Goal: Transaction & Acquisition: Purchase product/service

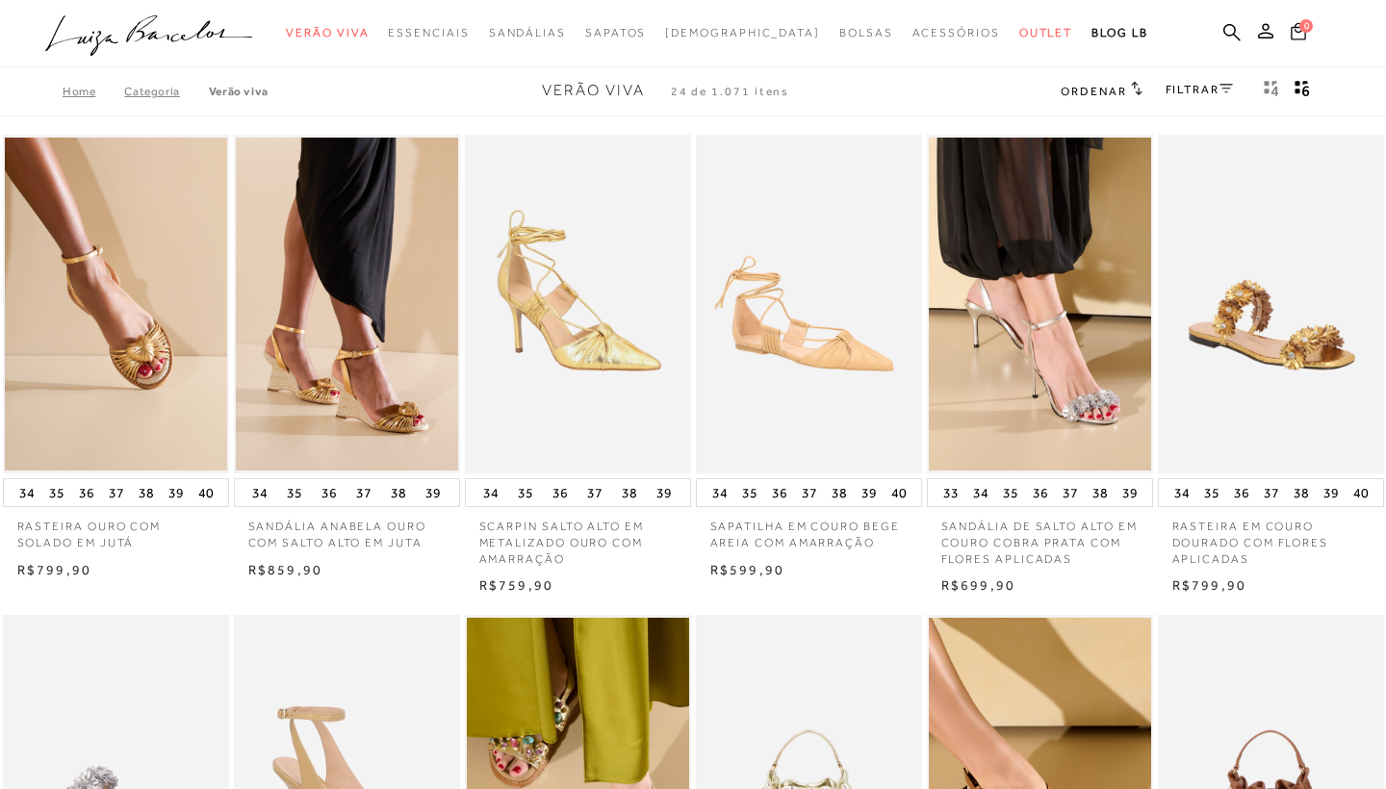
click at [1297, 25] on icon at bounding box center [1298, 31] width 15 height 18
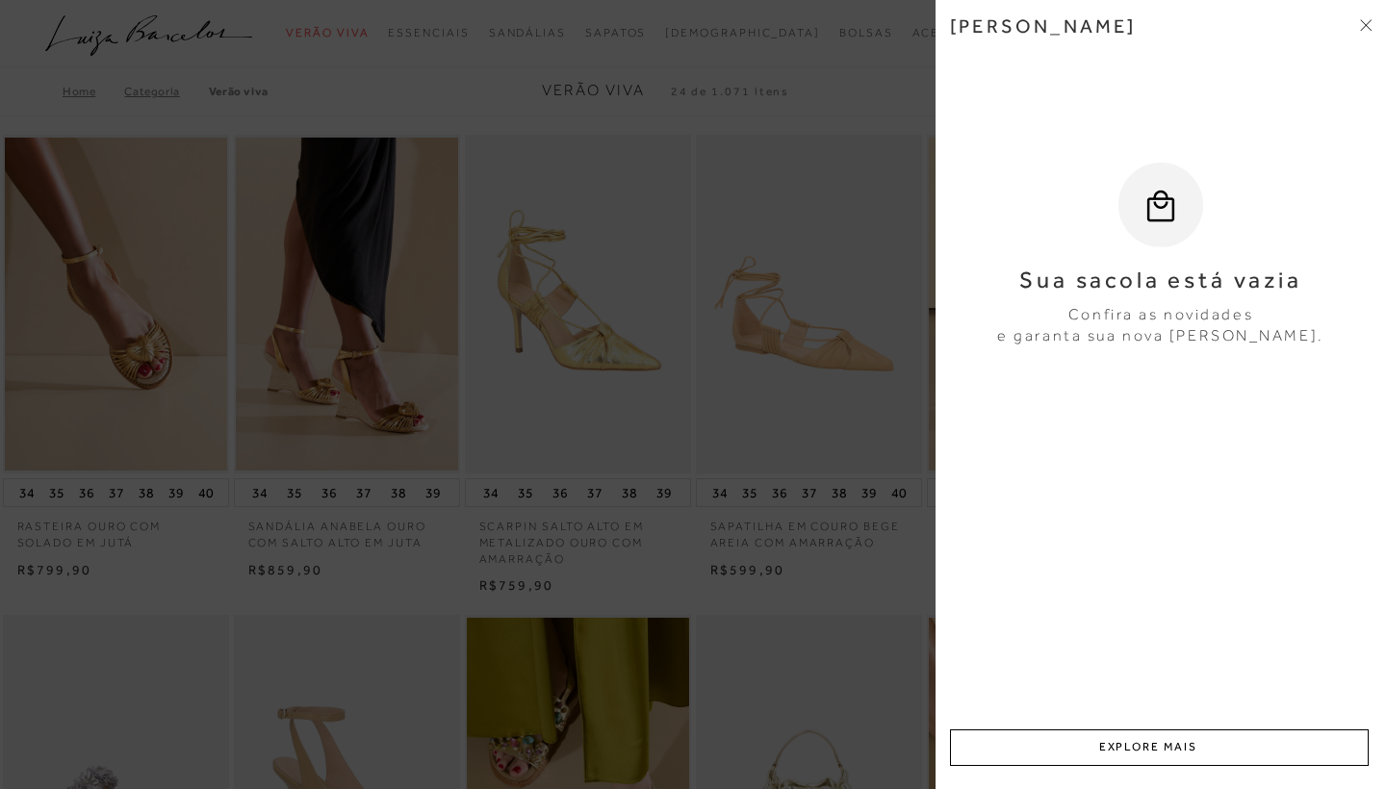
click at [1371, 21] on icon at bounding box center [1369, 22] width 6 height 6
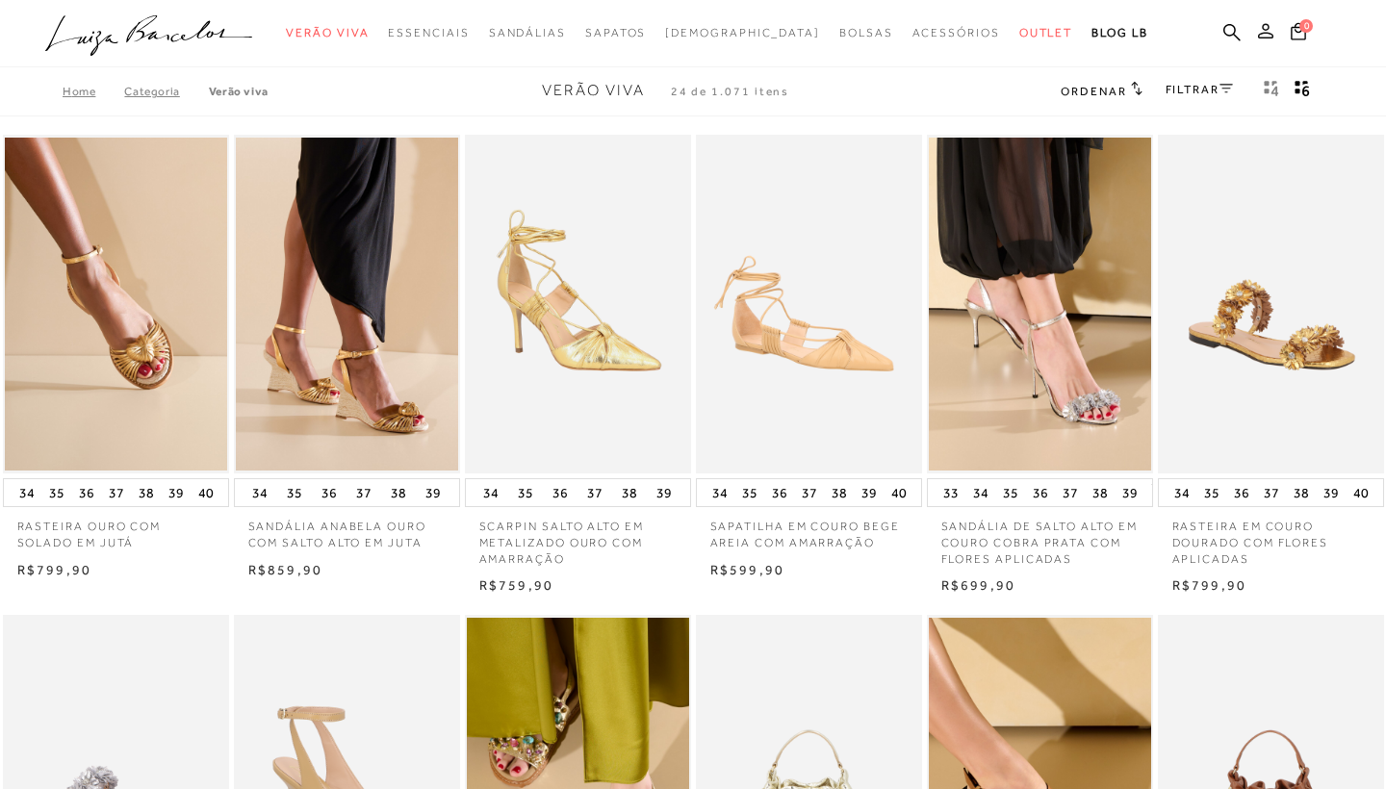
click at [1268, 32] on icon at bounding box center [1265, 30] width 15 height 15
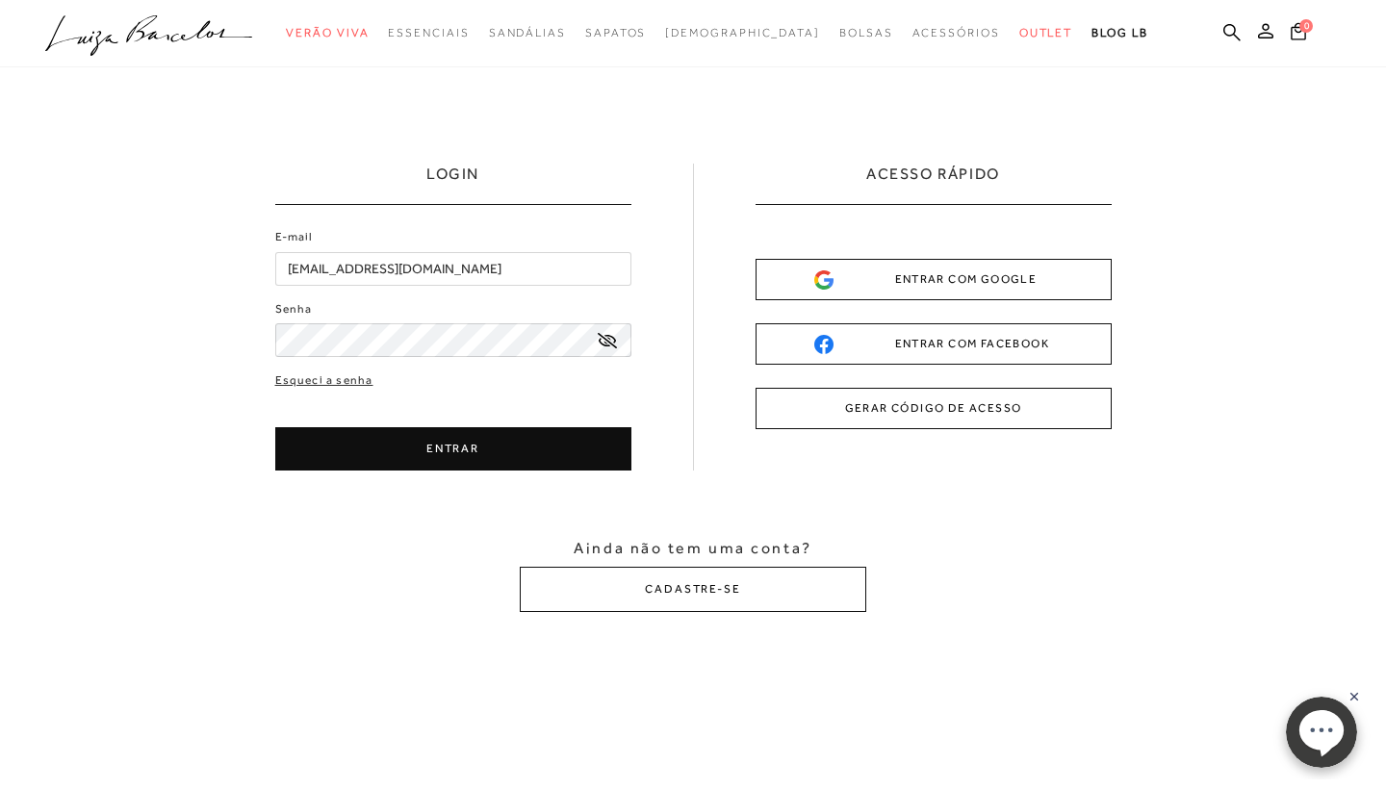
click at [968, 406] on button "GERAR CÓDIGO DE ACESSO" at bounding box center [934, 408] width 356 height 41
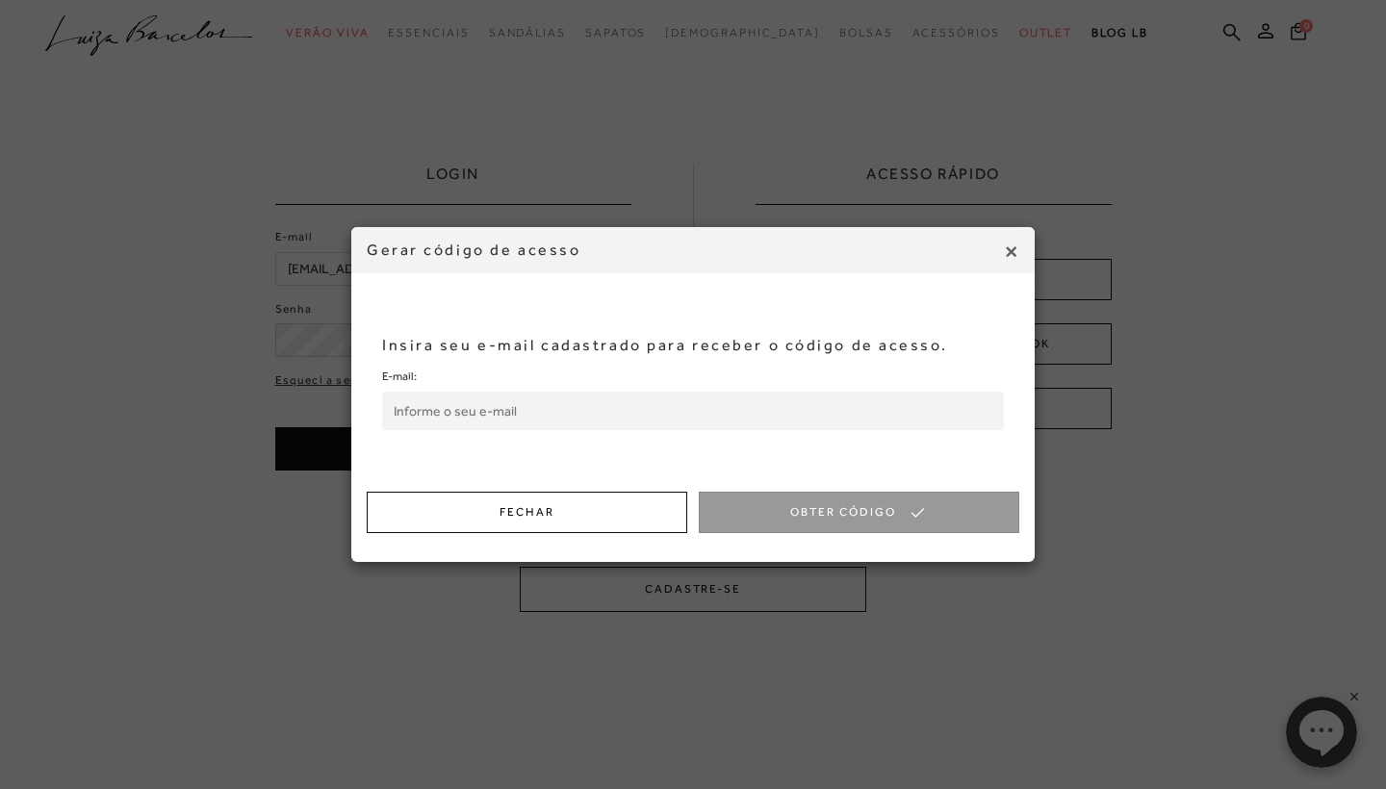
click at [545, 401] on input "E-mail:" at bounding box center [693, 411] width 622 height 38
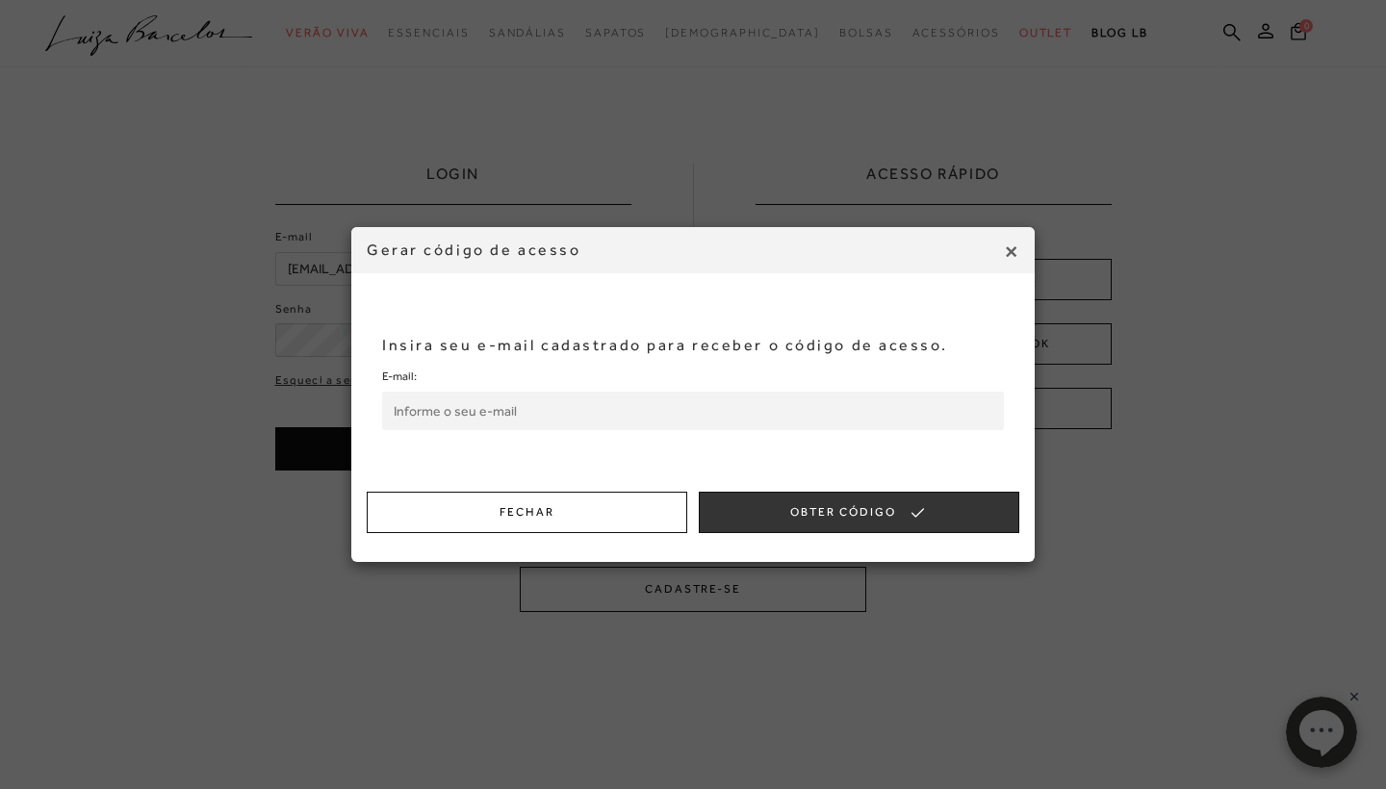
type input "marcia.c.borges@icloud.com"
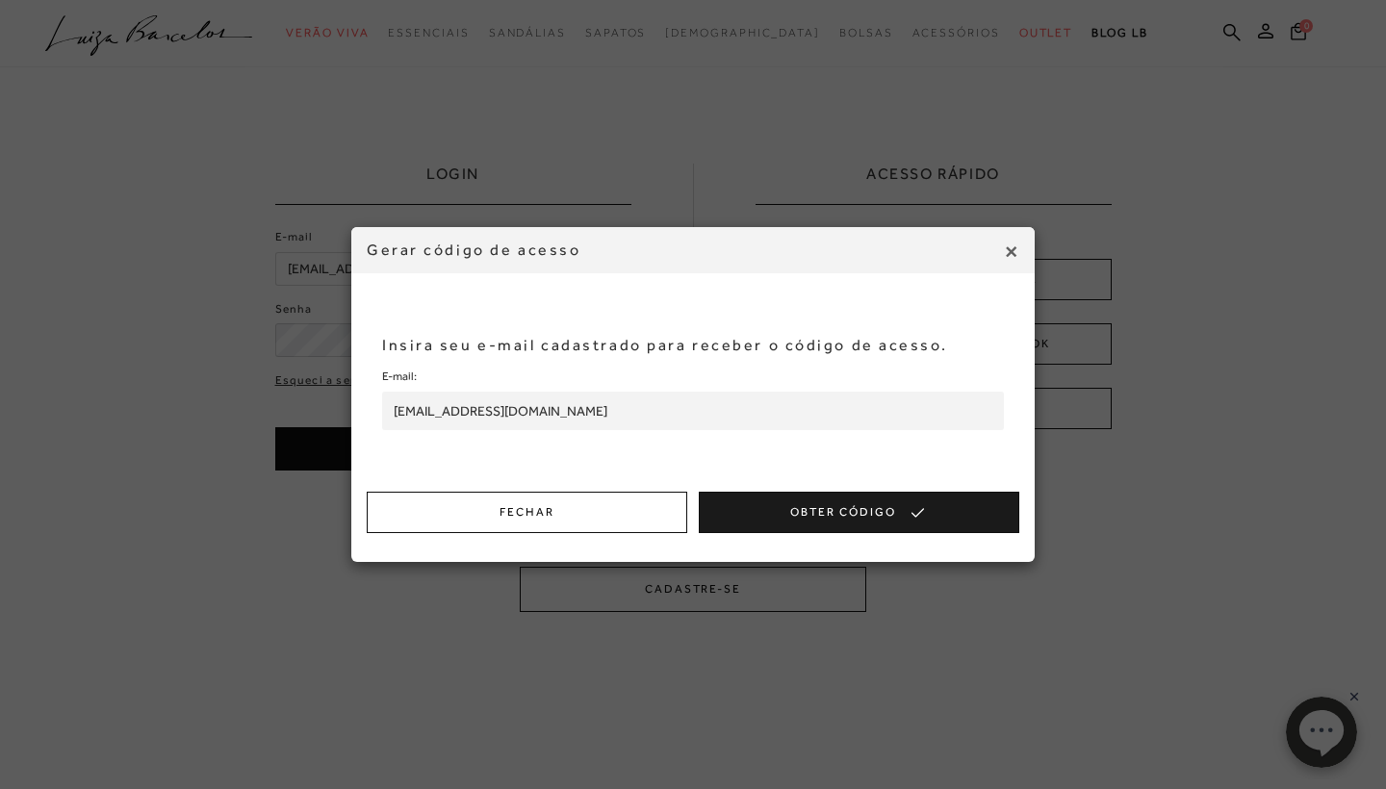
click at [768, 503] on button "Obter Código" at bounding box center [859, 512] width 321 height 41
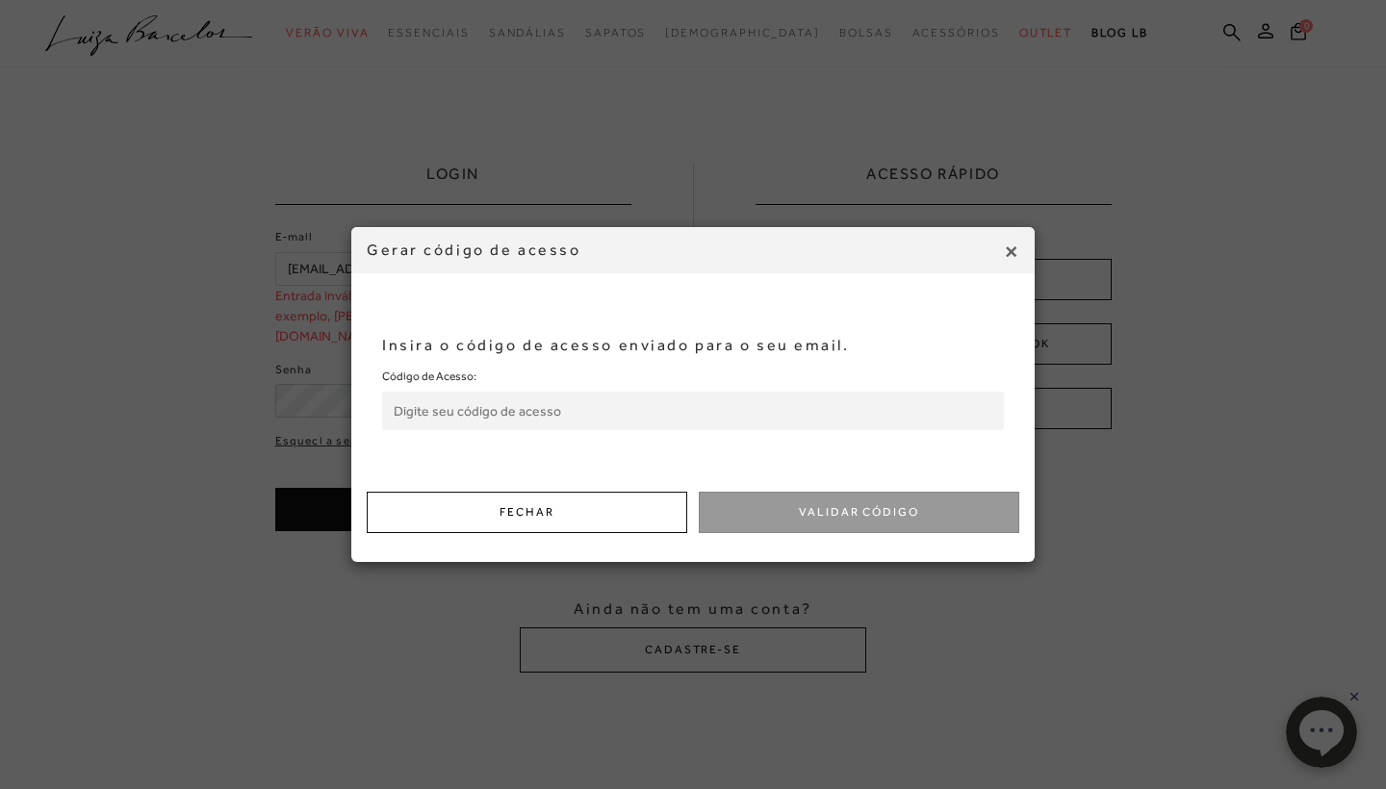
type input "marcia.c.borges@icloud.com8"
click at [577, 423] on input "Código de Acesso:" at bounding box center [693, 411] width 622 height 38
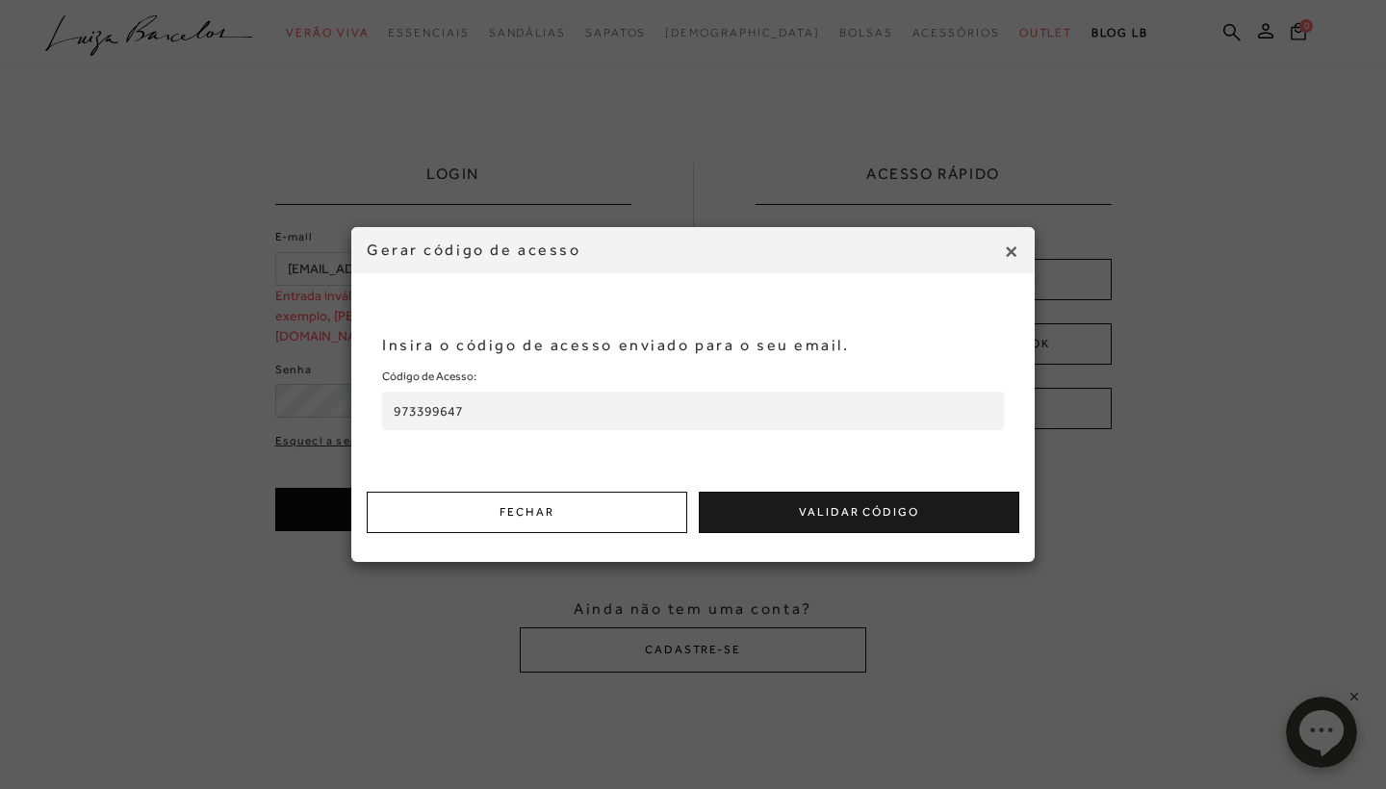
type input "973399647"
click at [783, 514] on button "Validar Código" at bounding box center [859, 512] width 321 height 41
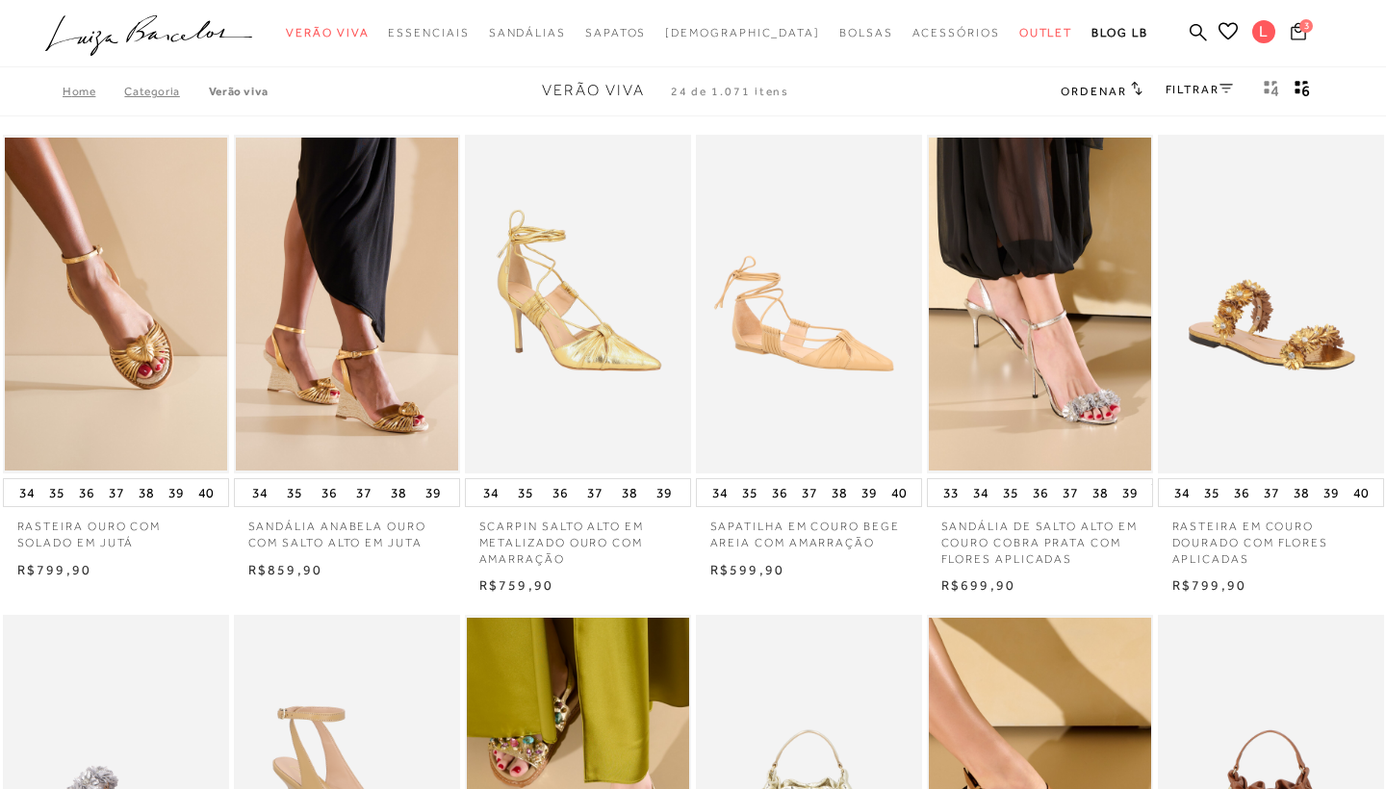
click at [1300, 28] on span "3" at bounding box center [1305, 25] width 13 height 13
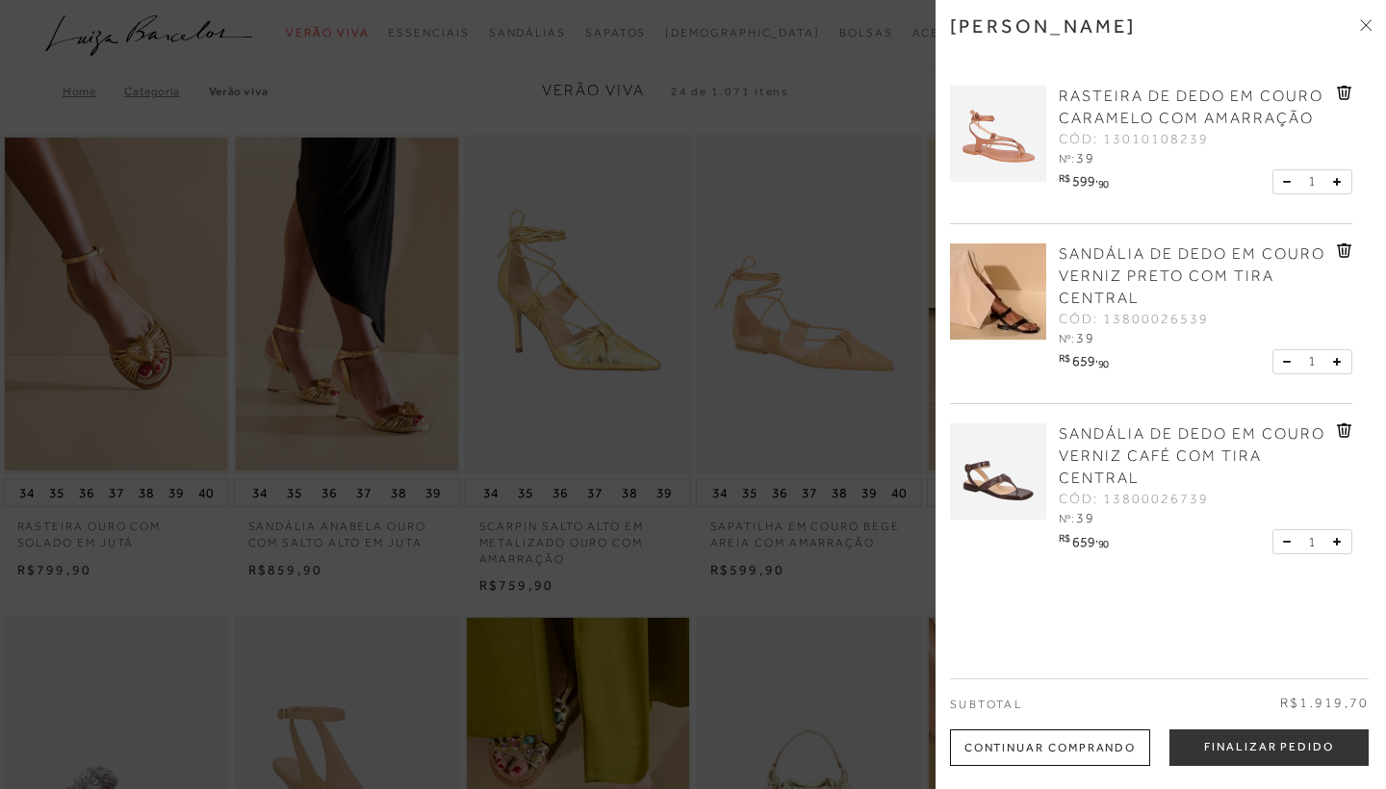
click at [891, 90] on div at bounding box center [693, 394] width 1386 height 789
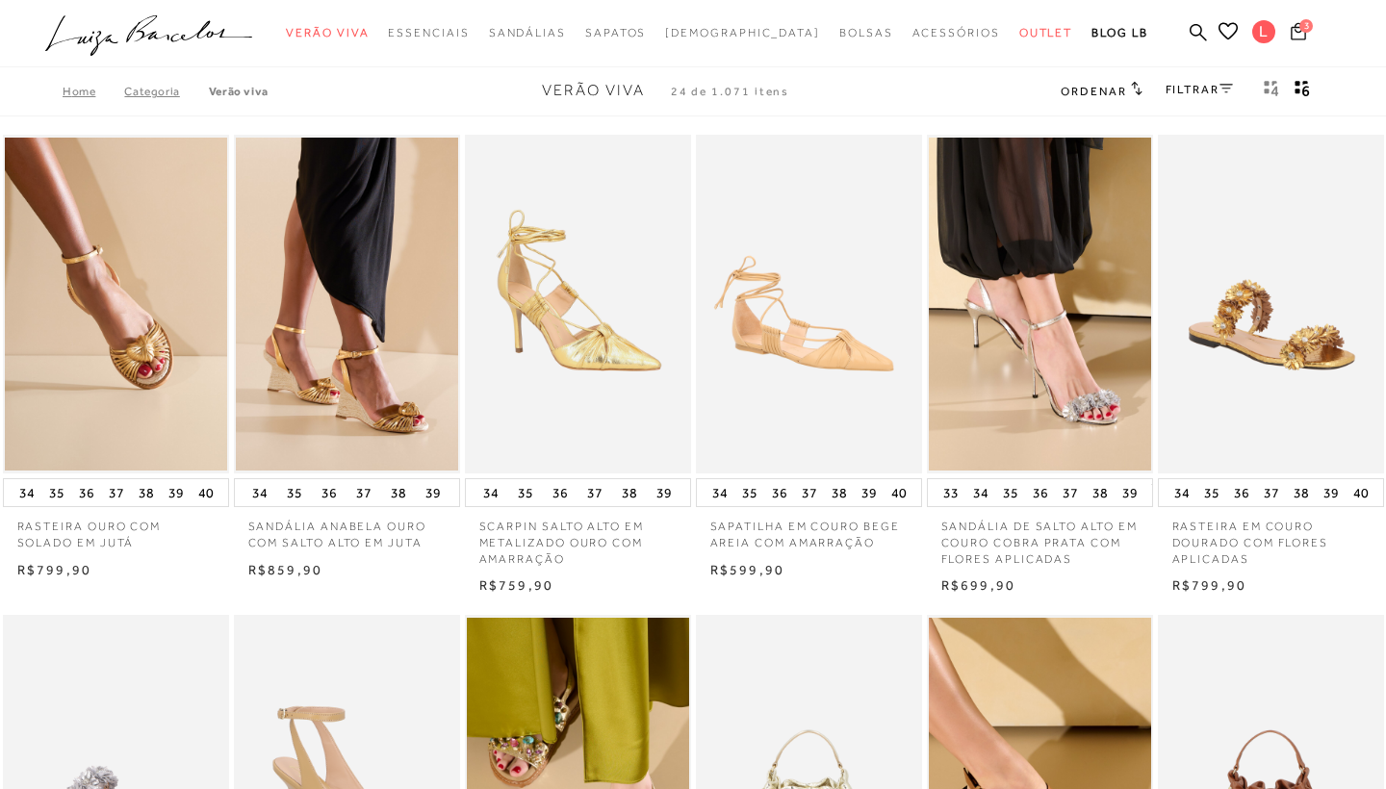
click at [1297, 30] on icon at bounding box center [1298, 31] width 15 height 18
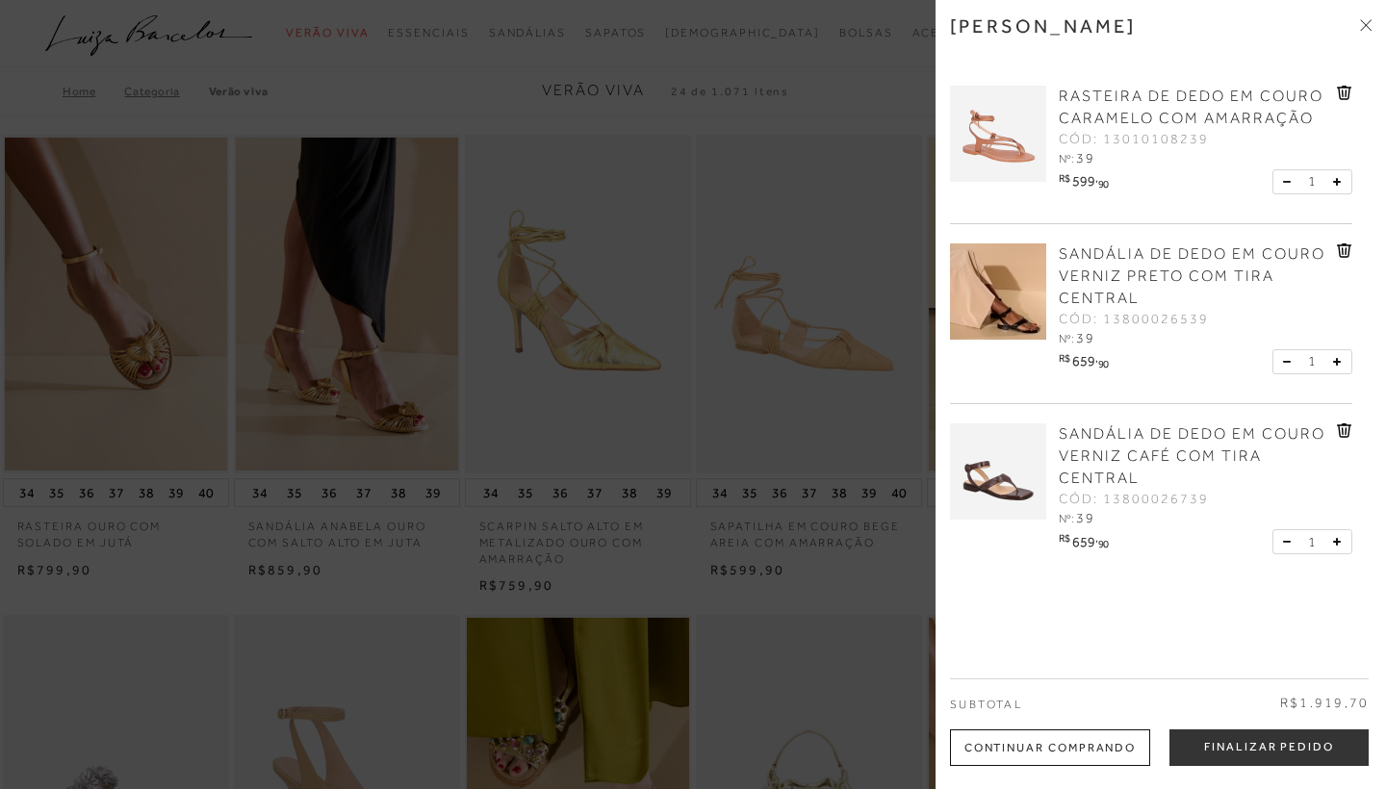
click at [1166, 444] on link "SANDÁLIA DE DEDO EM COURO VERNIZ CAFÉ COM TIRA CENTRAL" at bounding box center [1195, 456] width 273 height 66
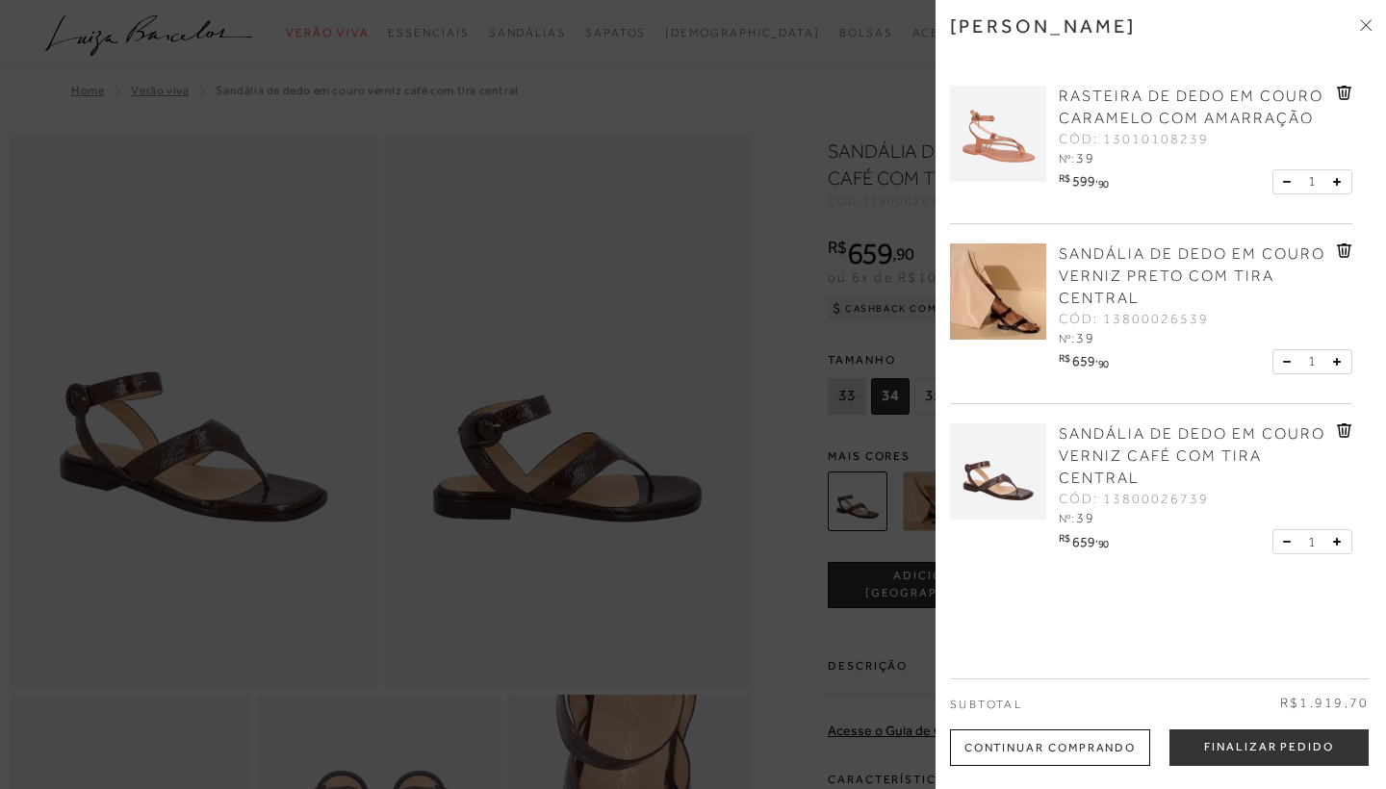
click at [1104, 444] on link "SANDÁLIA DE DEDO EM COURO VERNIZ CAFÉ COM TIRA CENTRAL" at bounding box center [1195, 456] width 273 height 66
click at [1369, 22] on icon at bounding box center [1369, 22] width 6 height 6
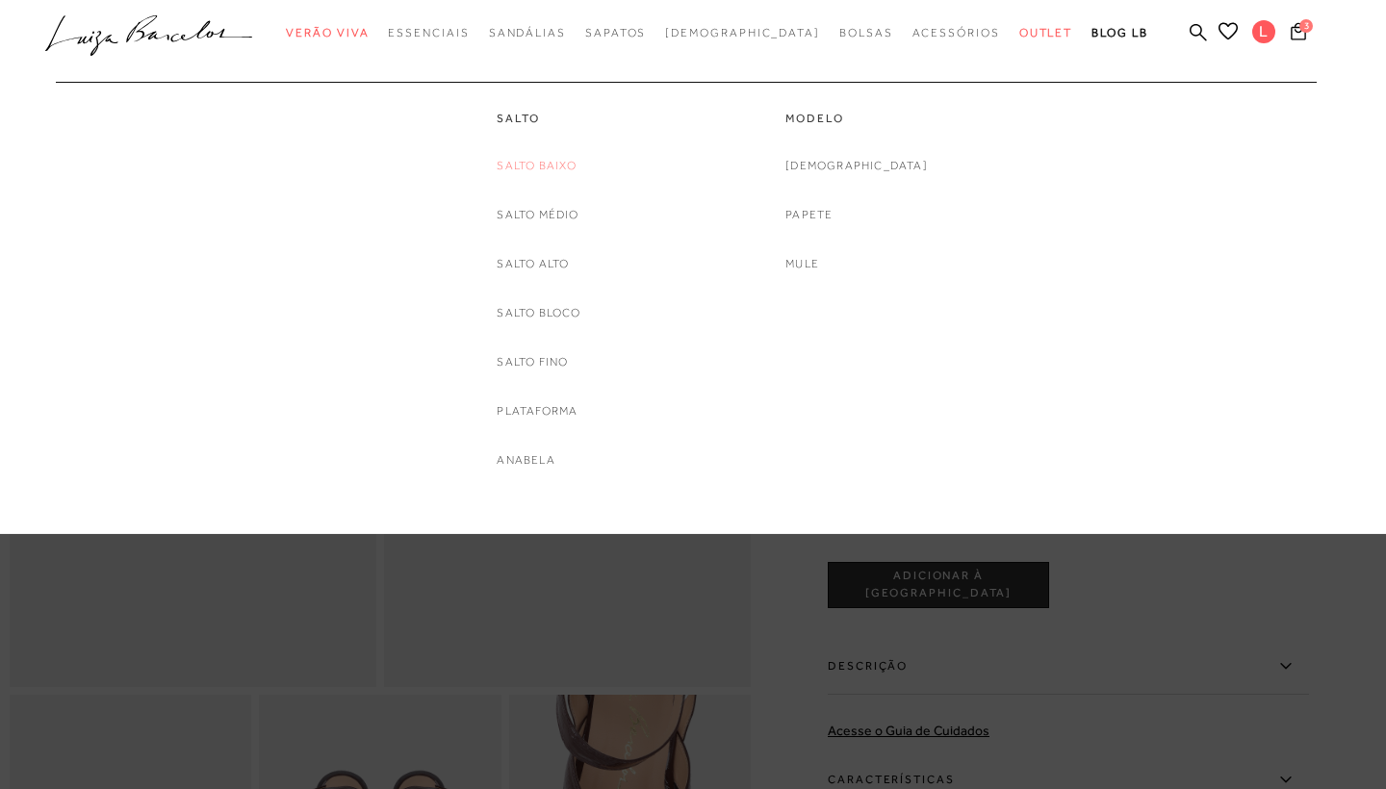
click at [538, 165] on link "Salto Baixo" at bounding box center [537, 166] width 80 height 20
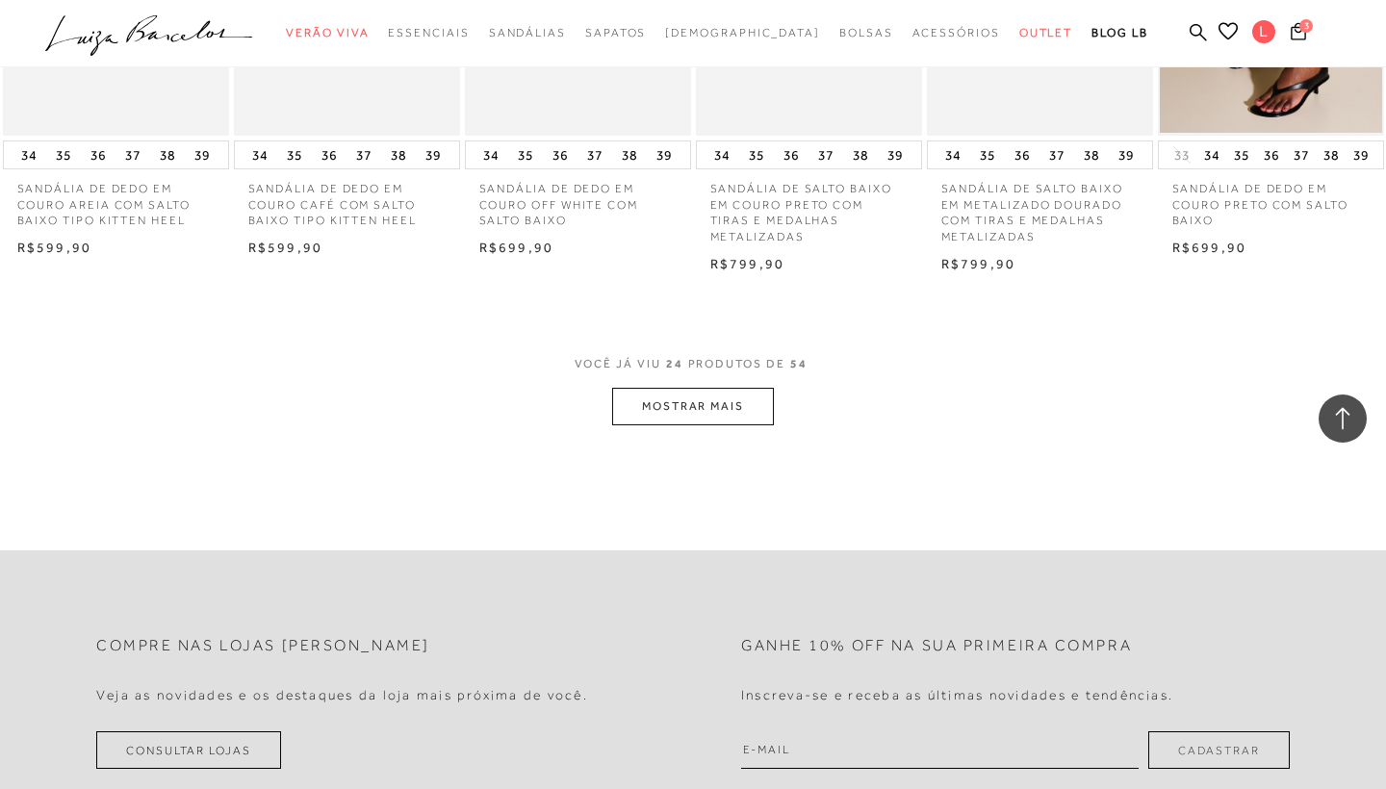
scroll to position [1832, 0]
click at [699, 388] on button "MOSTRAR MAIS" at bounding box center [693, 404] width 162 height 38
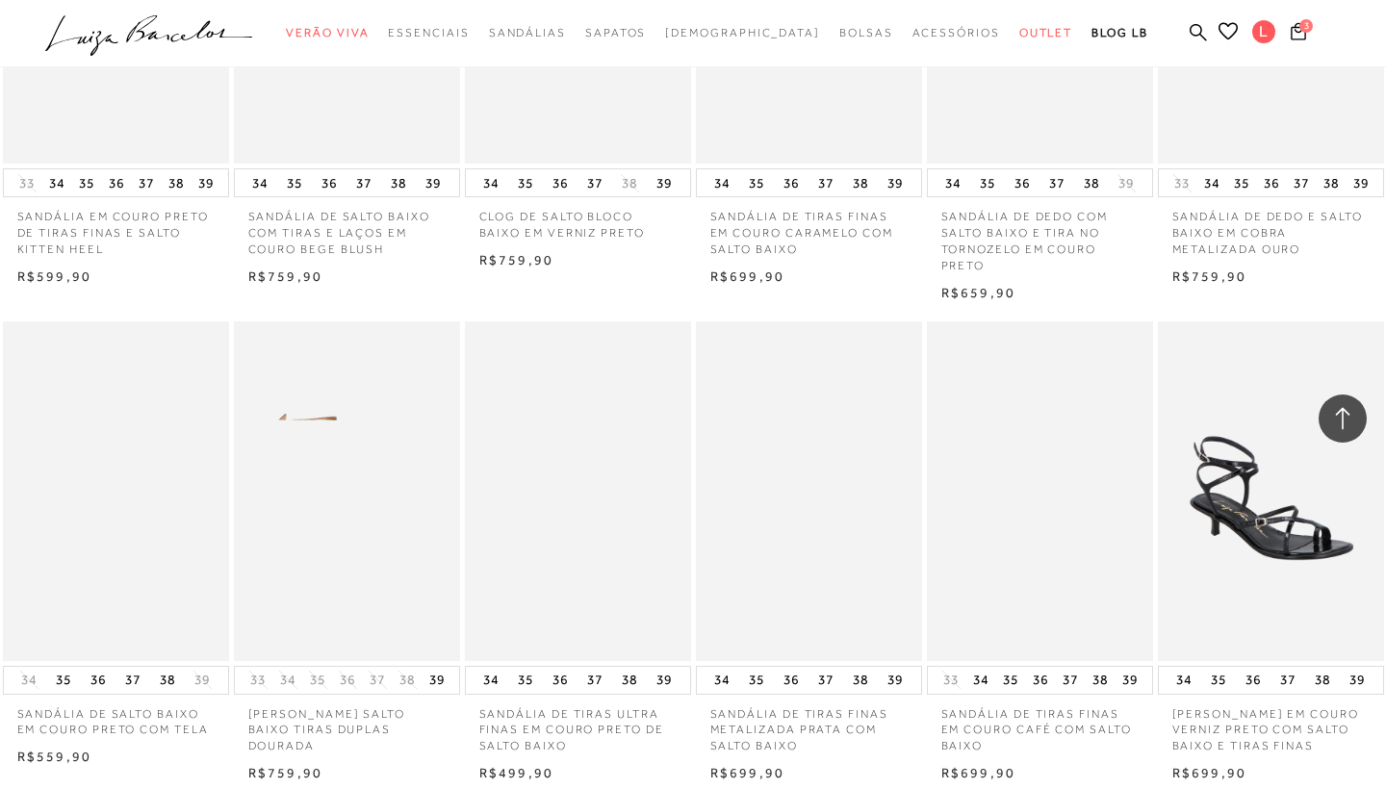
scroll to position [2885, 0]
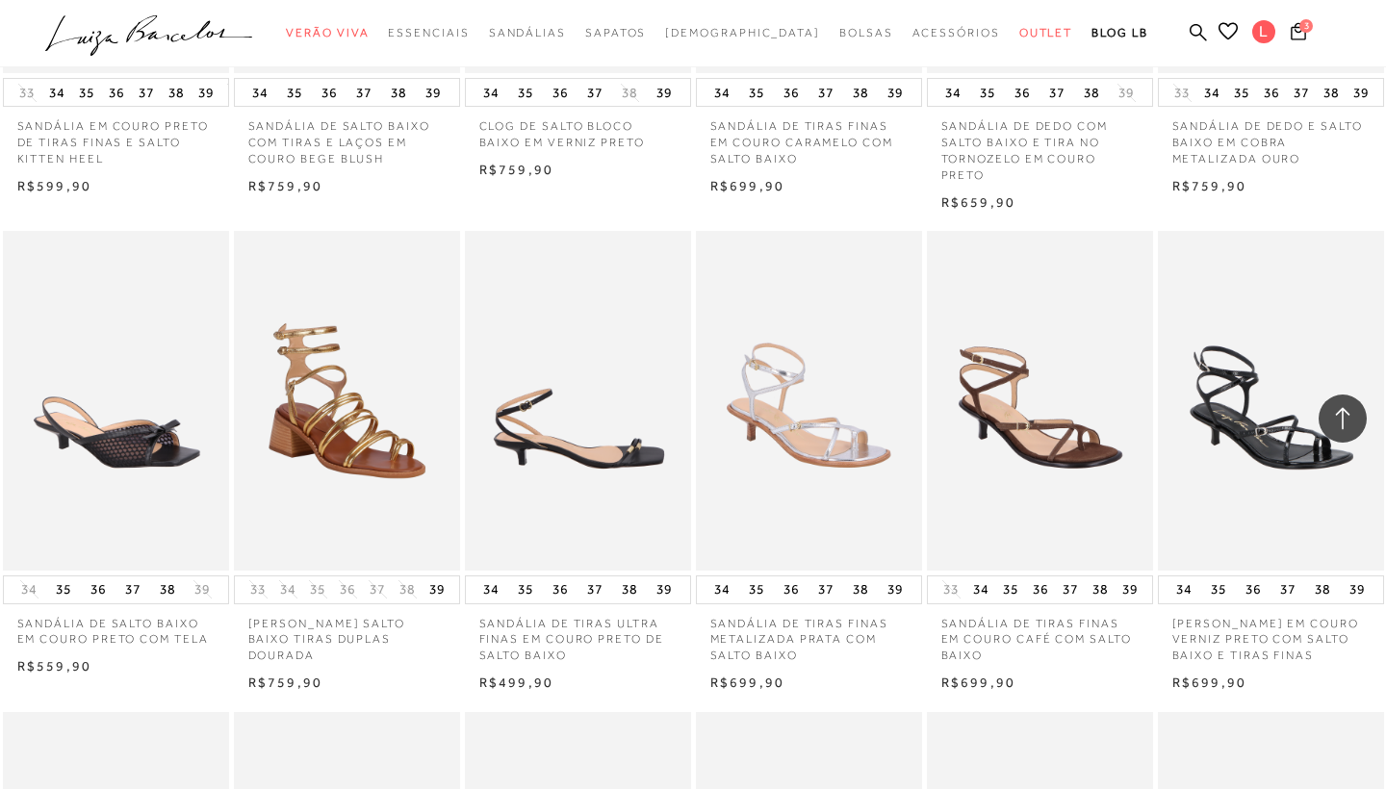
click at [562, 438] on img at bounding box center [579, 401] width 224 height 340
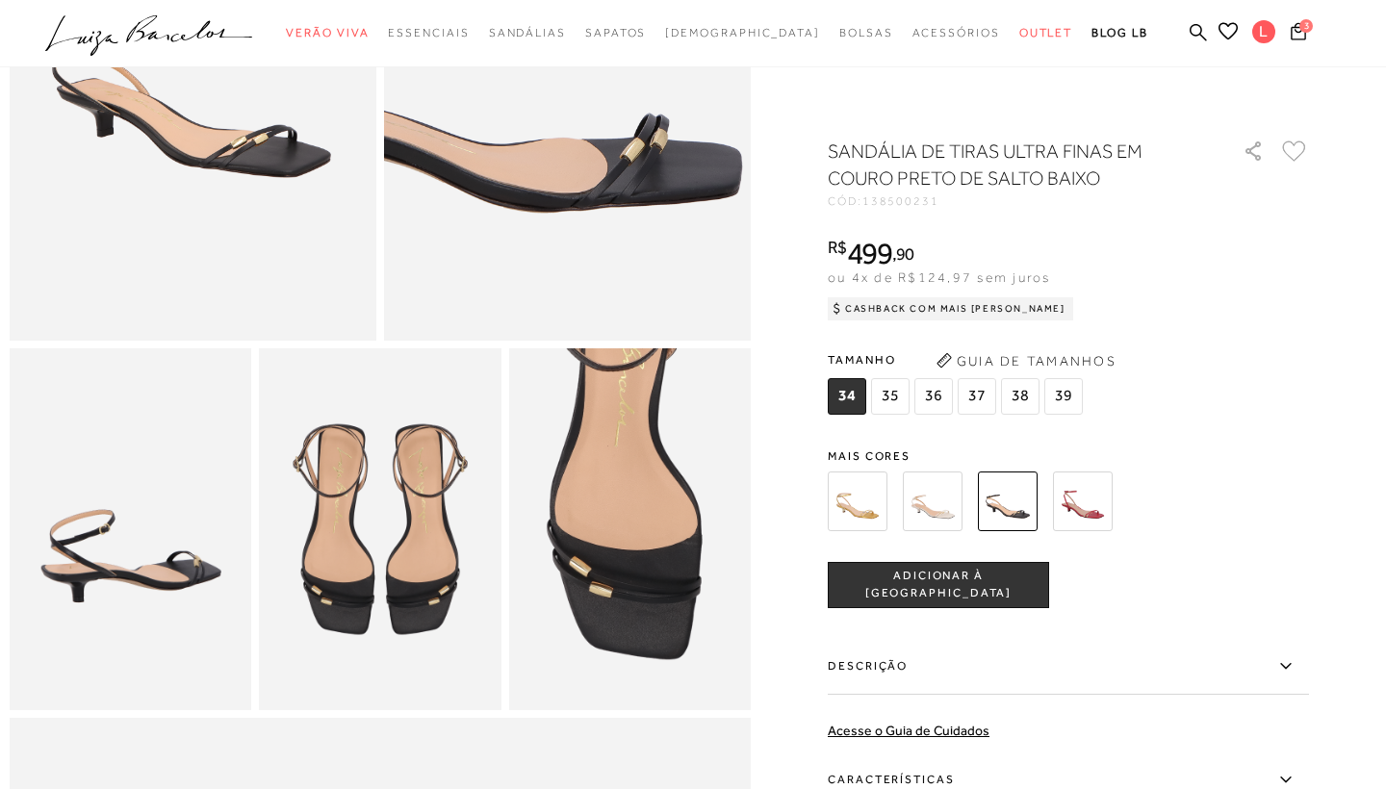
scroll to position [362, 0]
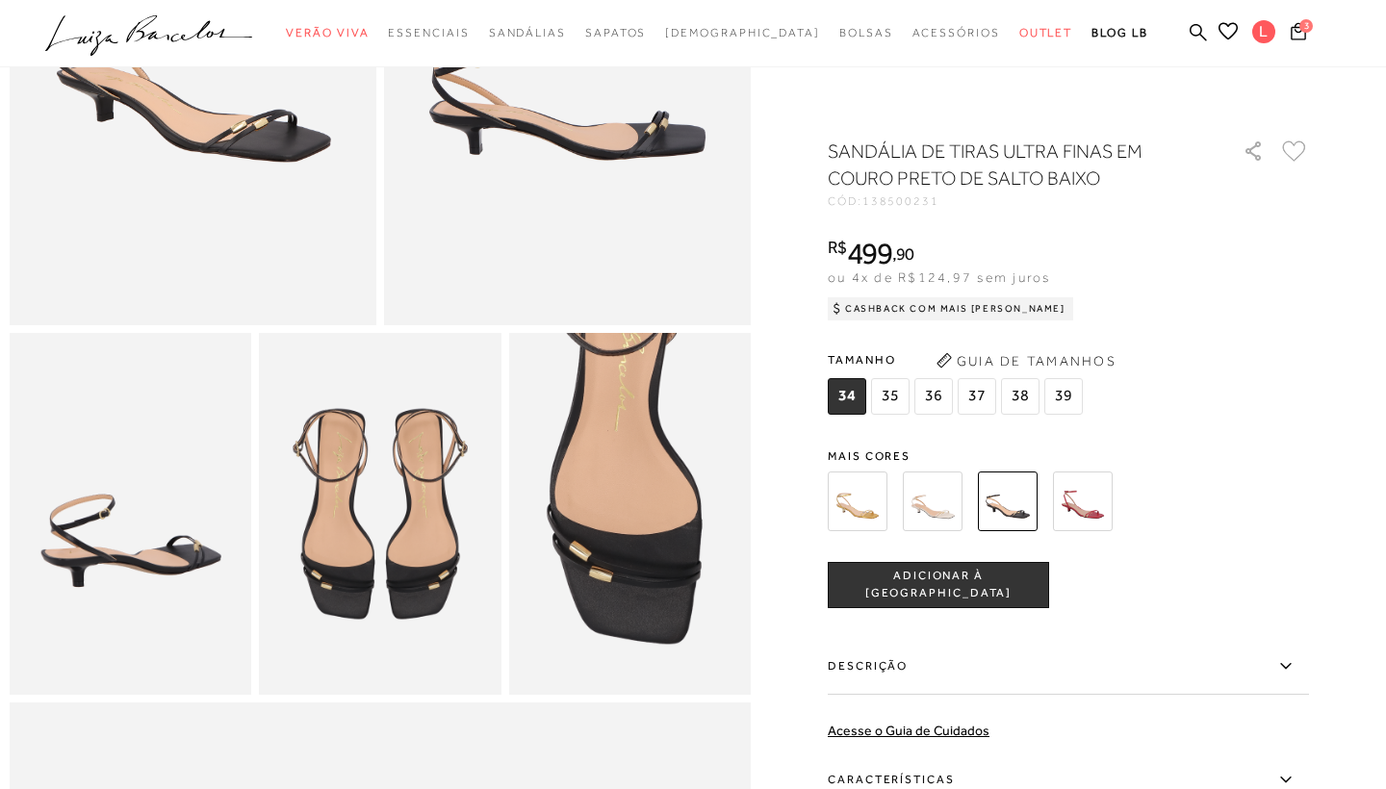
click at [1067, 396] on span "39" at bounding box center [1063, 396] width 38 height 37
click at [1010, 583] on span "ADICIONAR À SACOLA" at bounding box center [938, 585] width 219 height 34
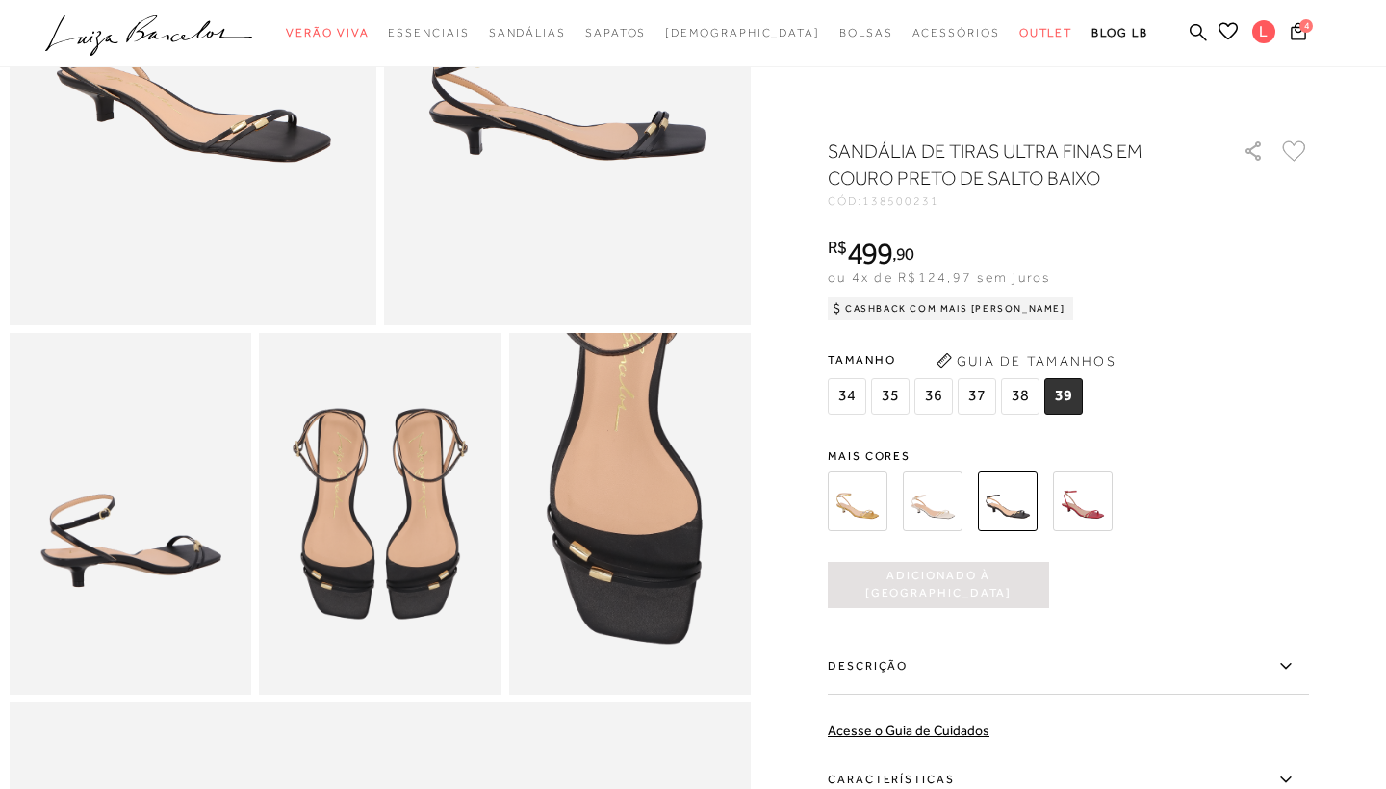
scroll to position [0, 0]
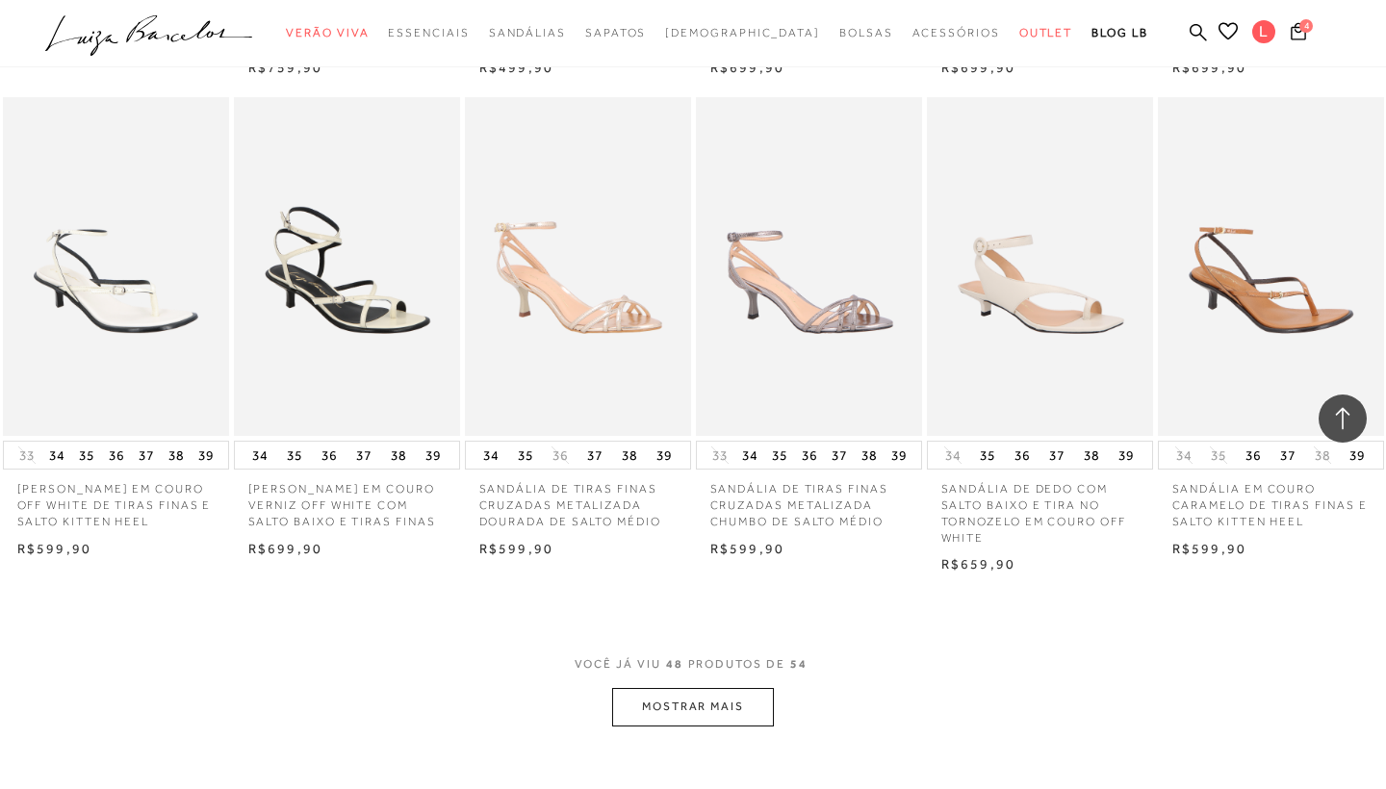
scroll to position [3501, 0]
click at [665, 687] on button "MOSTRAR MAIS" at bounding box center [693, 706] width 162 height 38
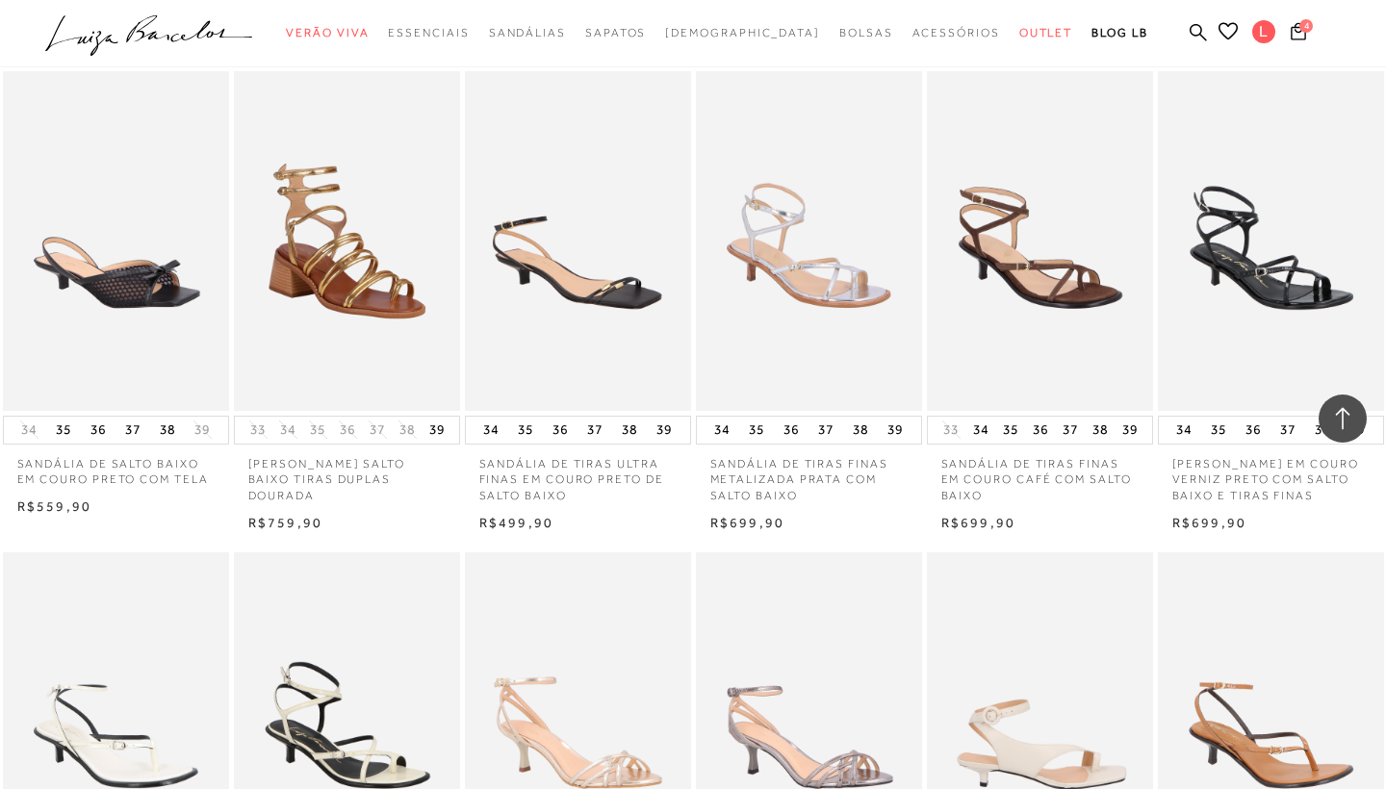
scroll to position [3037, 0]
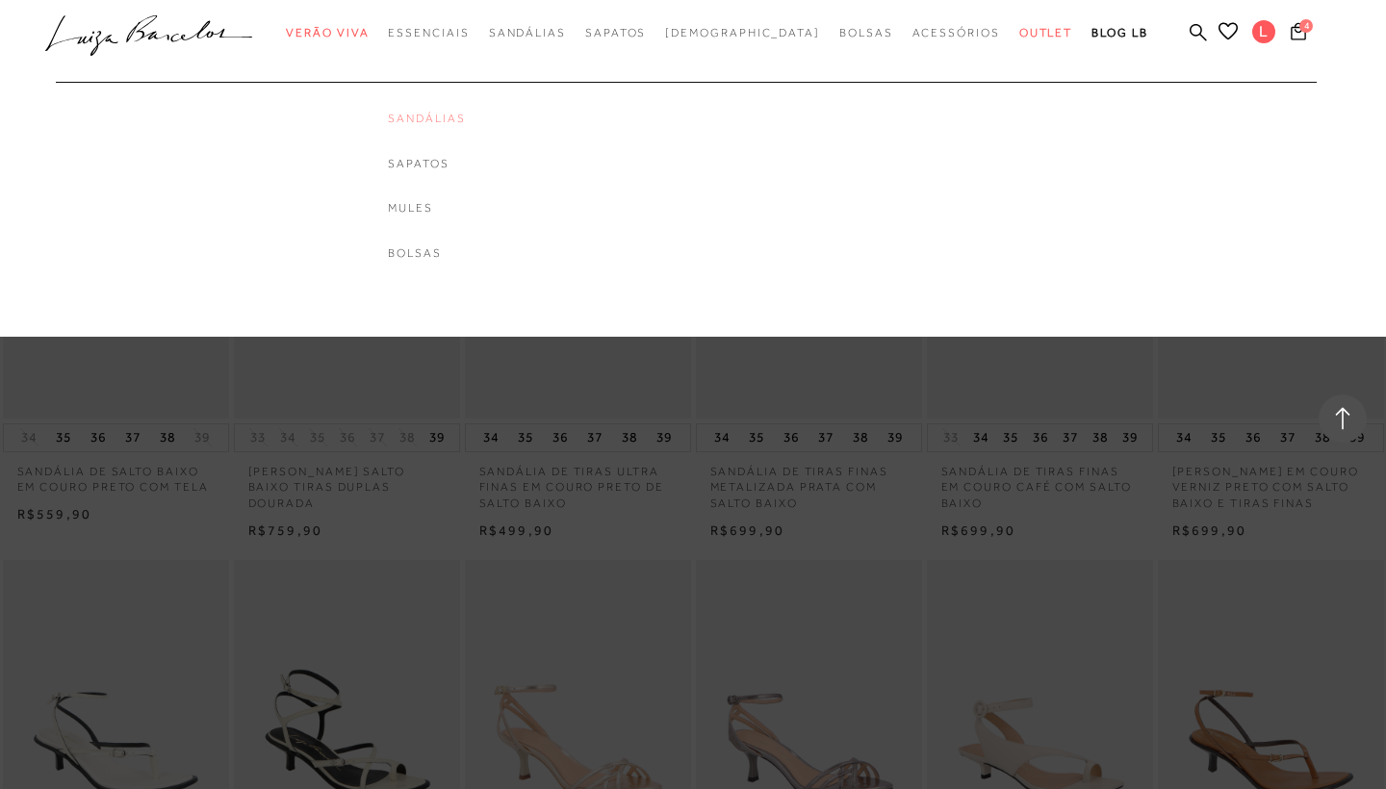
click at [462, 119] on link "Sandálias" at bounding box center [426, 119] width 77 height 16
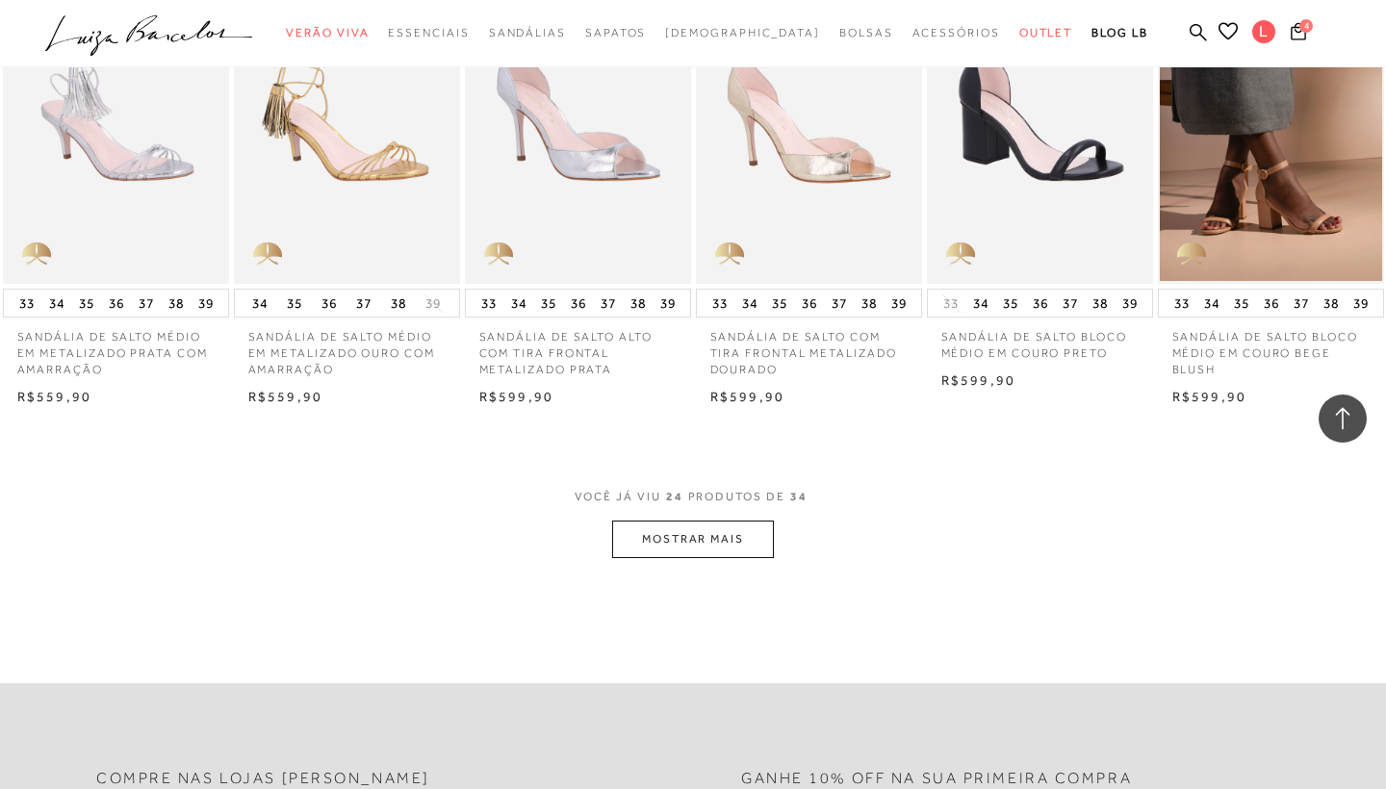
scroll to position [1655, 0]
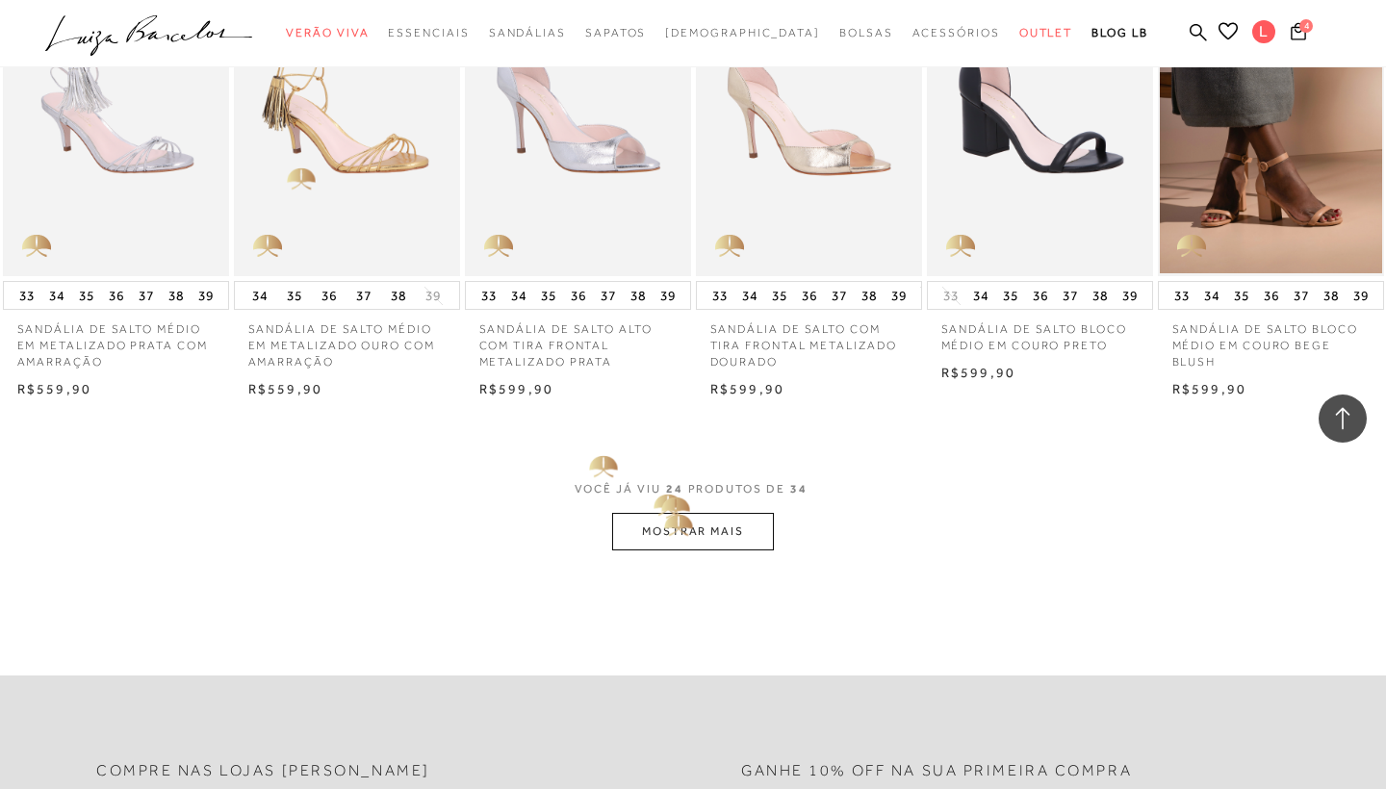
click at [673, 521] on button "MOSTRAR MAIS" at bounding box center [693, 532] width 162 height 38
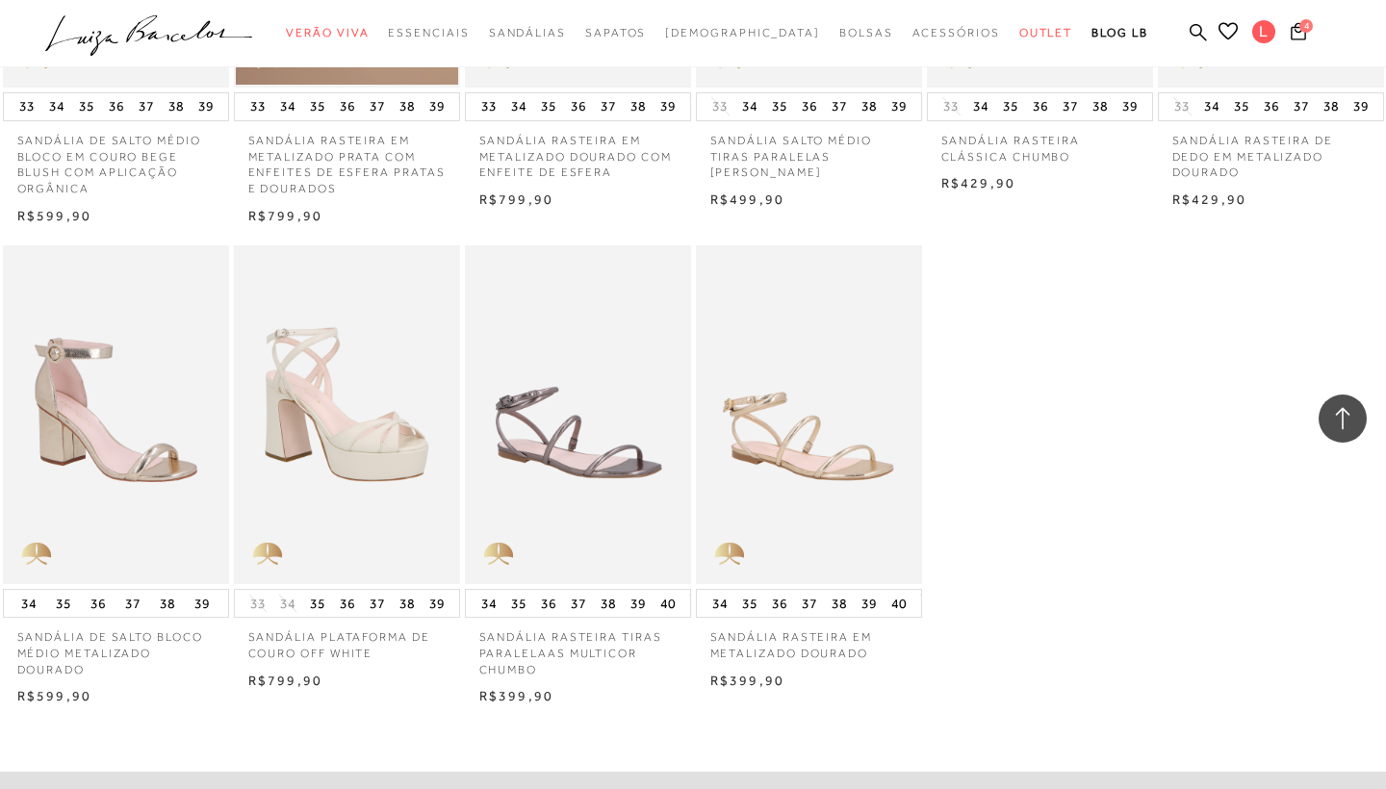
scroll to position [2354, 0]
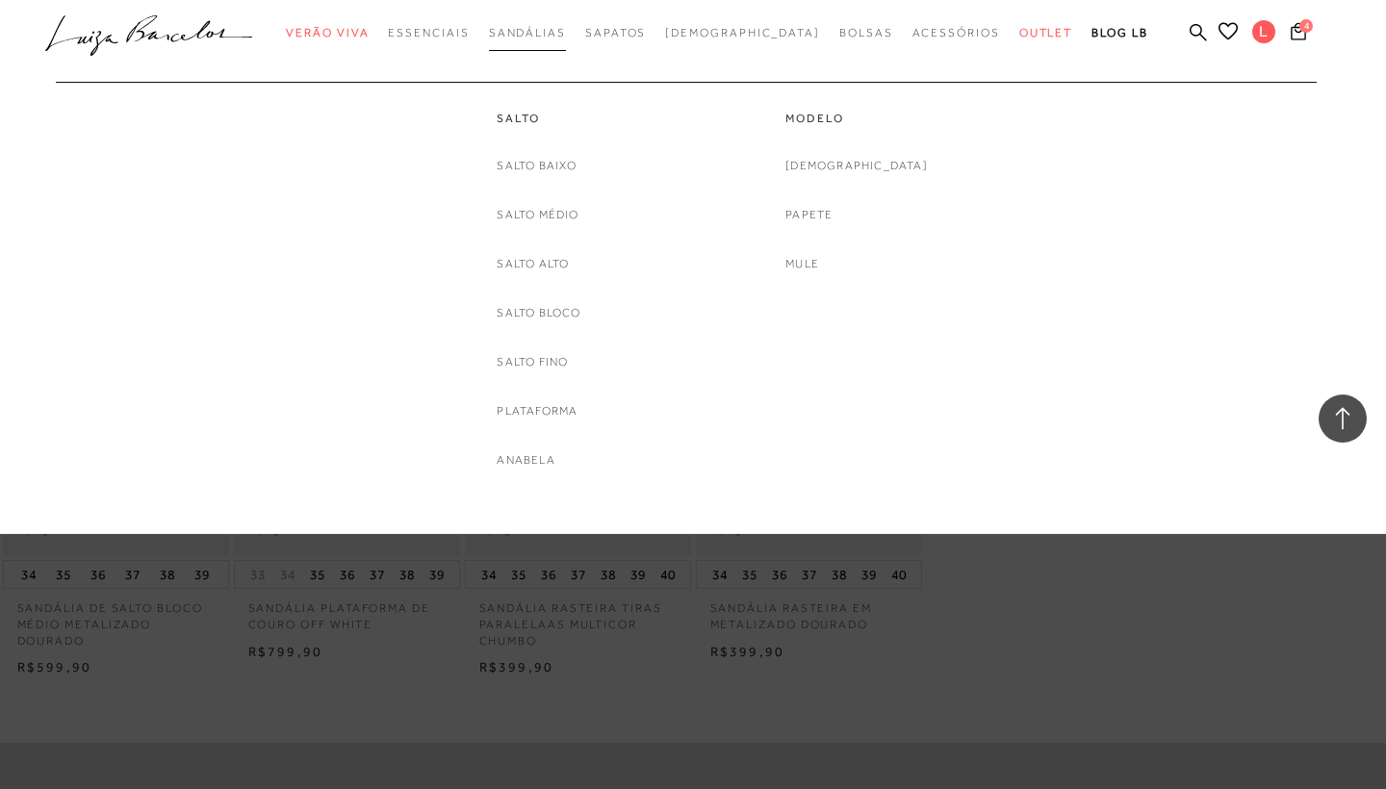
click at [566, 25] on link "Sandálias" at bounding box center [527, 33] width 77 height 36
click at [555, 167] on link "Salto Baixo" at bounding box center [537, 166] width 80 height 20
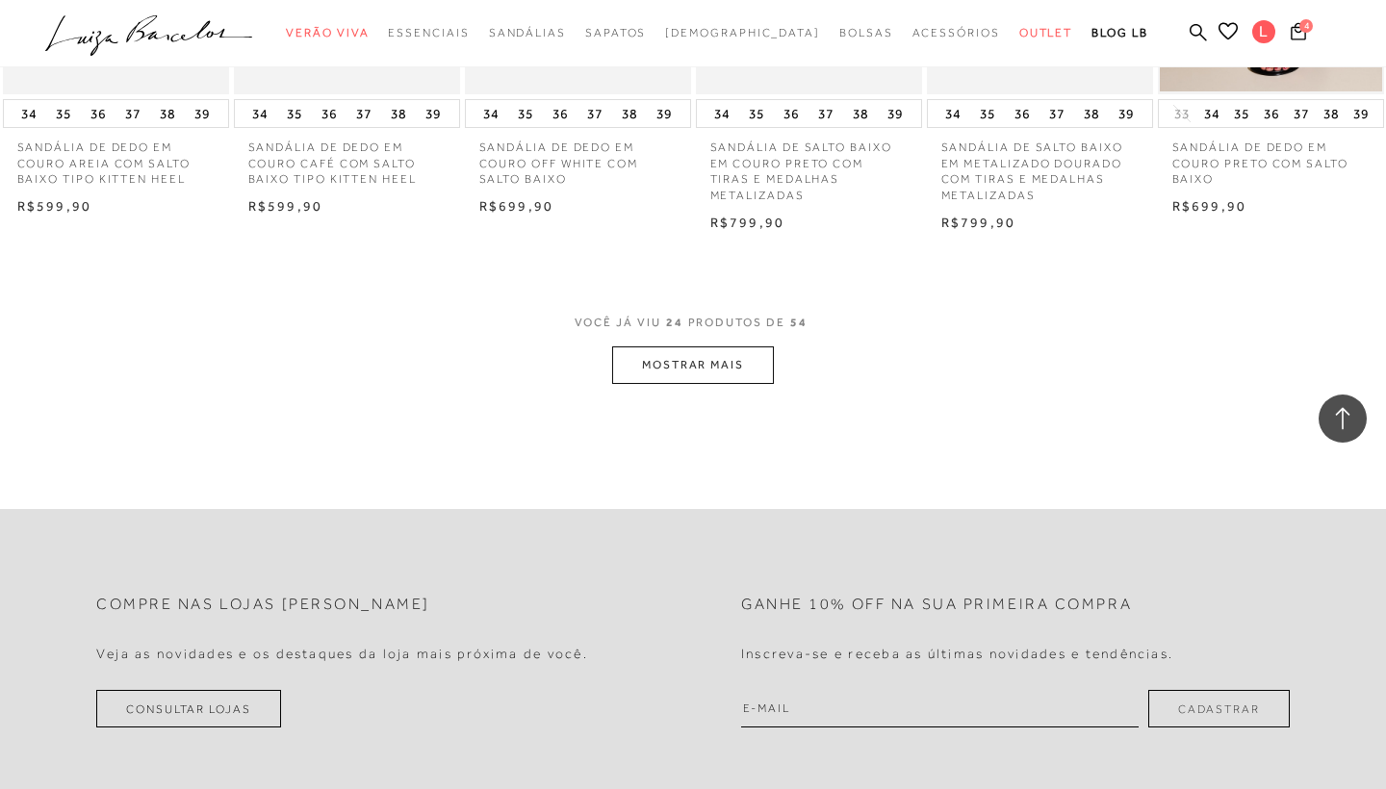
scroll to position [1873, 0]
click at [688, 356] on button "MOSTRAR MAIS" at bounding box center [693, 363] width 162 height 38
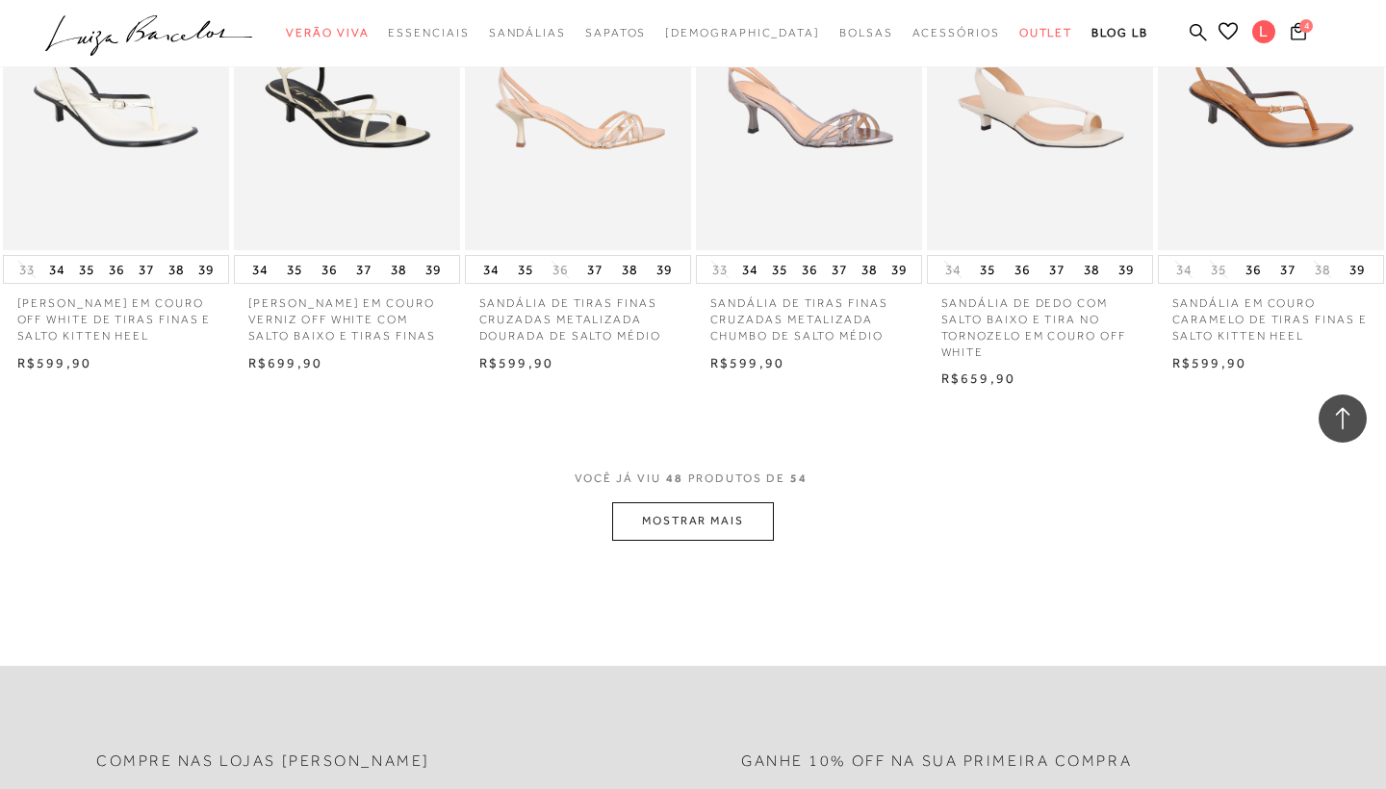
scroll to position [3686, 0]
click at [698, 501] on button "MOSTRAR MAIS" at bounding box center [693, 520] width 162 height 38
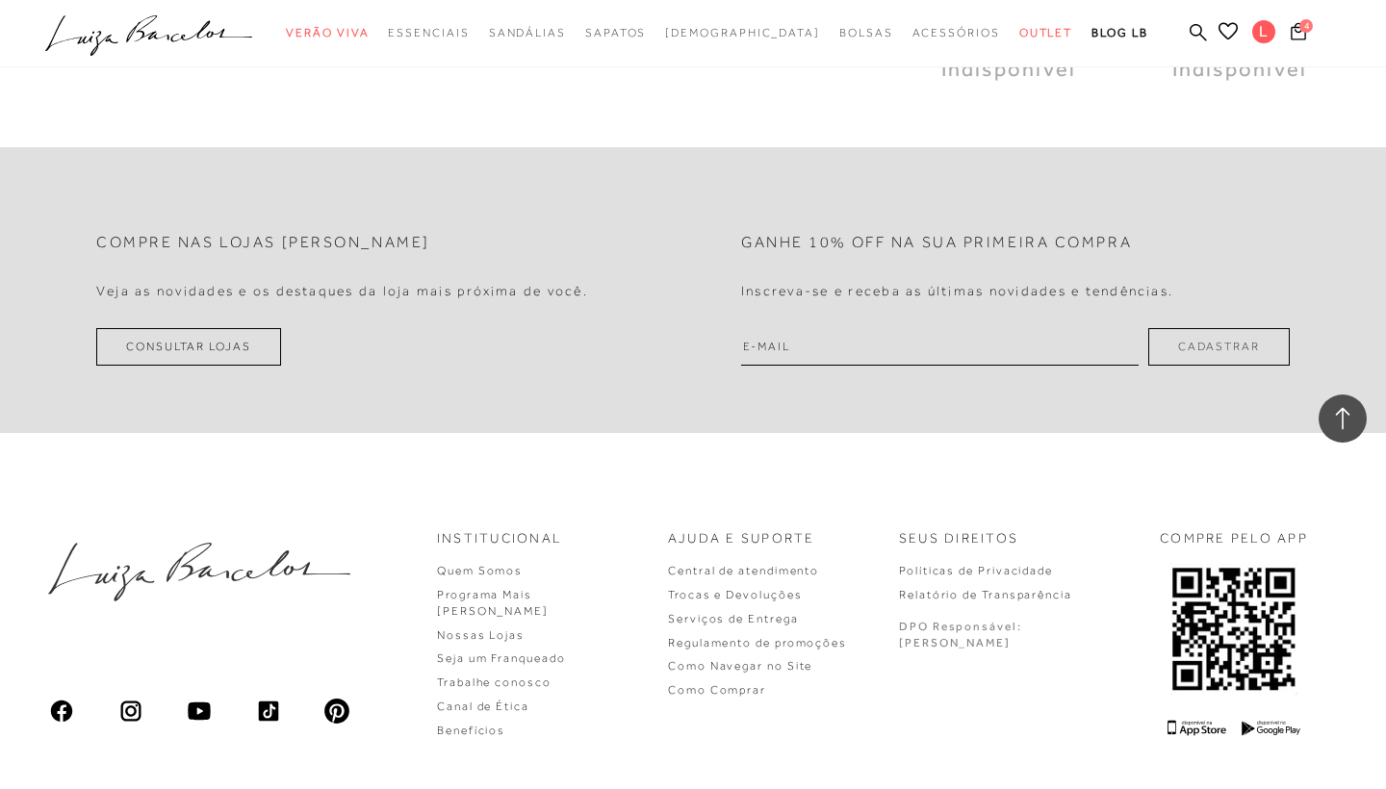
scroll to position [4538, 0]
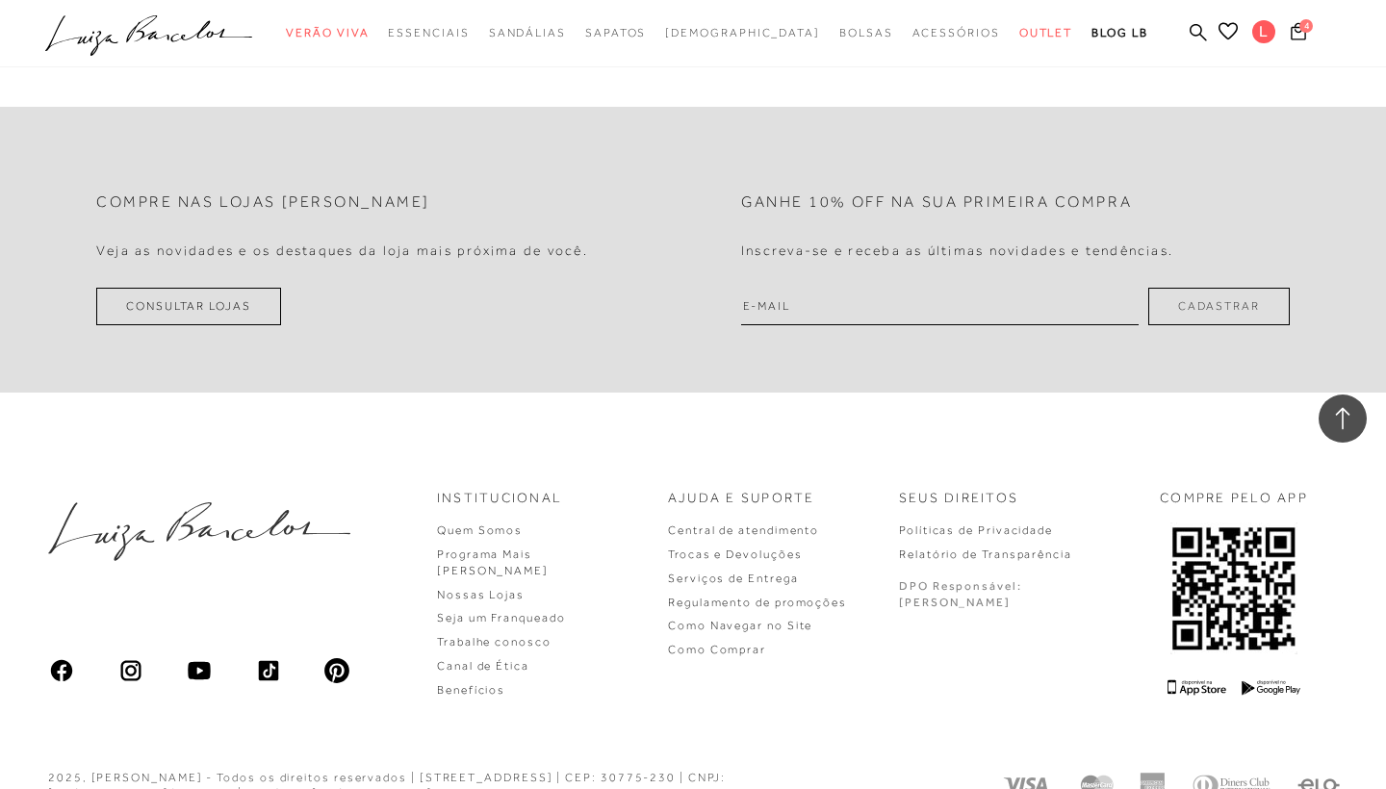
click at [1337, 420] on icon at bounding box center [1342, 418] width 25 height 25
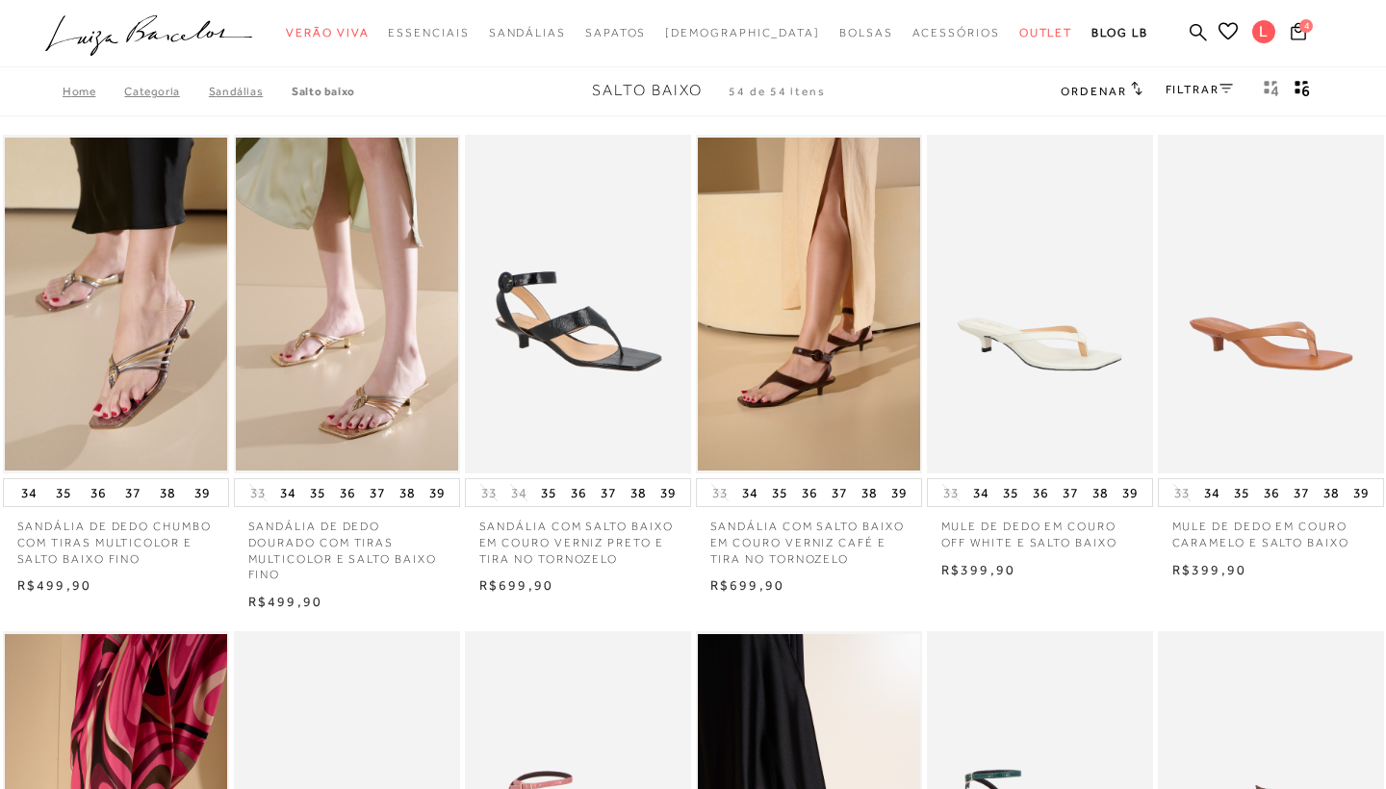
click at [1229, 89] on icon at bounding box center [1225, 89] width 13 height 10
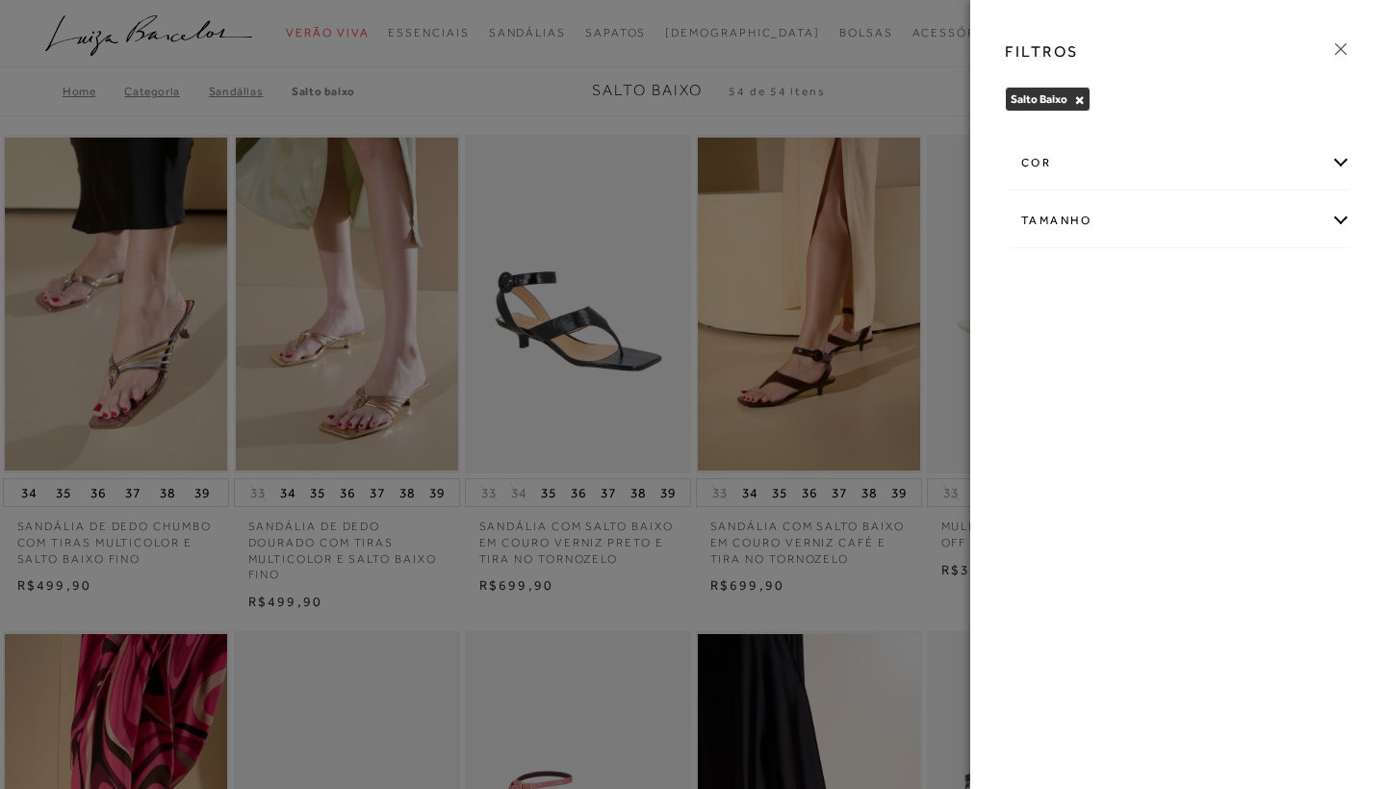
click at [1336, 159] on div "cor" at bounding box center [1178, 163] width 345 height 51
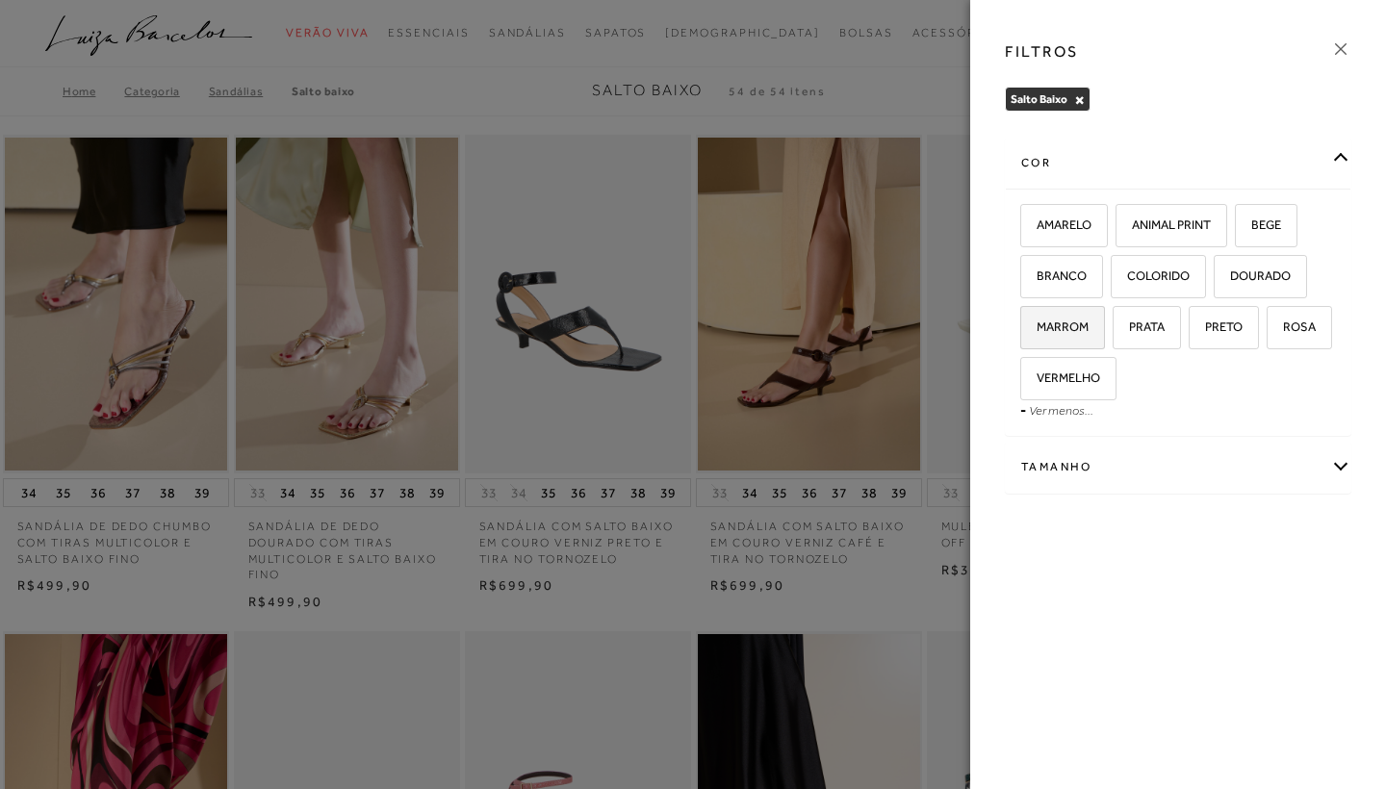
click at [1068, 328] on span "MARROM" at bounding box center [1055, 327] width 66 height 14
click at [1037, 328] on input "MARROM" at bounding box center [1026, 330] width 19 height 19
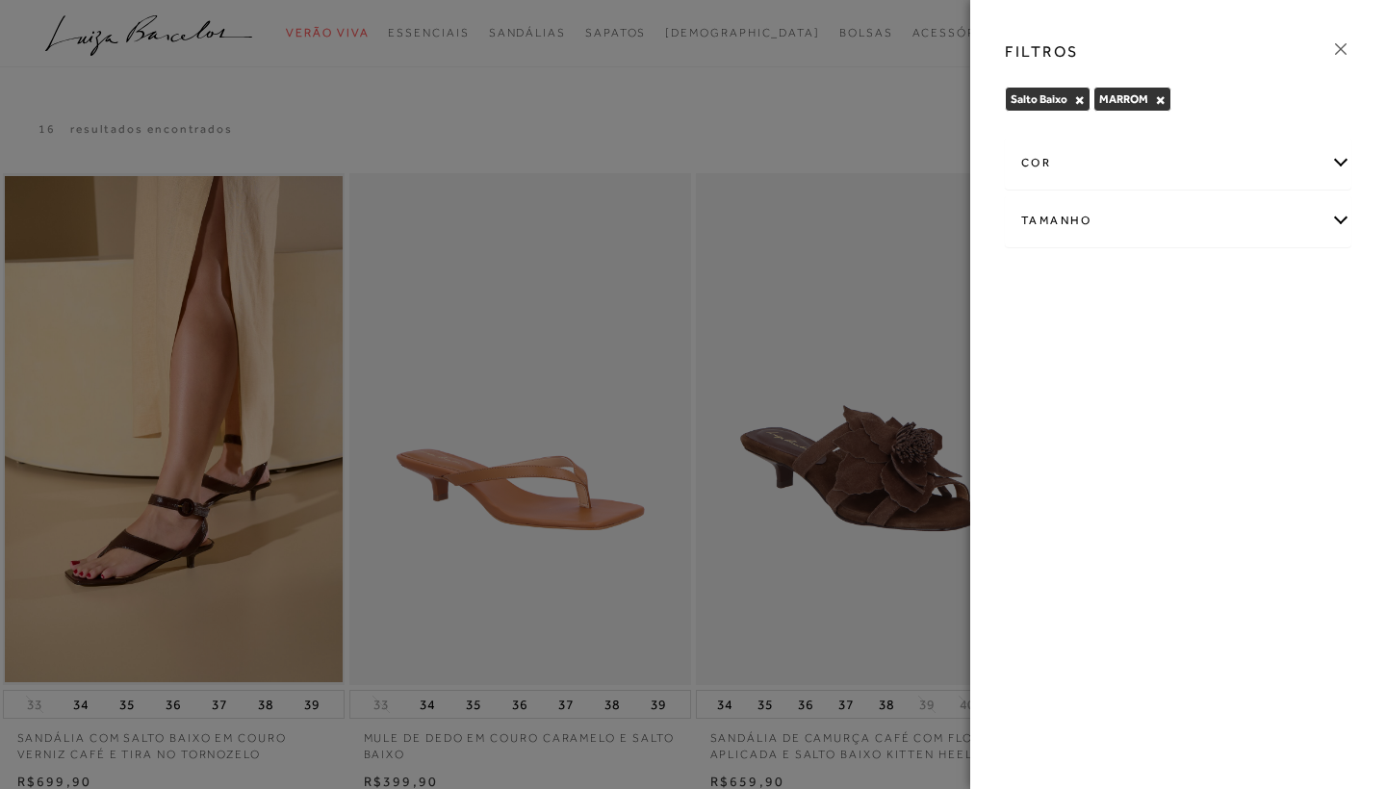
click at [1344, 217] on div "Tamanho" at bounding box center [1178, 220] width 345 height 51
click at [1050, 336] on span "39" at bounding box center [1036, 333] width 28 height 14
click at [1037, 336] on input "39" at bounding box center [1026, 336] width 19 height 19
checkbox input "true"
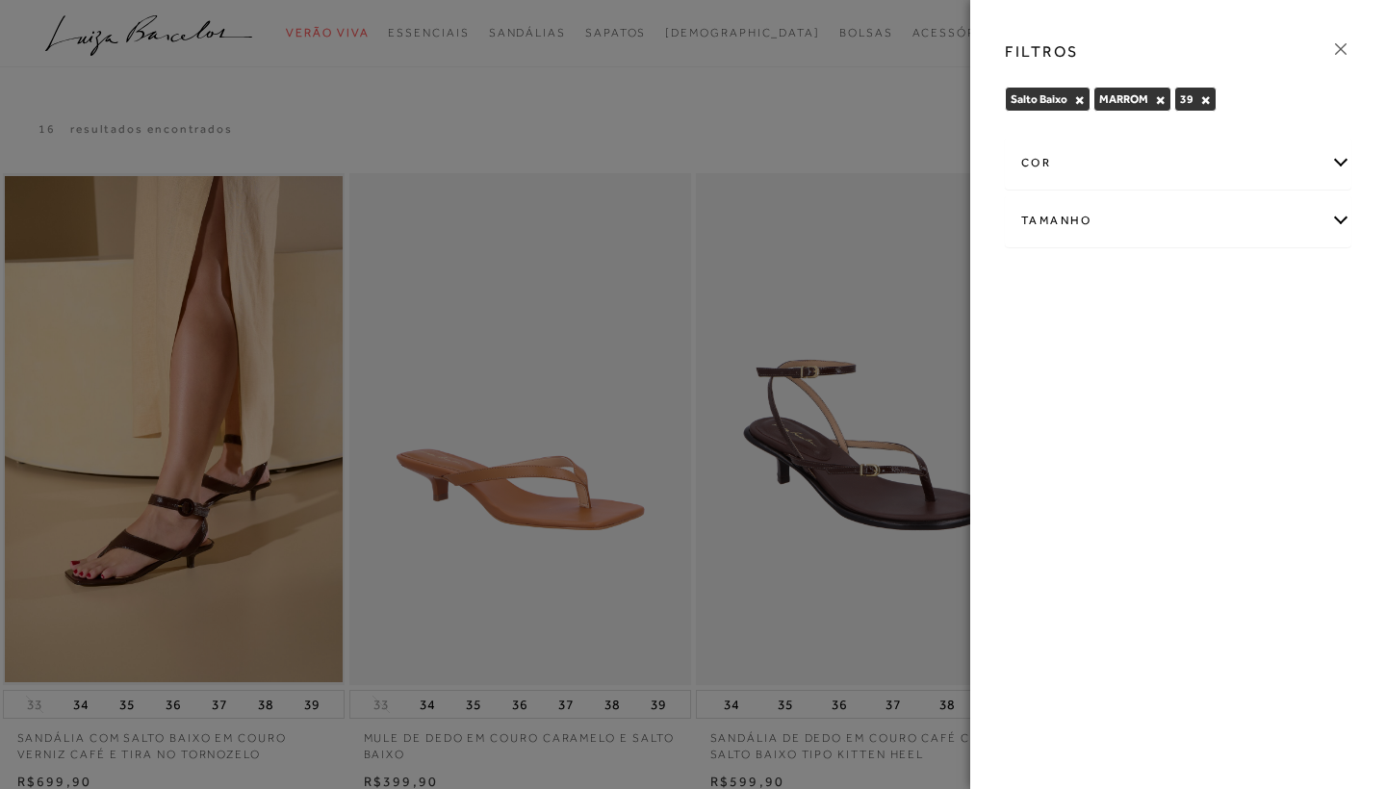
click at [1344, 46] on icon at bounding box center [1341, 49] width 12 height 12
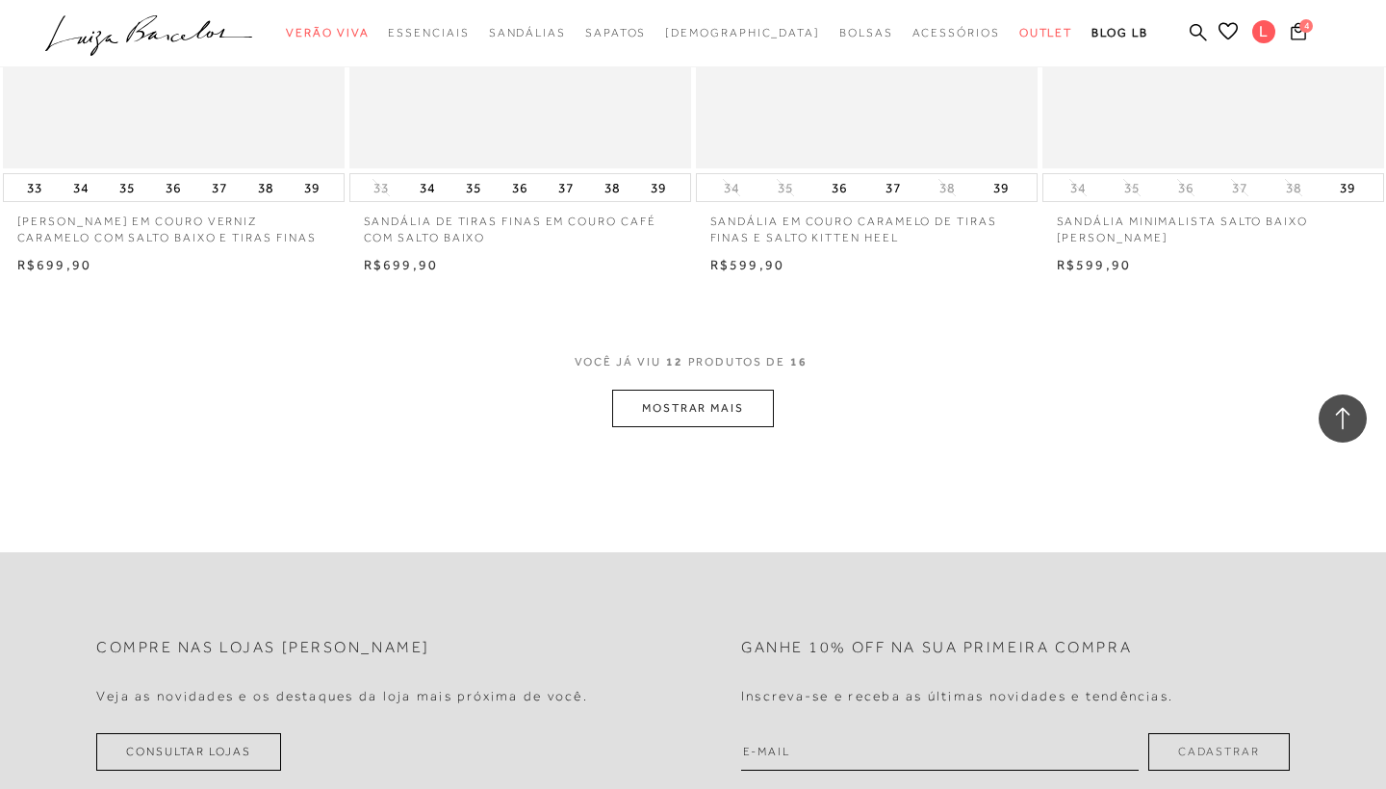
scroll to position [1816, 0]
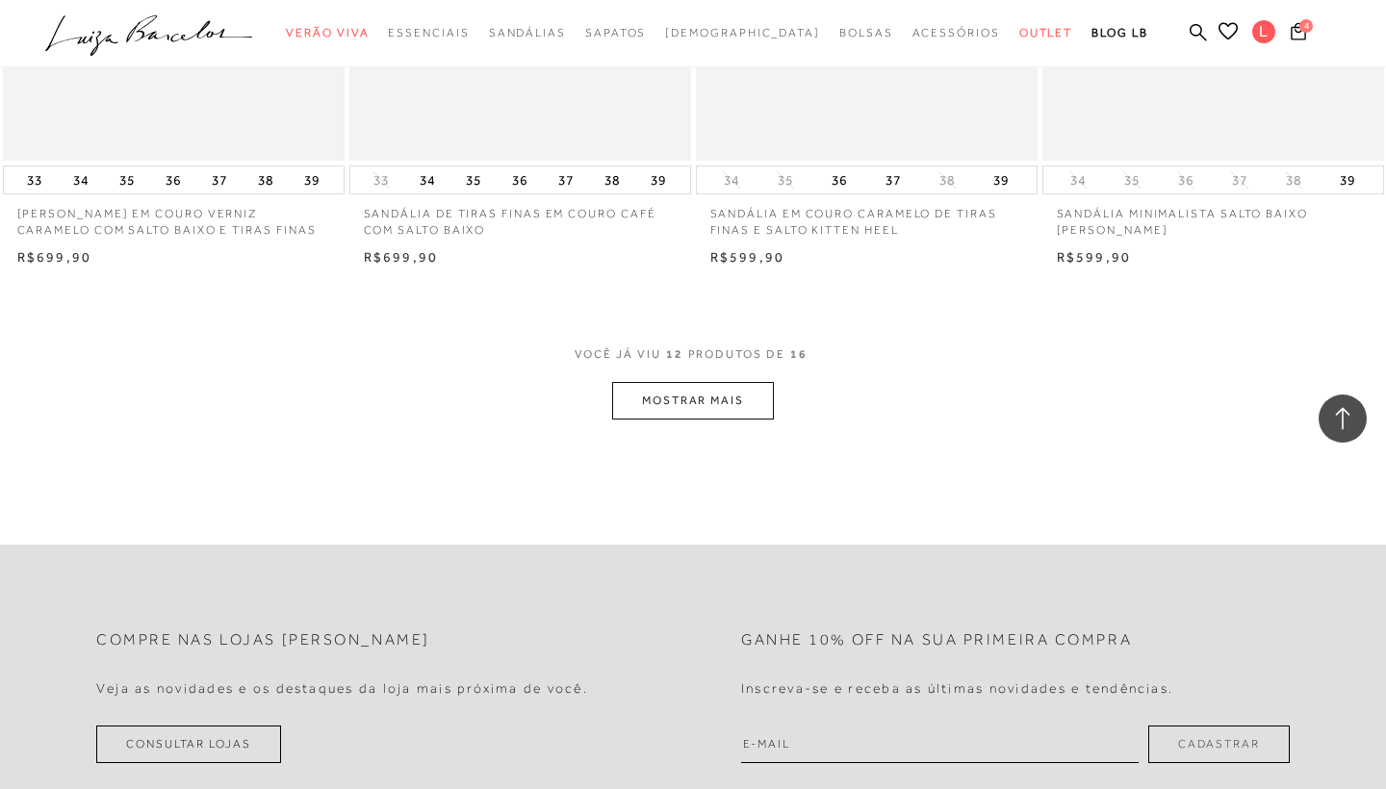
click at [736, 396] on button "MOSTRAR MAIS" at bounding box center [693, 401] width 162 height 38
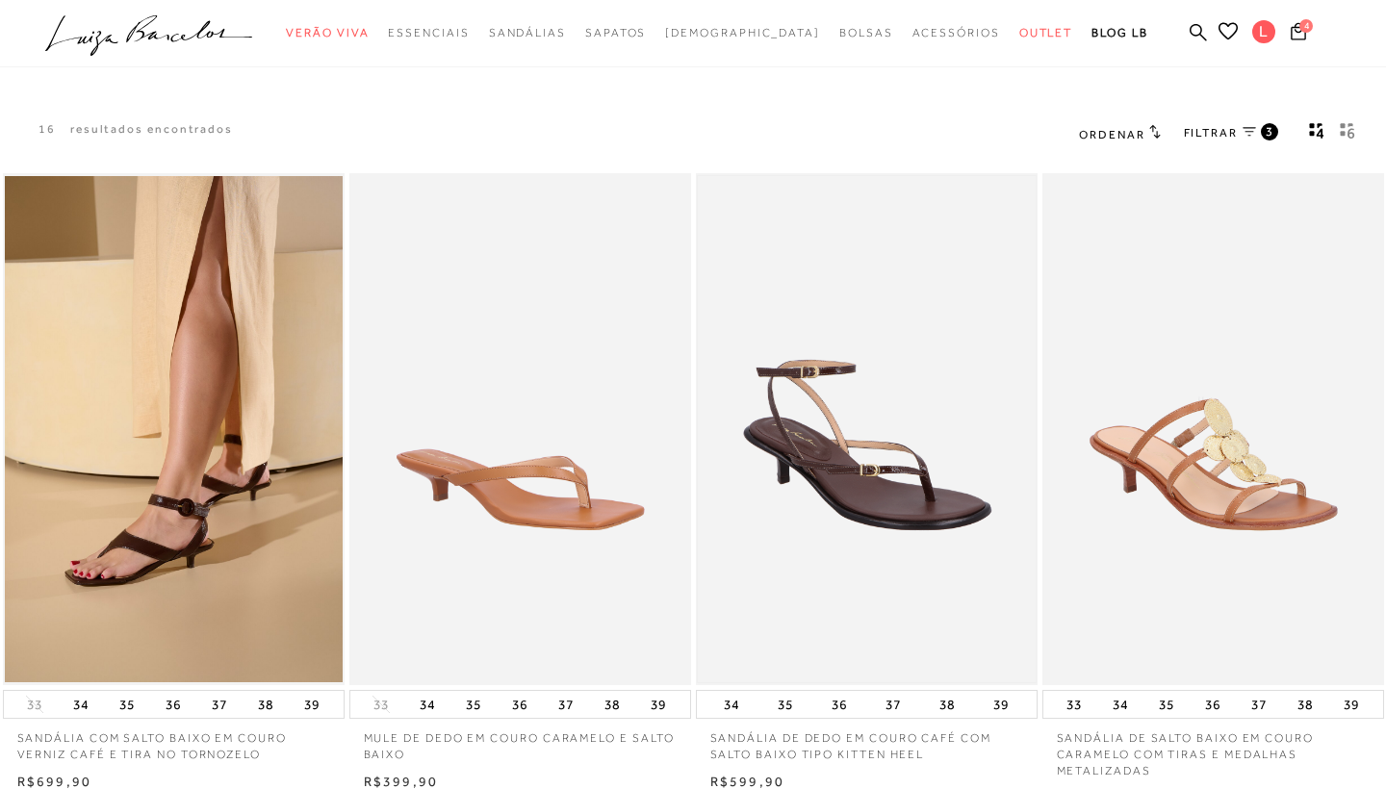
scroll to position [0, 0]
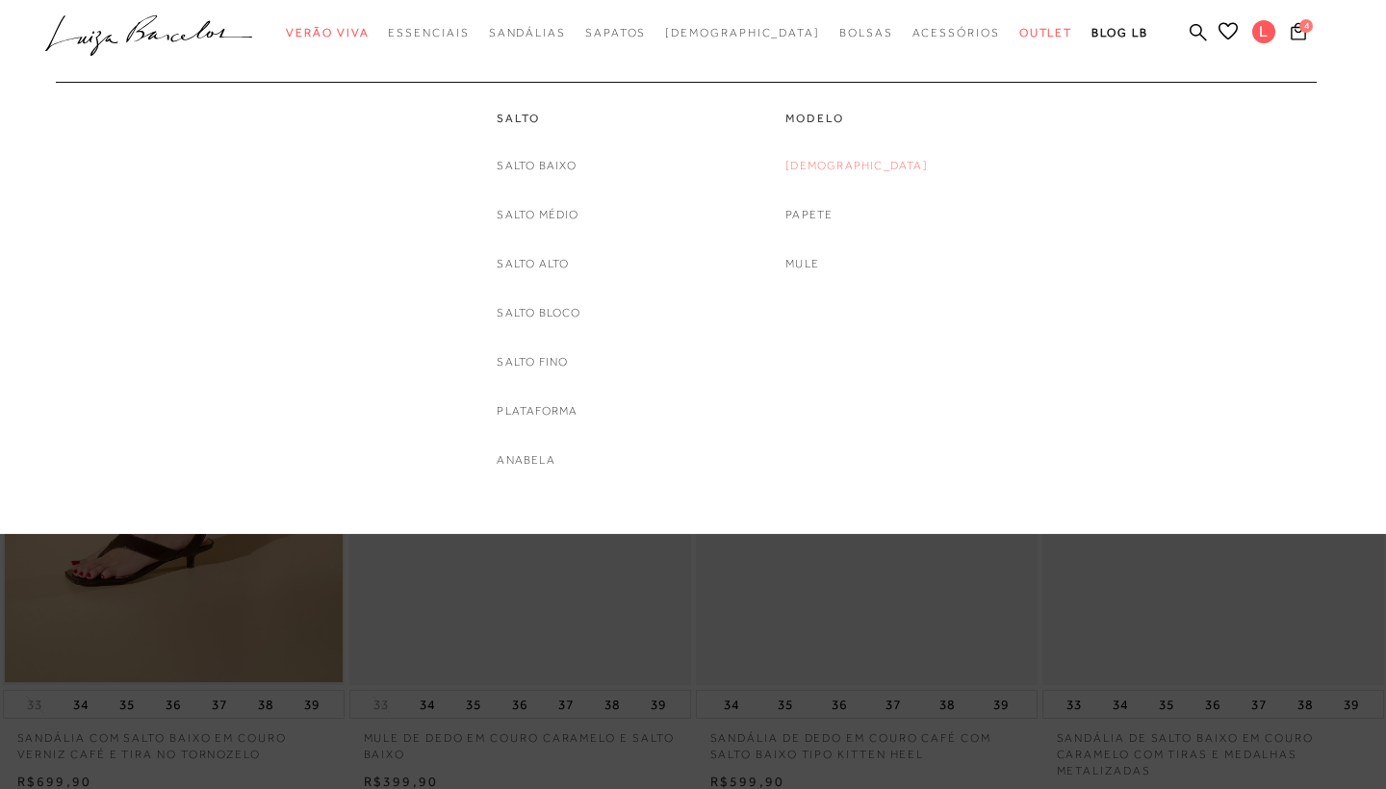
click at [849, 160] on link "[DEMOGRAPHIC_DATA]" at bounding box center [856, 166] width 142 height 20
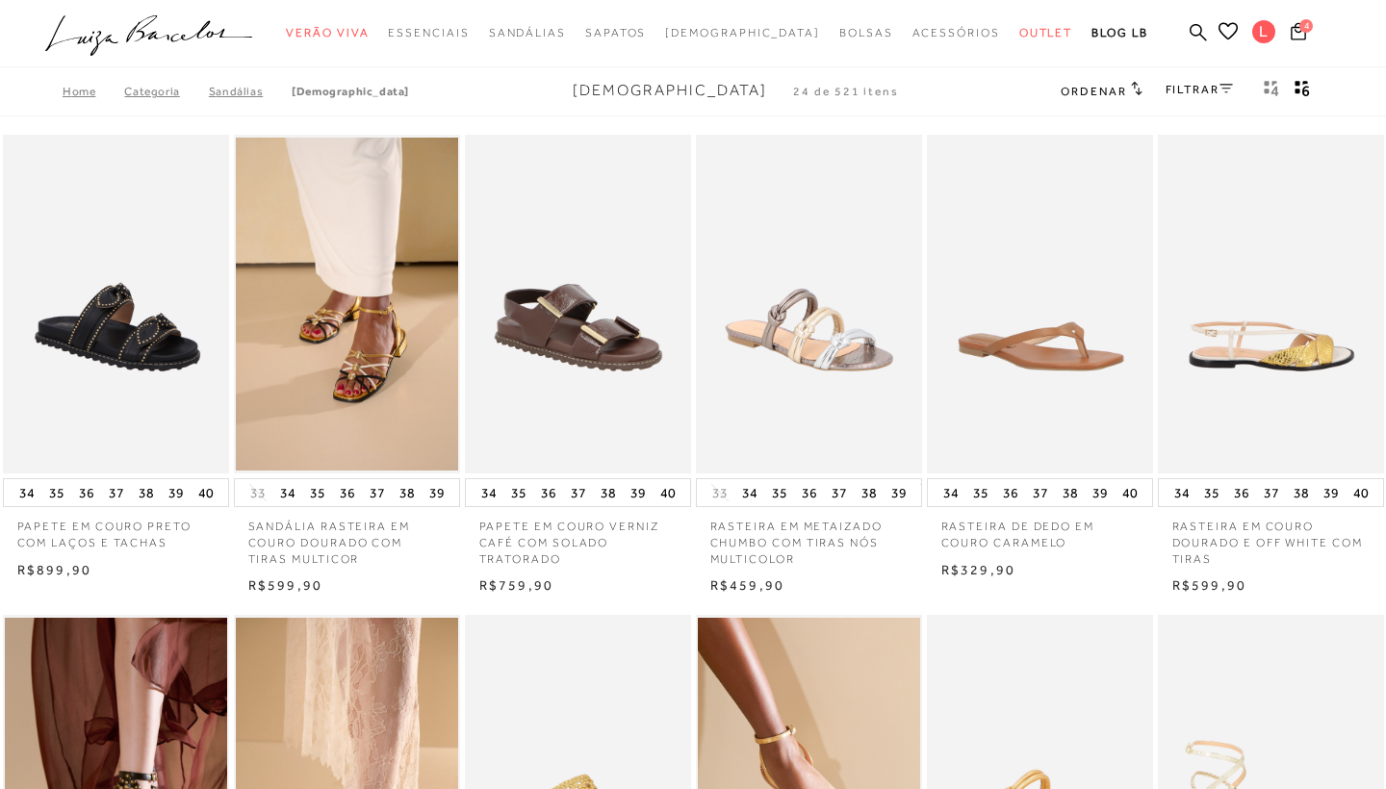
click at [1226, 89] on icon at bounding box center [1225, 89] width 13 height 10
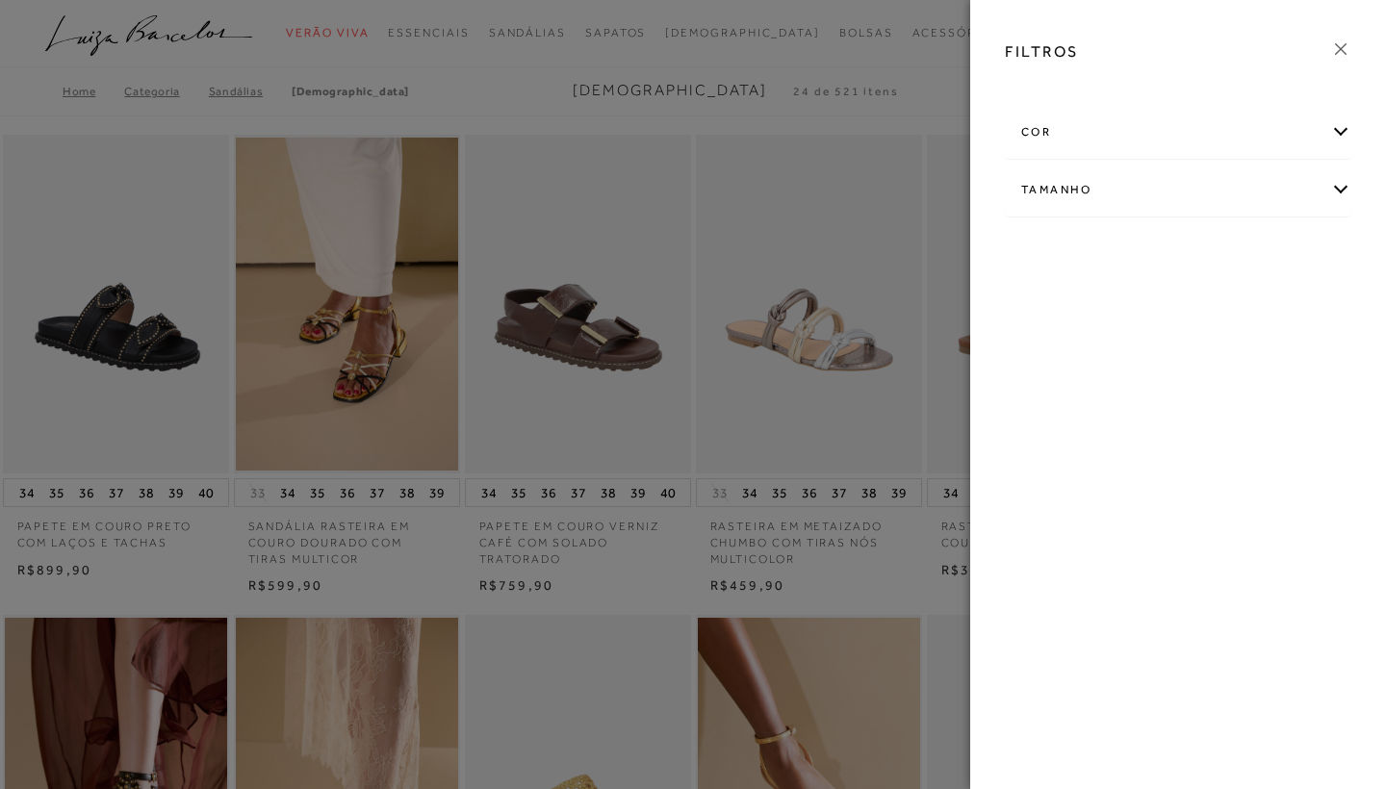
click at [1242, 141] on div "cor" at bounding box center [1178, 132] width 345 height 51
click at [1066, 379] on link "Ver mais..." at bounding box center [1057, 379] width 52 height 14
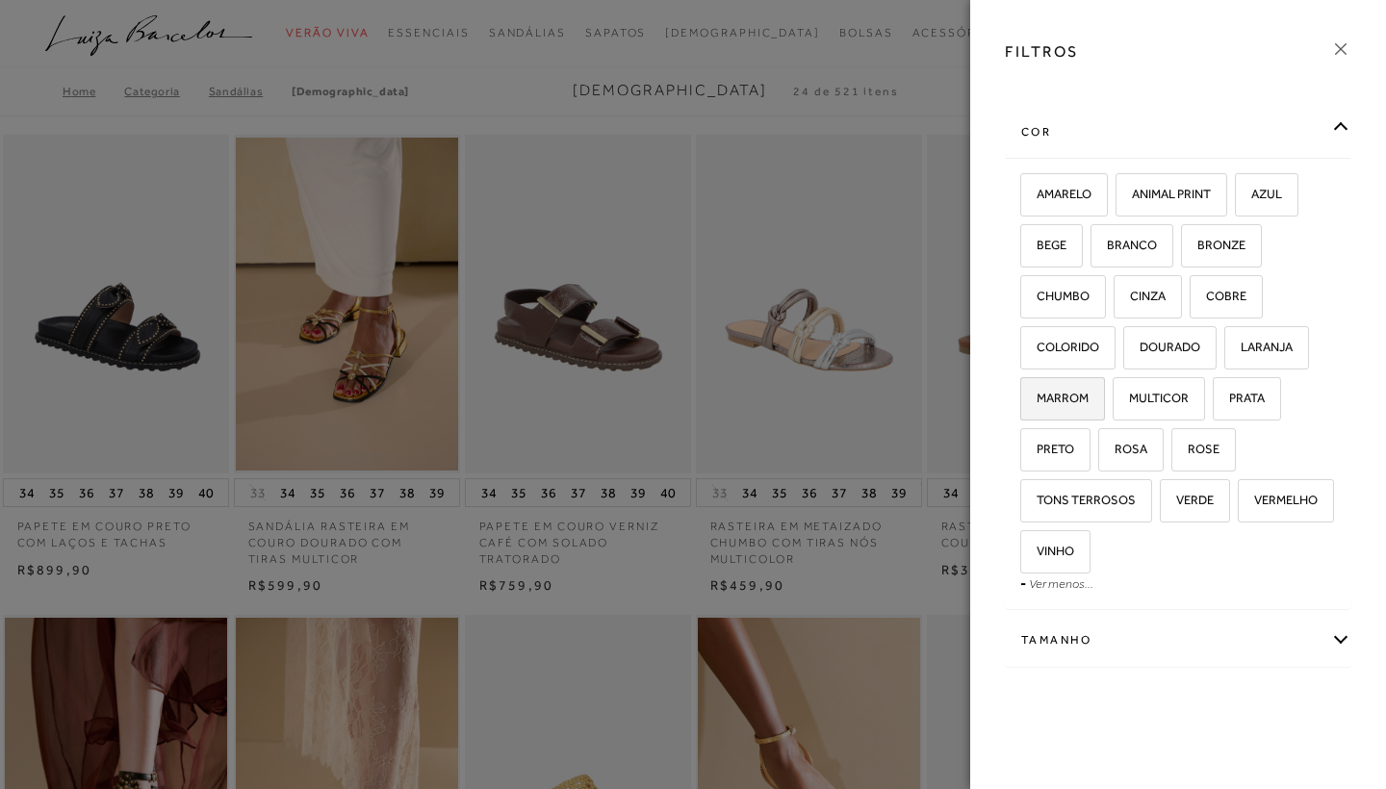
click at [1055, 396] on span "MARROM" at bounding box center [1055, 398] width 66 height 14
click at [1037, 396] on input "MARROM" at bounding box center [1026, 401] width 19 height 19
checkbox input "true"
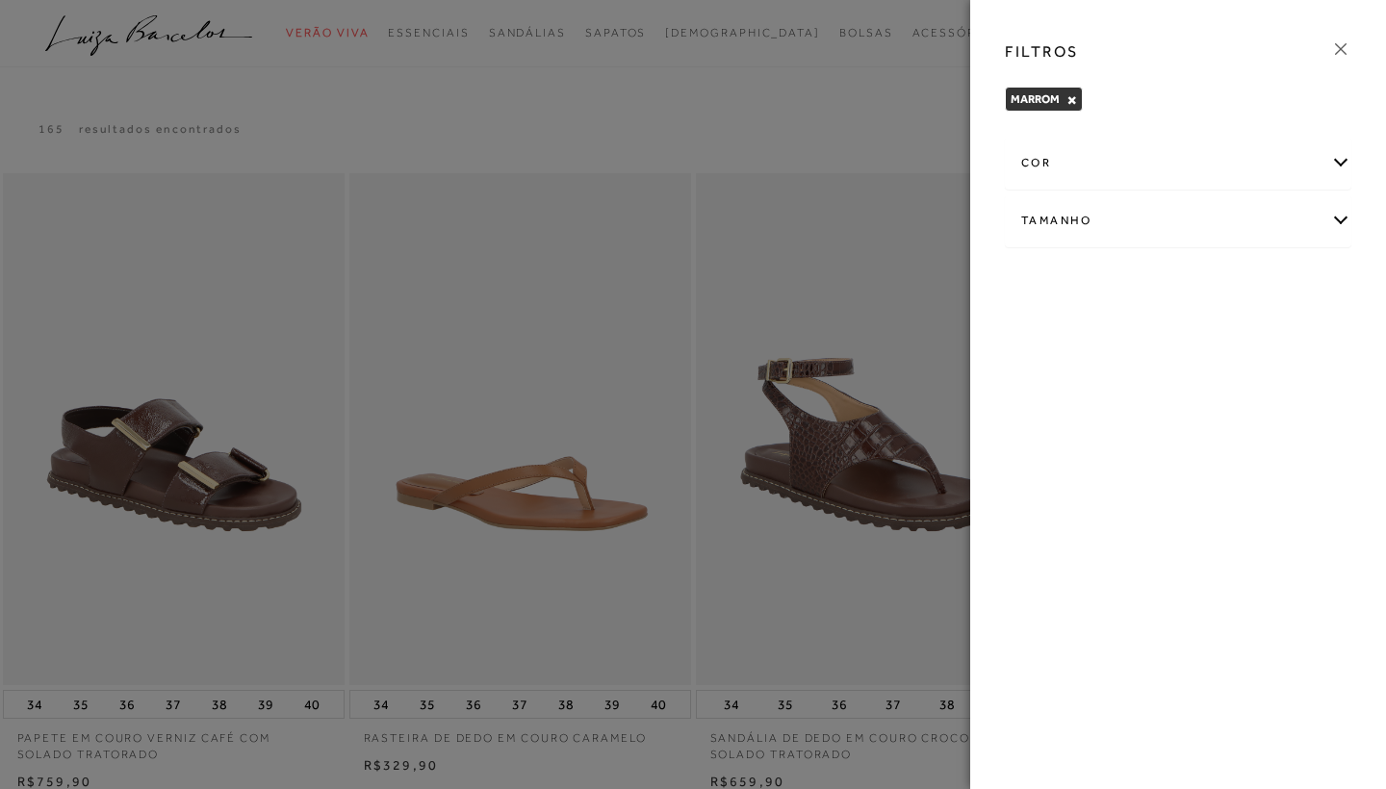
click at [1339, 47] on icon at bounding box center [1341, 49] width 12 height 12
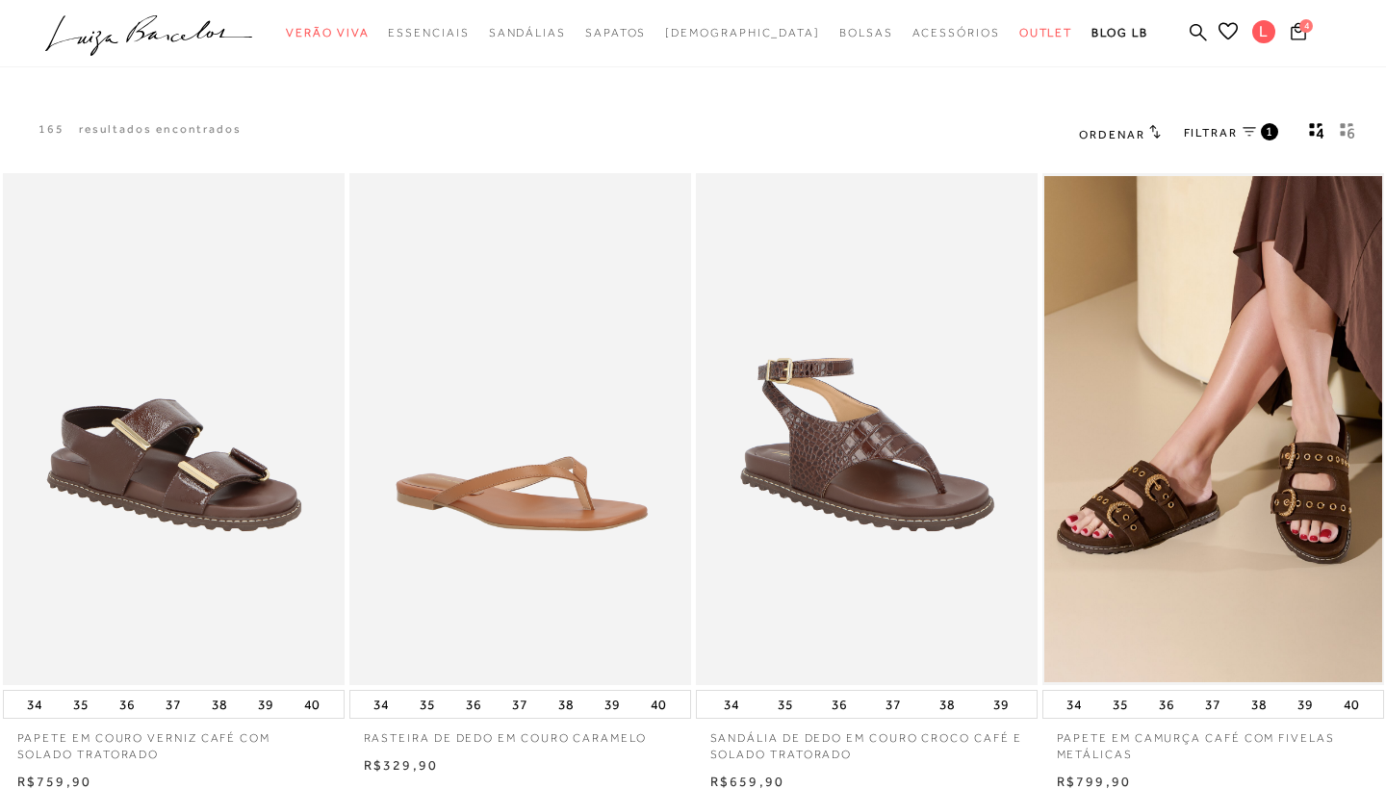
click at [1228, 134] on span "FILTRAR" at bounding box center [1211, 133] width 54 height 16
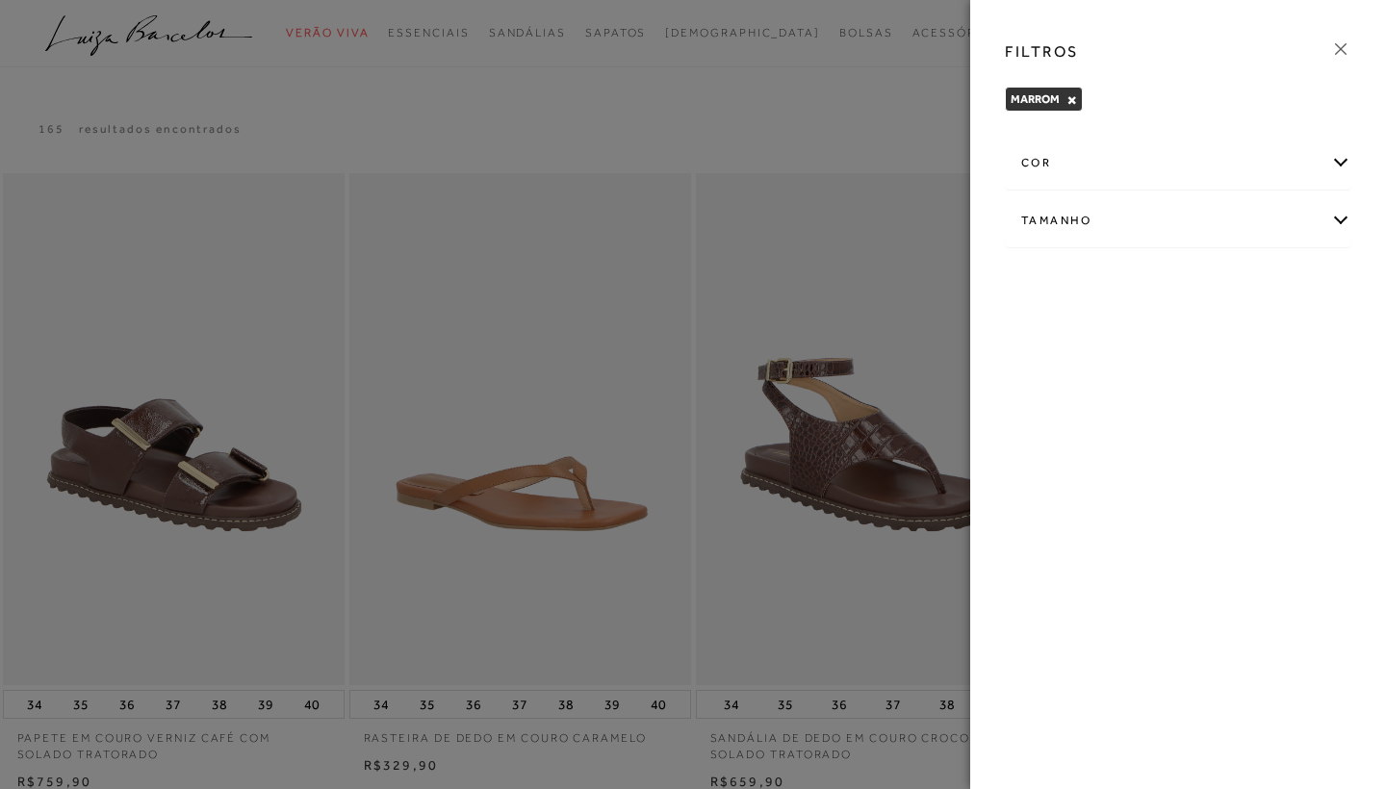
click at [1334, 218] on div "Tamanho" at bounding box center [1178, 220] width 345 height 51
click at [1284, 337] on span "39" at bounding box center [1270, 333] width 28 height 14
click at [1270, 337] on input "39" at bounding box center [1260, 336] width 19 height 19
checkbox input "true"
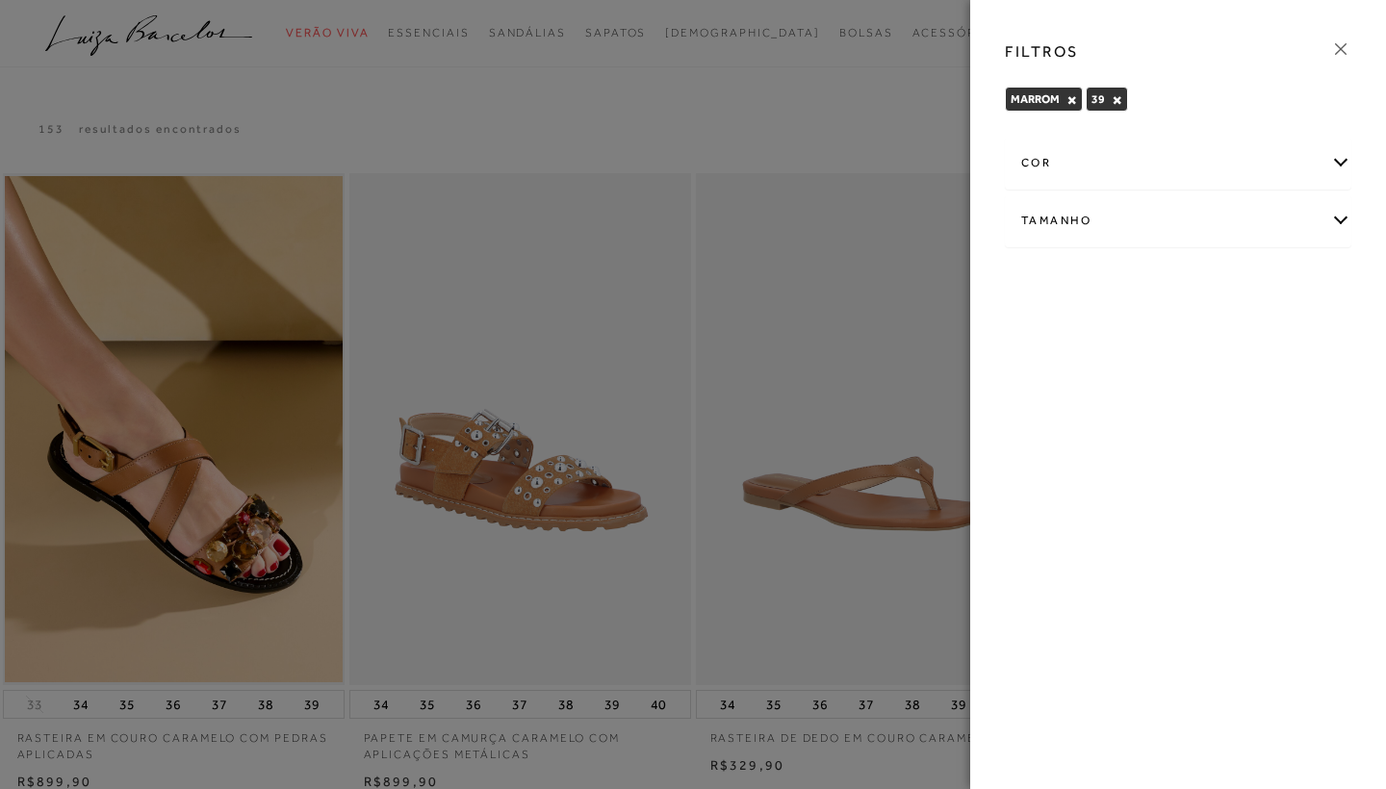
click at [1343, 47] on icon at bounding box center [1341, 49] width 12 height 12
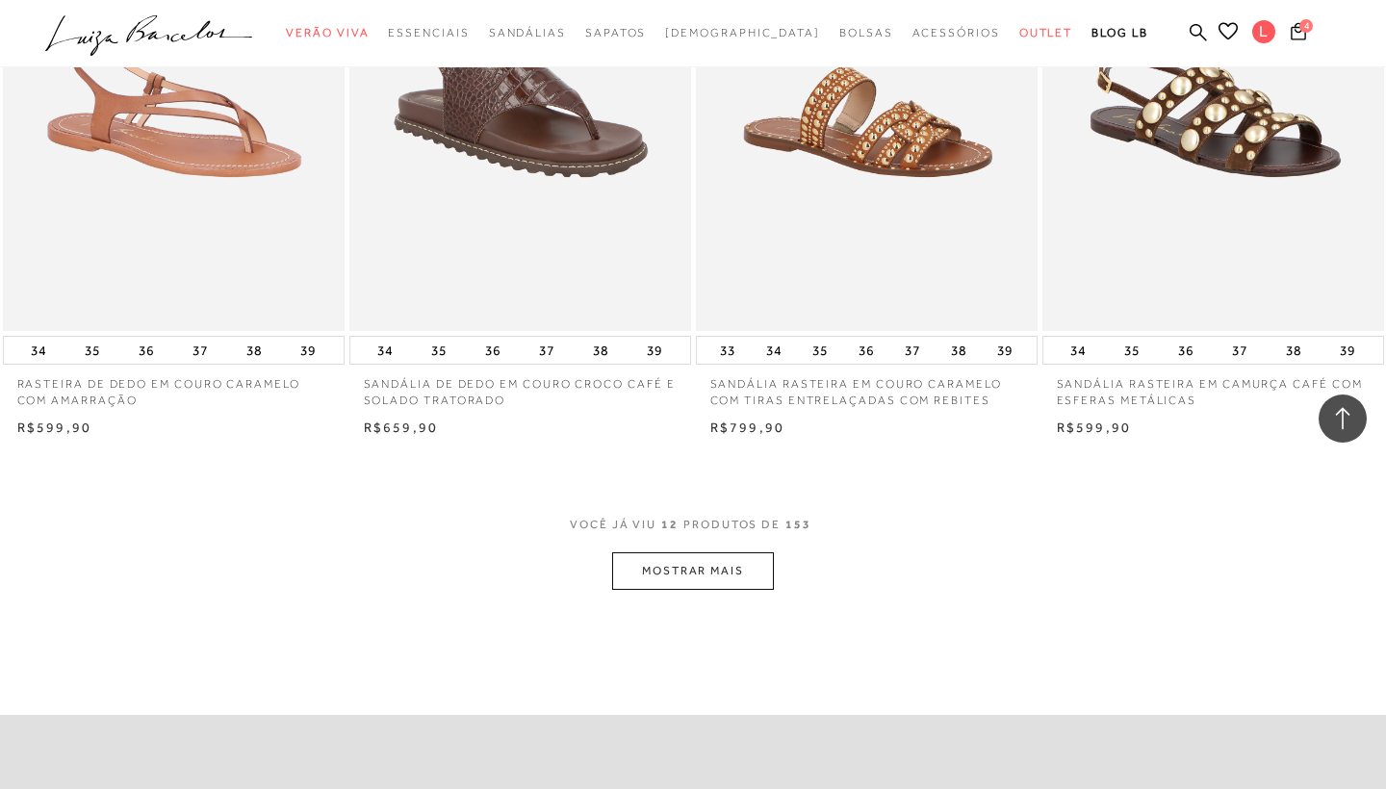
scroll to position [1634, 0]
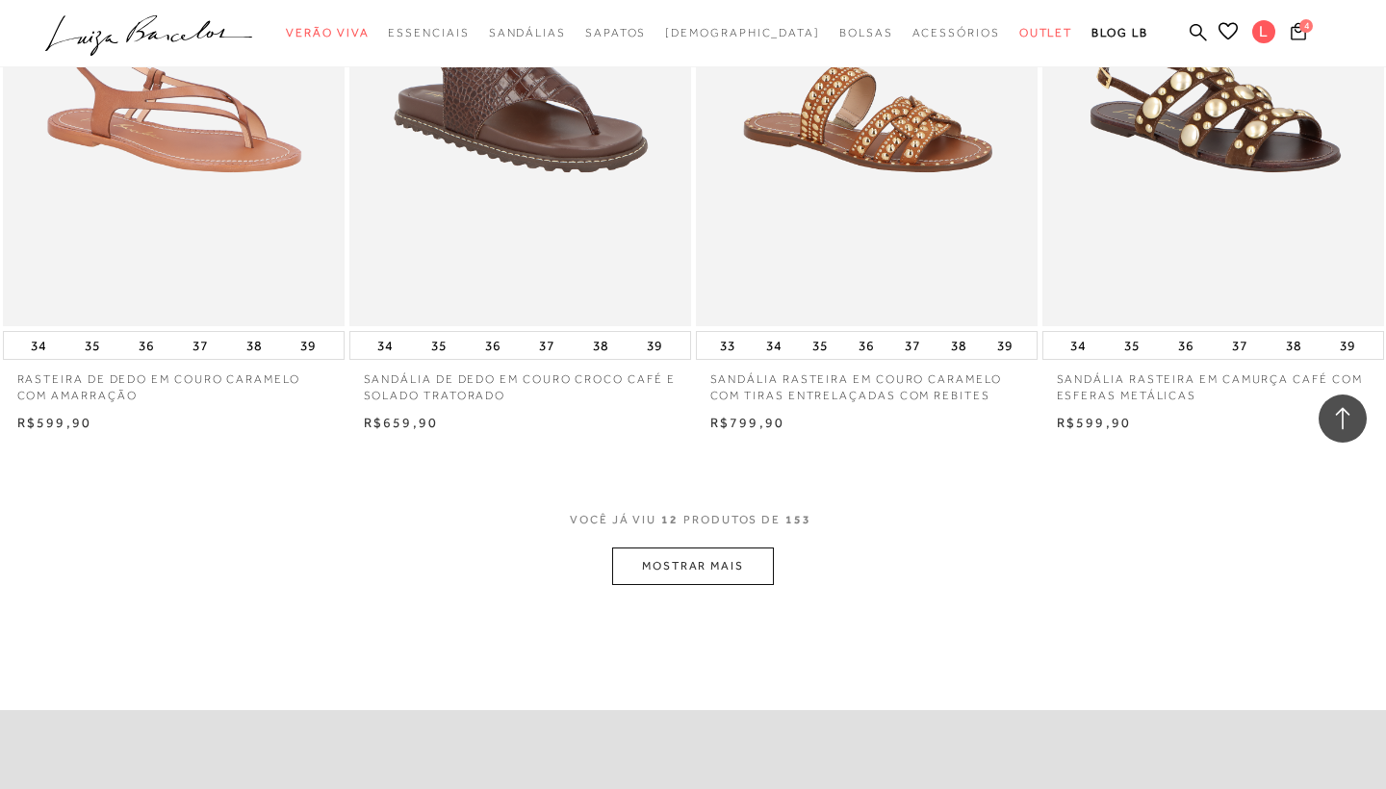
click at [678, 568] on button "MOSTRAR MAIS" at bounding box center [693, 567] width 162 height 38
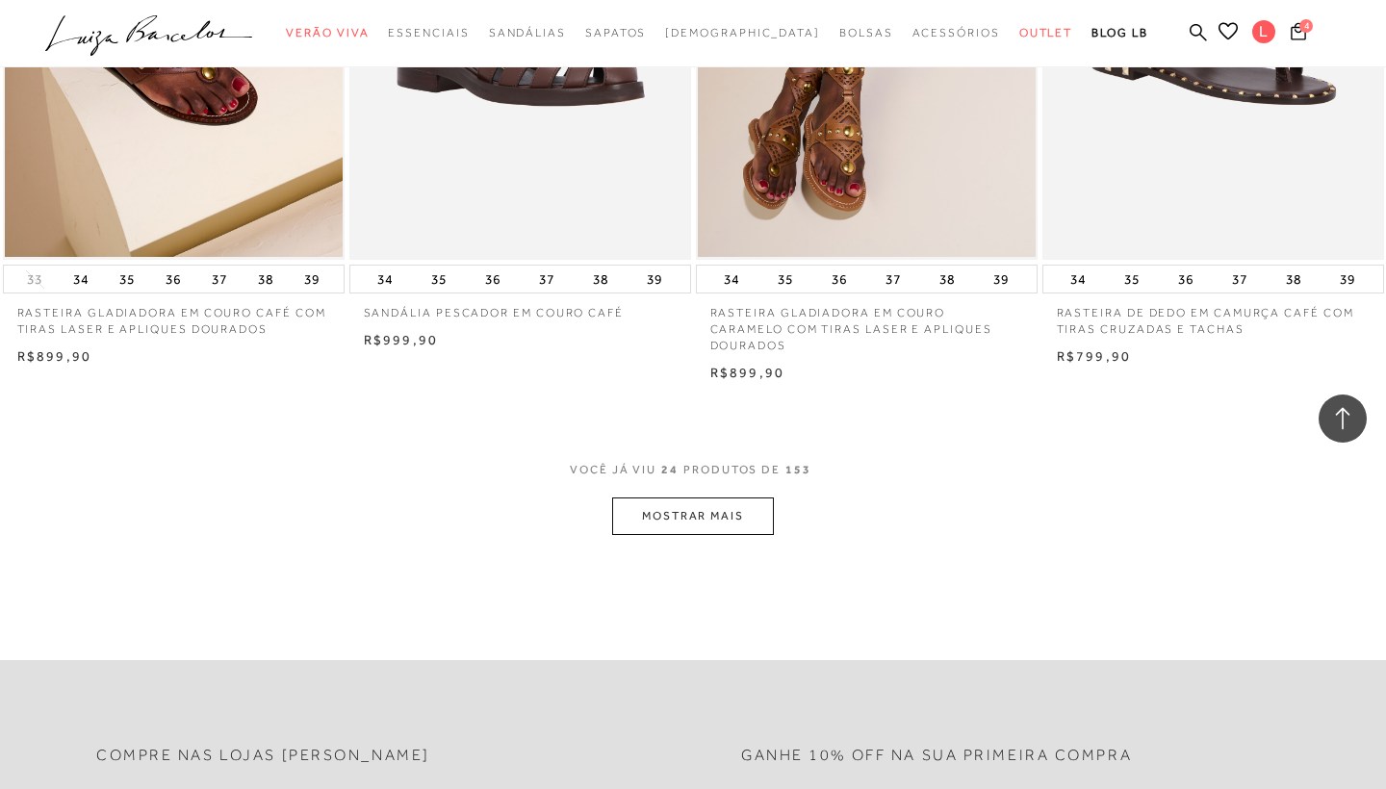
scroll to position [3630, 0]
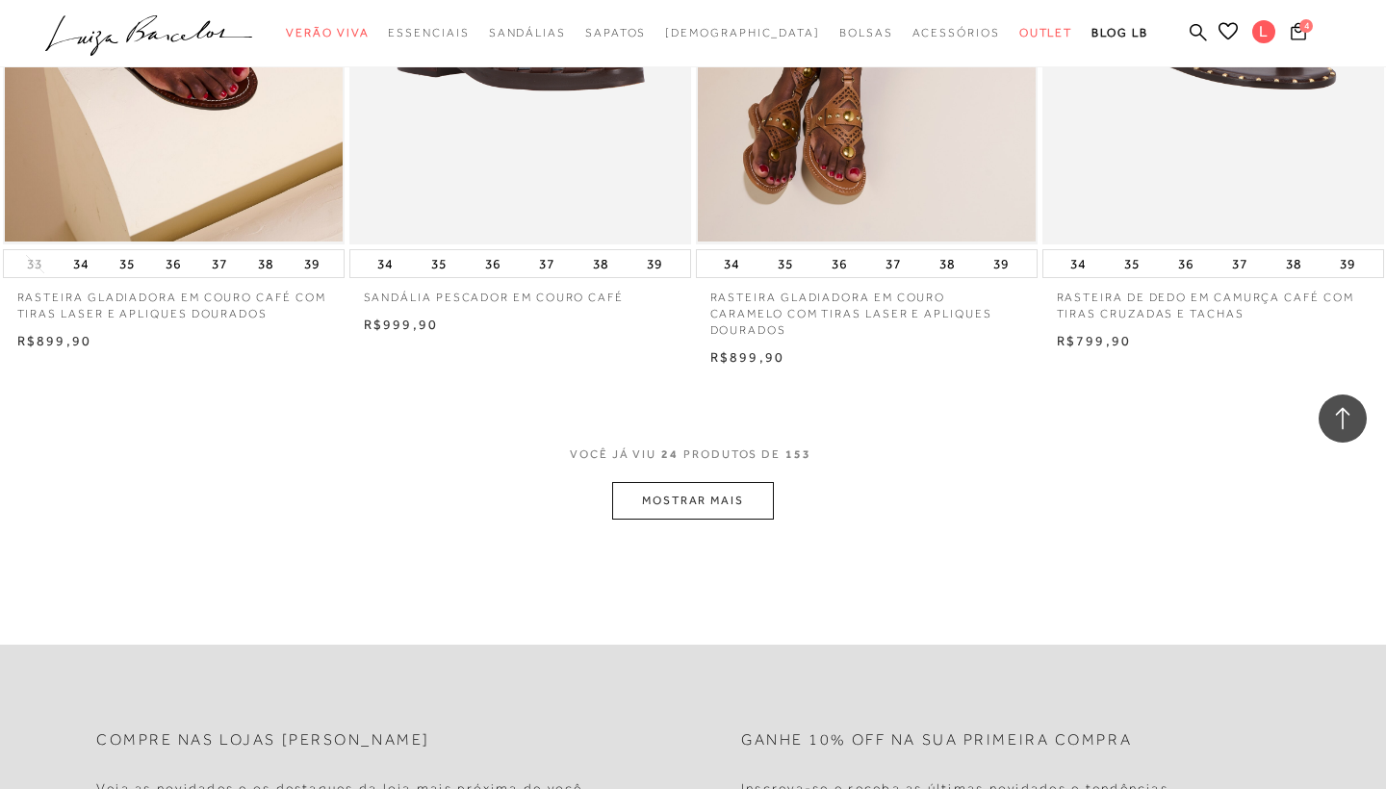
click at [644, 482] on button "MOSTRAR MAIS" at bounding box center [693, 501] width 162 height 38
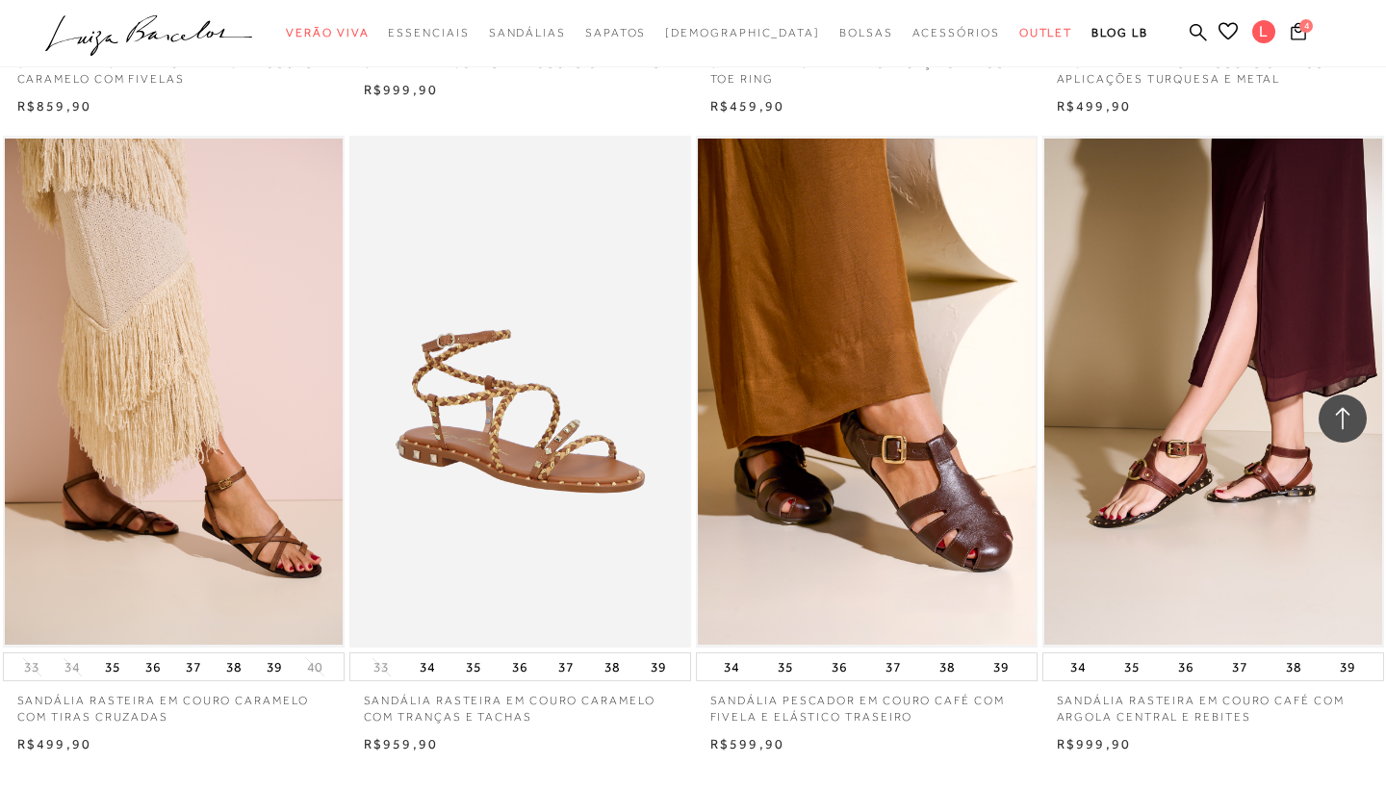
scroll to position [5153, 0]
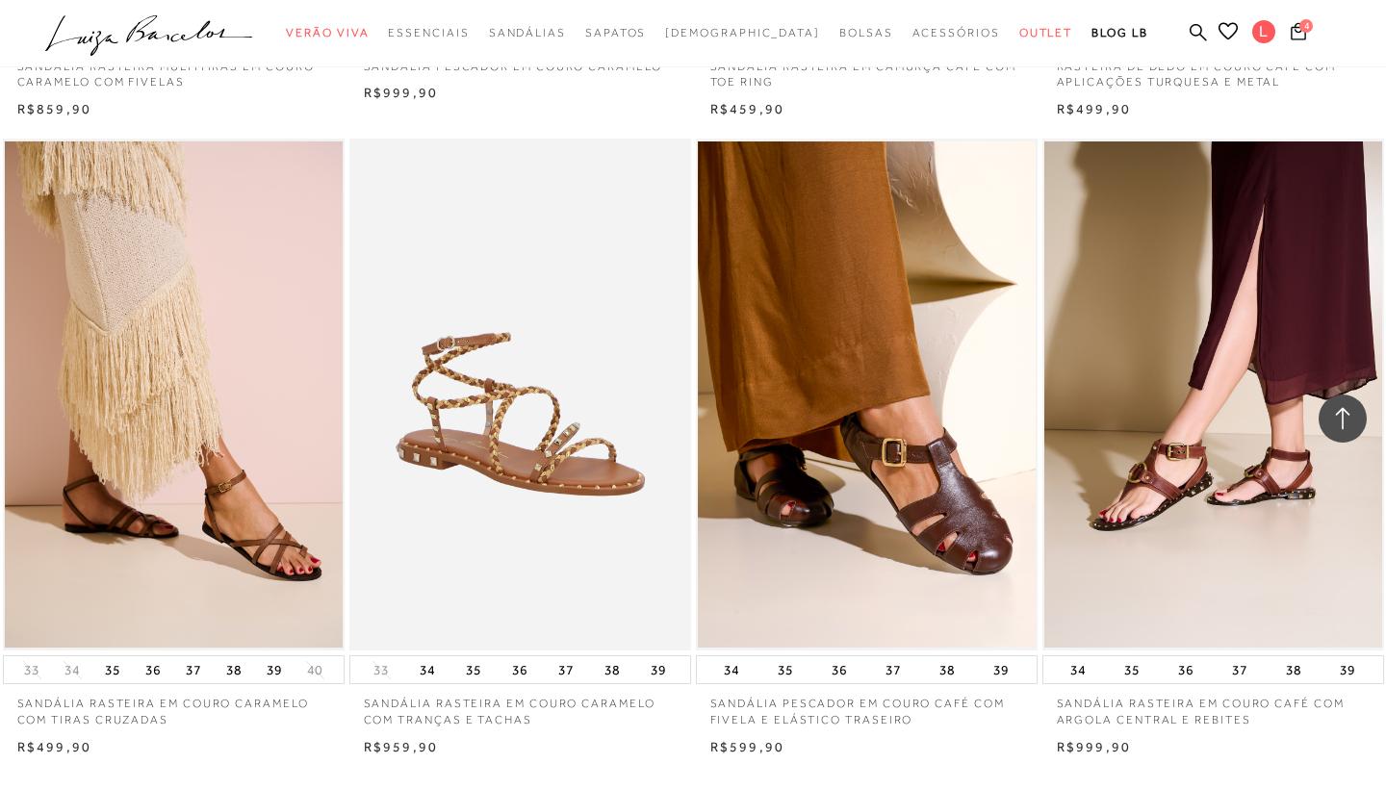
click at [257, 517] on img at bounding box center [174, 394] width 338 height 507
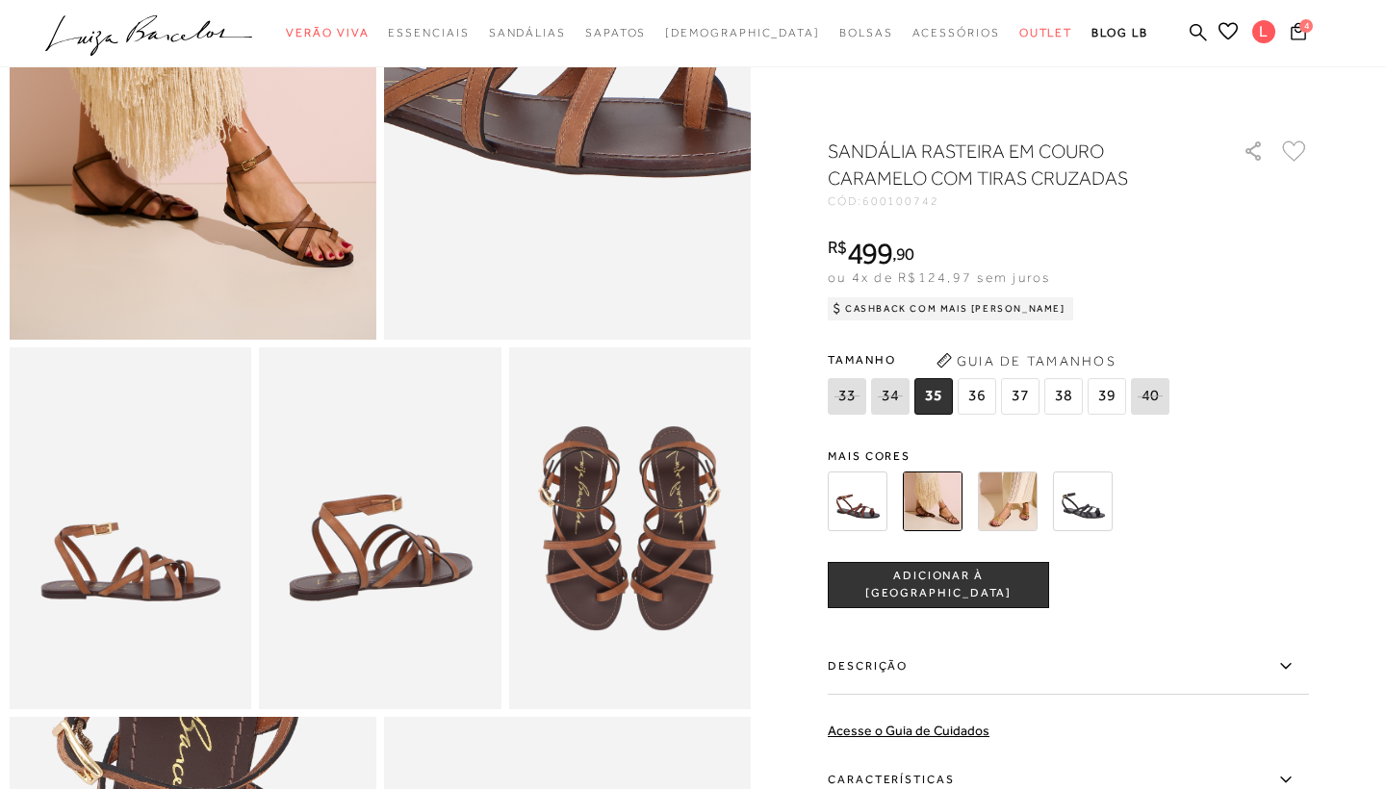
scroll to position [421, 0]
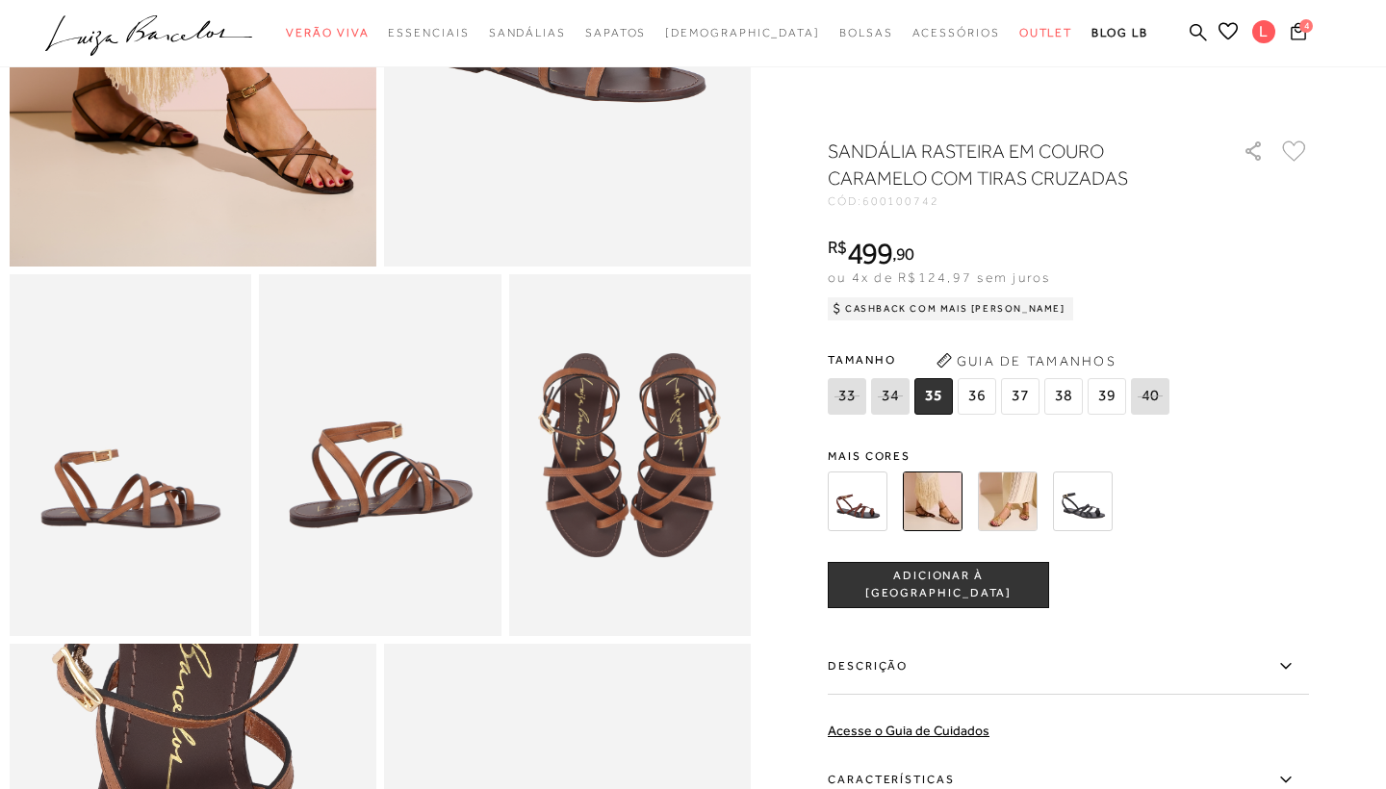
click at [643, 468] on img at bounding box center [630, 455] width 242 height 363
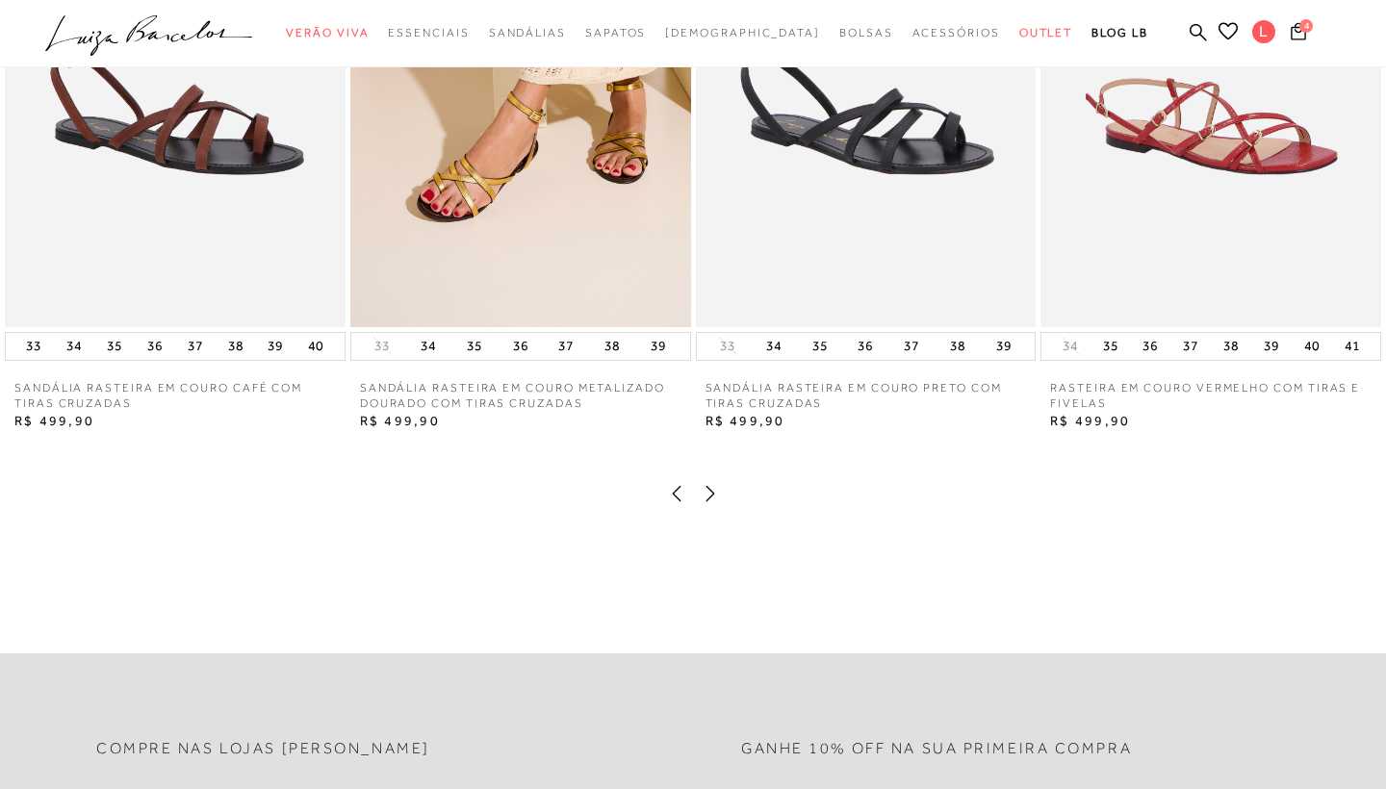
scroll to position [2112, 0]
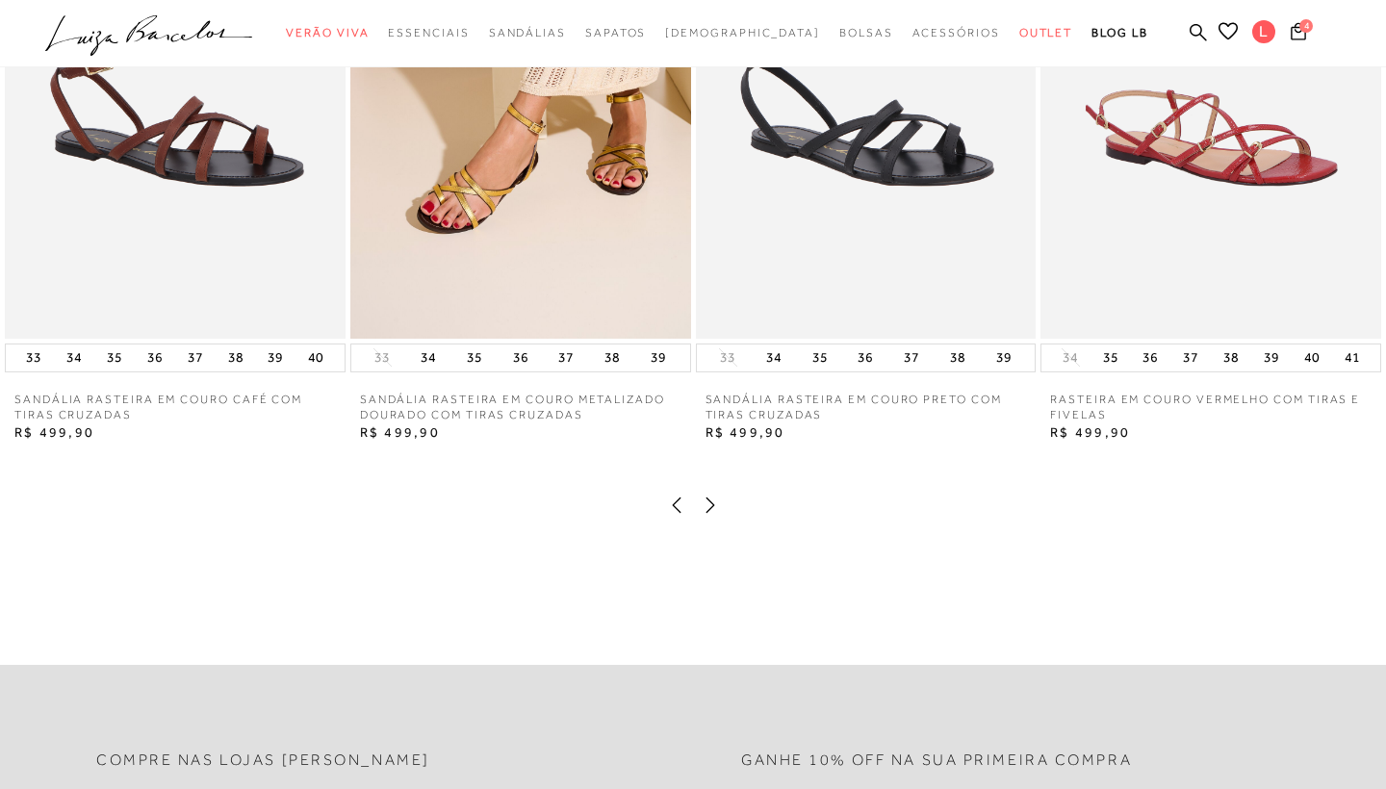
click at [711, 502] on icon at bounding box center [710, 505] width 9 height 15
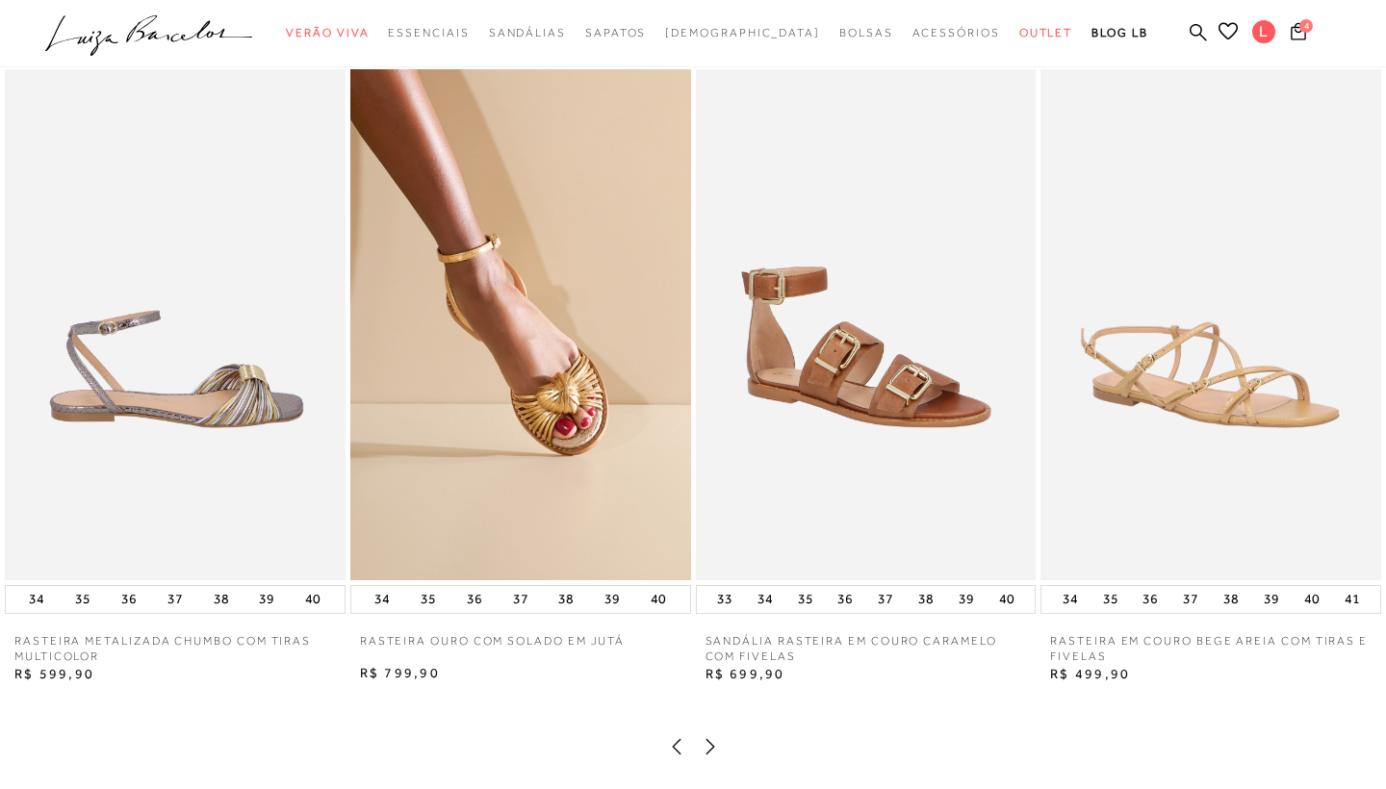
scroll to position [1900, 0]
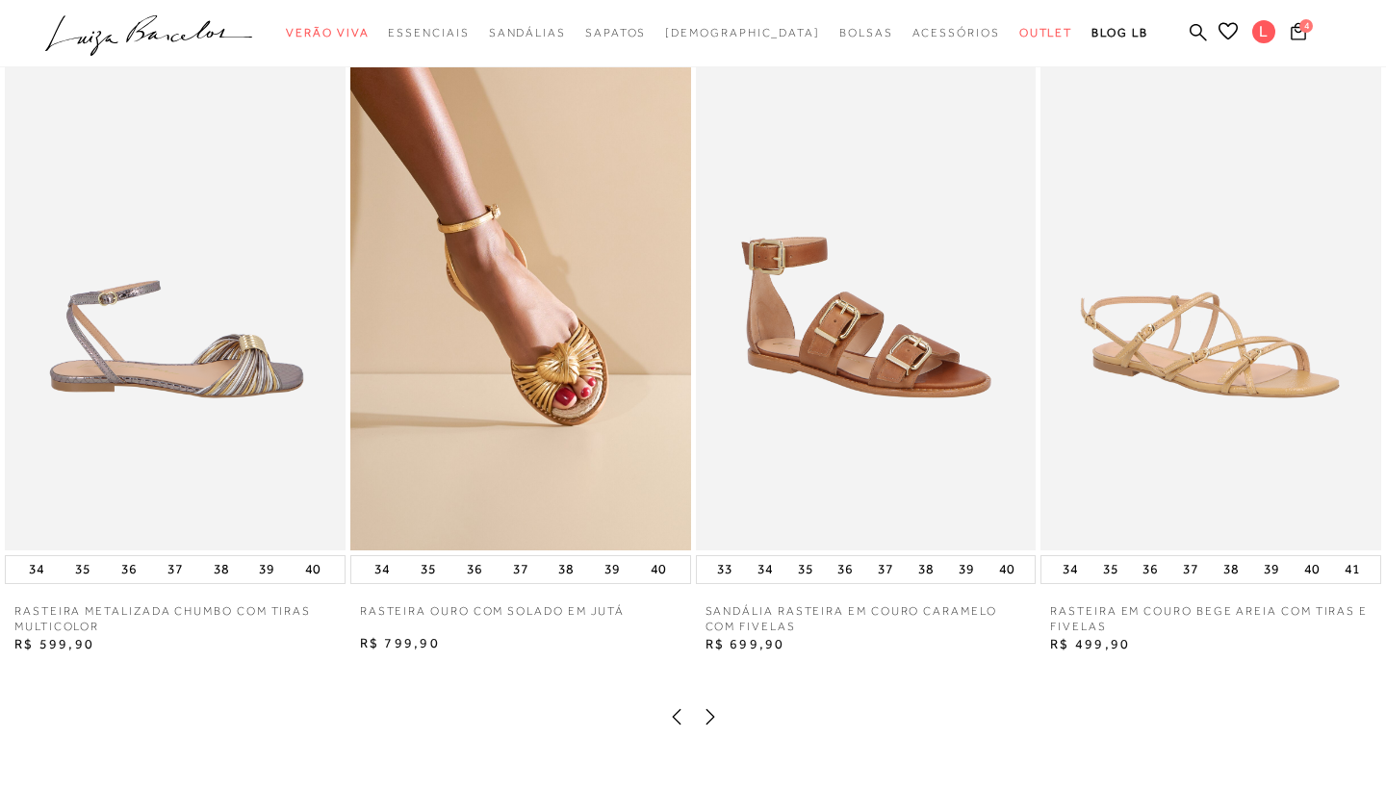
click at [675, 716] on icon at bounding box center [676, 716] width 19 height 19
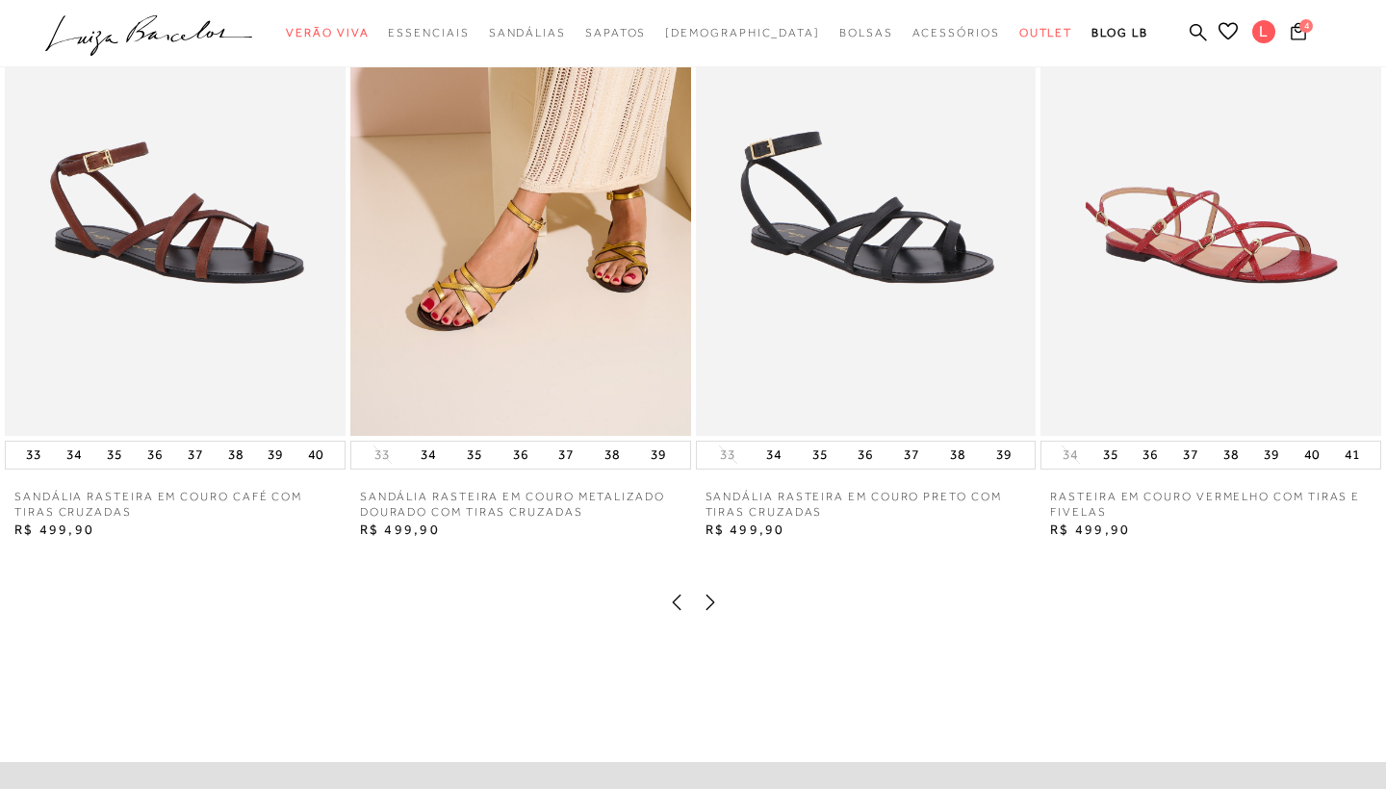
scroll to position [2015, 0]
click at [712, 603] on icon at bounding box center [710, 601] width 19 height 19
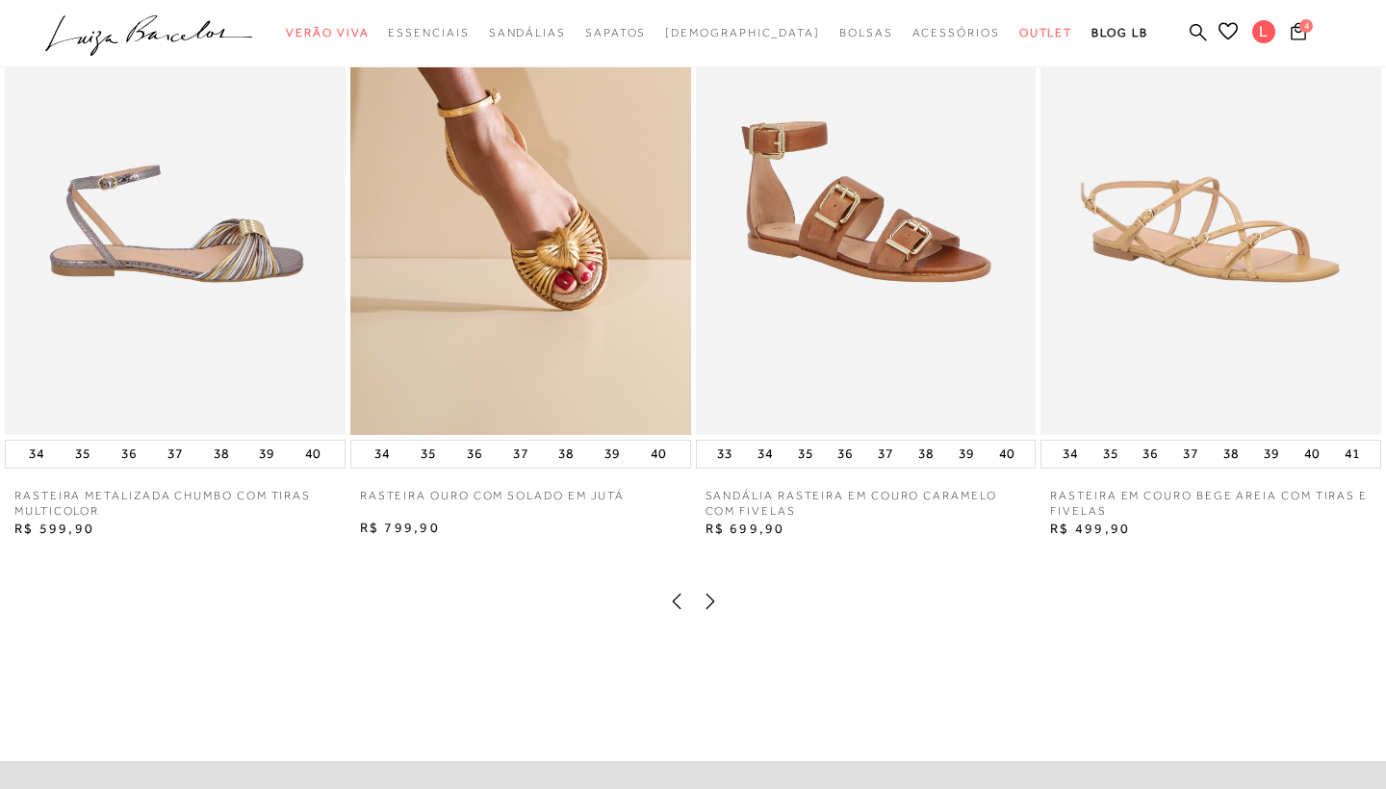
scroll to position [2015, 0]
click at [715, 601] on icon at bounding box center [710, 602] width 19 height 19
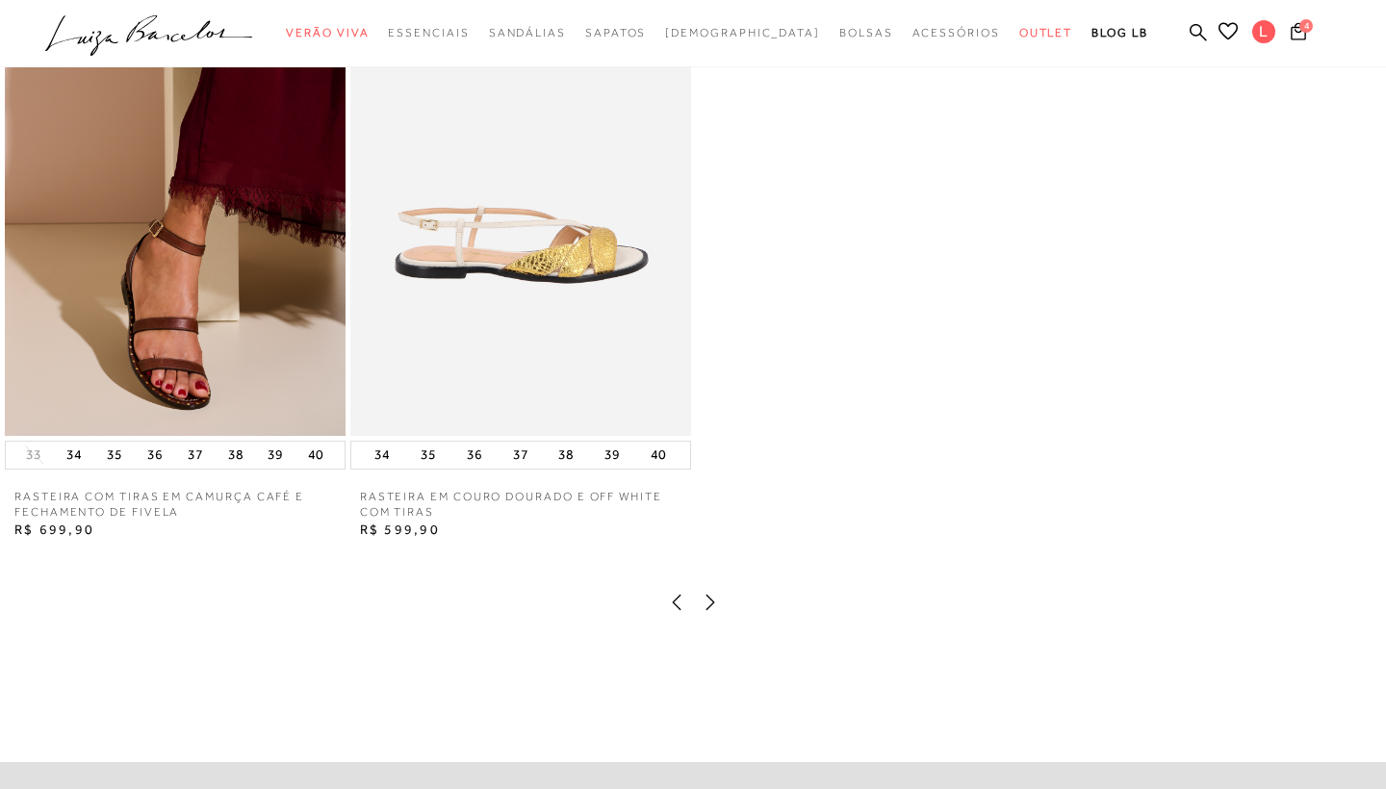
click at [715, 602] on icon at bounding box center [710, 602] width 19 height 19
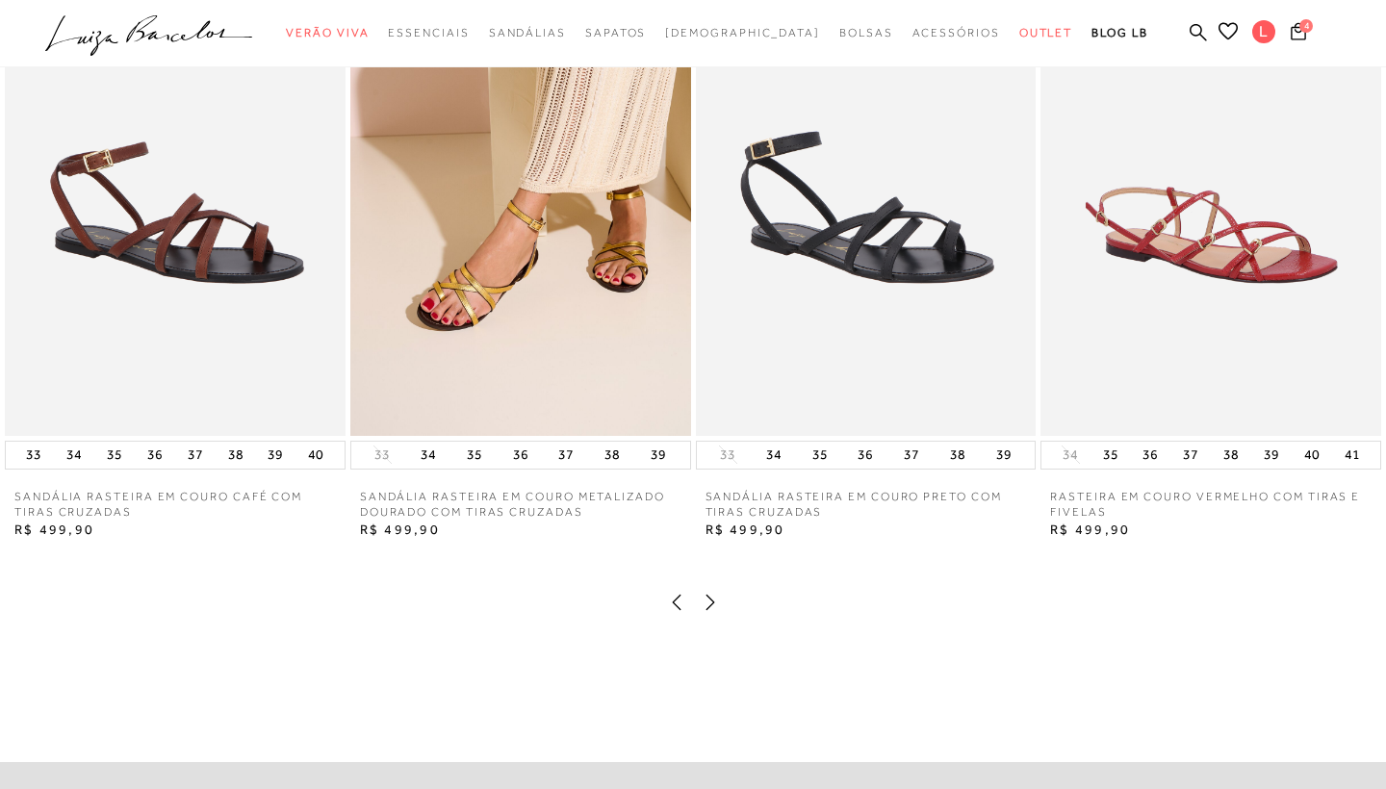
click at [1178, 280] on img at bounding box center [1210, 180] width 341 height 511
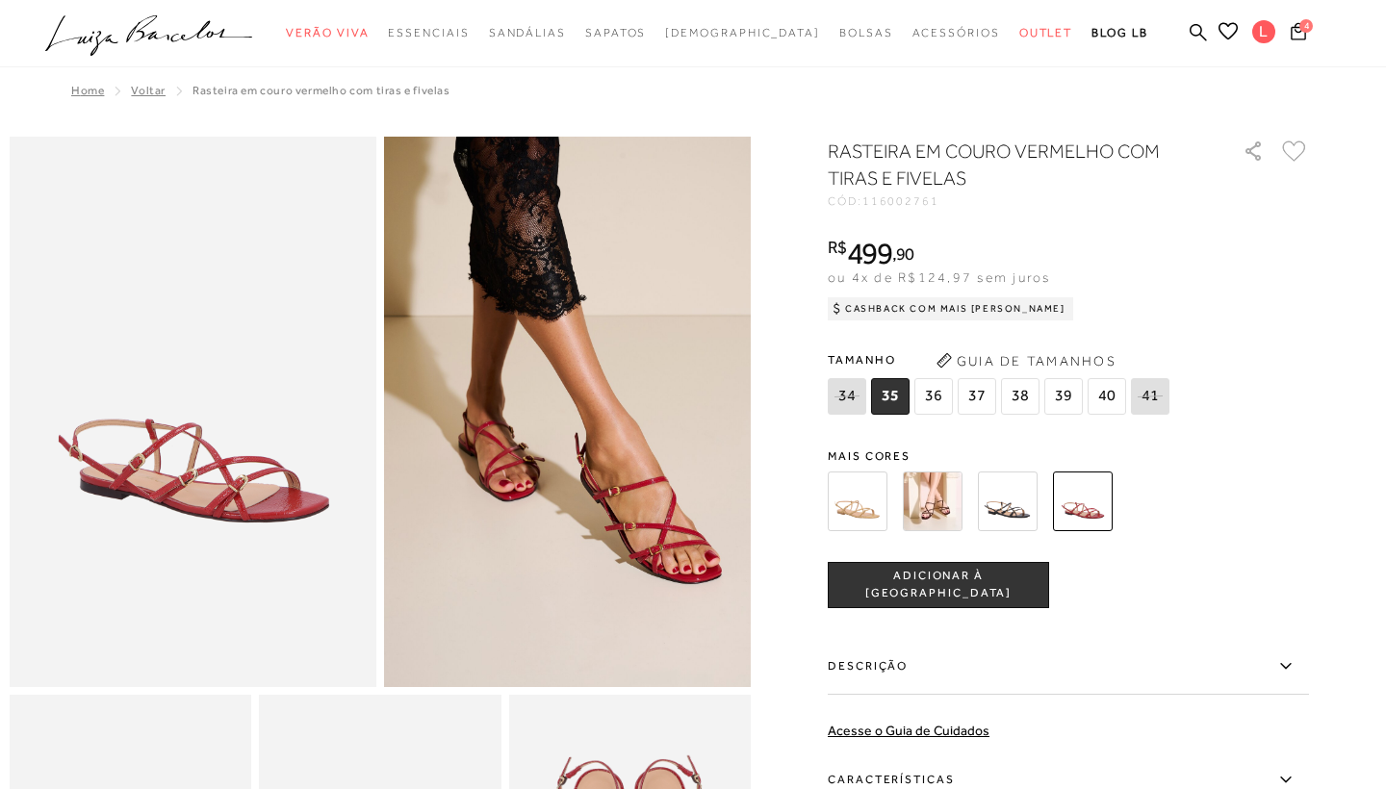
click at [1011, 513] on img at bounding box center [1008, 502] width 60 height 60
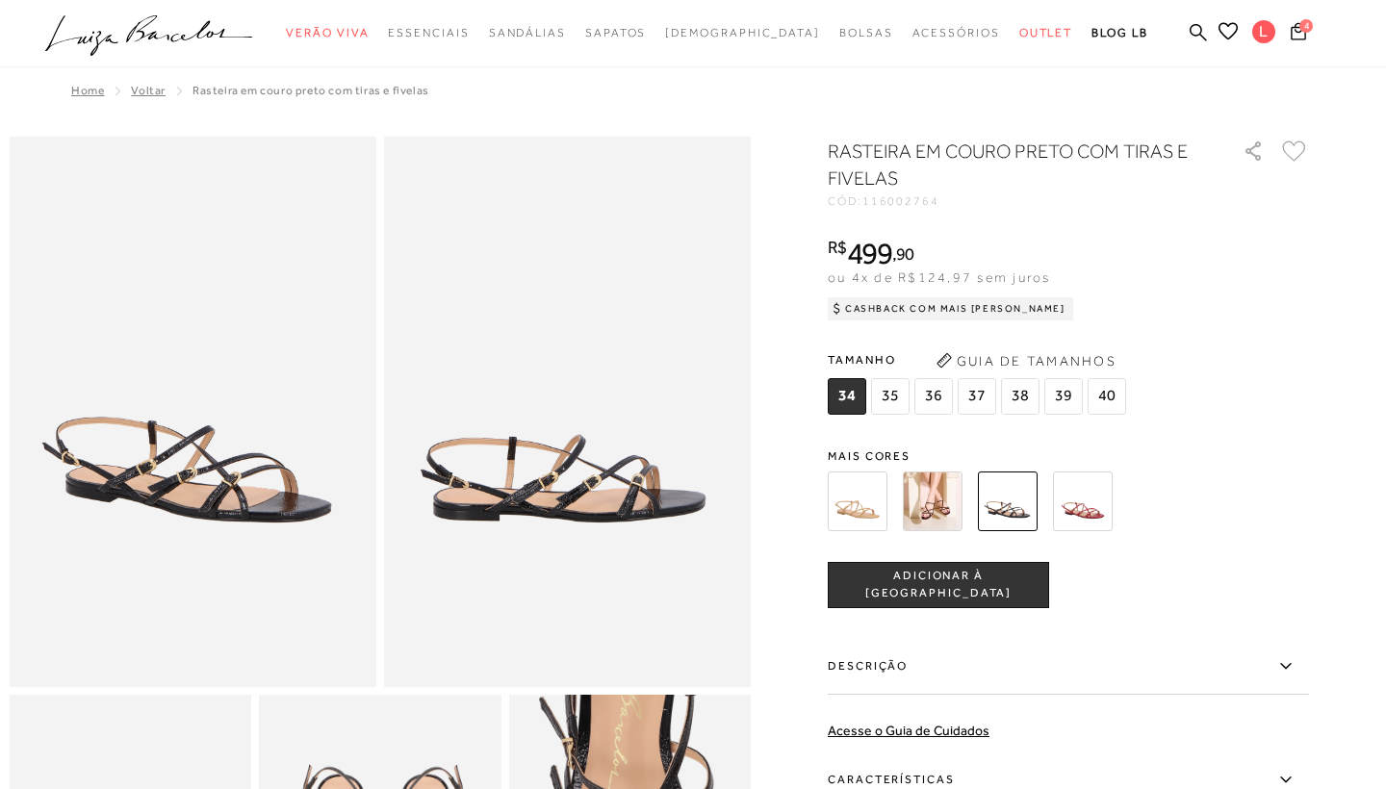
click at [927, 497] on img at bounding box center [933, 502] width 60 height 60
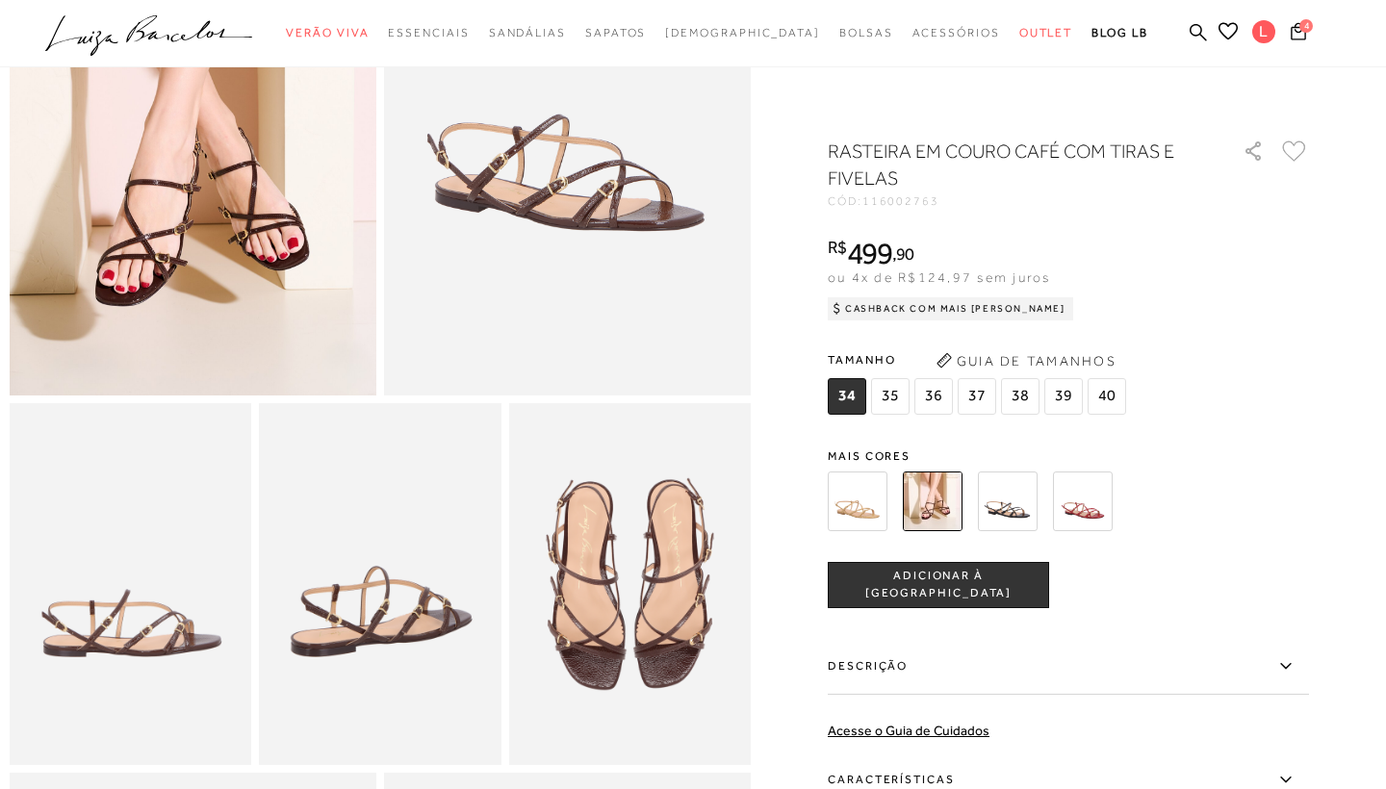
scroll to position [285, 0]
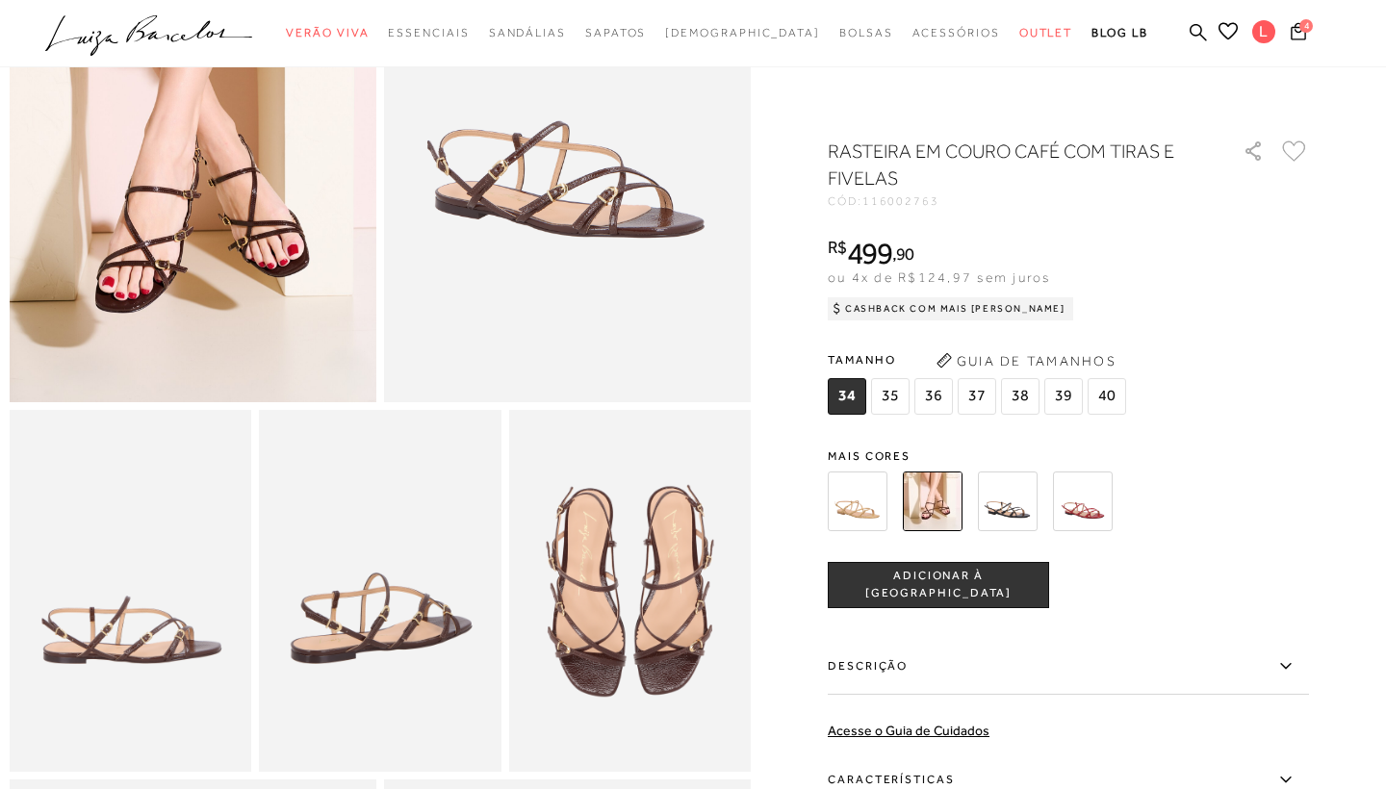
click at [1104, 398] on span "40" at bounding box center [1107, 396] width 38 height 37
click at [971, 580] on span "ADICIONAR À SACOLA" at bounding box center [938, 585] width 219 height 34
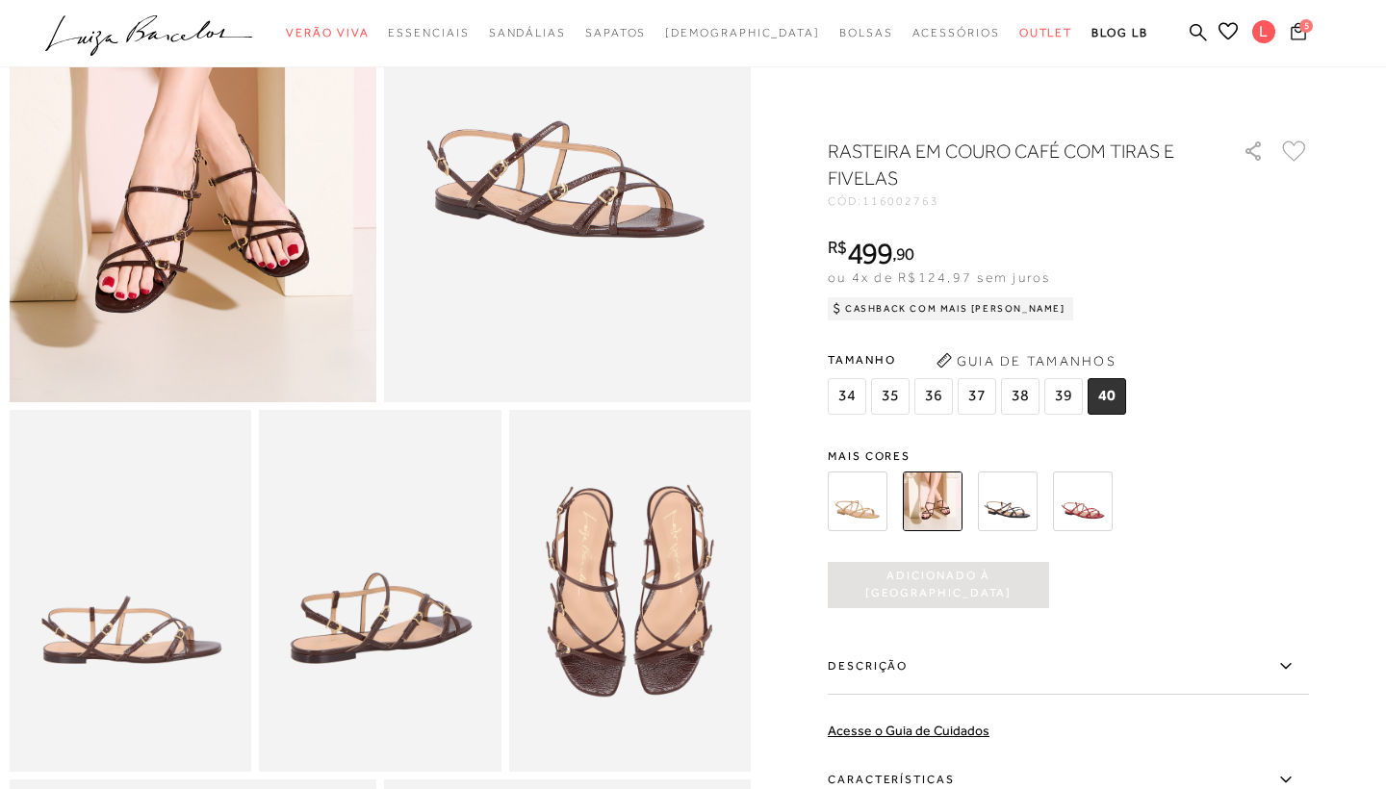
click at [1301, 26] on span "5" at bounding box center [1305, 24] width 13 height 13
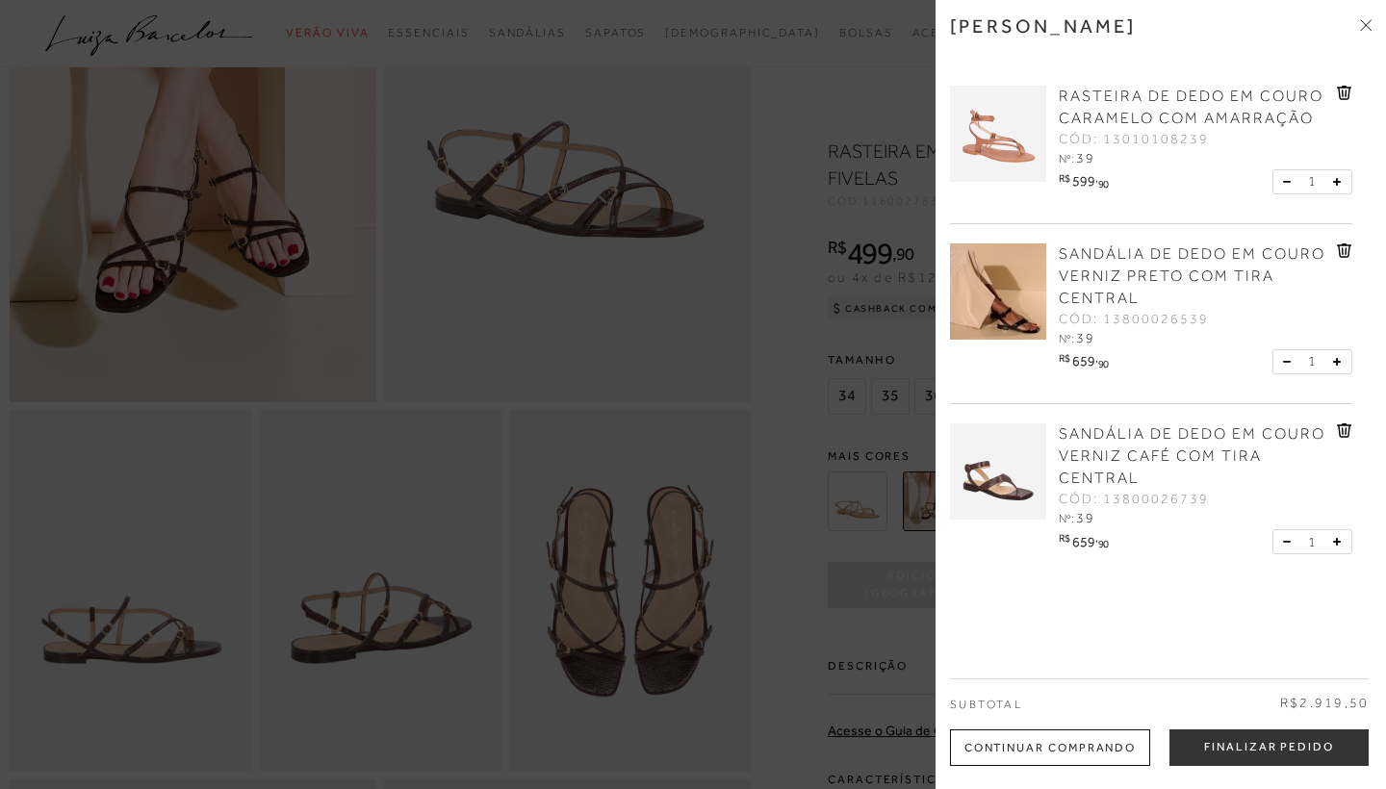
click at [1283, 362] on icon at bounding box center [1286, 362] width 7 height 1
click at [1278, 358] on div "1" at bounding box center [1312, 362] width 80 height 26
click at [1342, 247] on icon at bounding box center [1343, 251] width 2 height 8
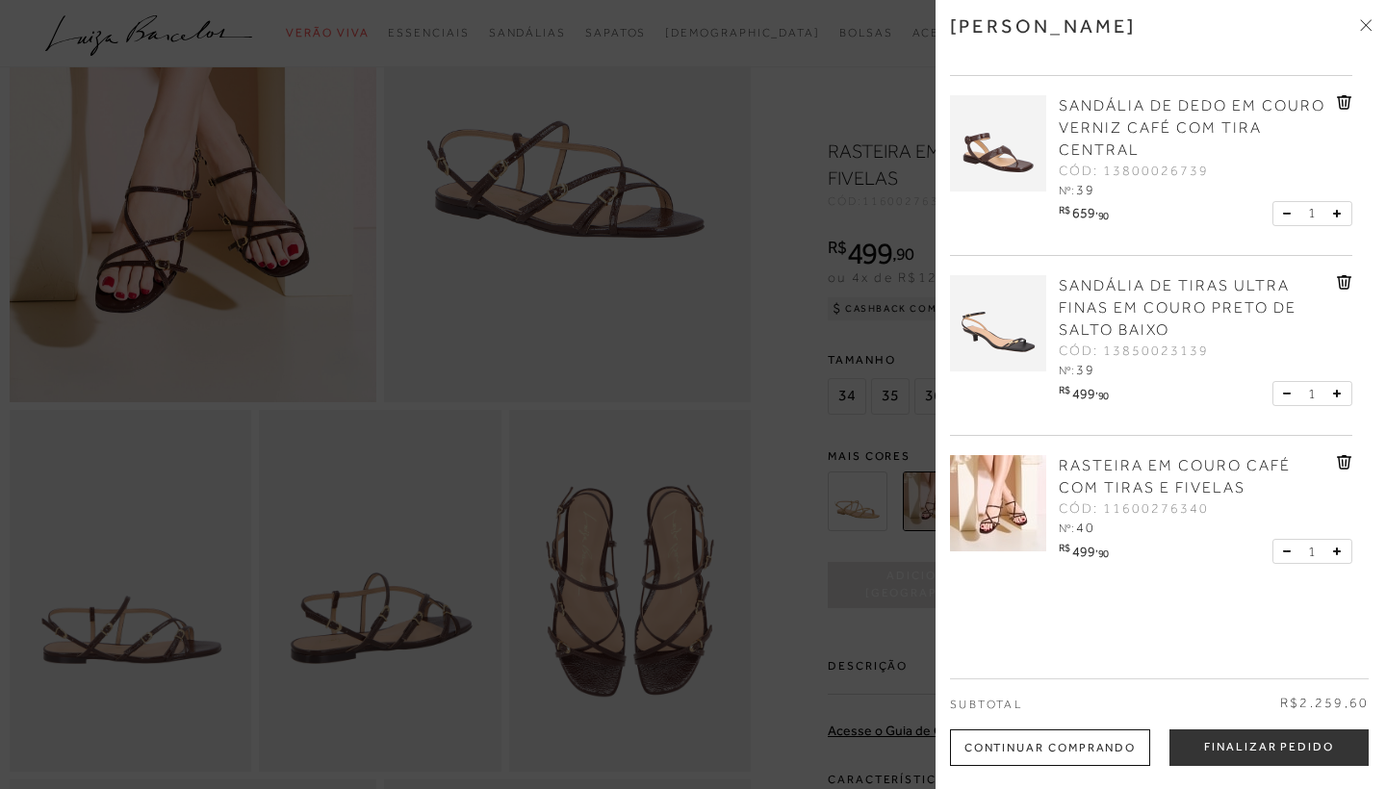
scroll to position [163, 0]
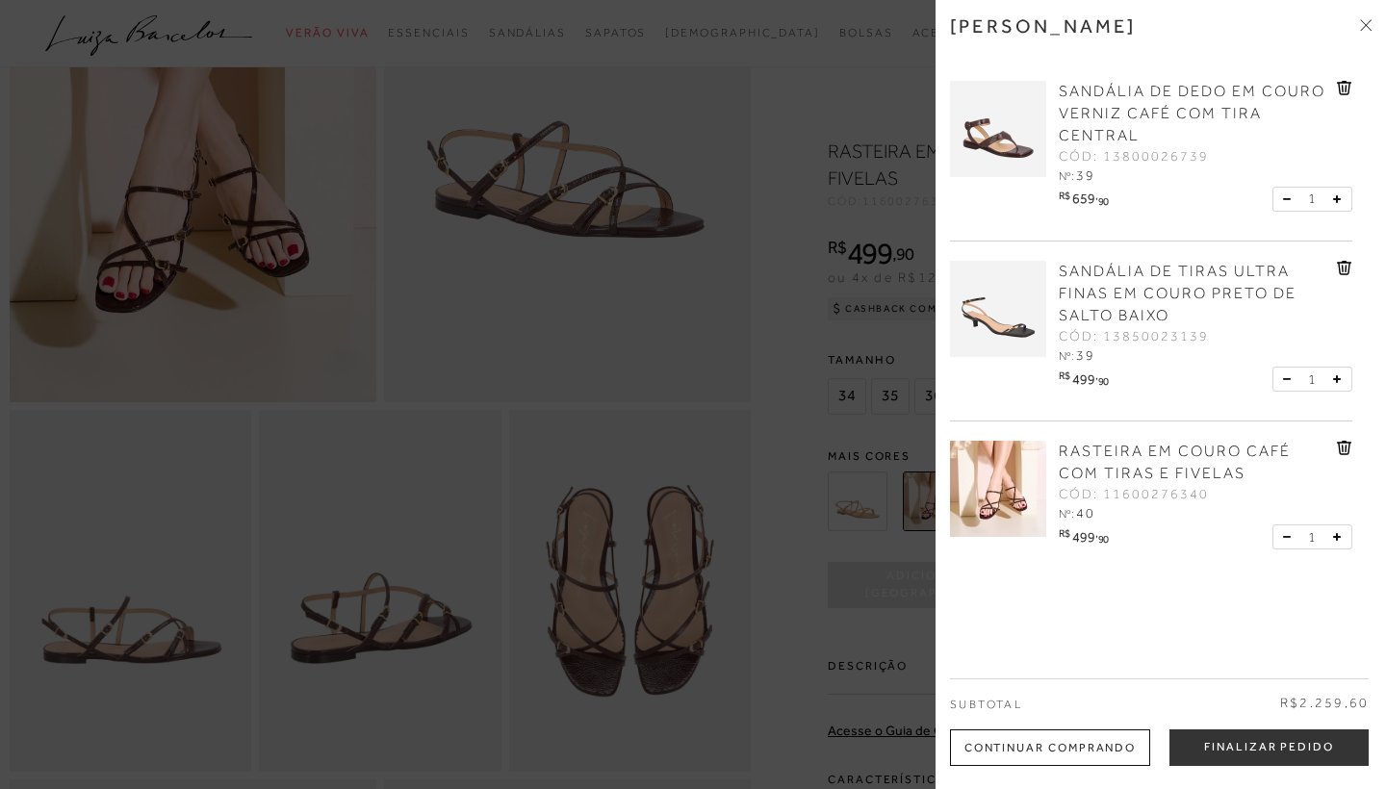
click at [1367, 21] on icon at bounding box center [1366, 25] width 12 height 12
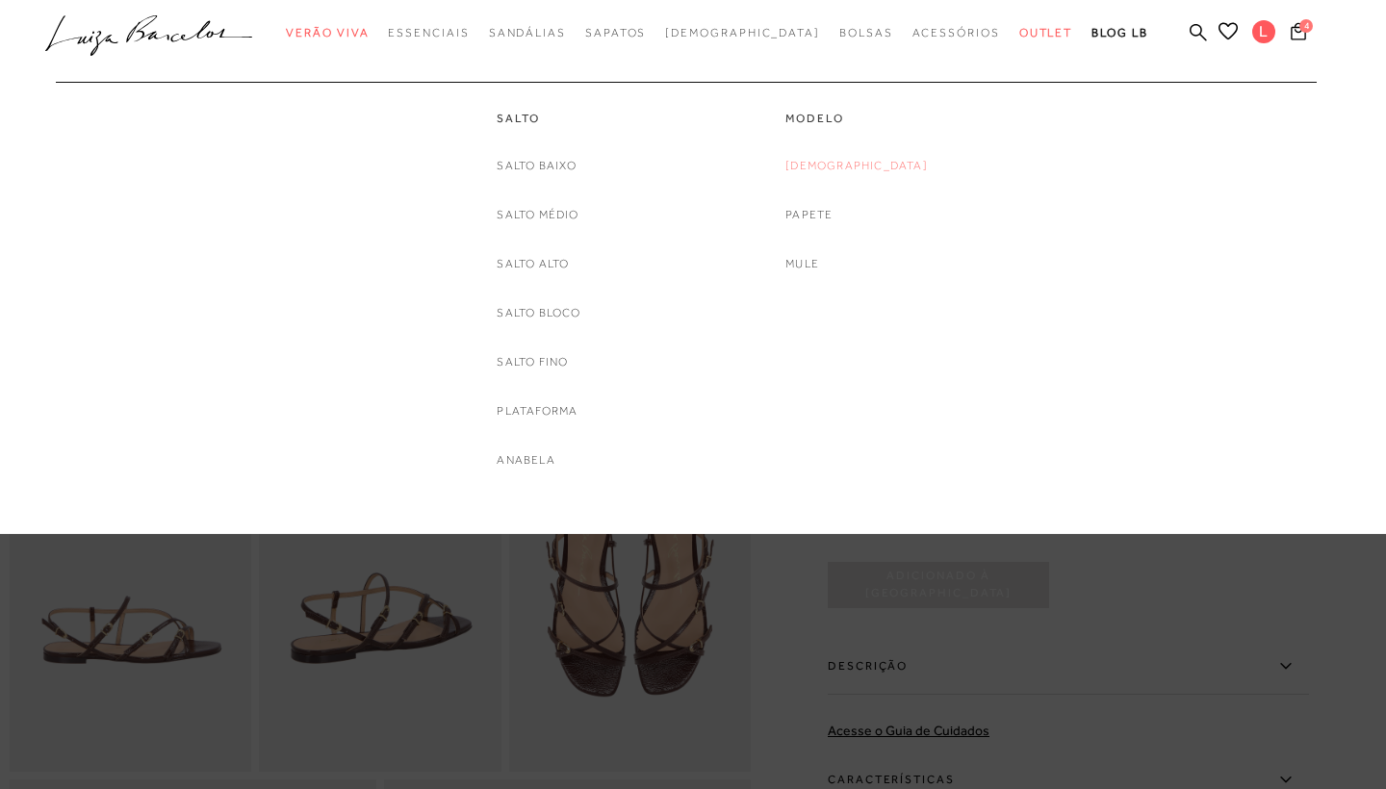
click at [871, 163] on link "Rasteira" at bounding box center [856, 166] width 142 height 20
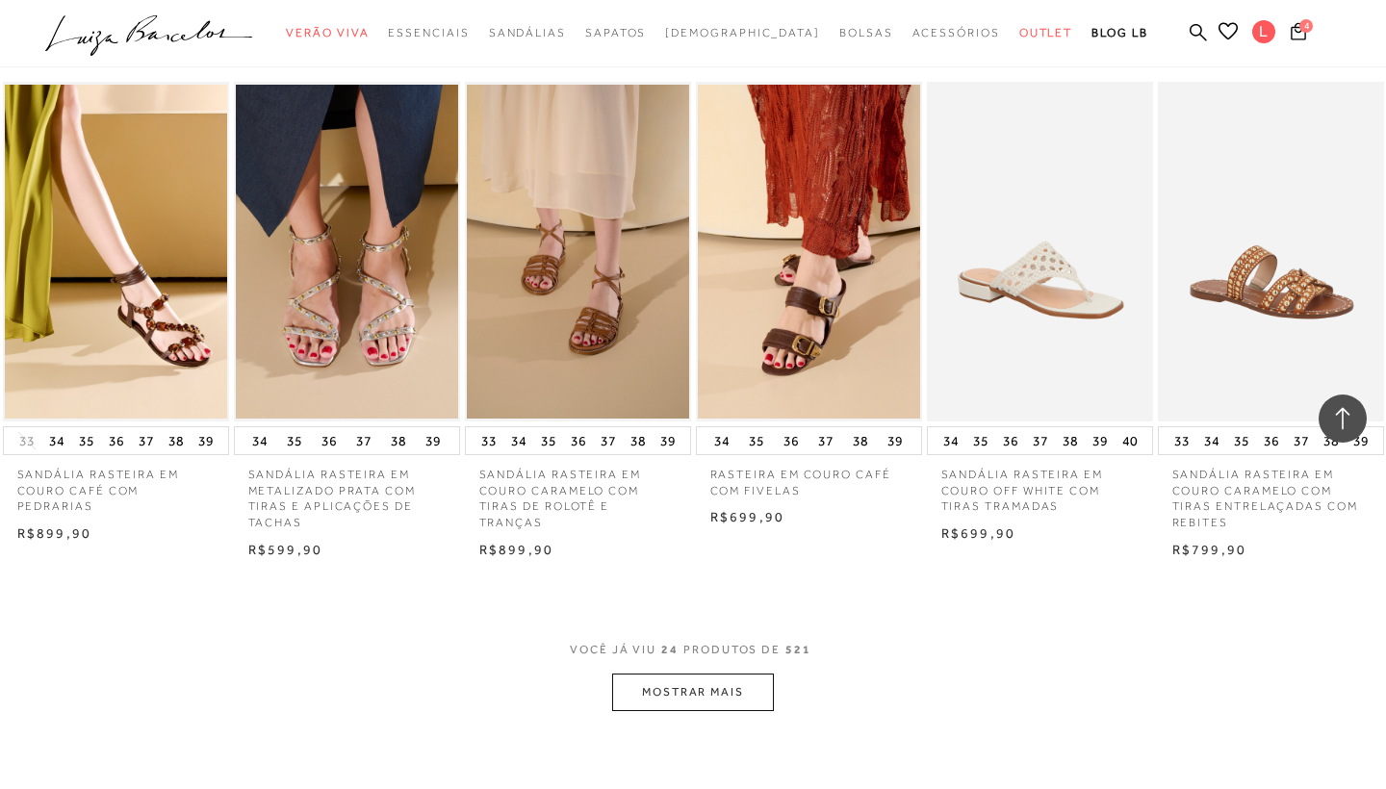
scroll to position [1565, 0]
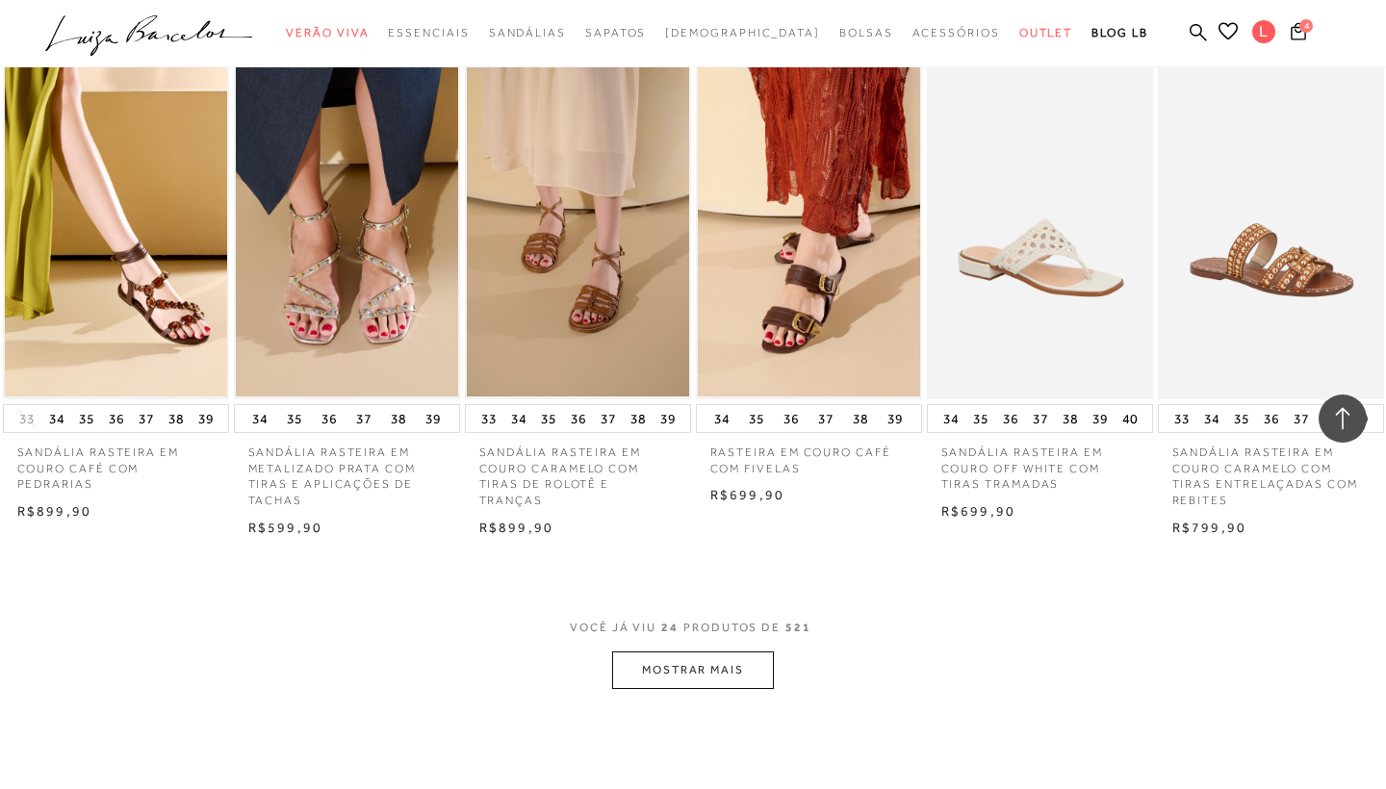
click at [693, 656] on button "MOSTRAR MAIS" at bounding box center [693, 671] width 162 height 38
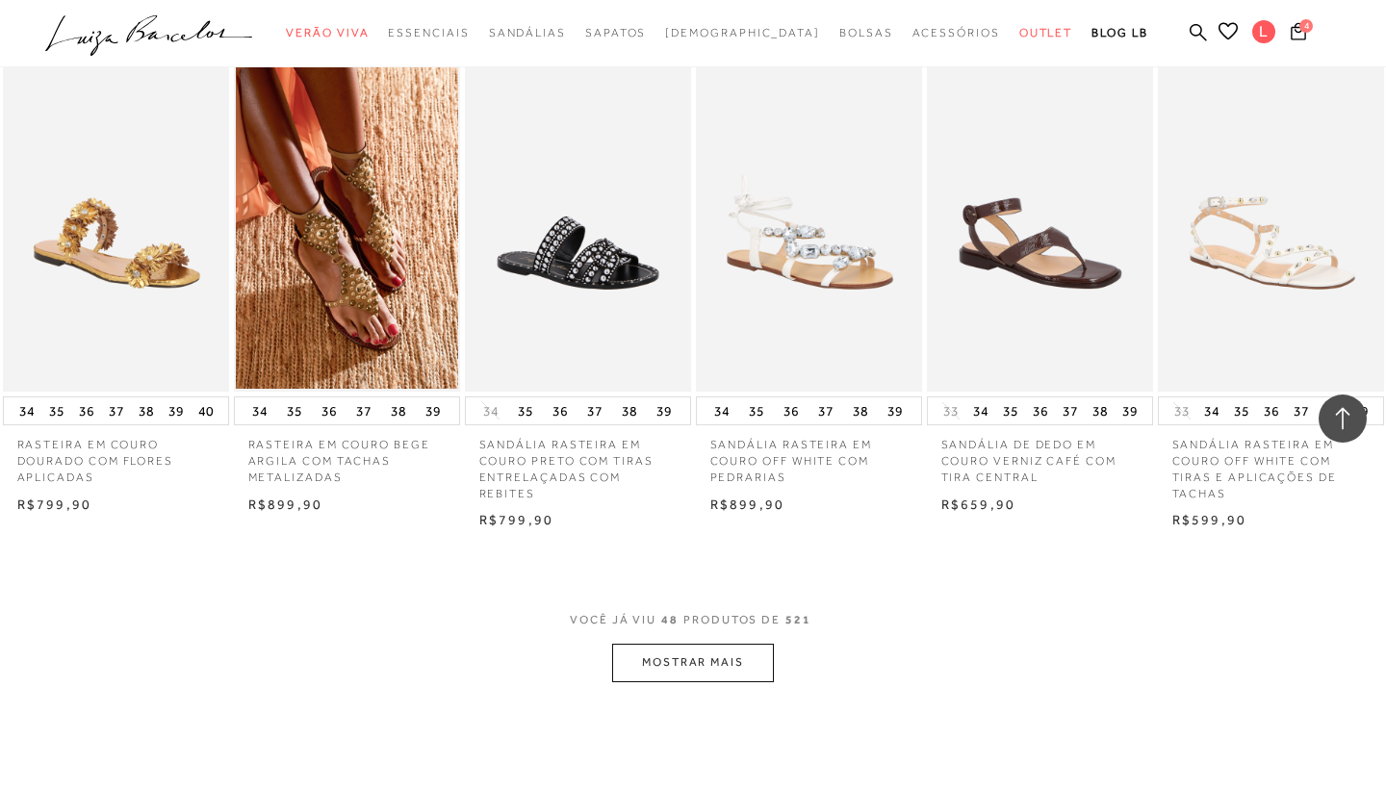
scroll to position [3717, 0]
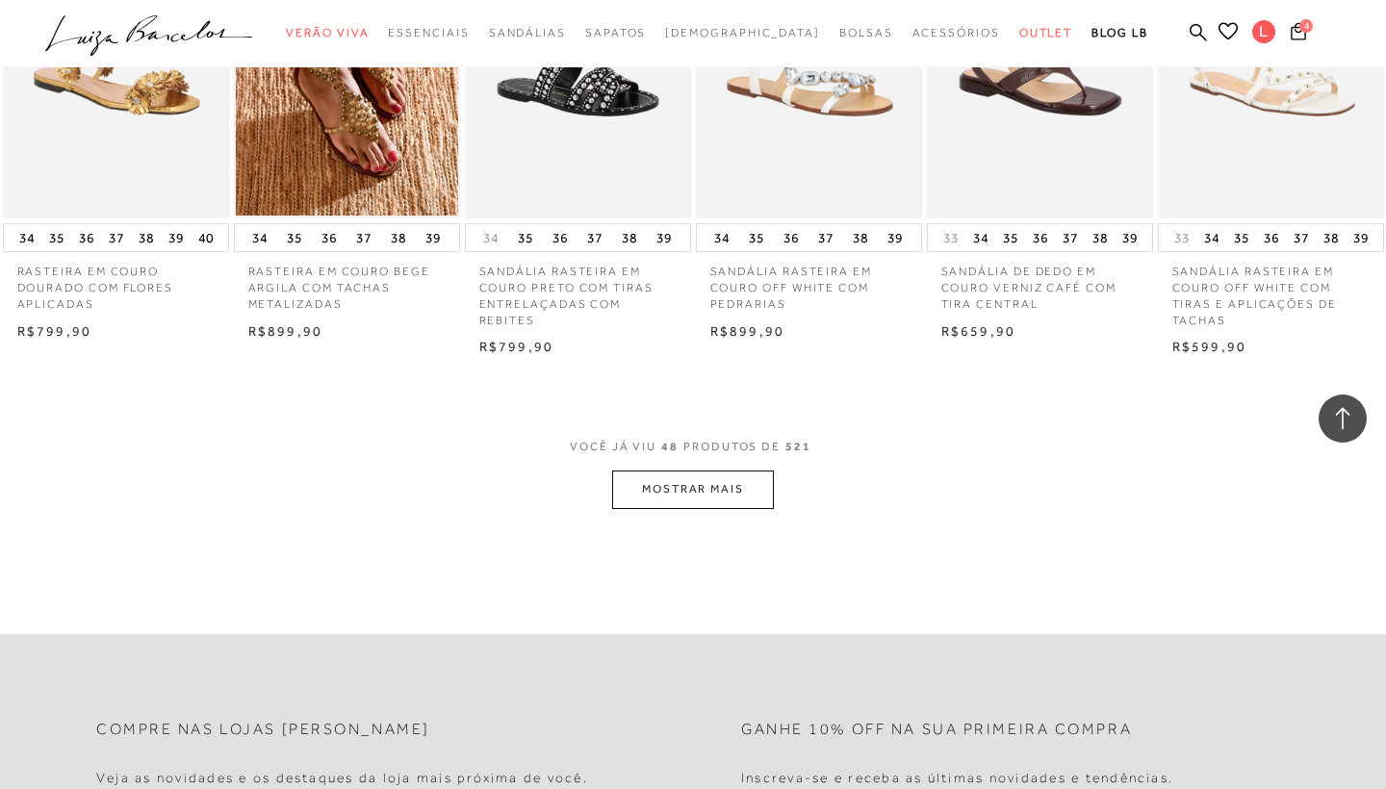
click at [675, 471] on button "MOSTRAR MAIS" at bounding box center [693, 490] width 162 height 38
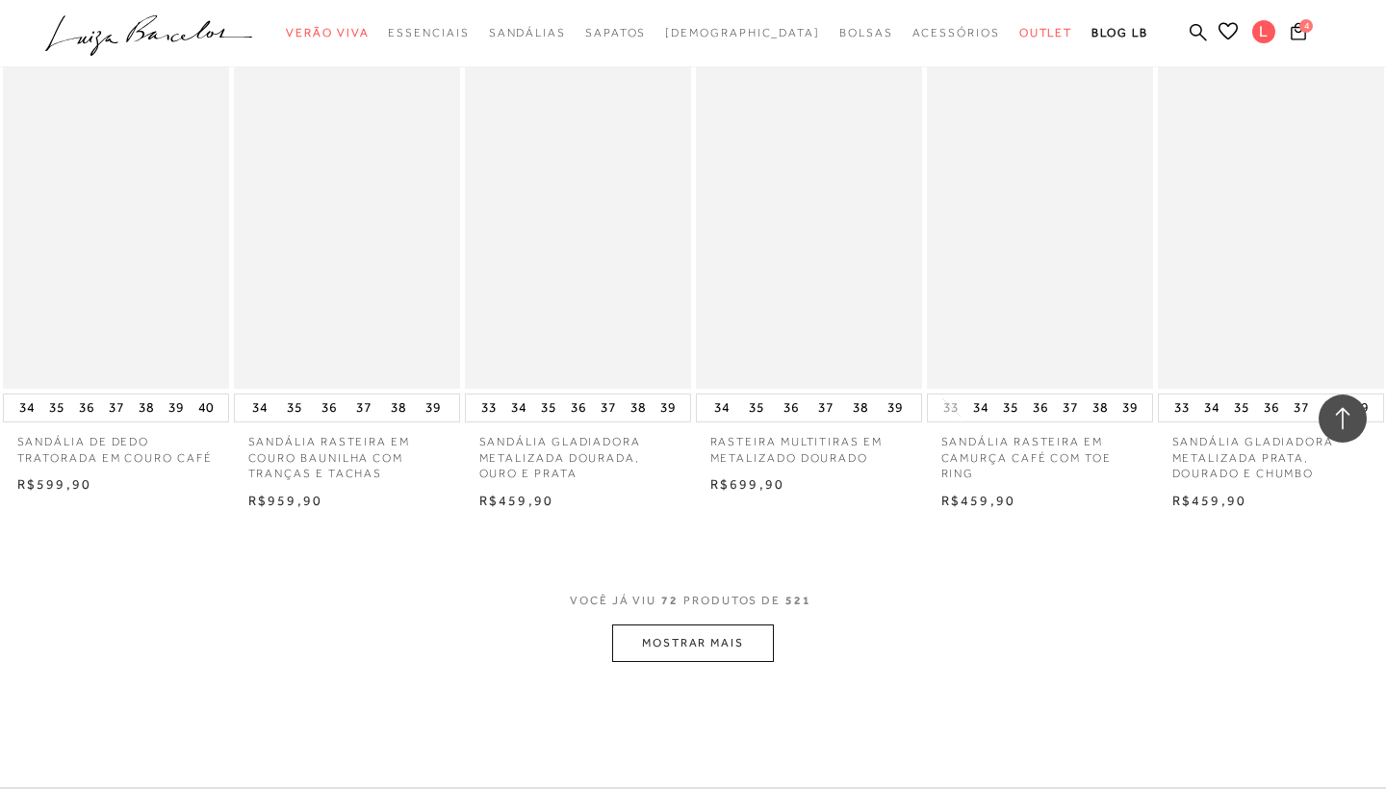
scroll to position [5507, 0]
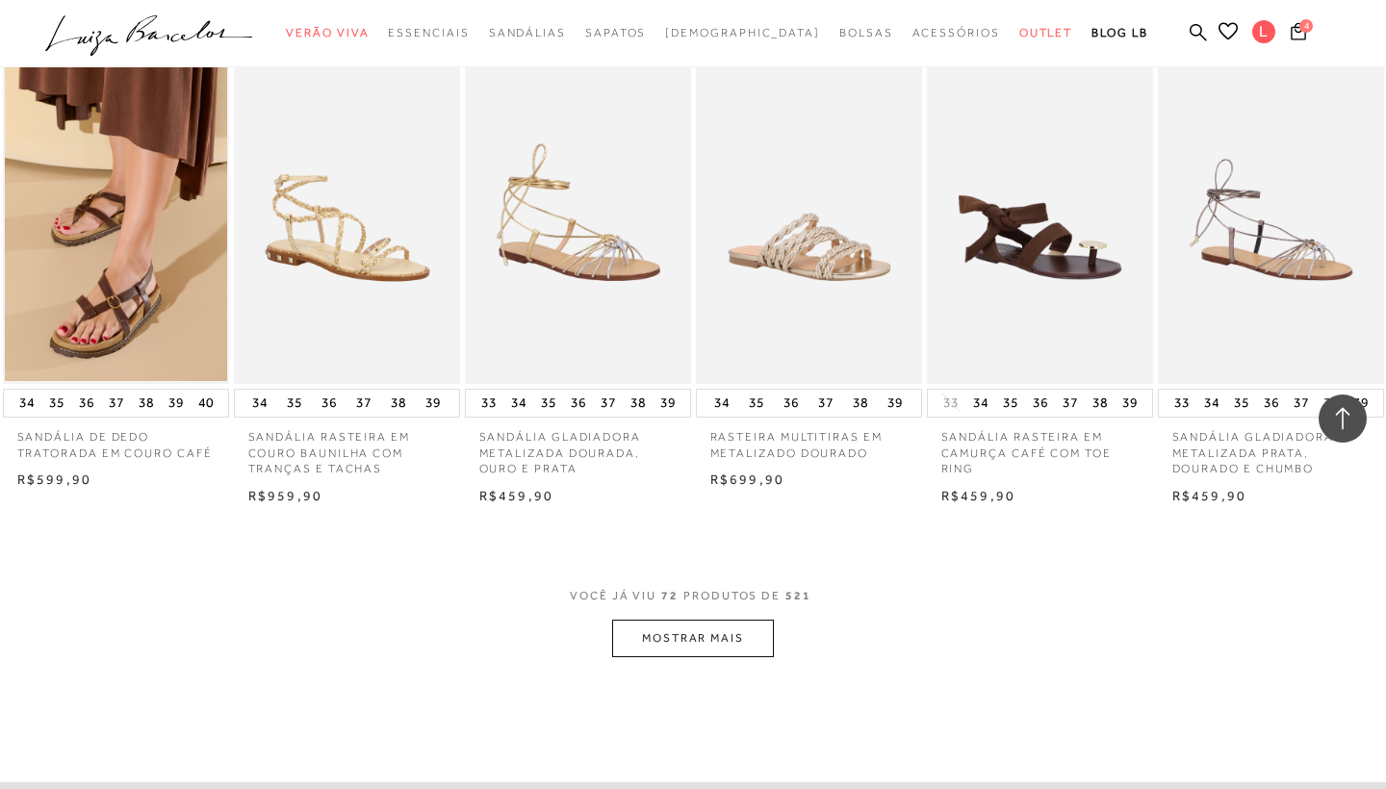
click at [696, 620] on button "MOSTRAR MAIS" at bounding box center [693, 639] width 162 height 38
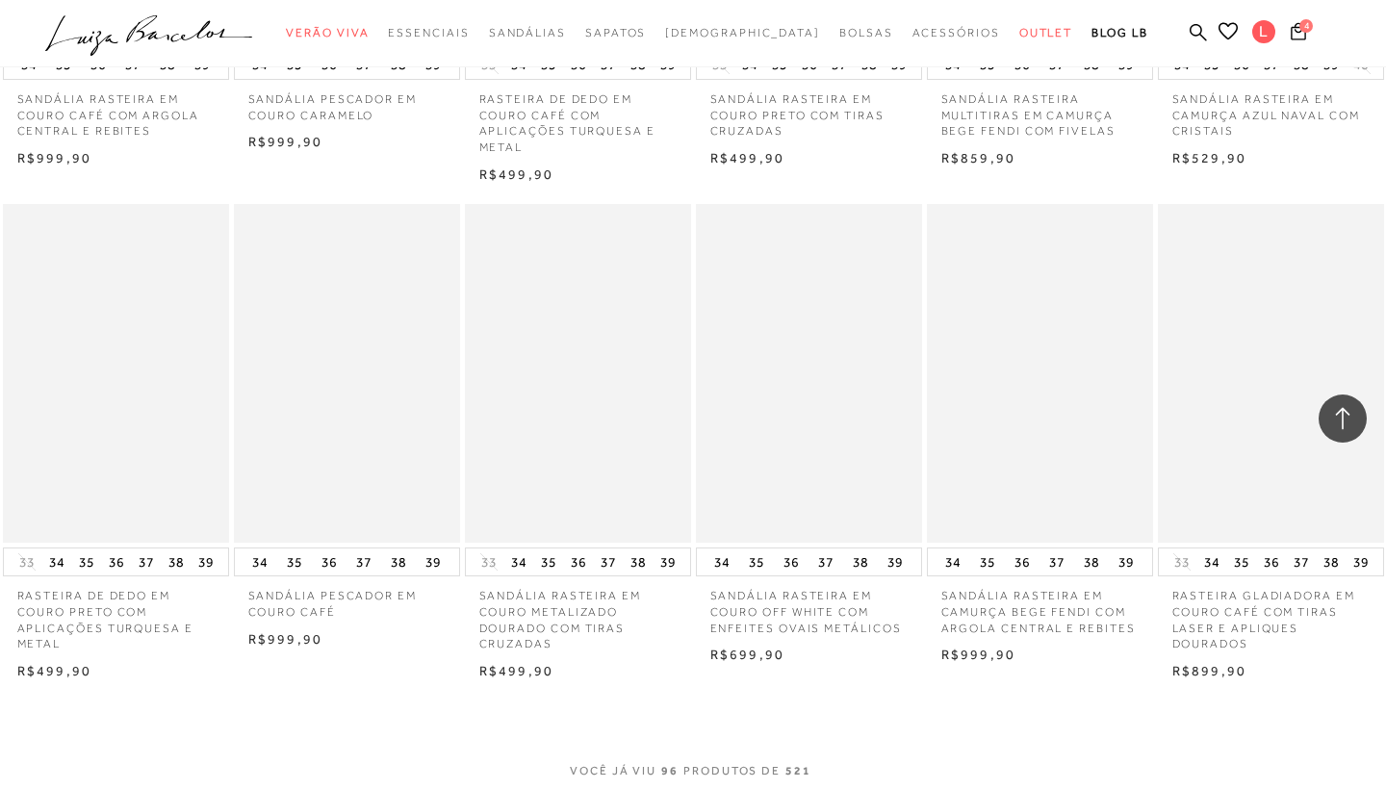
scroll to position [7380, 0]
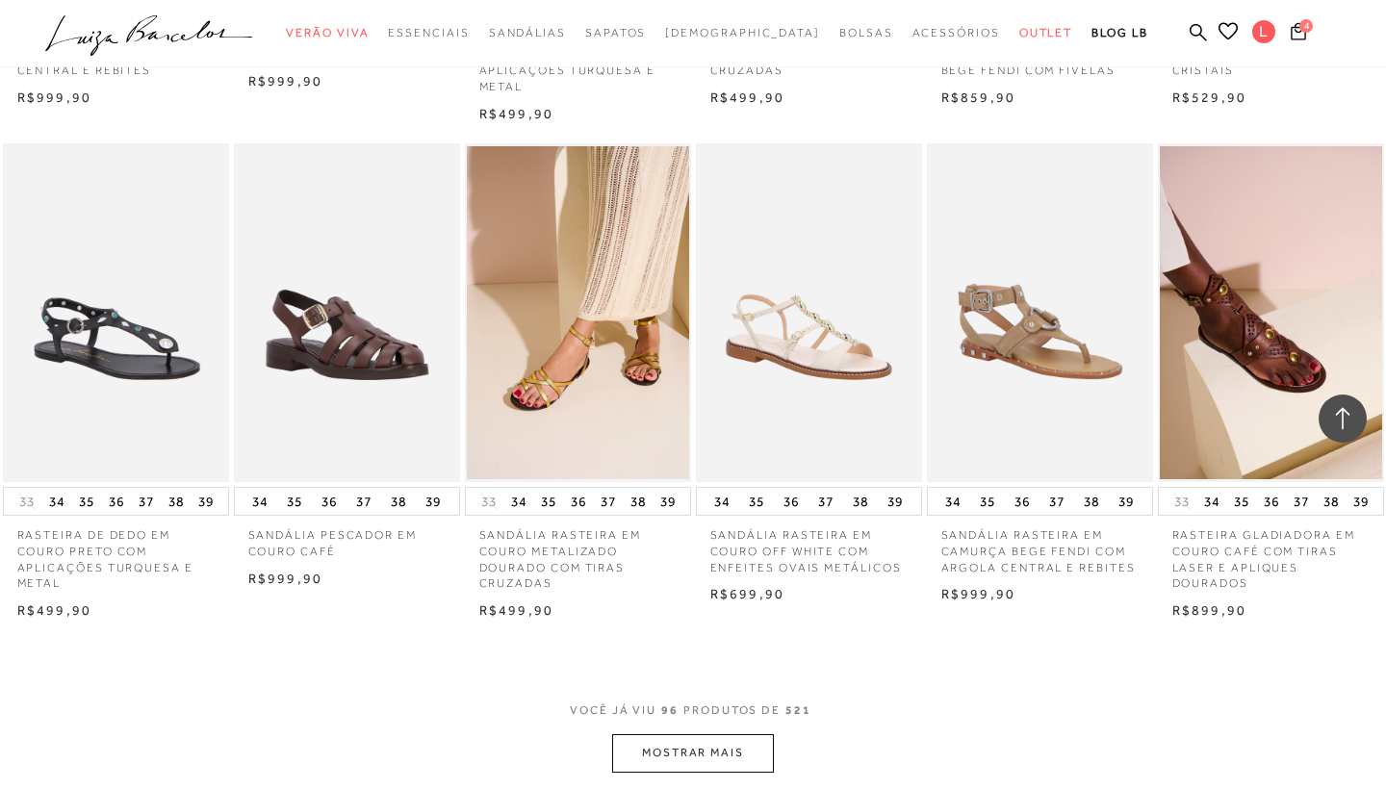
click at [704, 734] on button "MOSTRAR MAIS" at bounding box center [693, 753] width 162 height 38
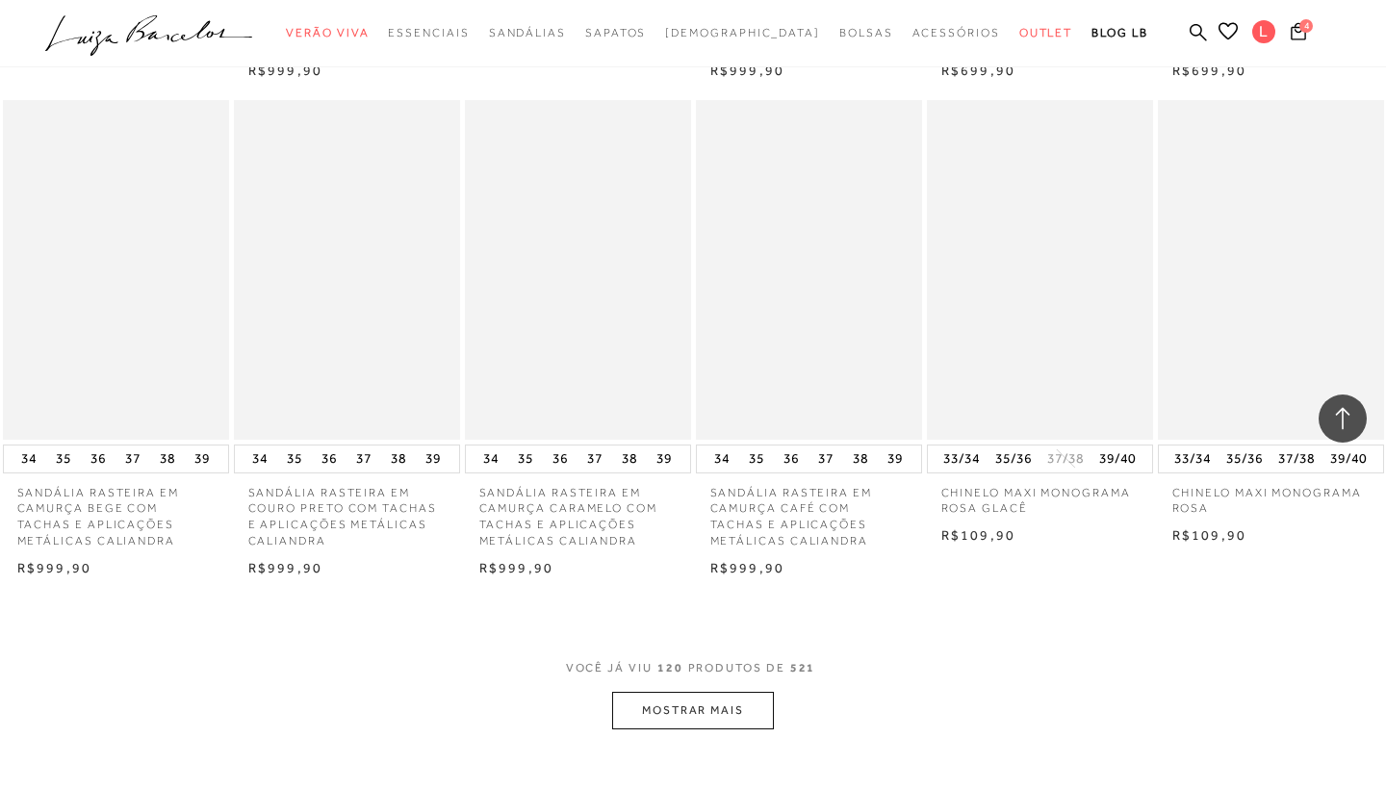
scroll to position [9383, 0]
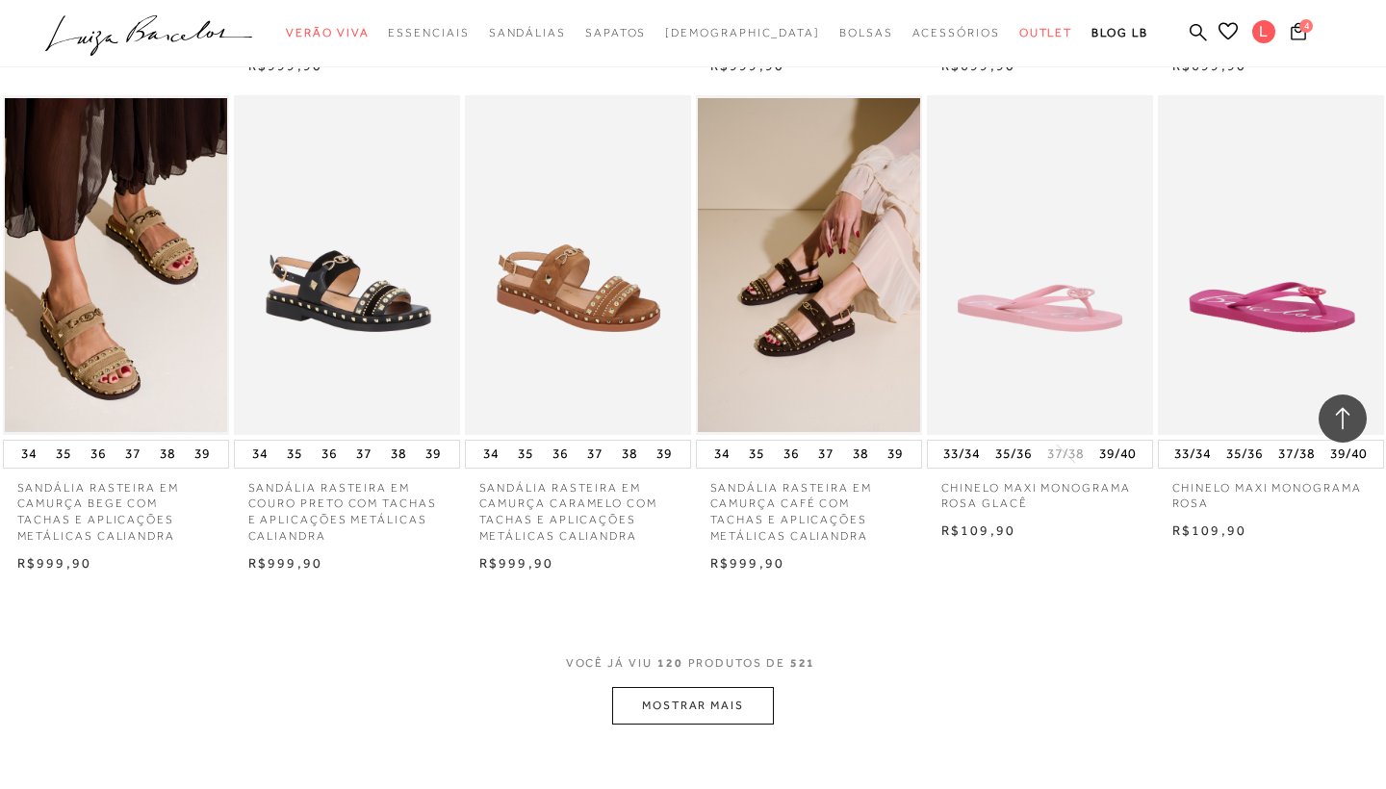
click at [737, 687] on button "MOSTRAR MAIS" at bounding box center [693, 706] width 162 height 38
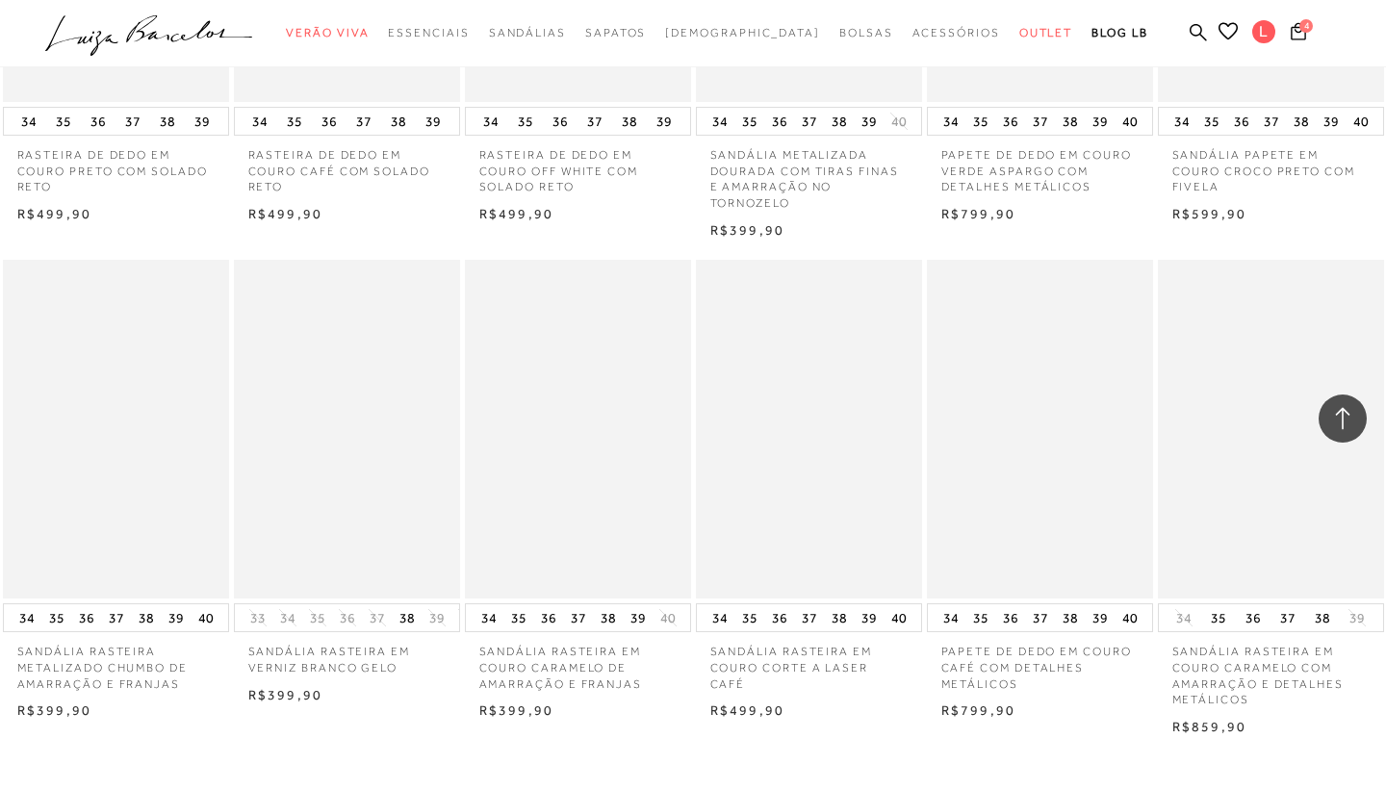
scroll to position [11190, 0]
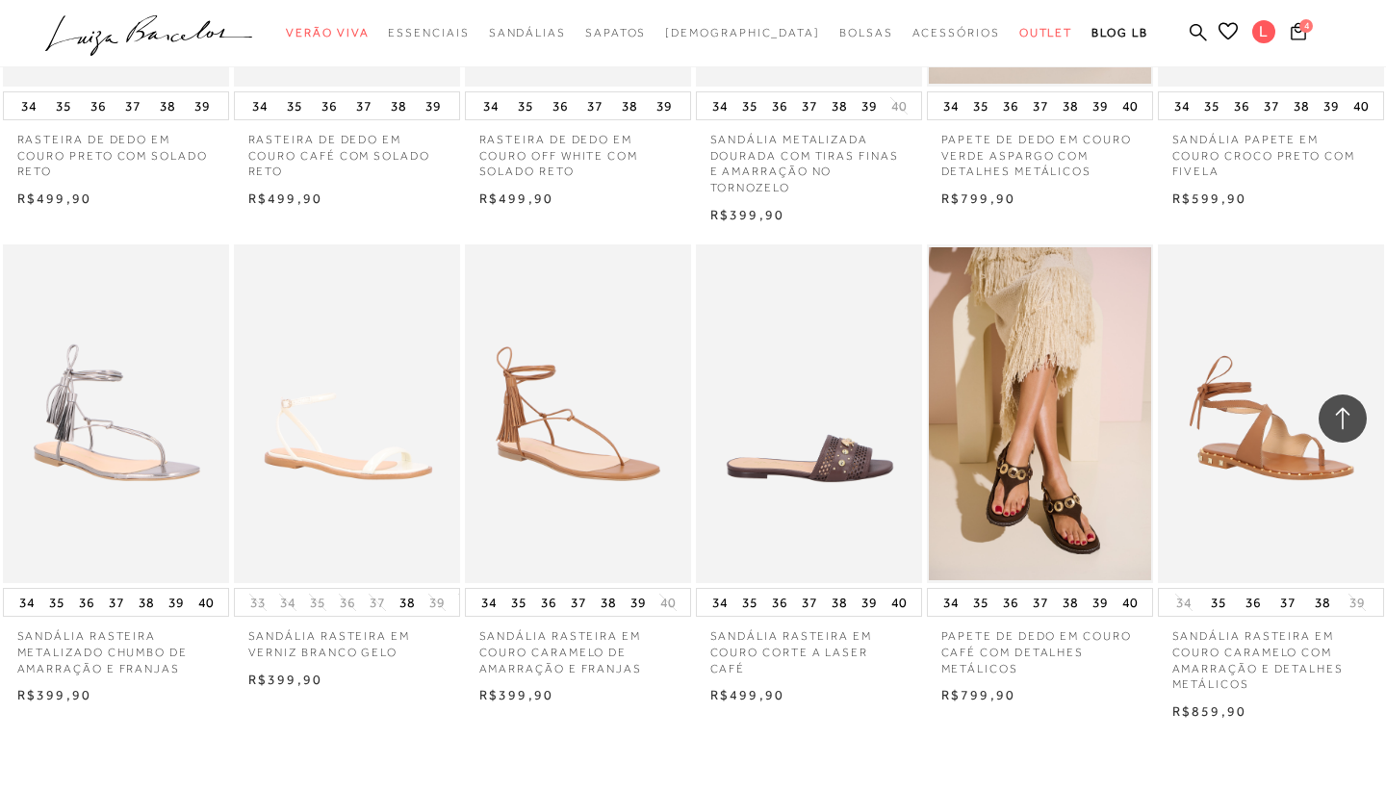
click at [858, 404] on img at bounding box center [810, 414] width 224 height 340
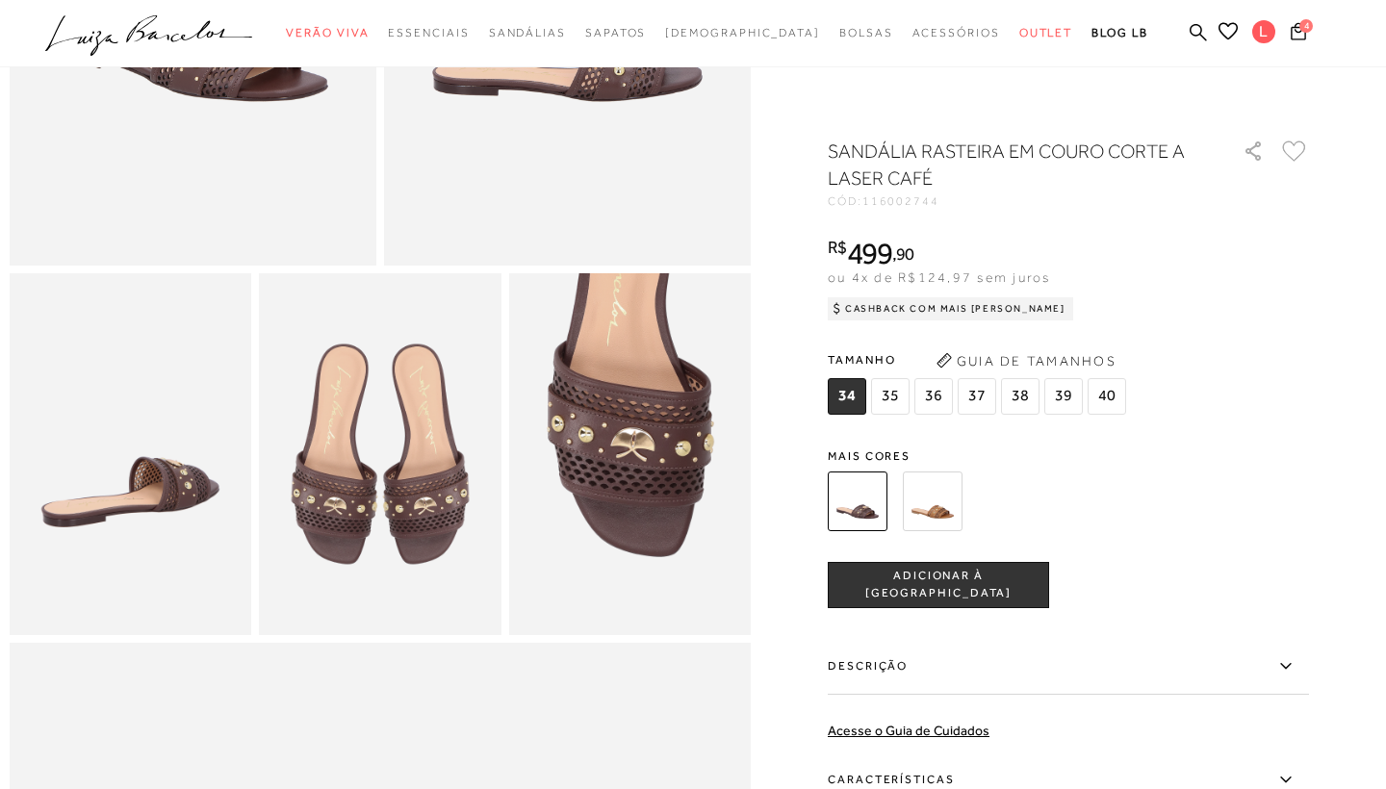
scroll to position [424, 0]
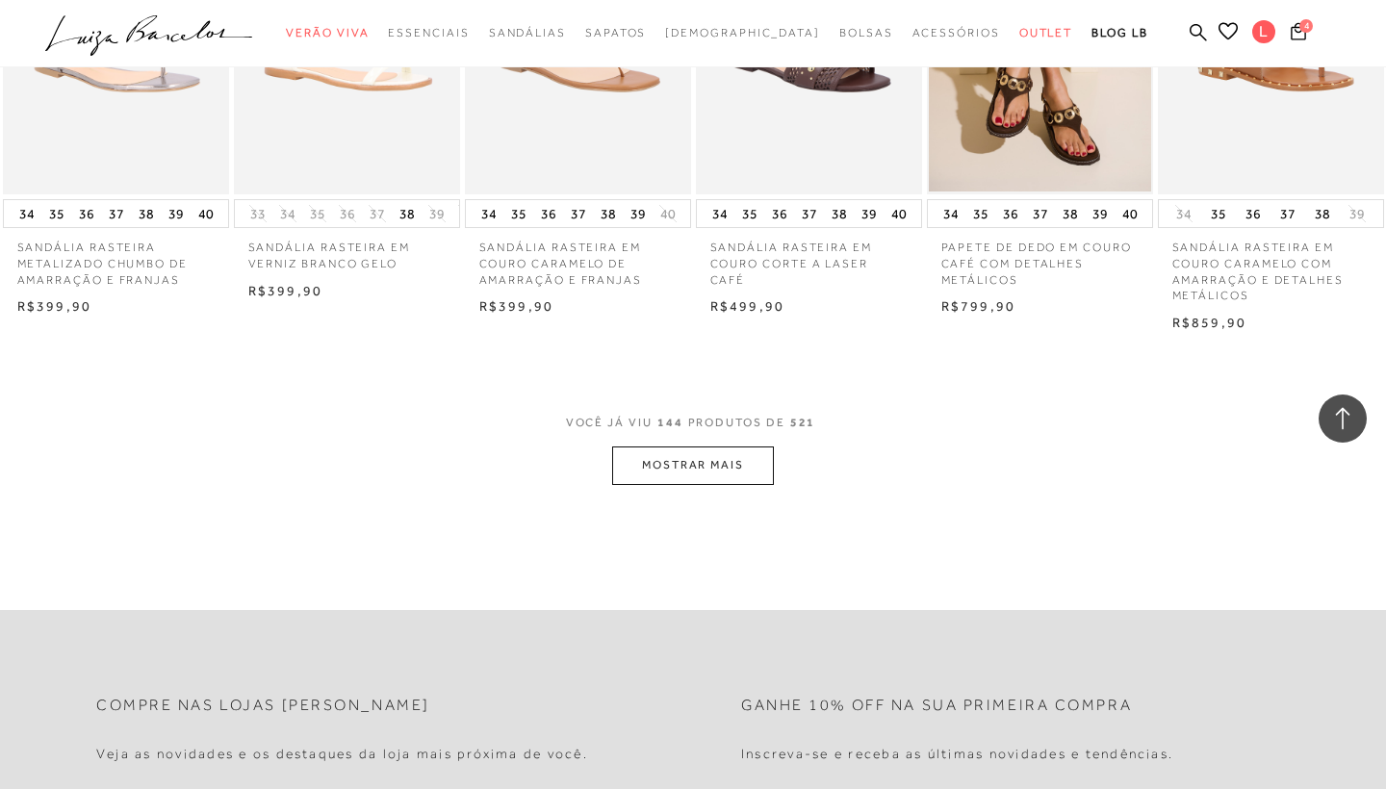
scroll to position [11580, 0]
click at [720, 446] on button "MOSTRAR MAIS" at bounding box center [693, 465] width 162 height 38
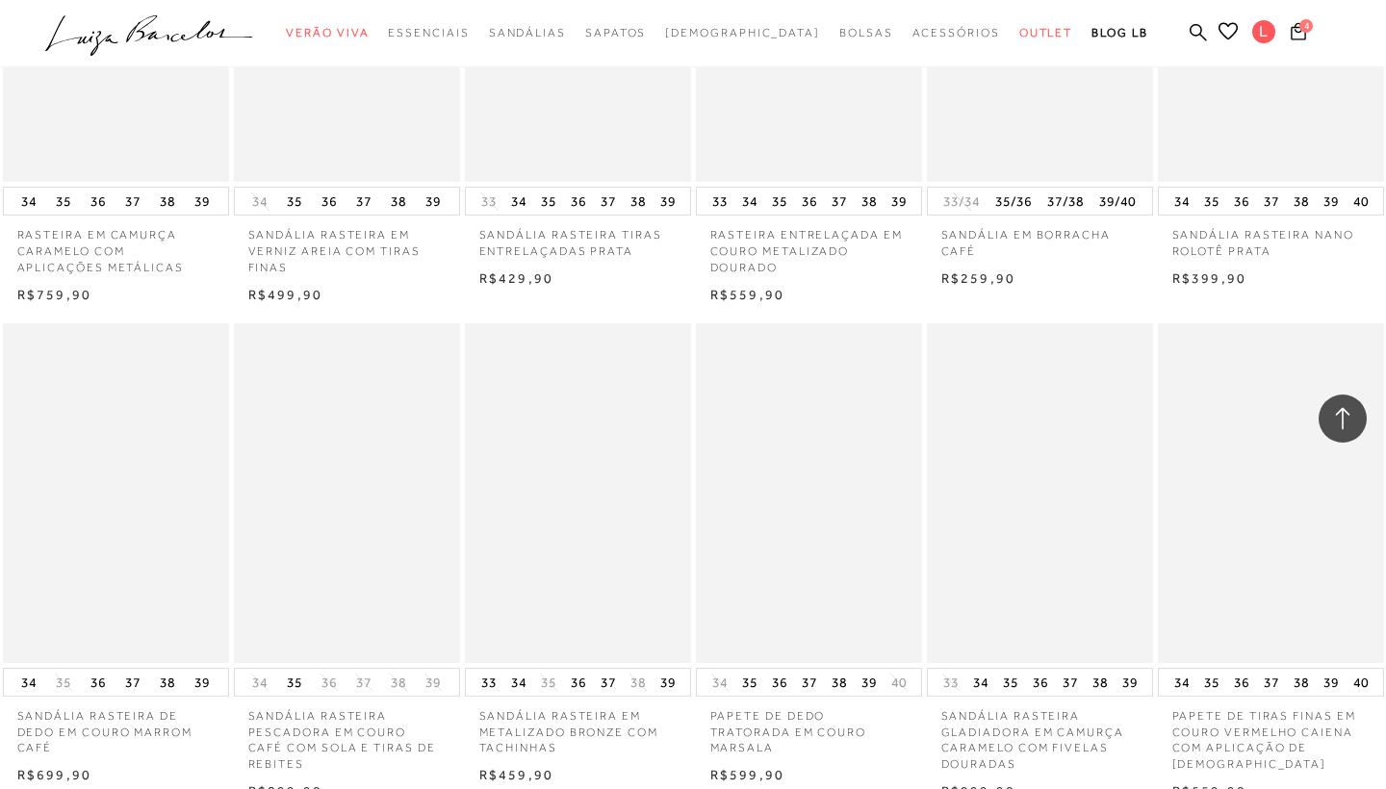
scroll to position [13124, 0]
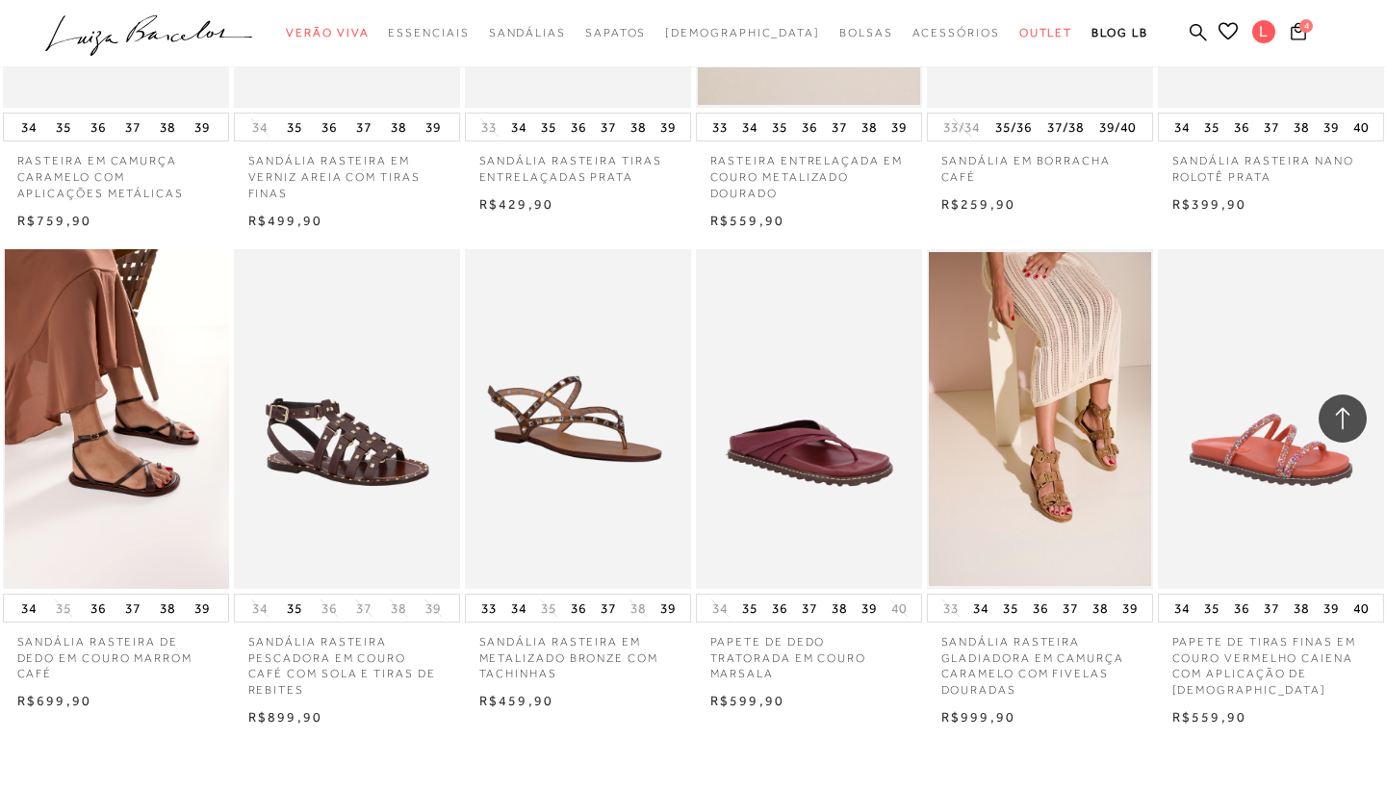
click at [136, 389] on img at bounding box center [117, 419] width 224 height 340
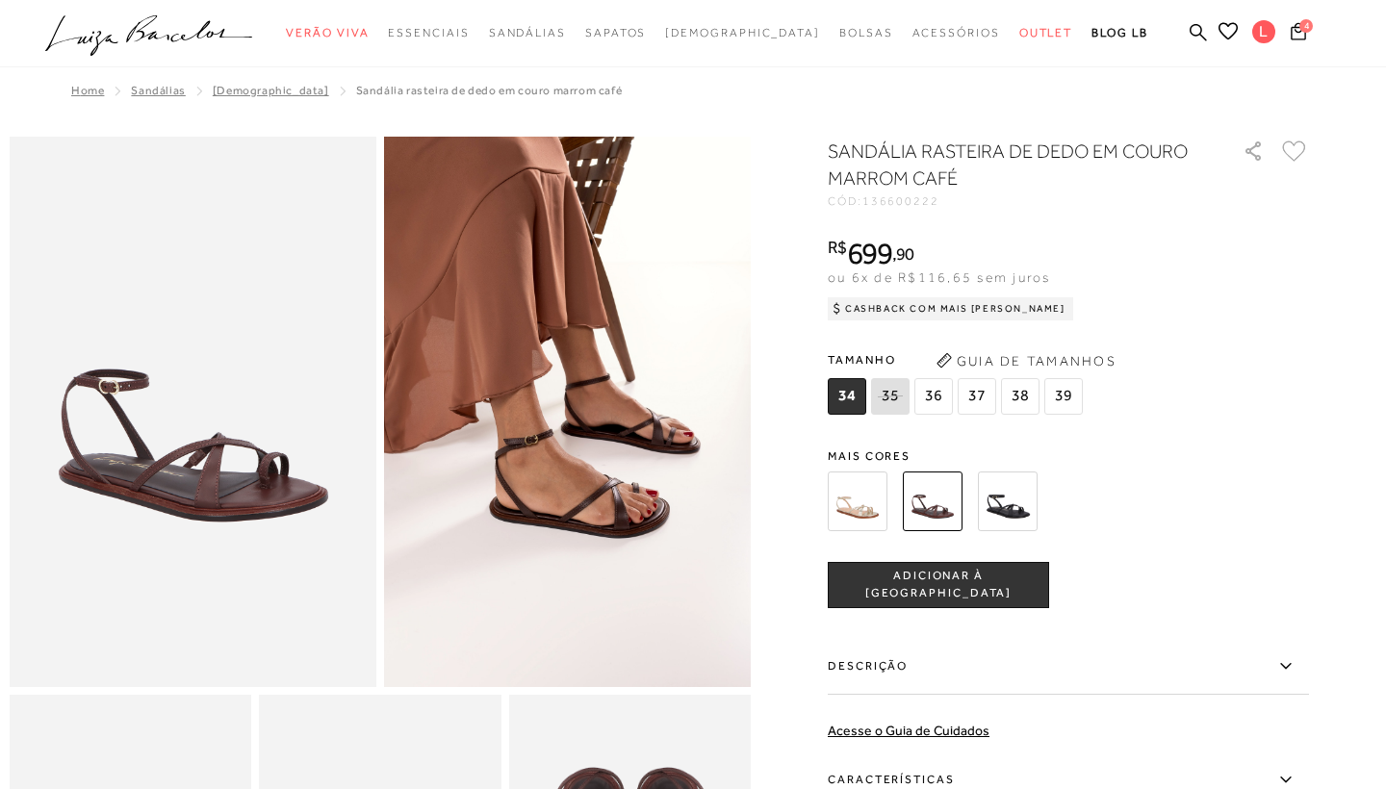
click at [1006, 480] on img at bounding box center [1008, 502] width 60 height 60
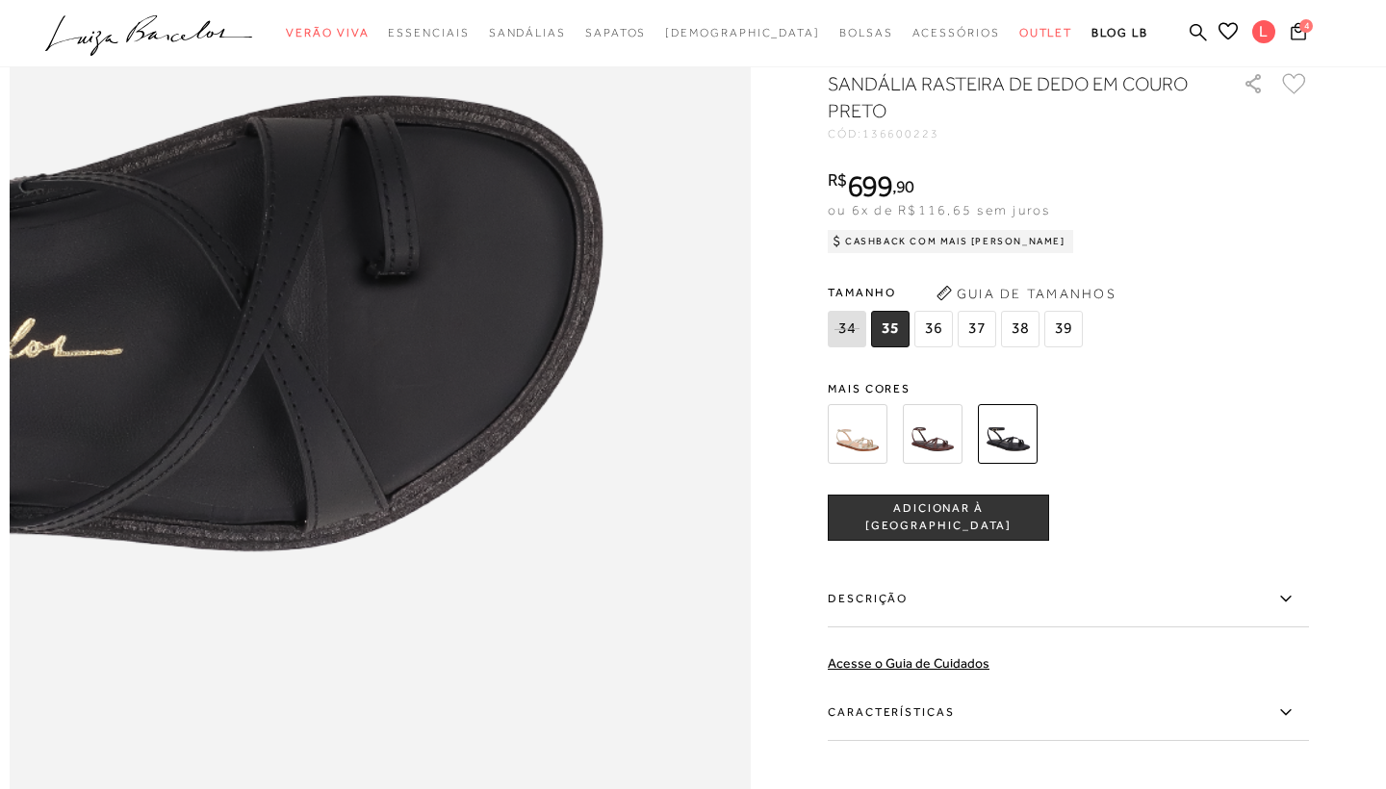
scroll to position [868, 0]
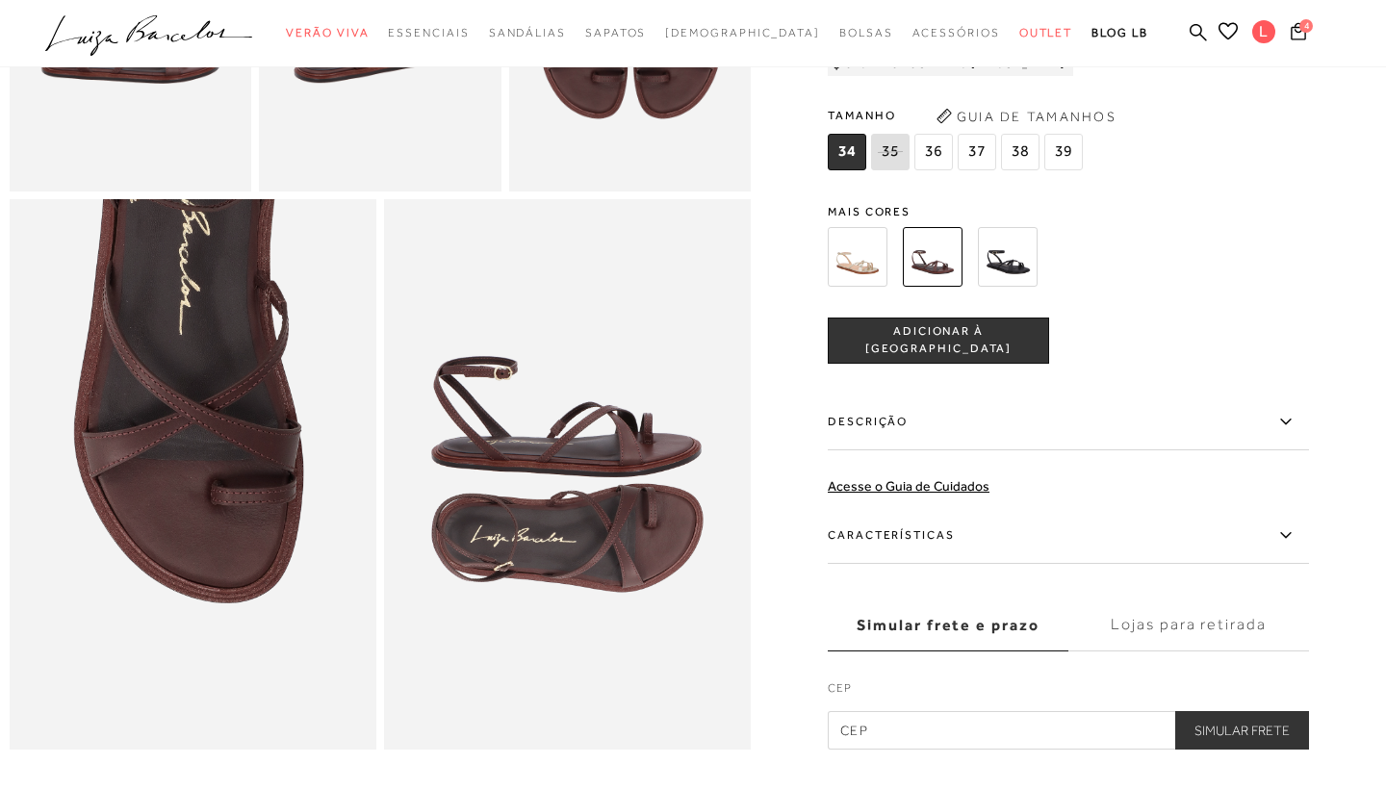
scroll to position [866, 0]
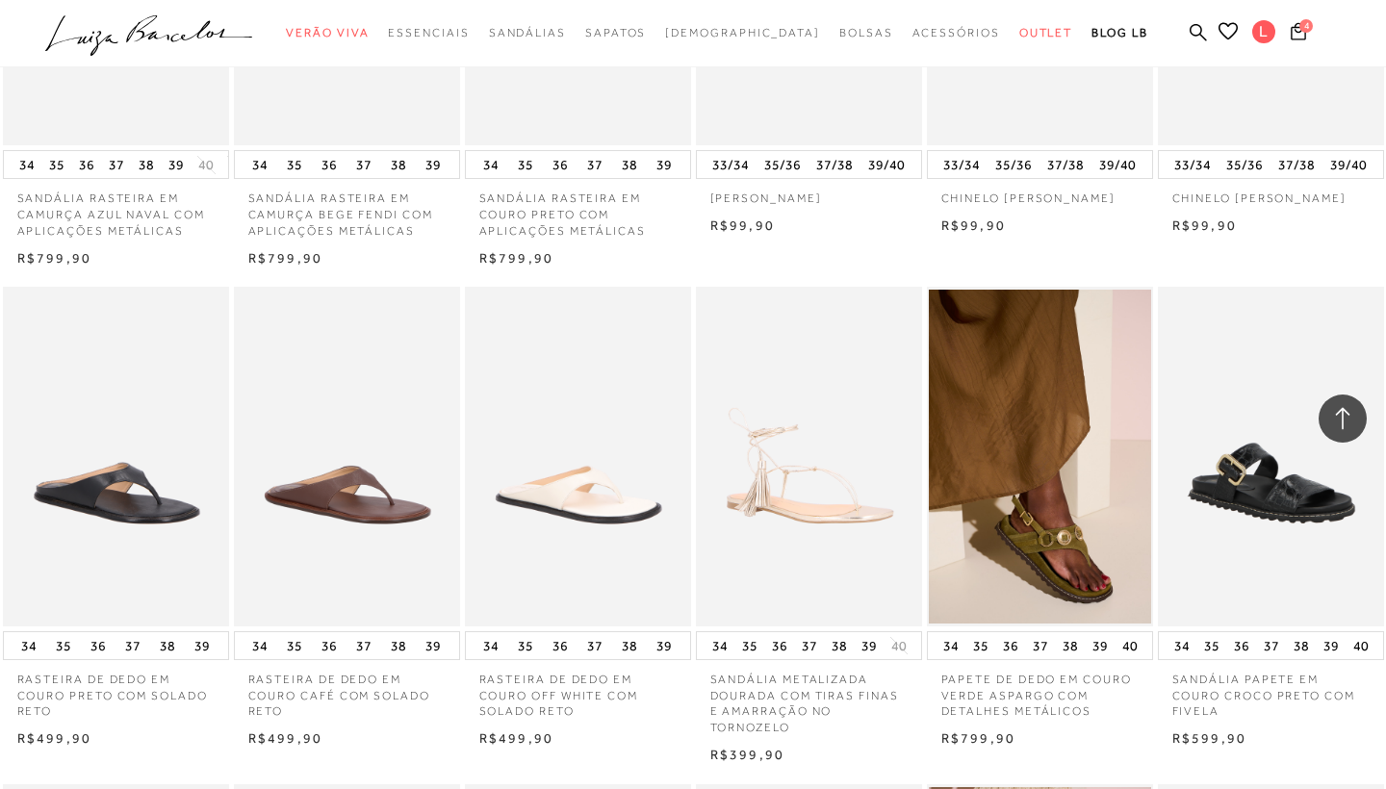
scroll to position [10712, 0]
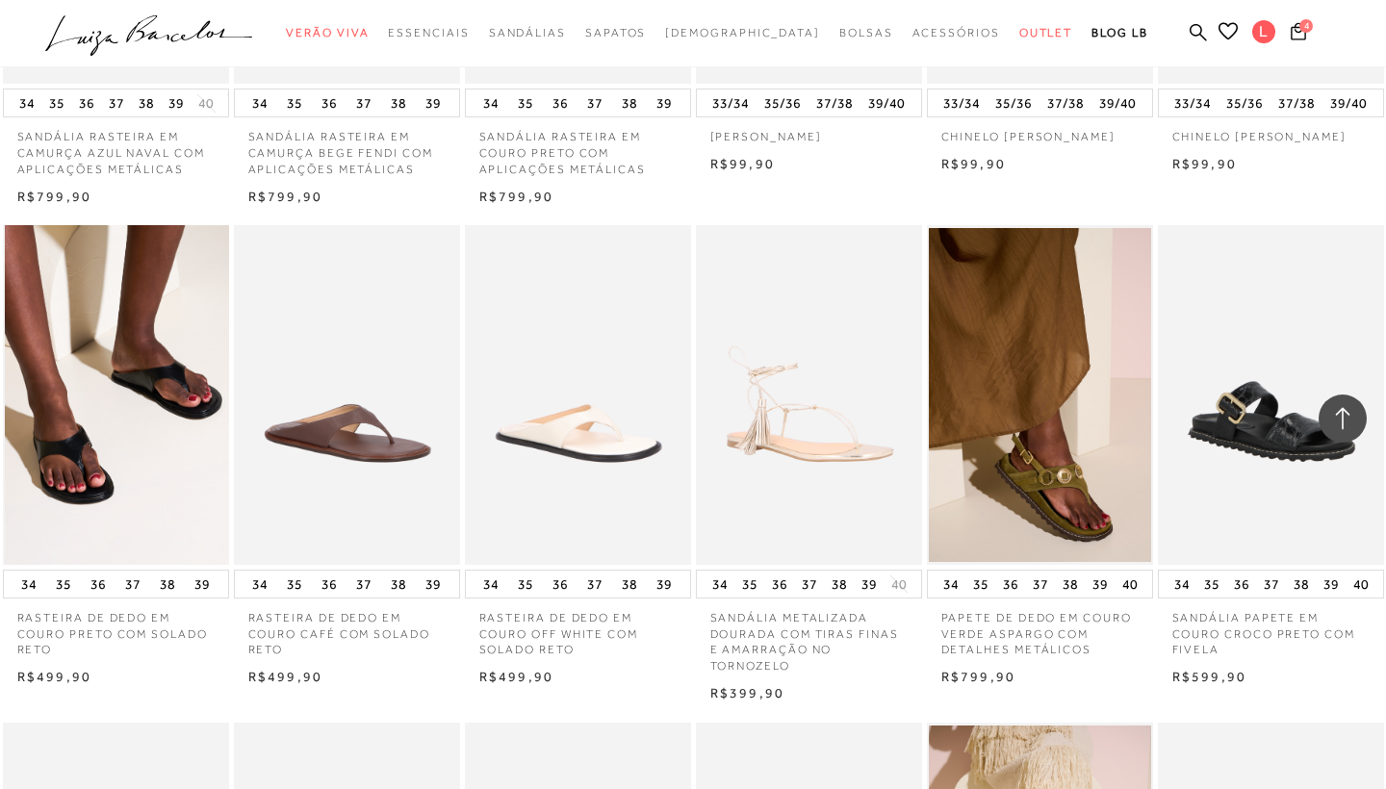
click at [112, 364] on img at bounding box center [117, 395] width 224 height 340
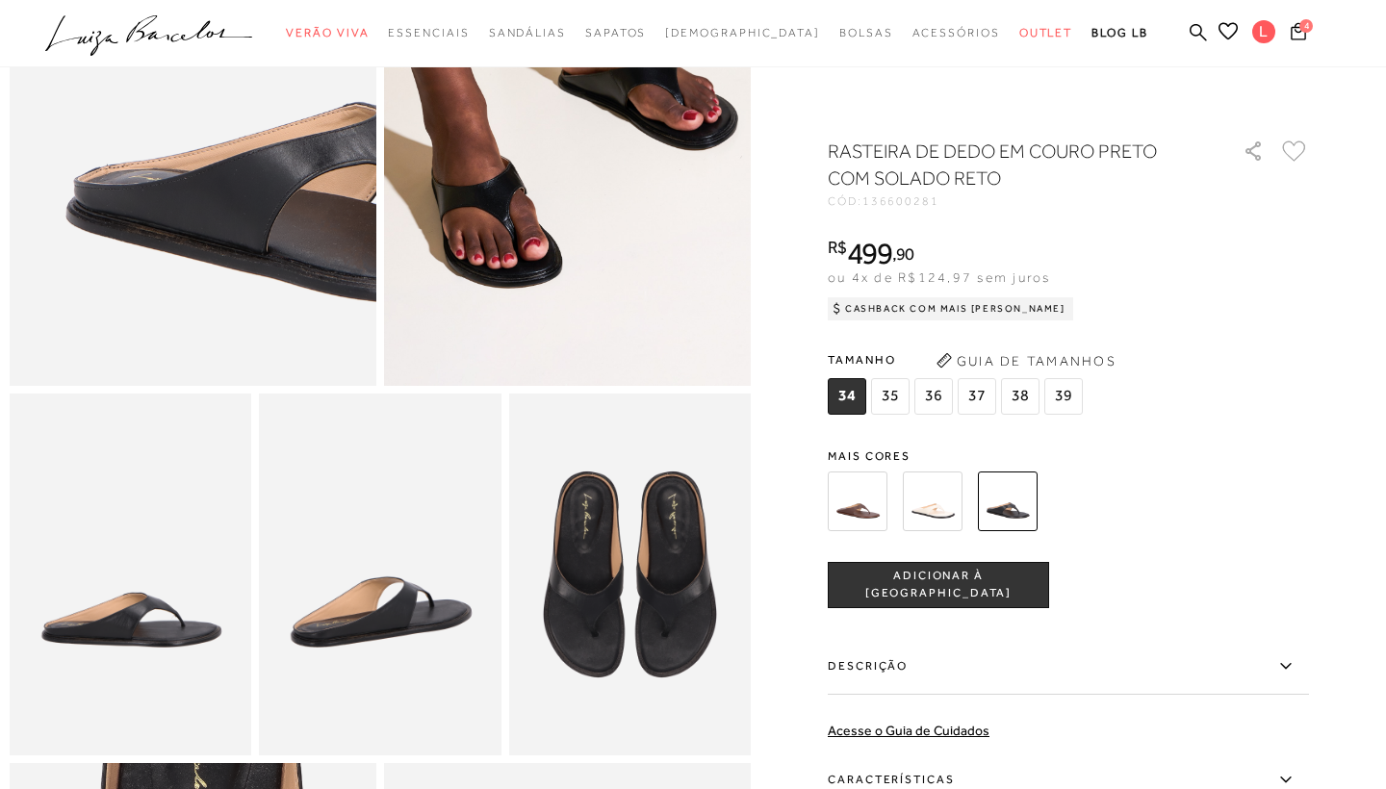
scroll to position [317, 0]
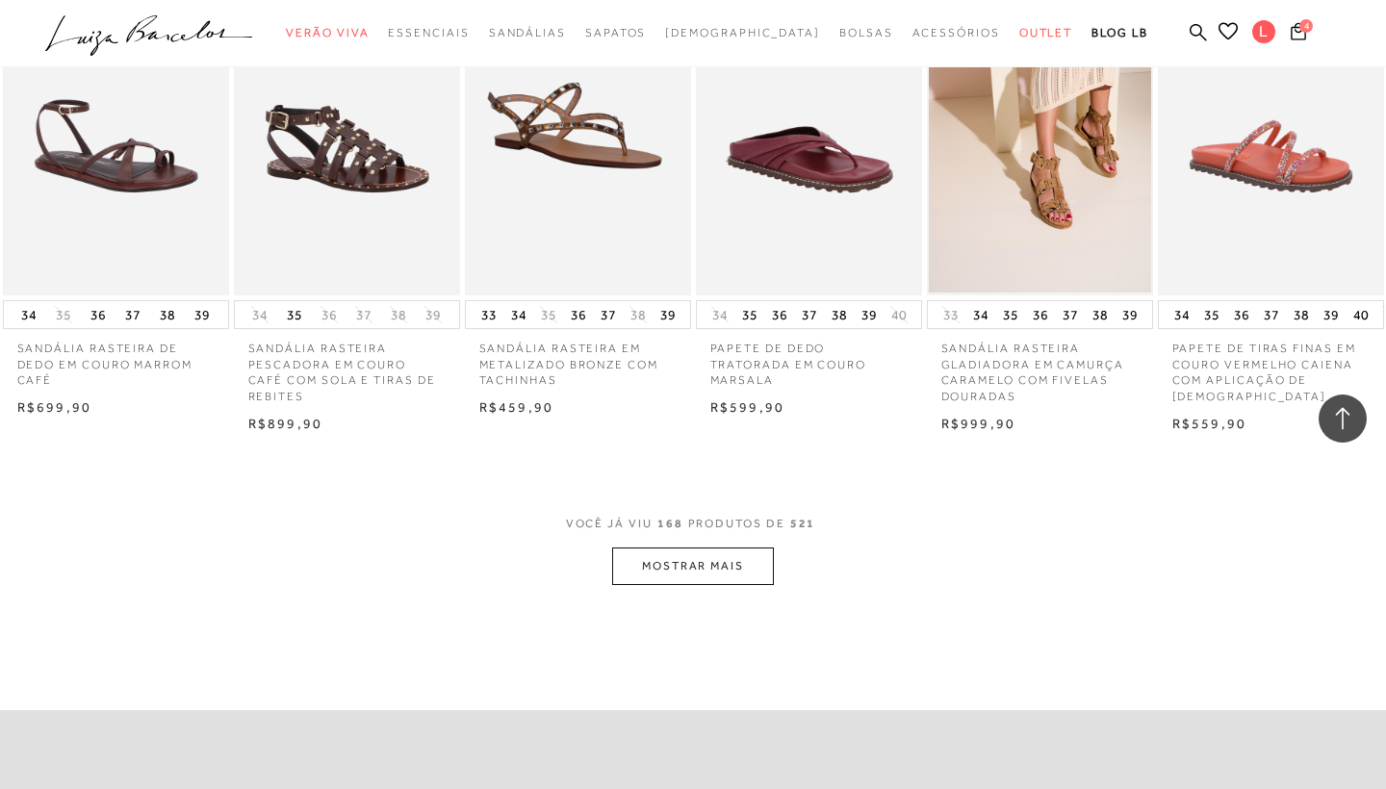
scroll to position [13493, 0]
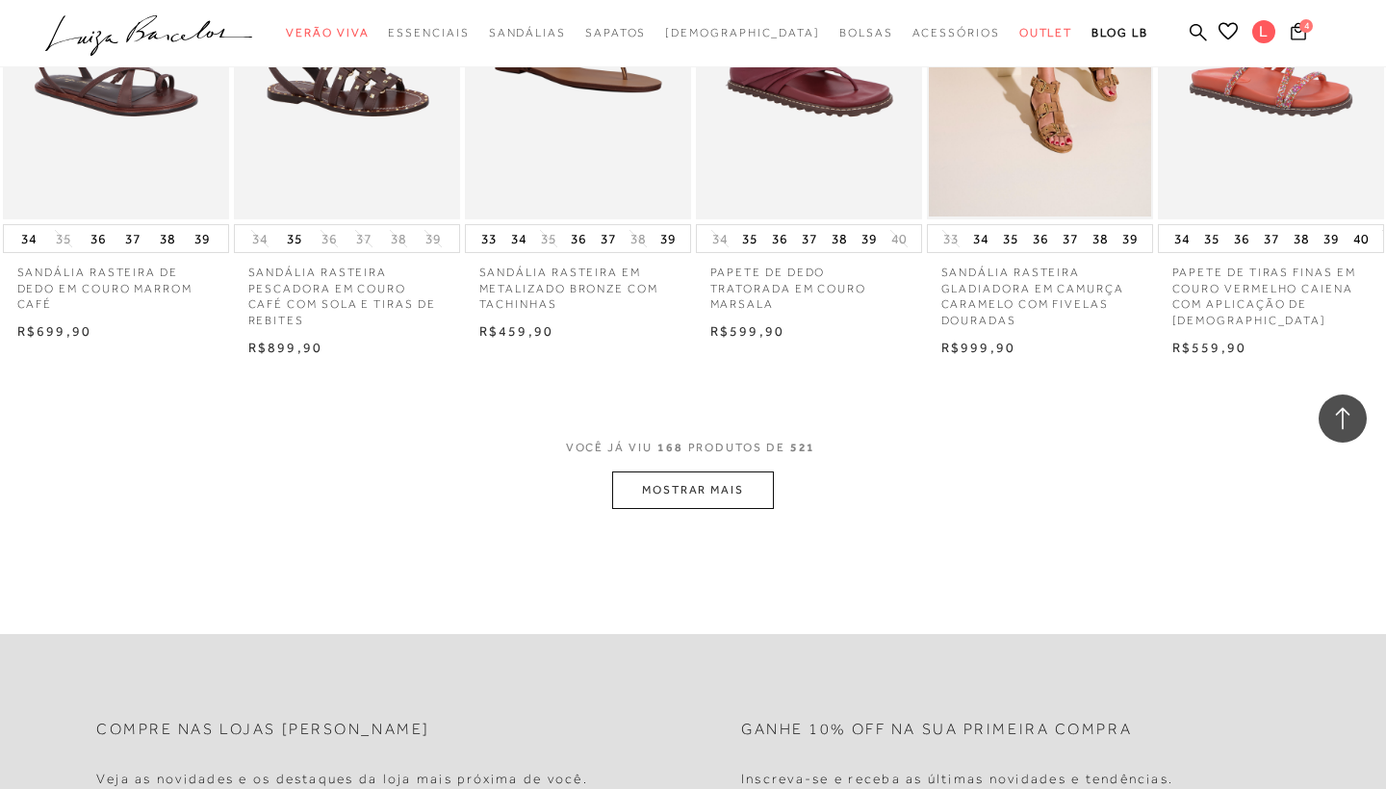
click at [694, 472] on button "MOSTRAR MAIS" at bounding box center [693, 491] width 162 height 38
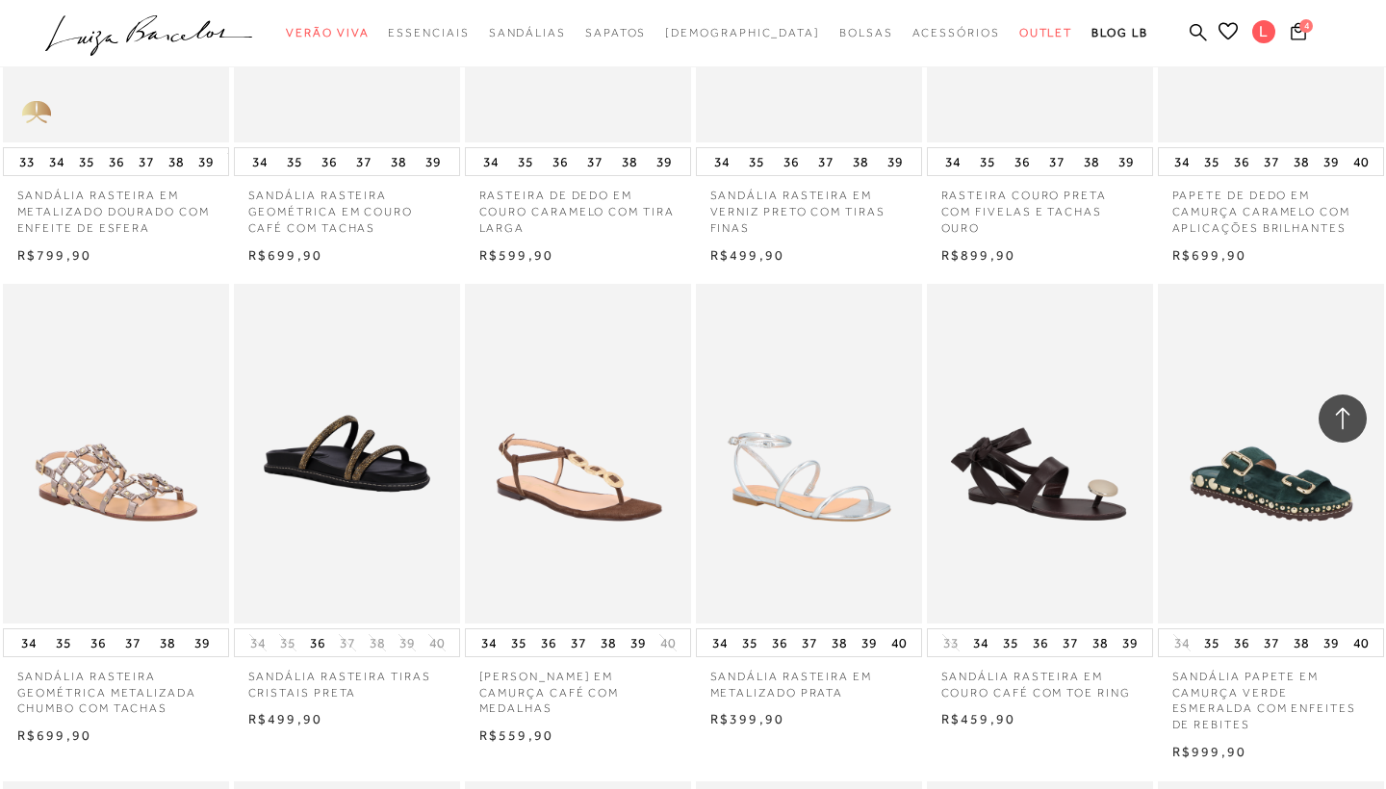
scroll to position [14574, 0]
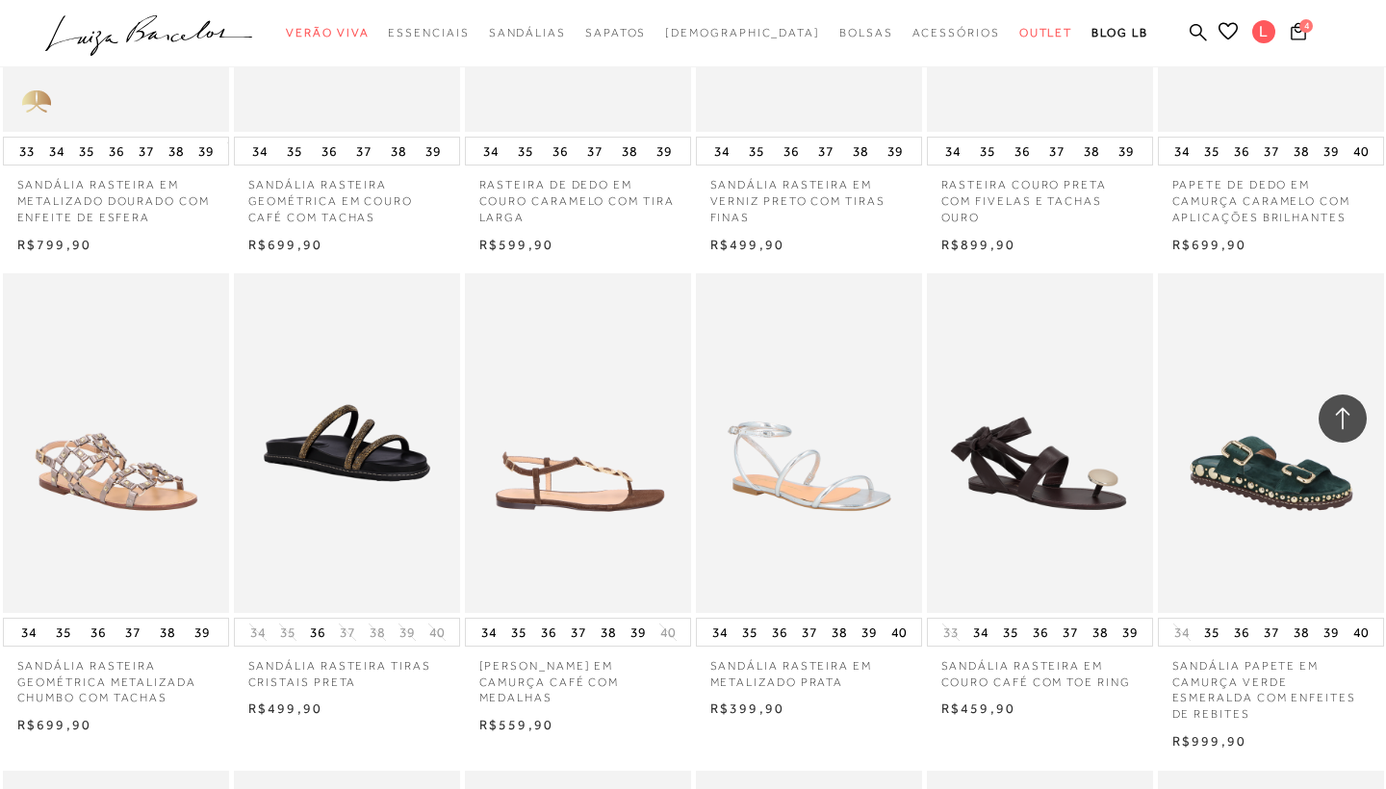
click at [592, 389] on img at bounding box center [579, 443] width 224 height 340
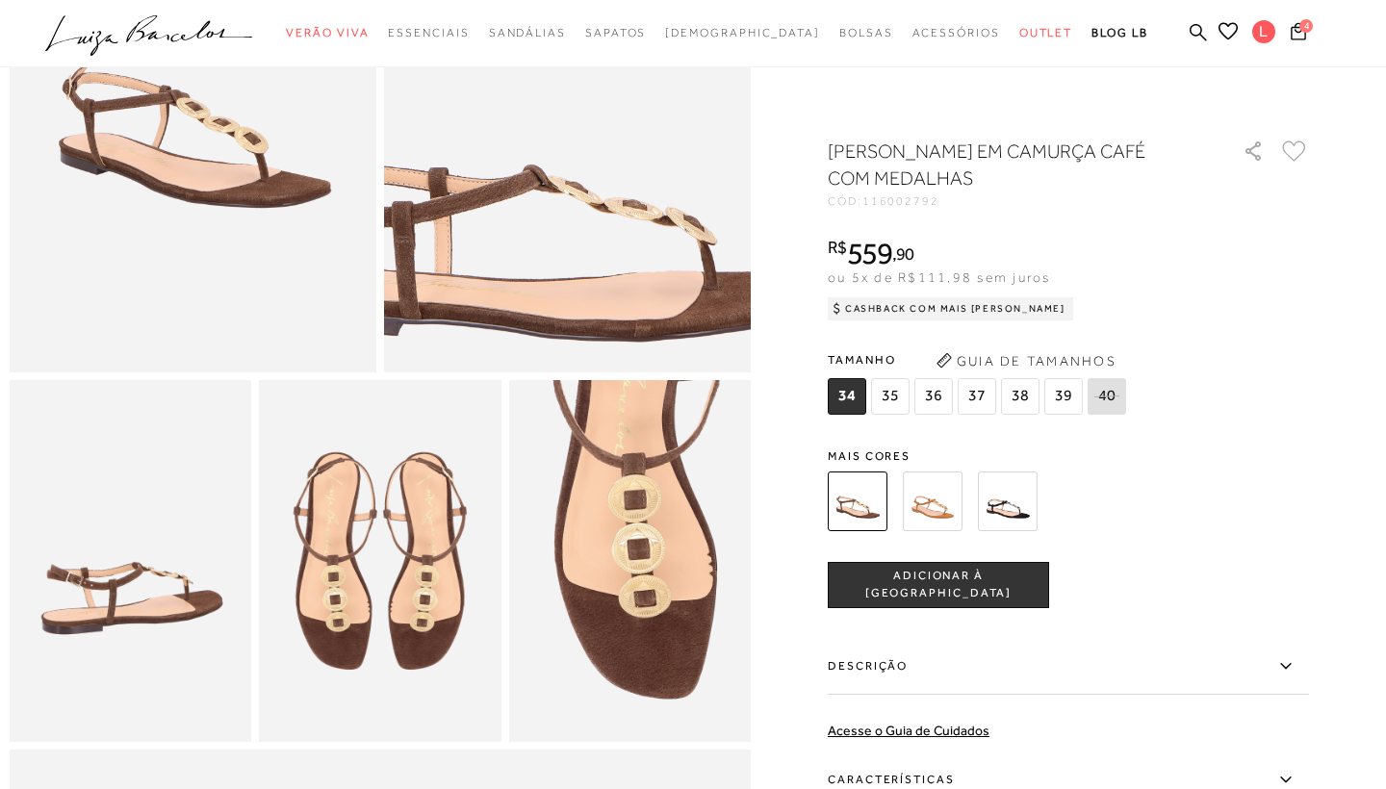
scroll to position [318, 0]
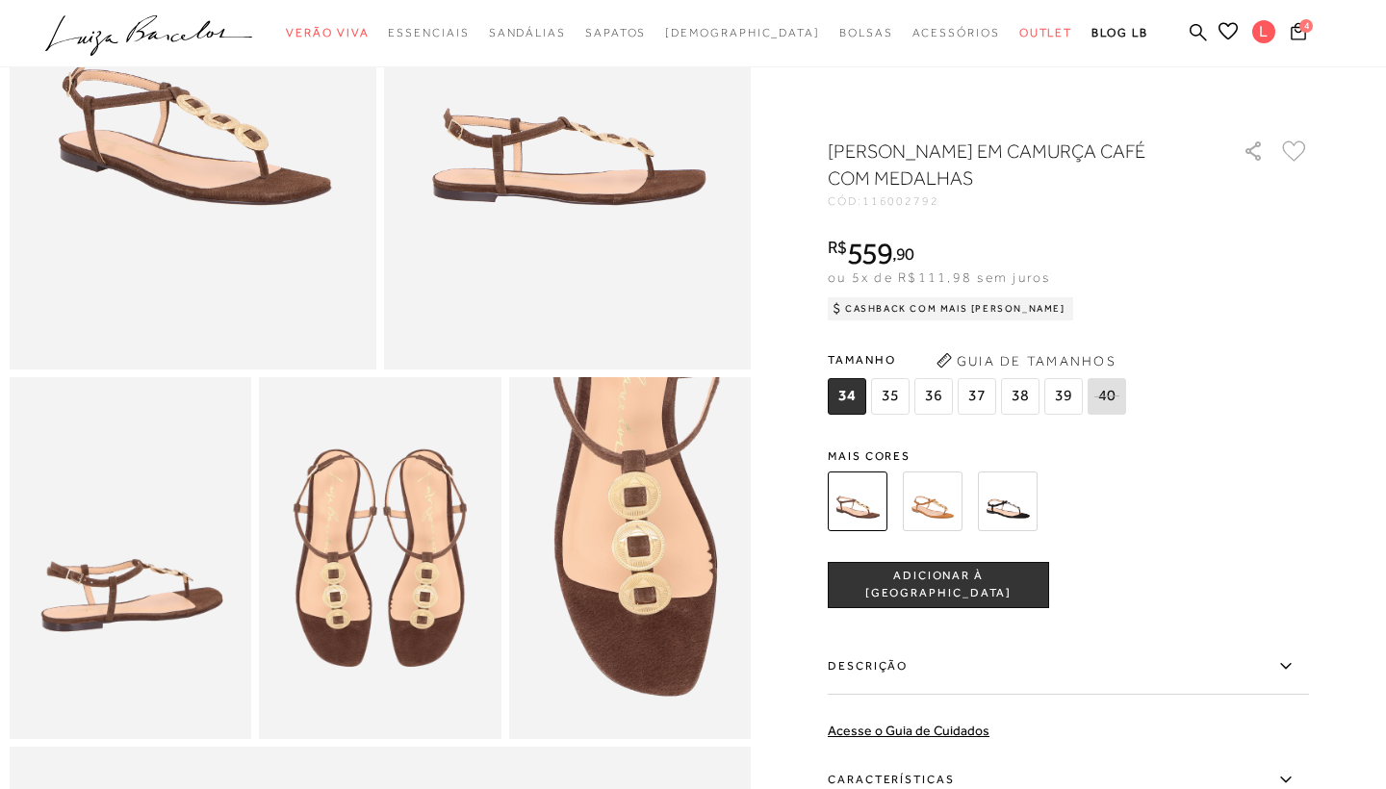
click at [1013, 502] on img at bounding box center [1008, 502] width 60 height 60
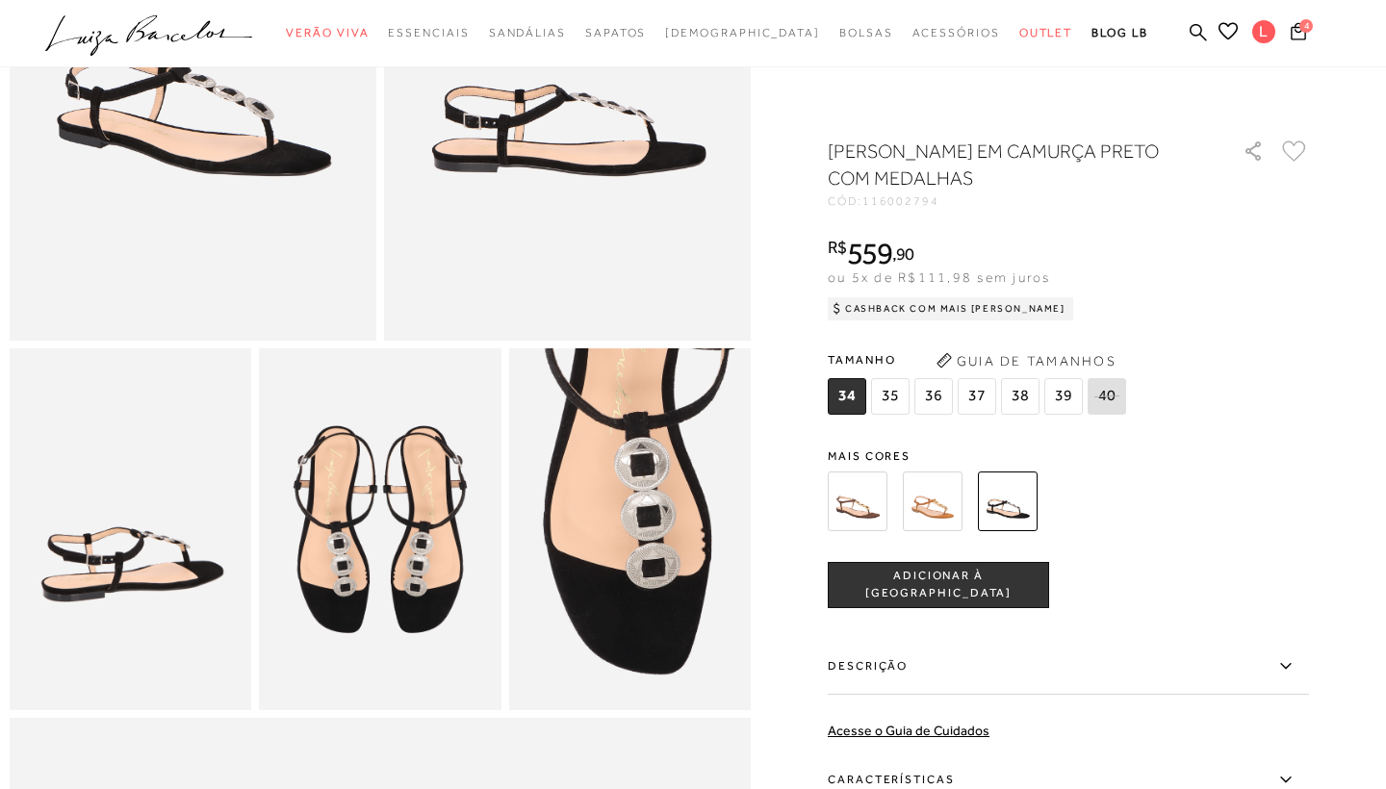
scroll to position [385, 0]
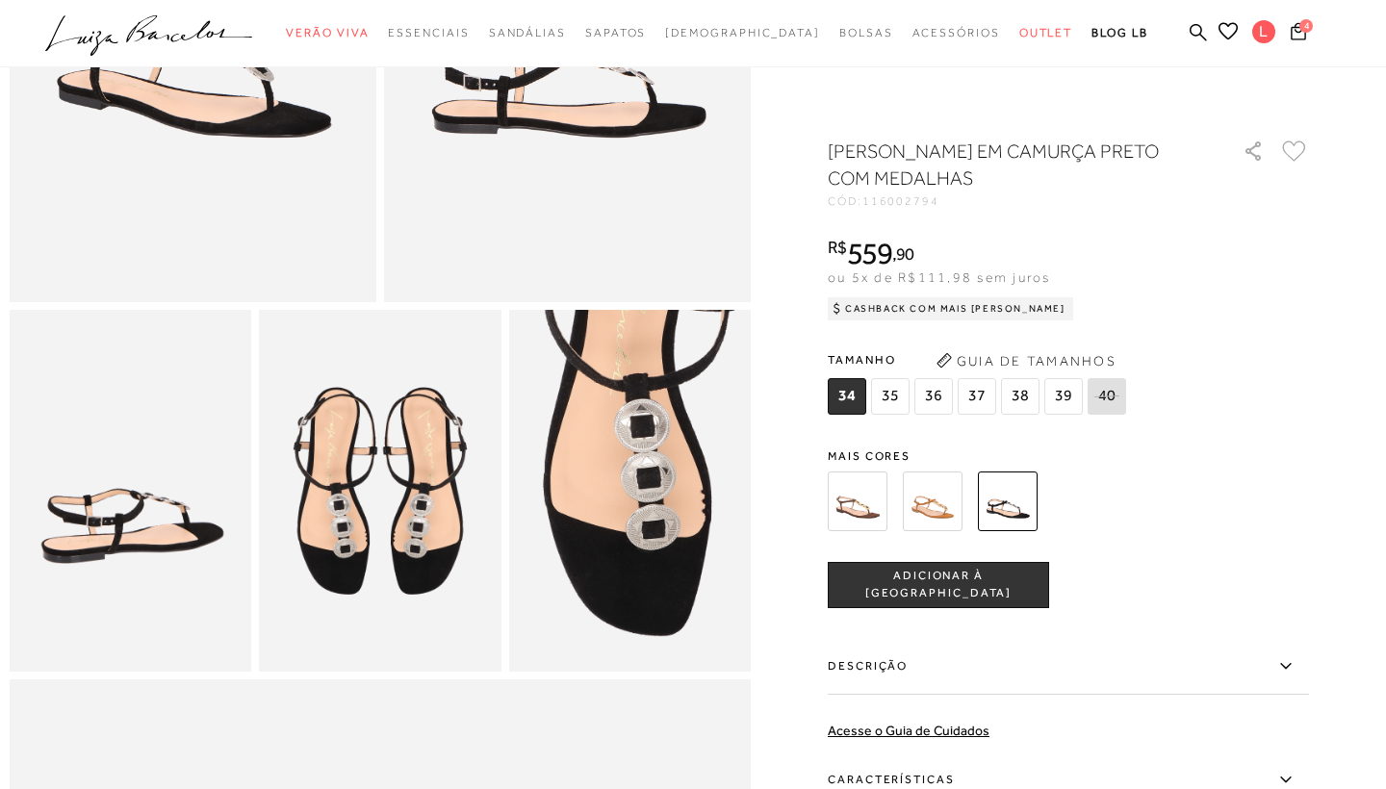
click at [857, 508] on img at bounding box center [858, 502] width 60 height 60
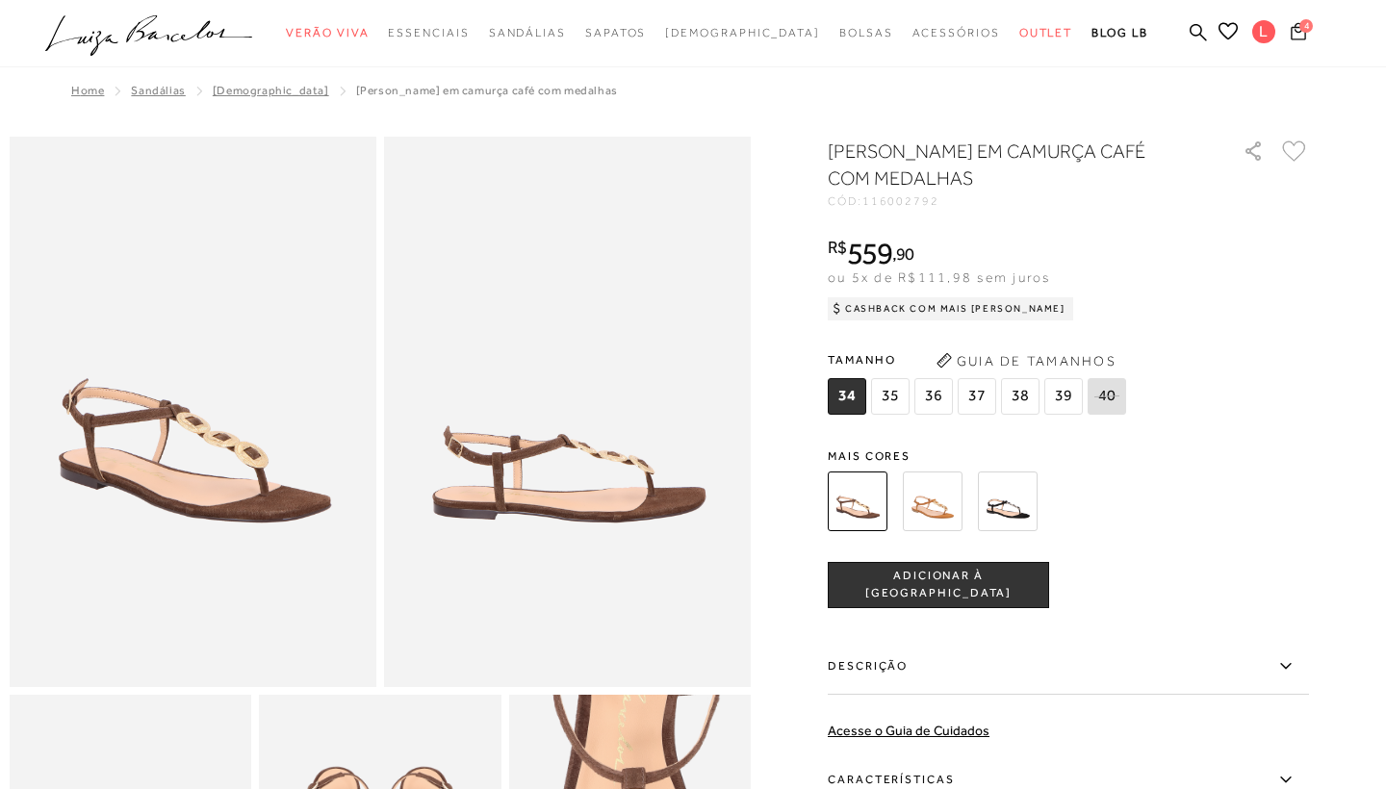
click at [1300, 33] on icon at bounding box center [1298, 31] width 15 height 18
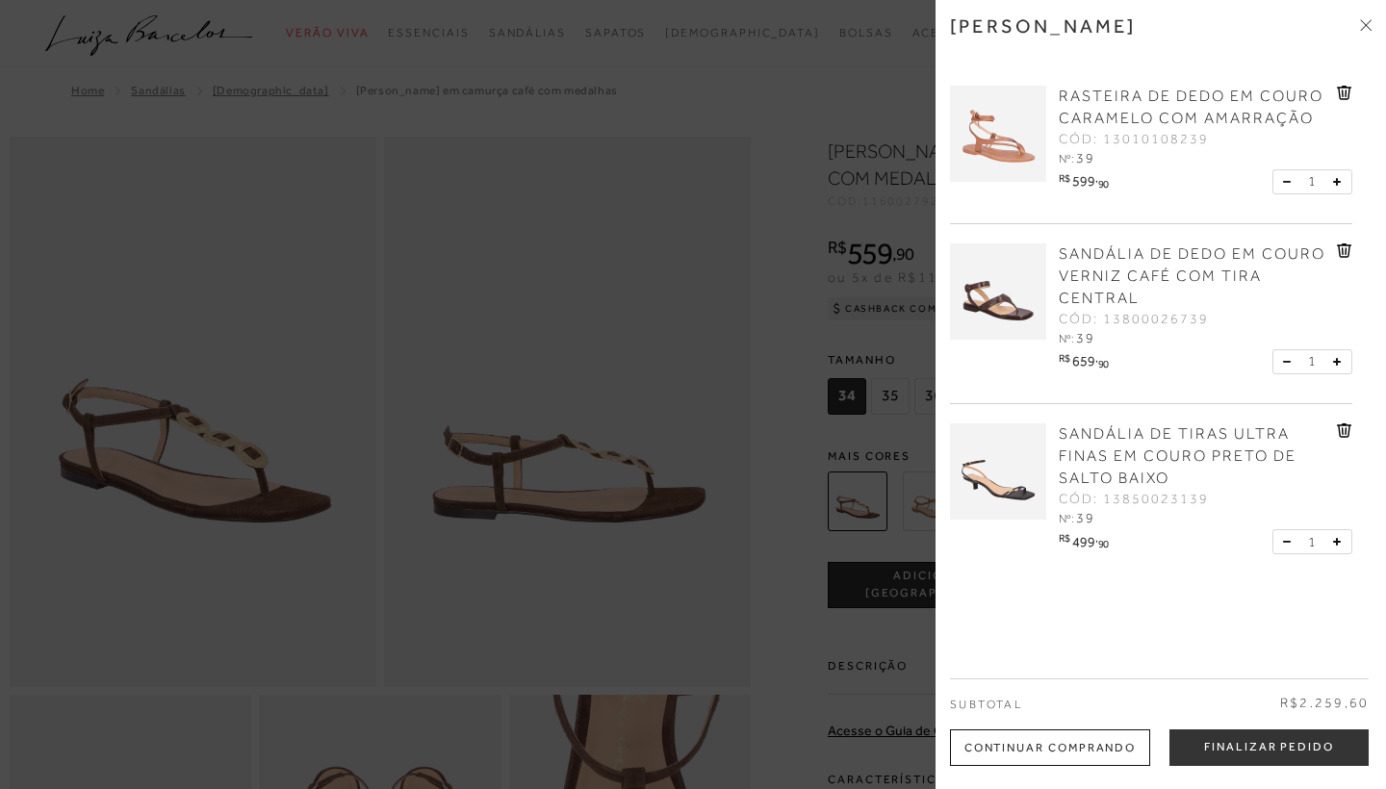
click at [1300, 33] on div "[PERSON_NAME]" at bounding box center [1161, 40] width 422 height 52
click at [1226, 102] on span "RASTEIRA DE DEDO EM COURO CARAMELO COM AMARRAÇÃO" at bounding box center [1191, 107] width 265 height 39
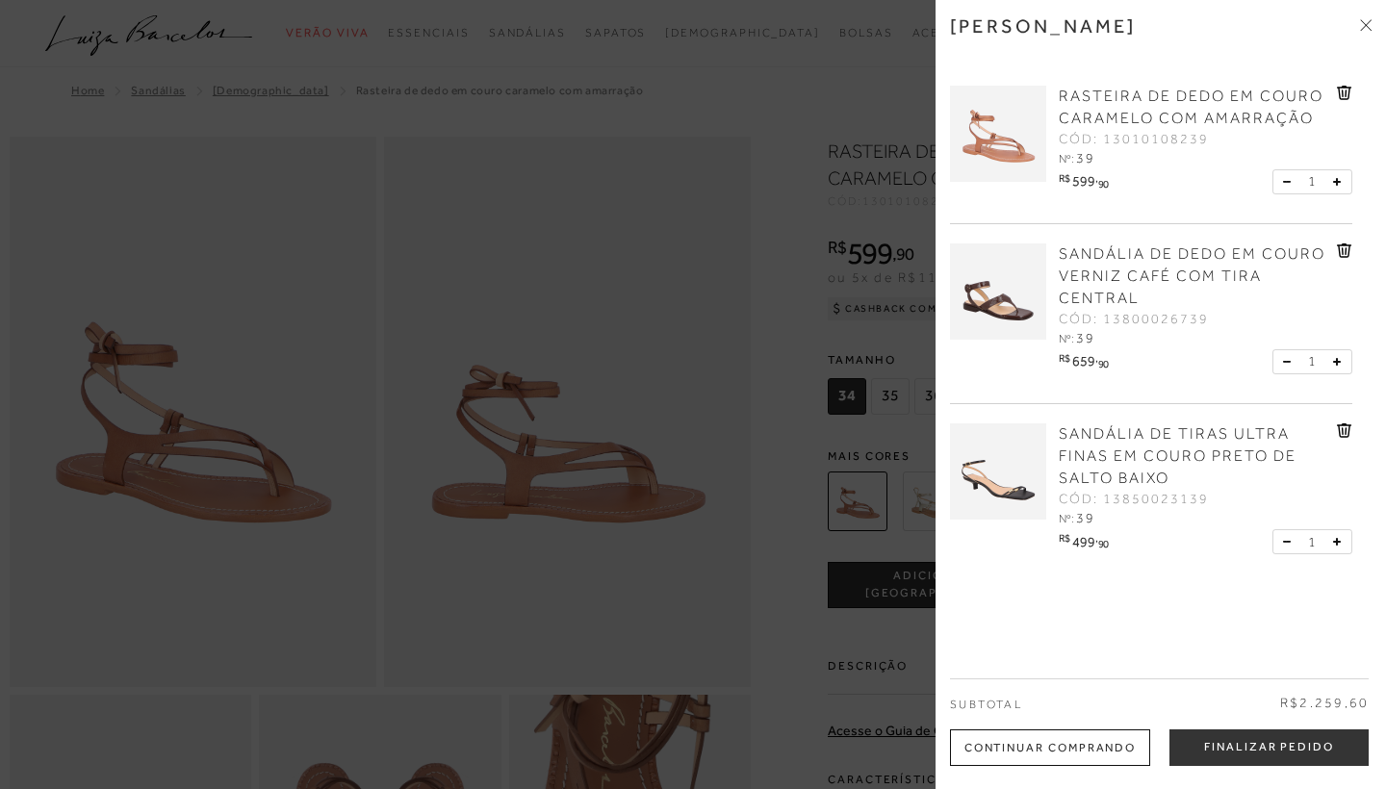
click at [783, 284] on div at bounding box center [693, 394] width 1386 height 789
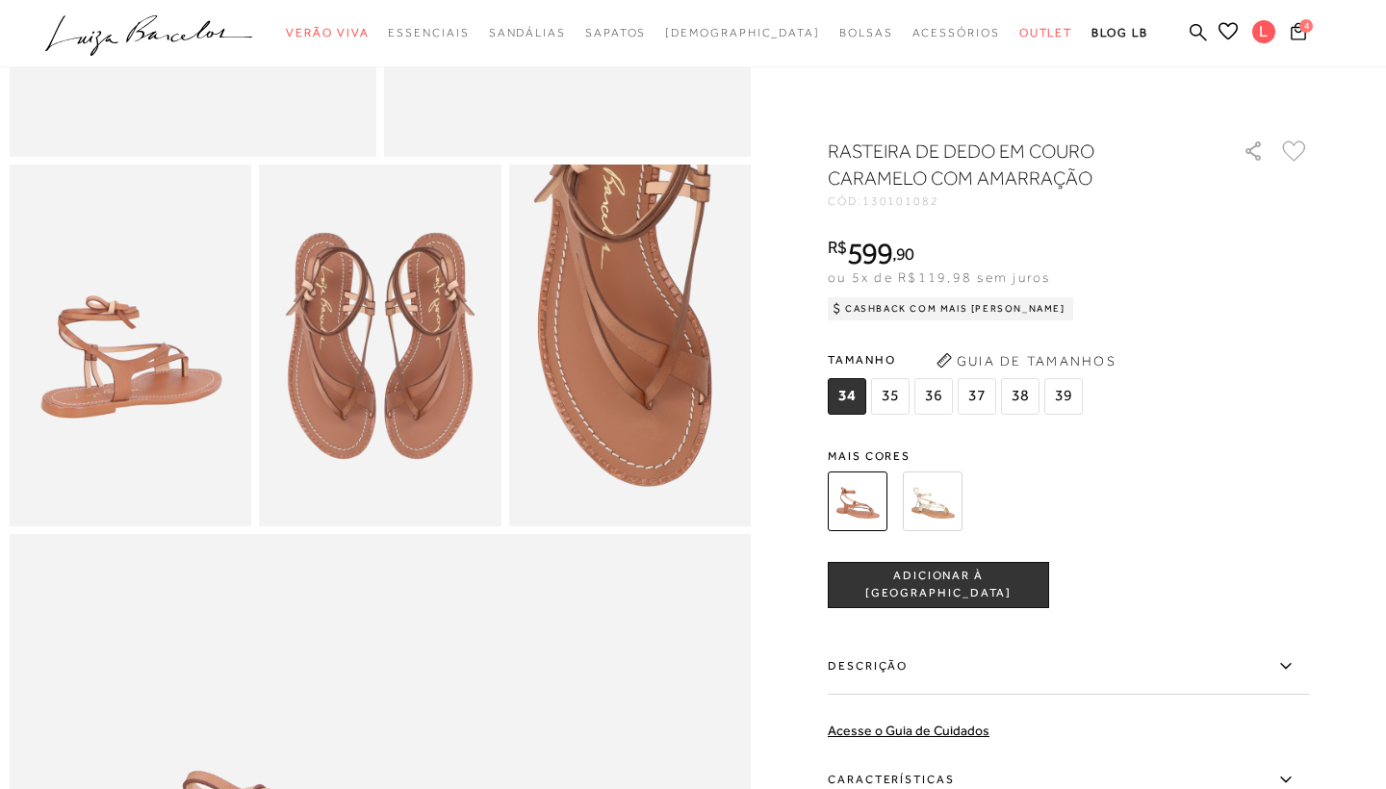
scroll to position [588, 0]
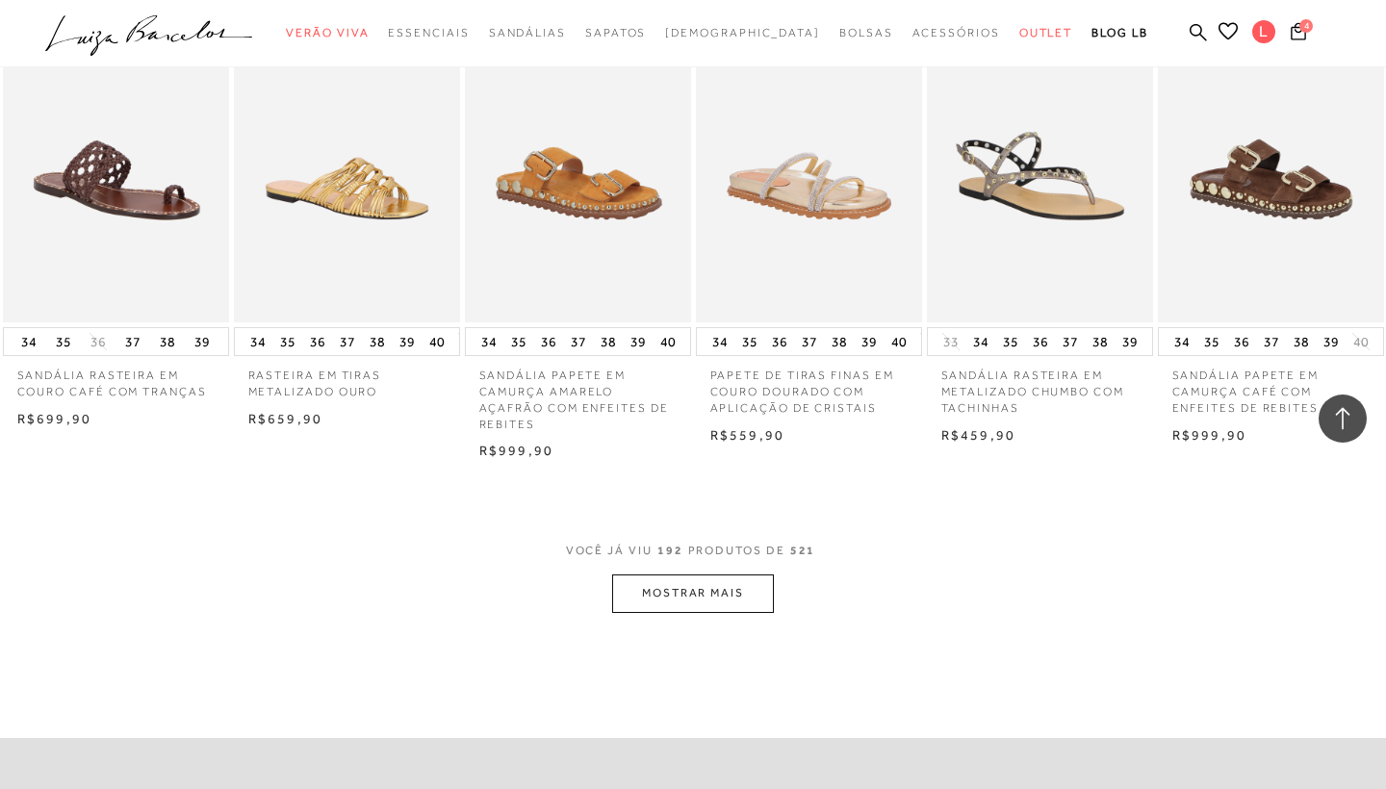
scroll to position [15491, 0]
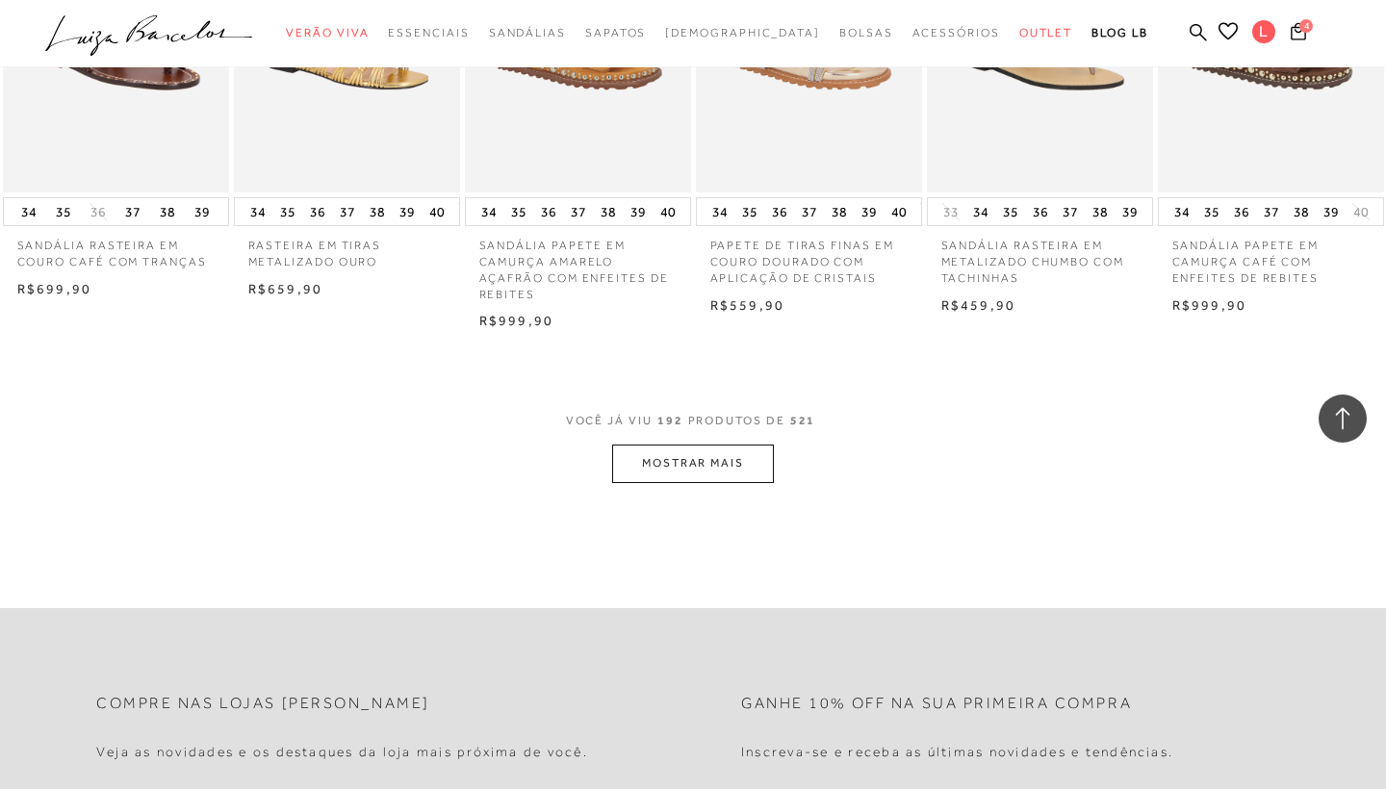
click at [667, 445] on button "MOSTRAR MAIS" at bounding box center [693, 464] width 162 height 38
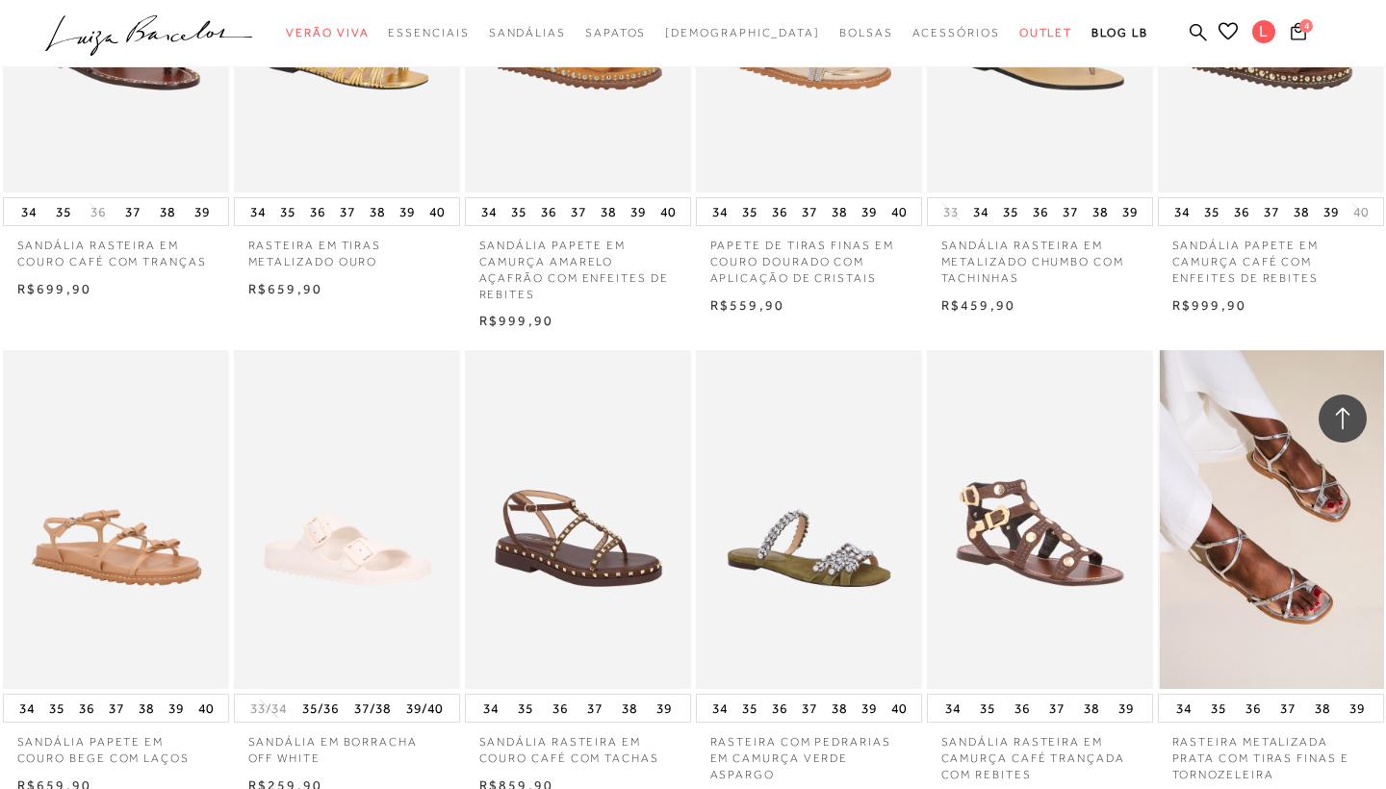
click at [1261, 446] on img at bounding box center [1272, 520] width 224 height 340
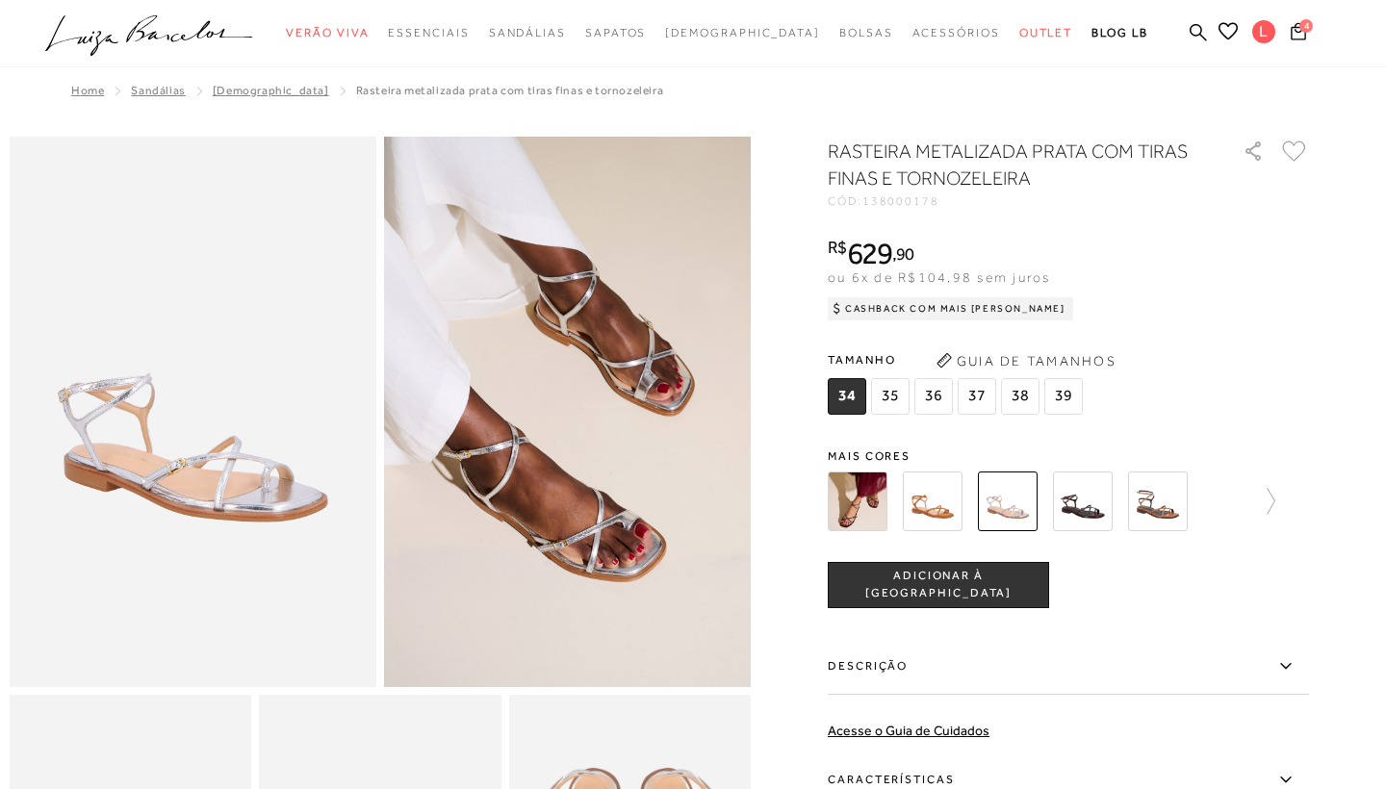
click at [848, 499] on img at bounding box center [858, 502] width 60 height 60
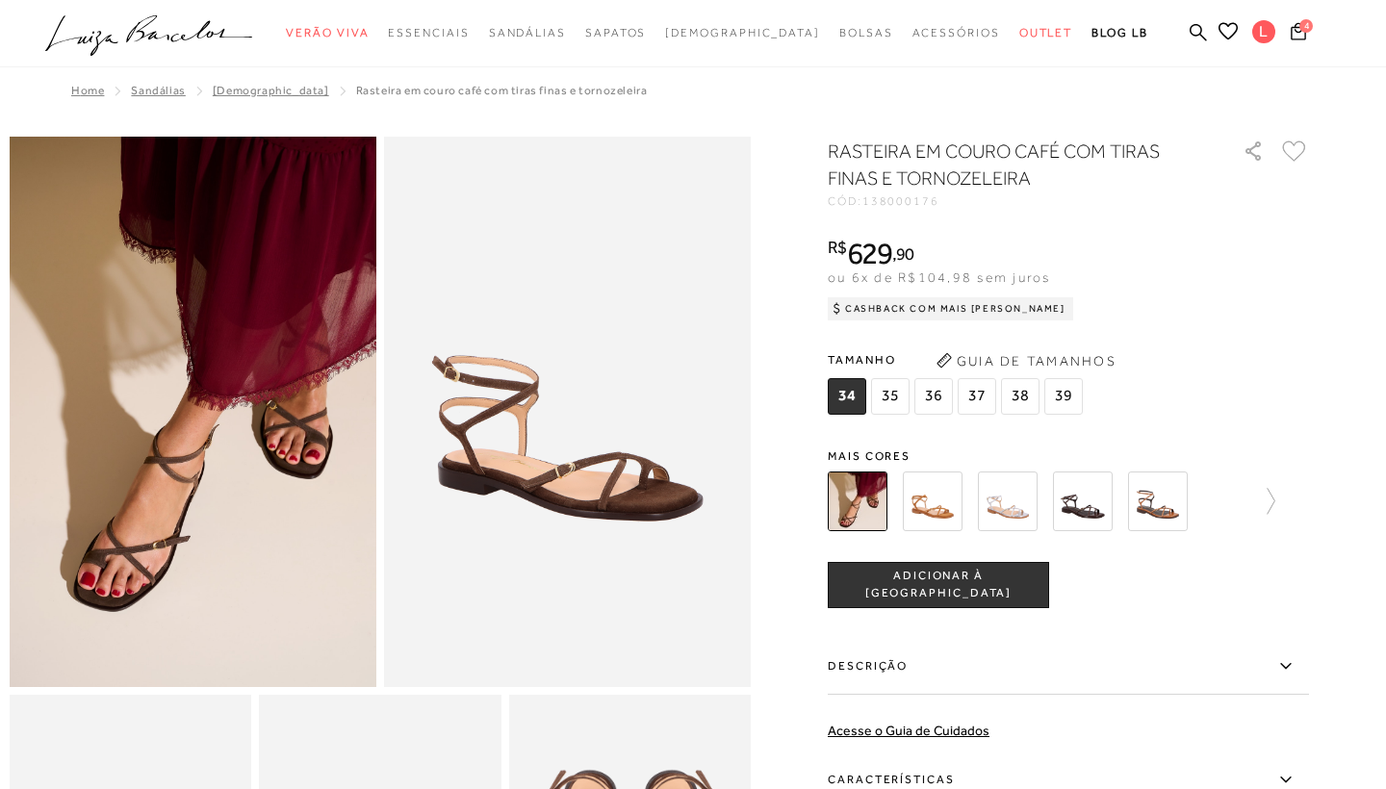
click at [1085, 502] on img at bounding box center [1083, 502] width 60 height 60
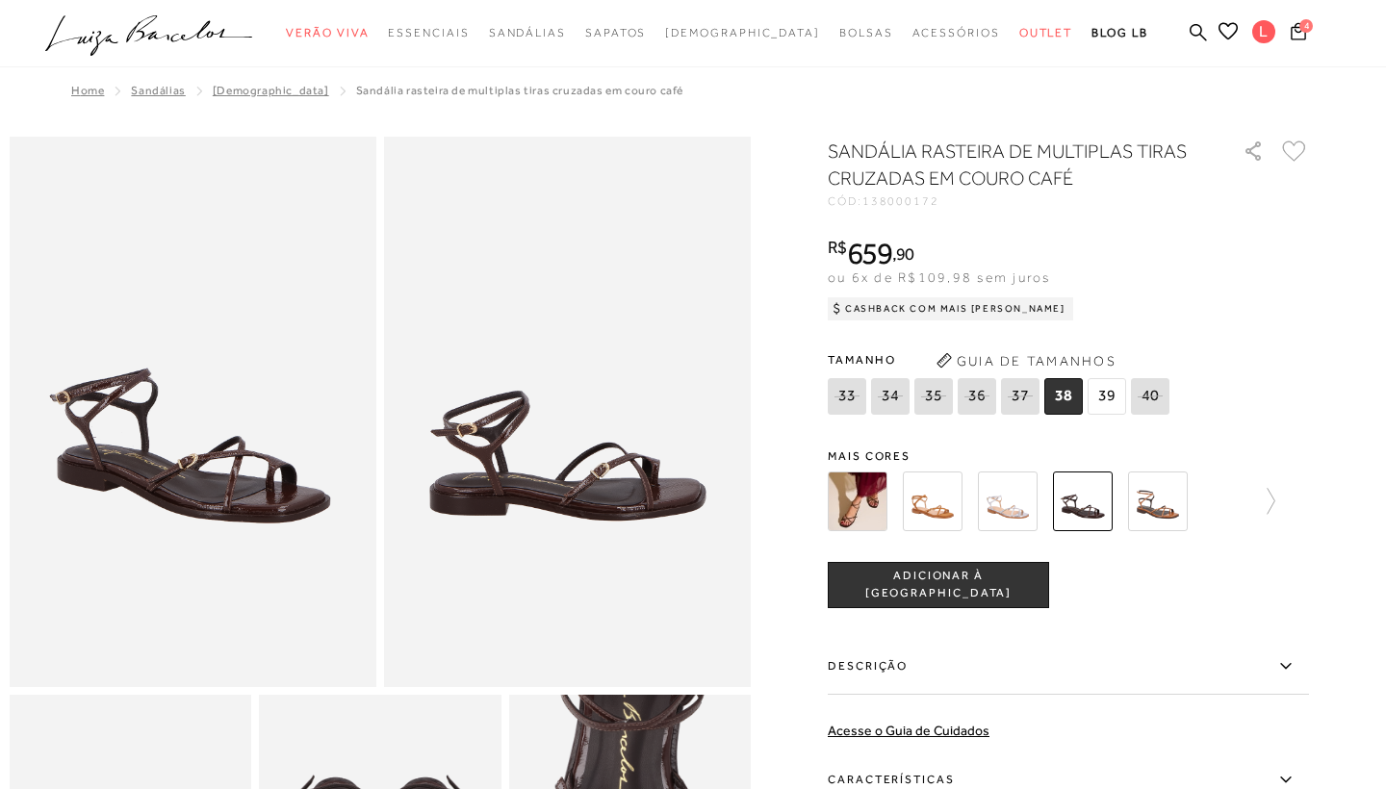
click at [1166, 515] on img at bounding box center [1158, 502] width 60 height 60
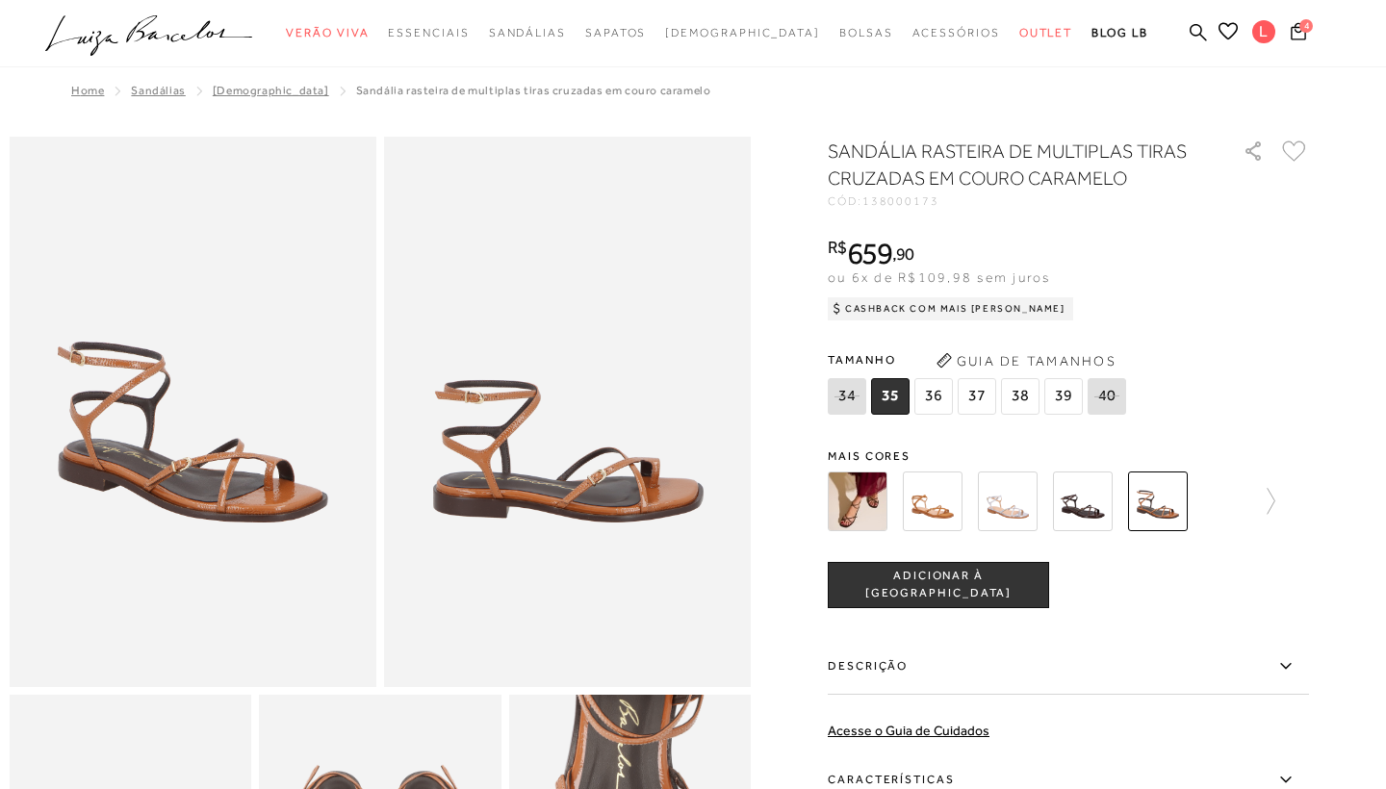
click at [1089, 500] on img at bounding box center [1083, 502] width 60 height 60
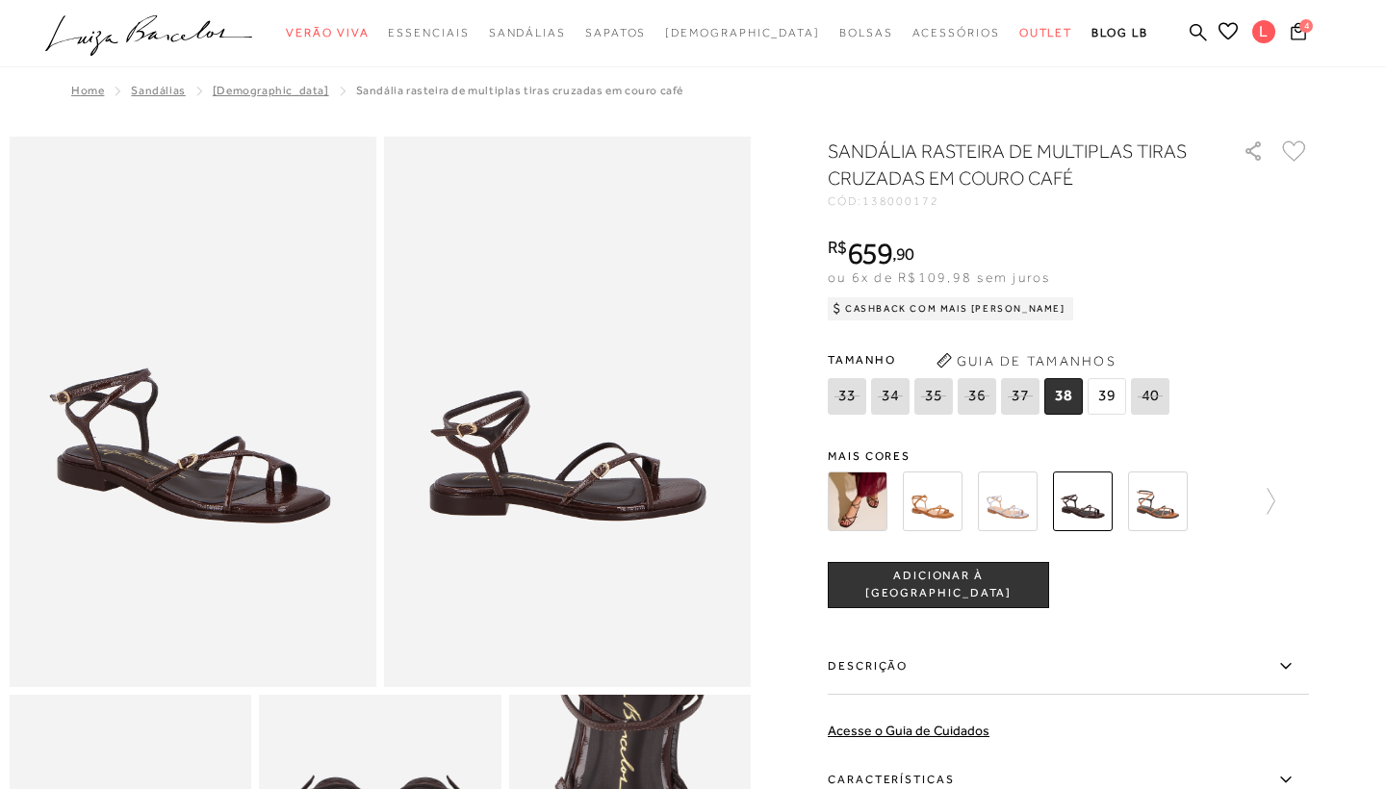
click at [848, 498] on img at bounding box center [858, 502] width 60 height 60
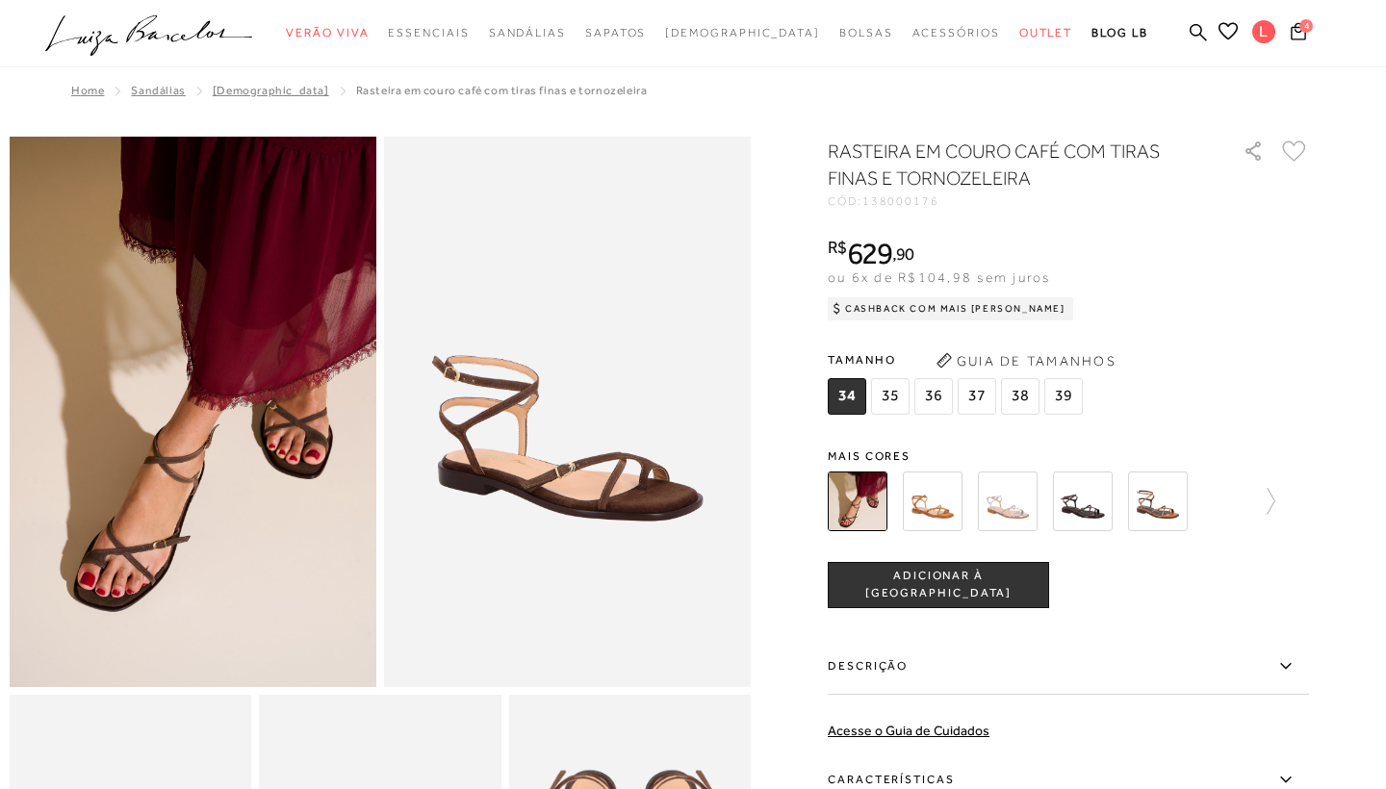
click at [1065, 389] on span "39" at bounding box center [1063, 396] width 38 height 37
click at [957, 583] on span "ADICIONAR À [GEOGRAPHIC_DATA]" at bounding box center [938, 585] width 219 height 34
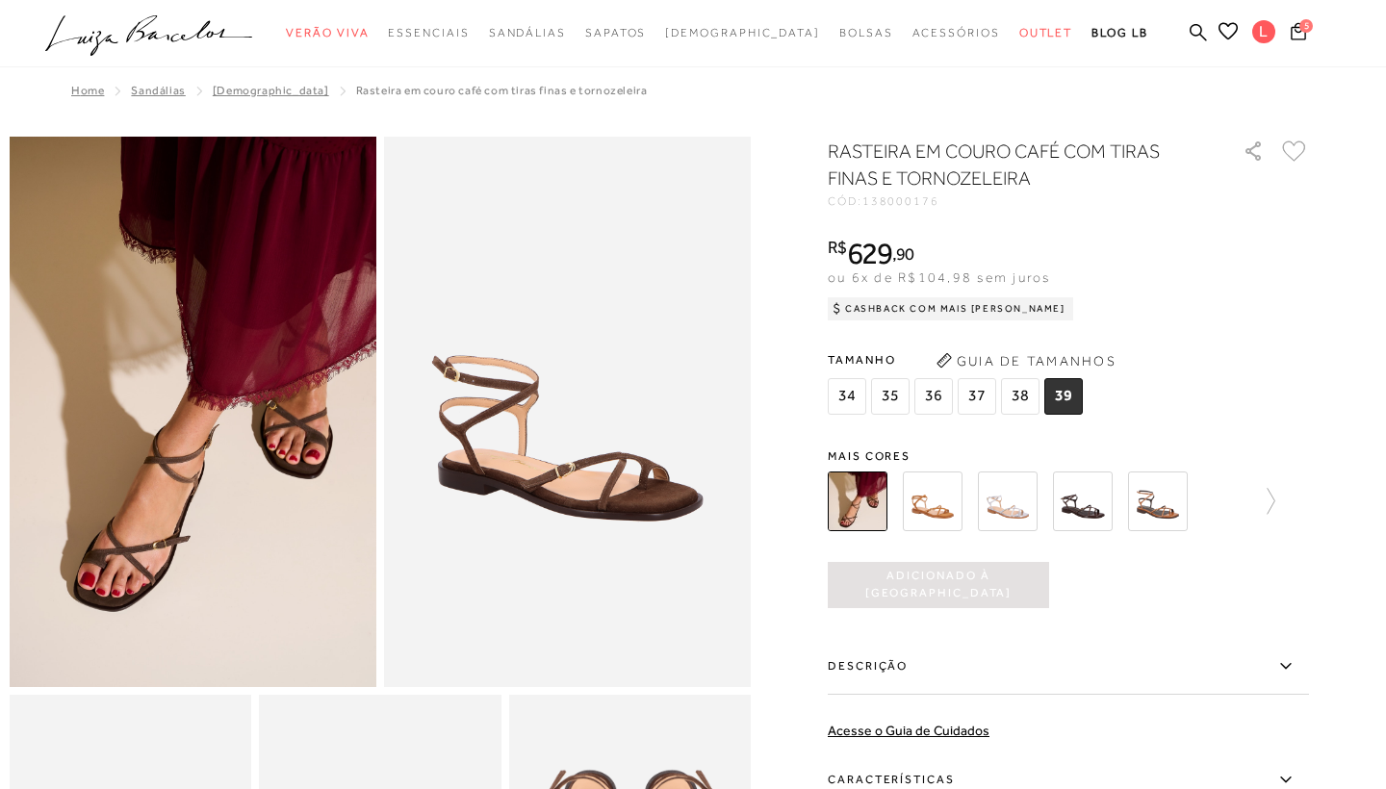
click at [1164, 503] on img at bounding box center [1158, 502] width 60 height 60
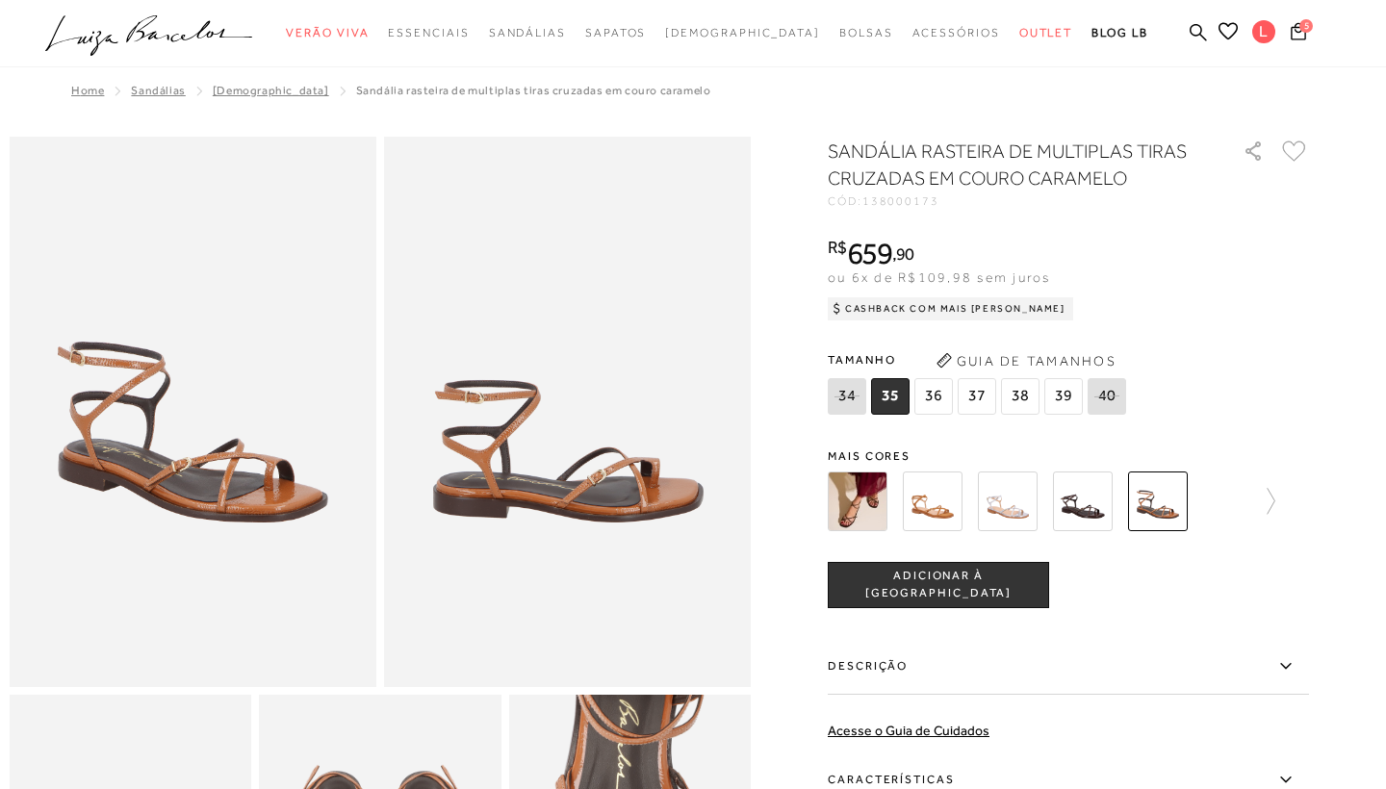
click at [1092, 506] on img at bounding box center [1083, 502] width 60 height 60
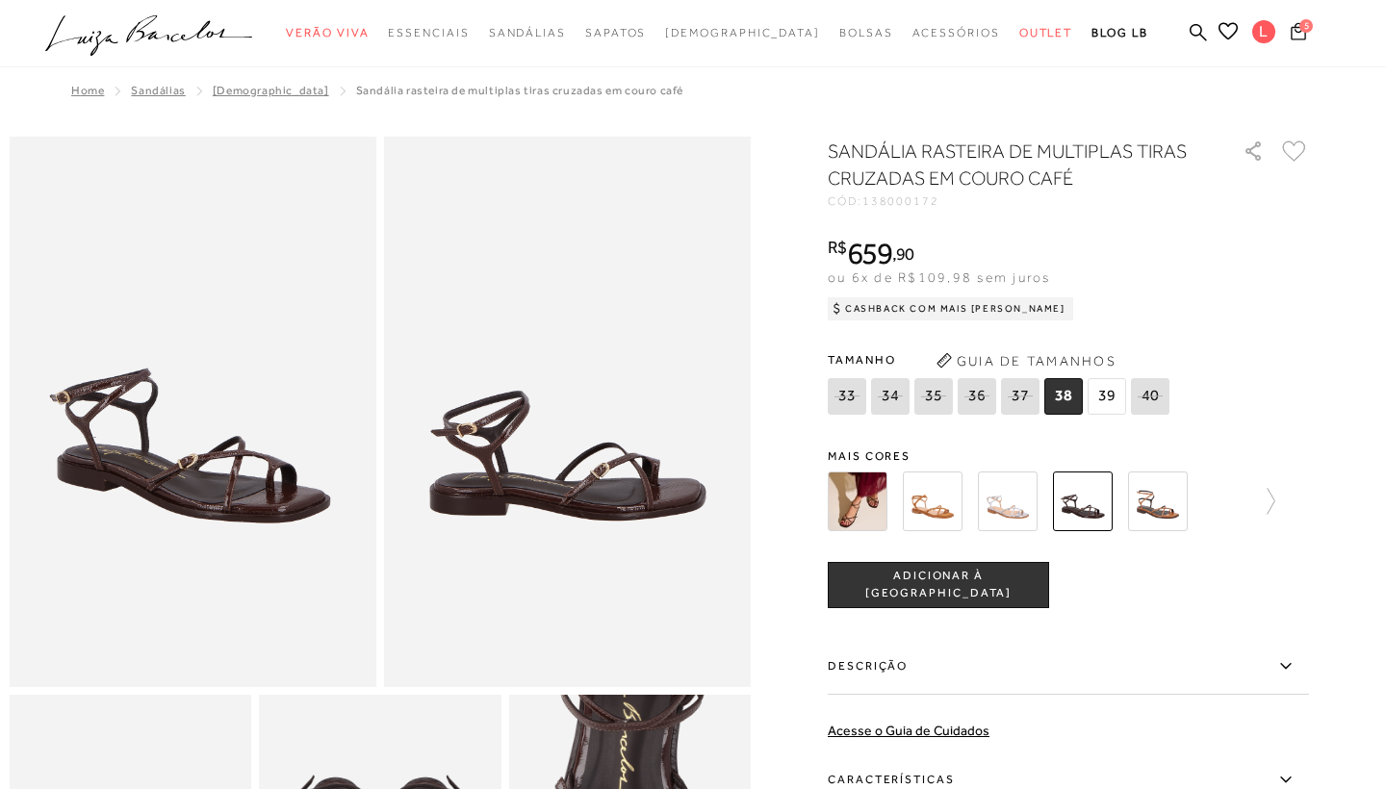
click at [1299, 28] on span "5" at bounding box center [1305, 24] width 13 height 13
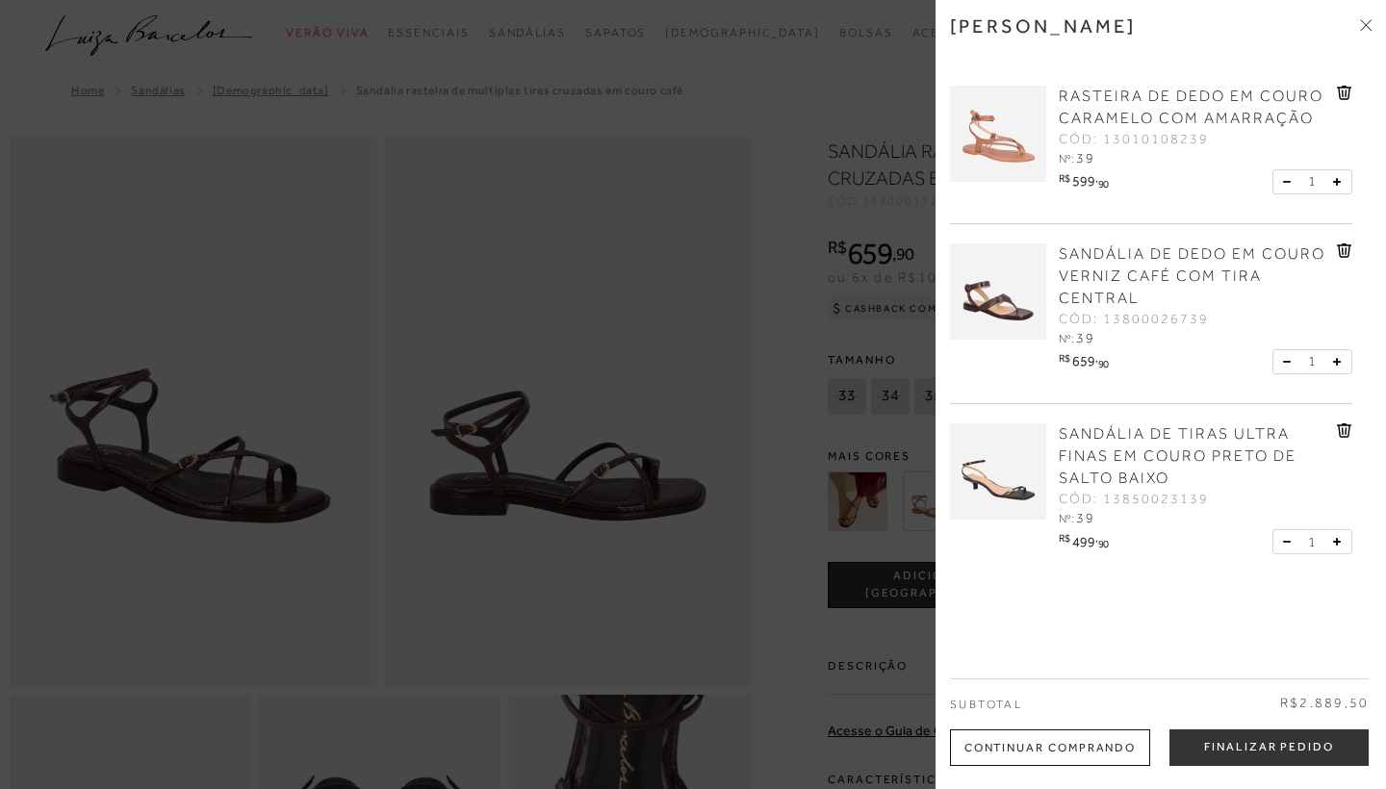
click at [699, 325] on div at bounding box center [693, 394] width 1386 height 789
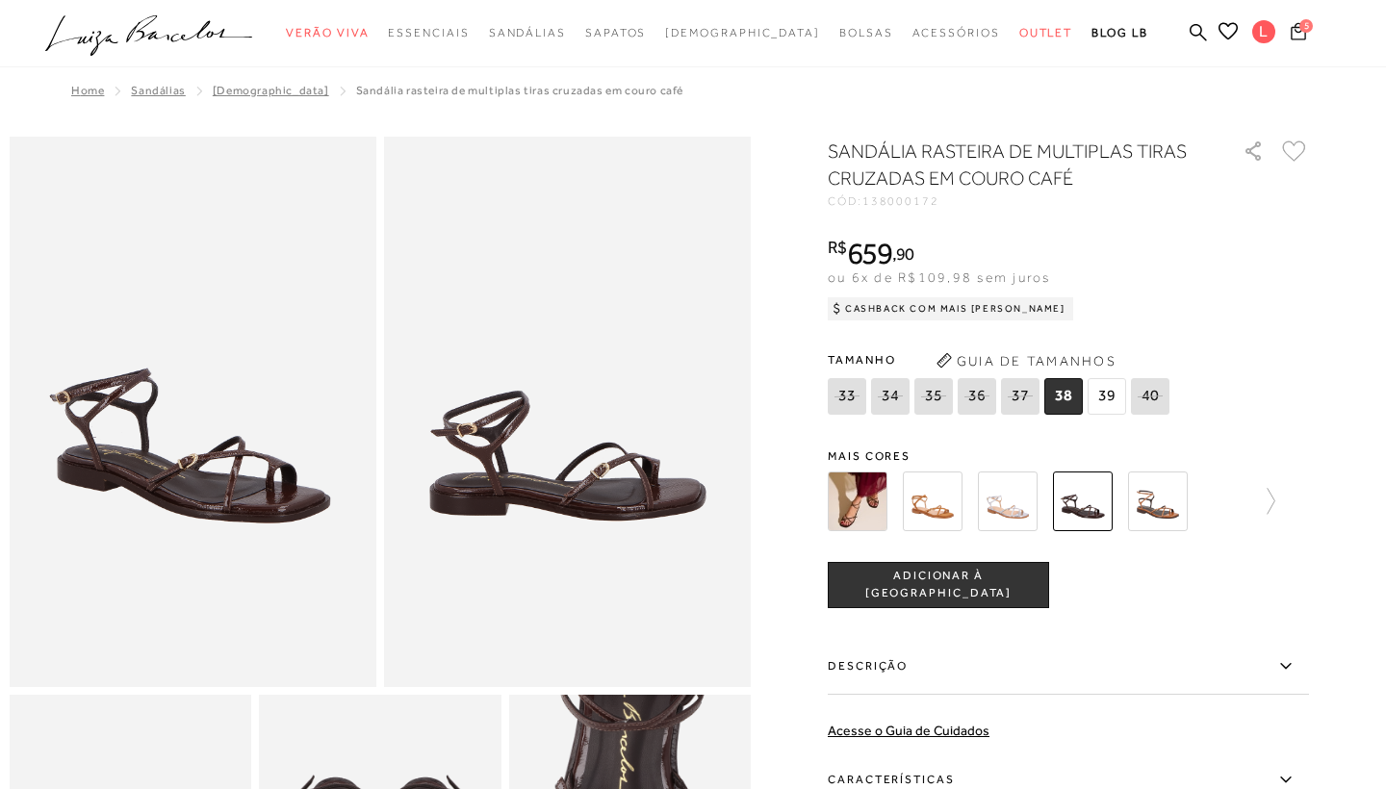
click at [1295, 24] on icon at bounding box center [1298, 30] width 15 height 17
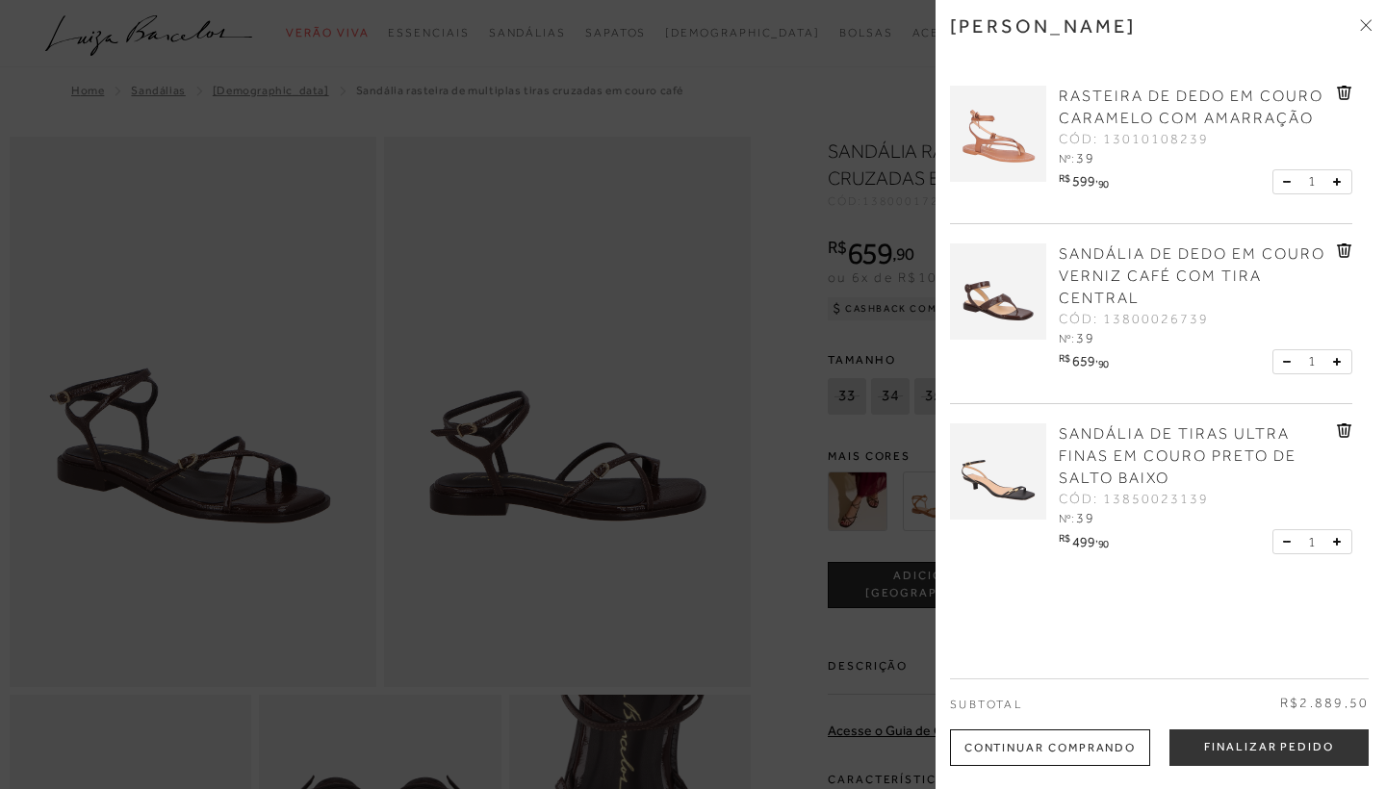
click at [1345, 427] on icon at bounding box center [1344, 430] width 14 height 14
click at [1337, 425] on icon at bounding box center [1344, 430] width 14 height 14
click at [791, 361] on div at bounding box center [693, 394] width 1386 height 789
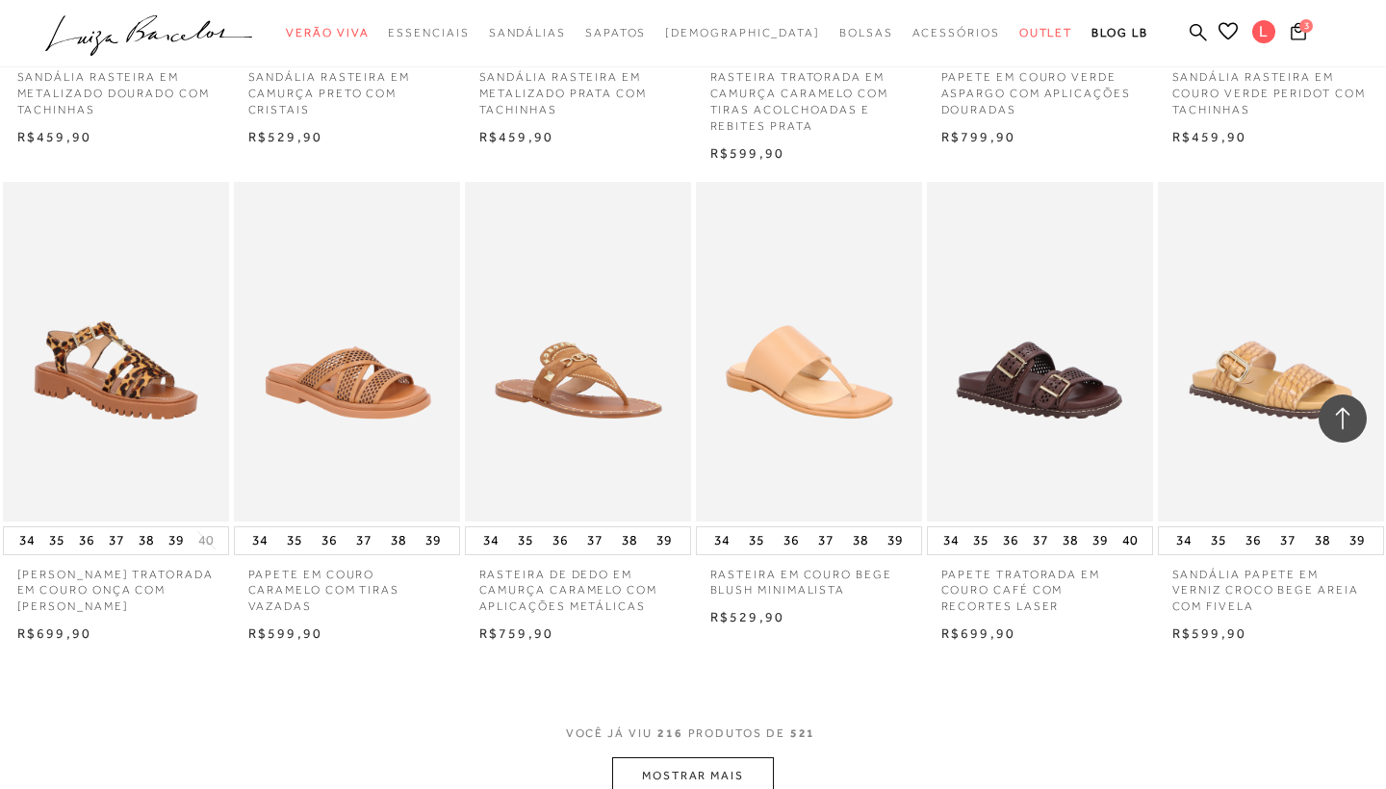
scroll to position [17255, 0]
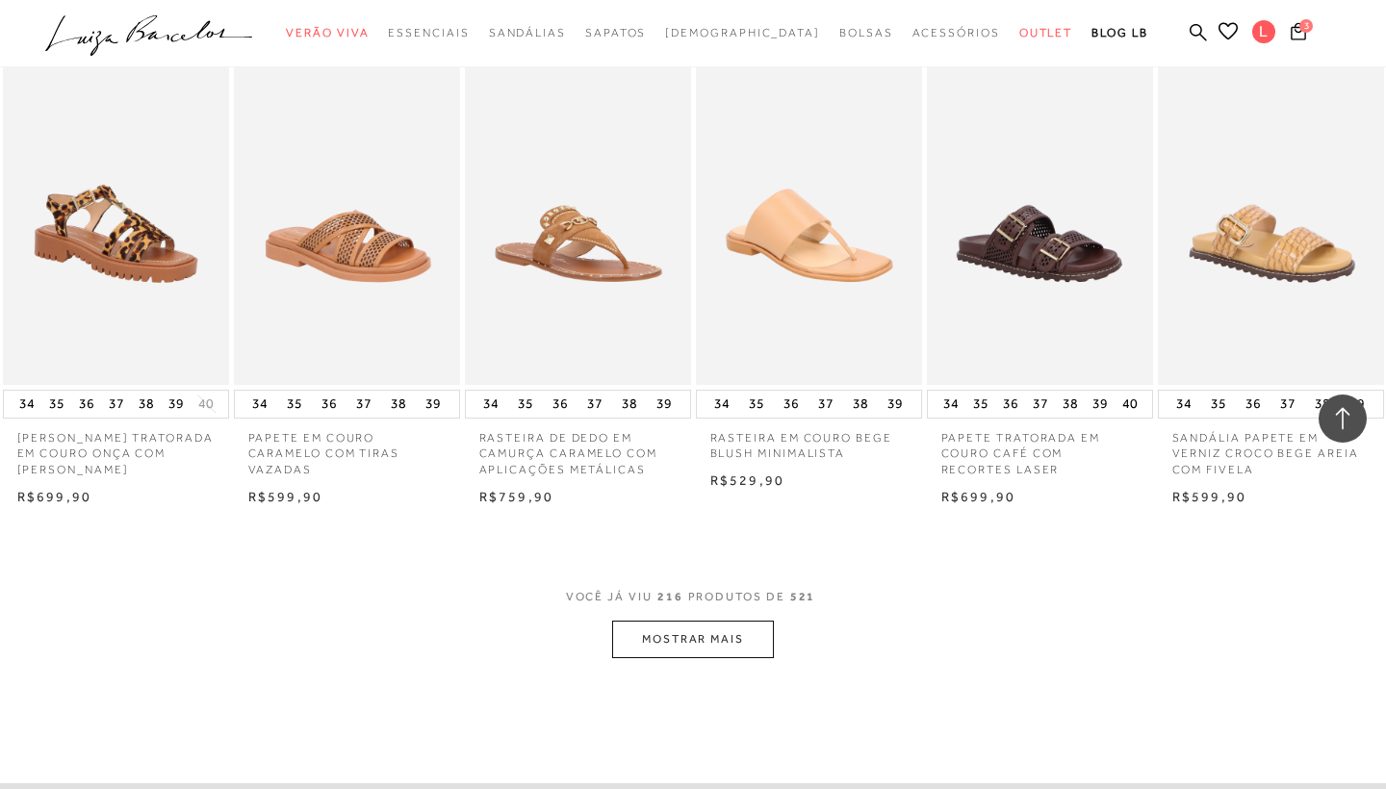
click at [675, 621] on button "MOSTRAR MAIS" at bounding box center [693, 640] width 162 height 38
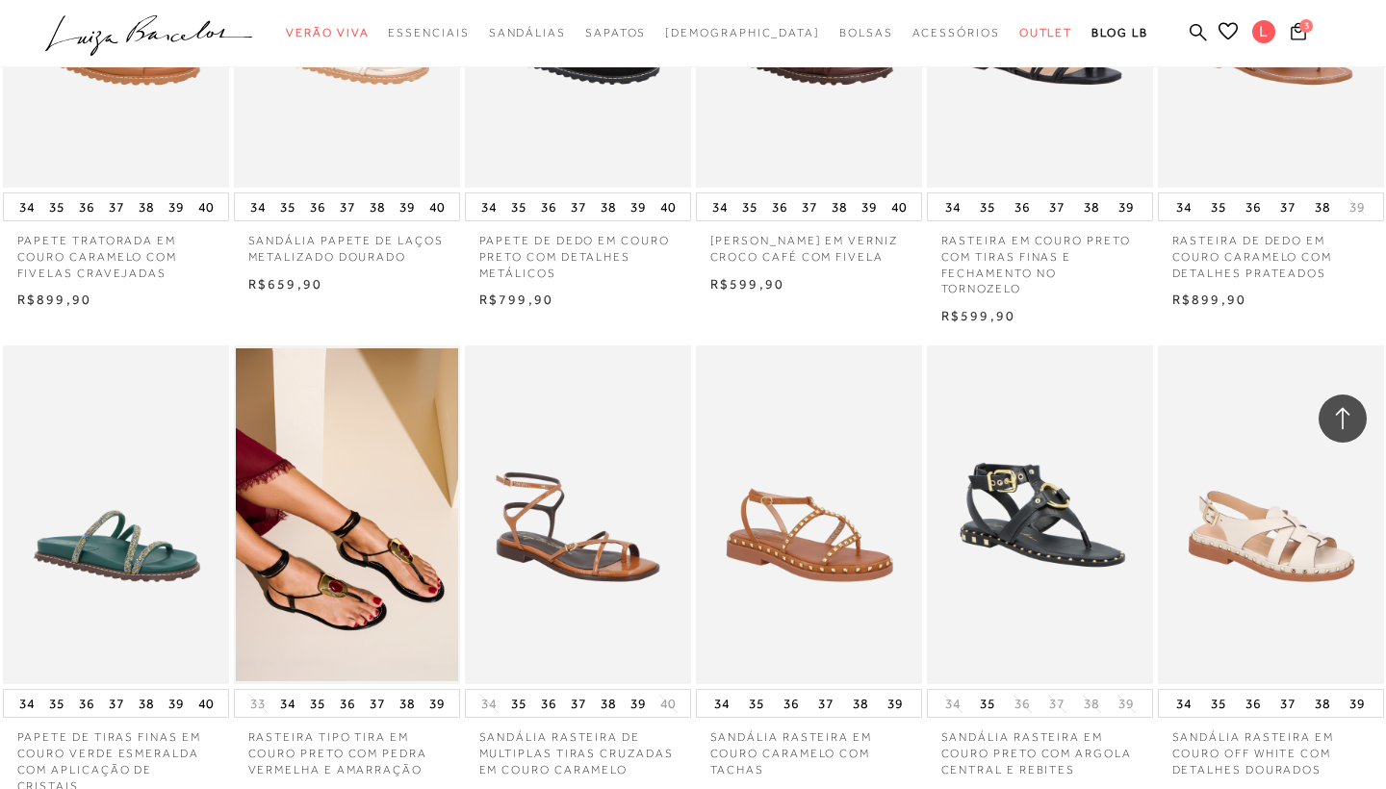
scroll to position [19363, 0]
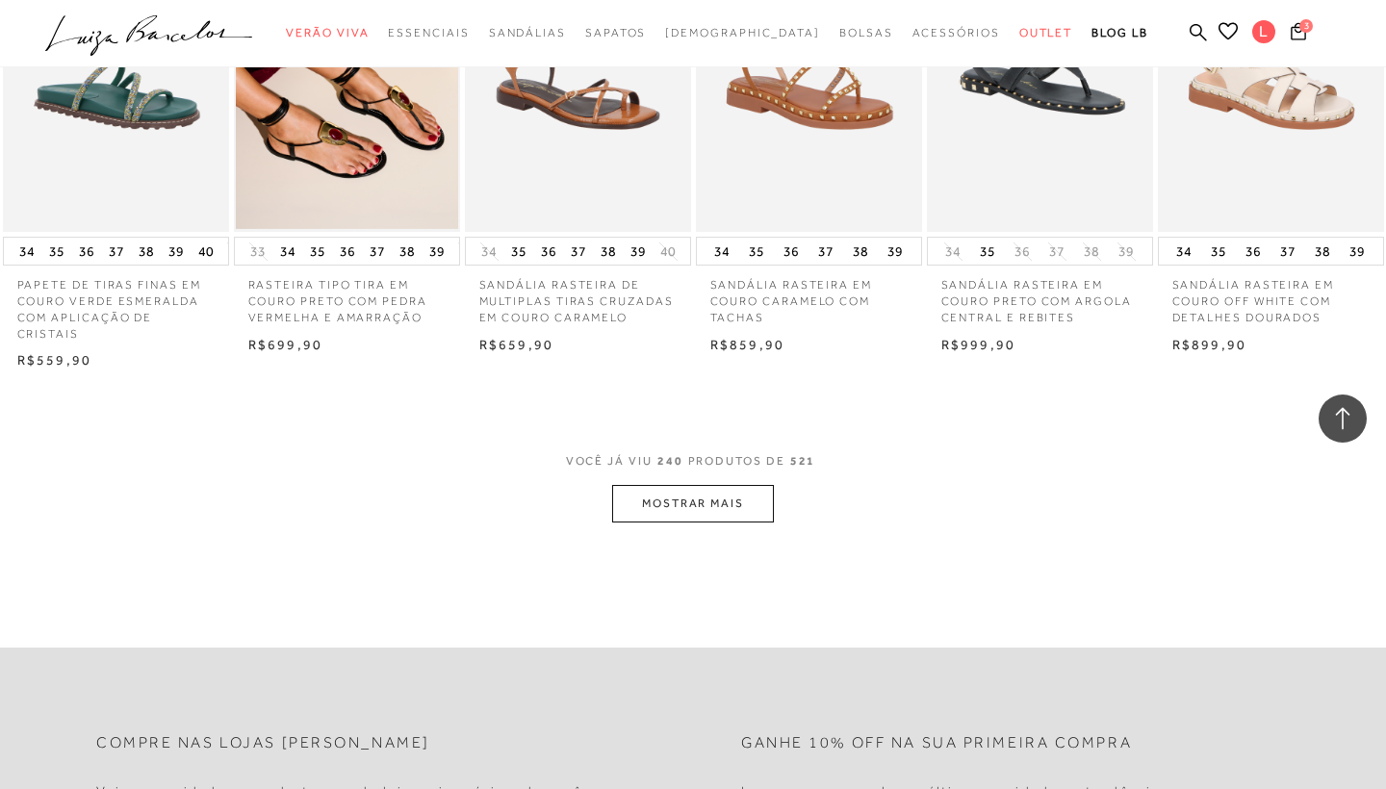
click at [703, 485] on button "MOSTRAR MAIS" at bounding box center [693, 504] width 162 height 38
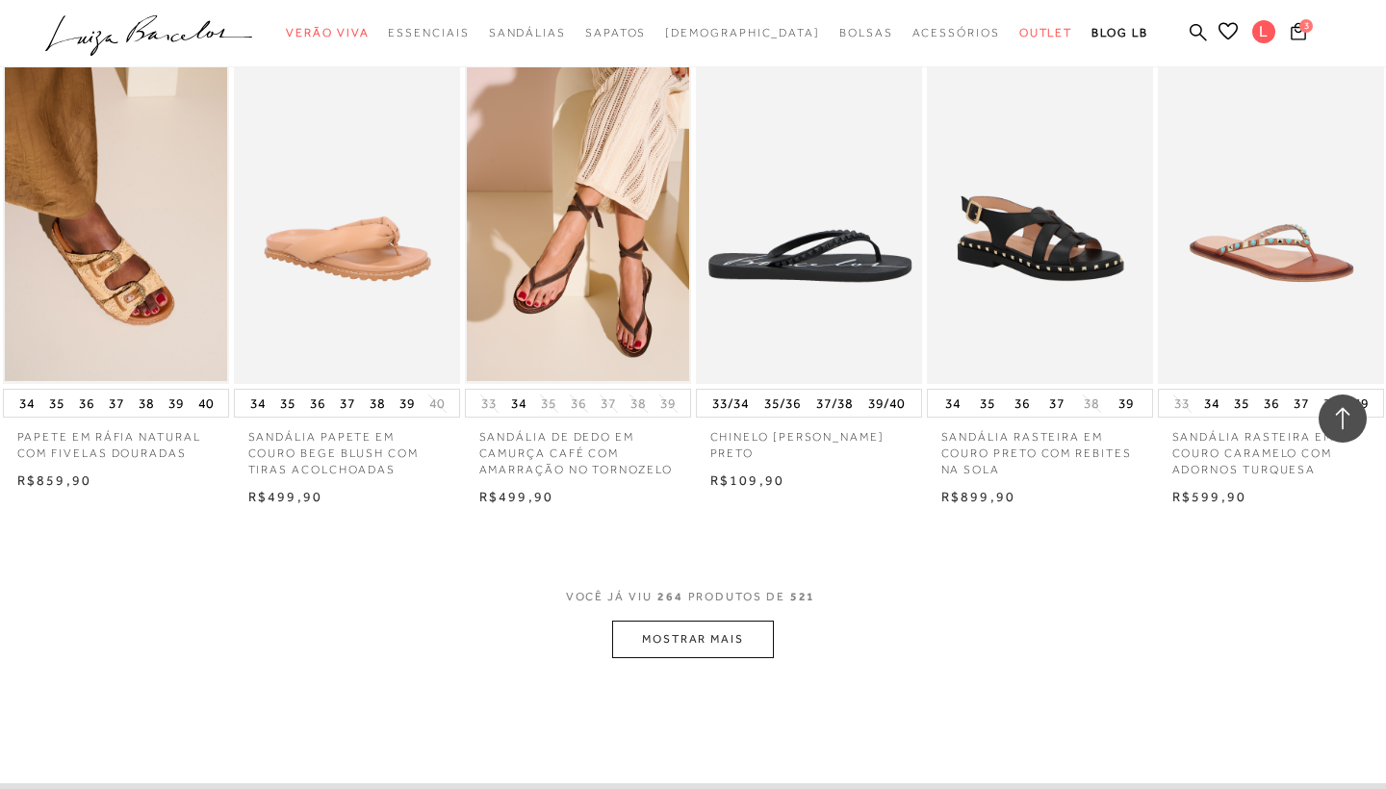
scroll to position [21245, 0]
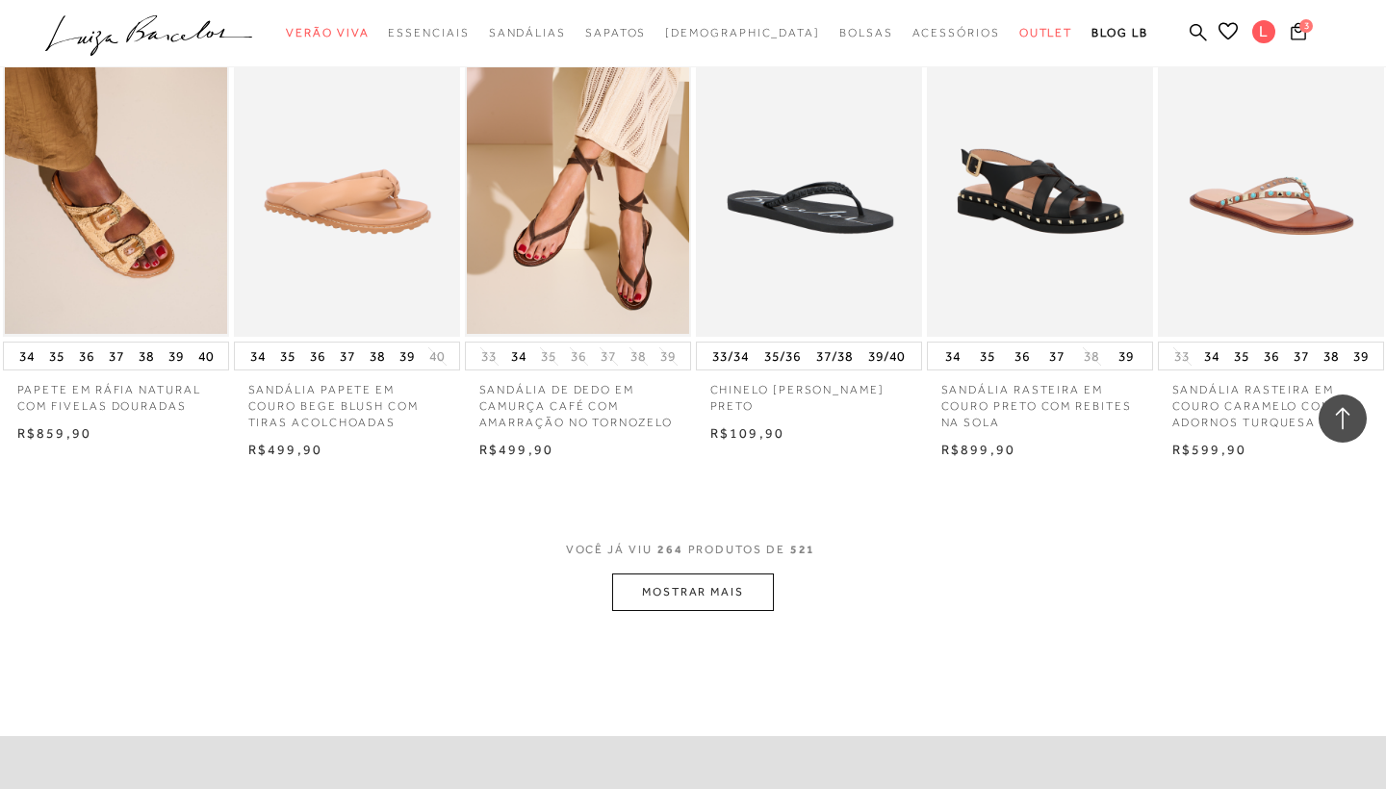
click at [673, 574] on button "MOSTRAR MAIS" at bounding box center [693, 593] width 162 height 38
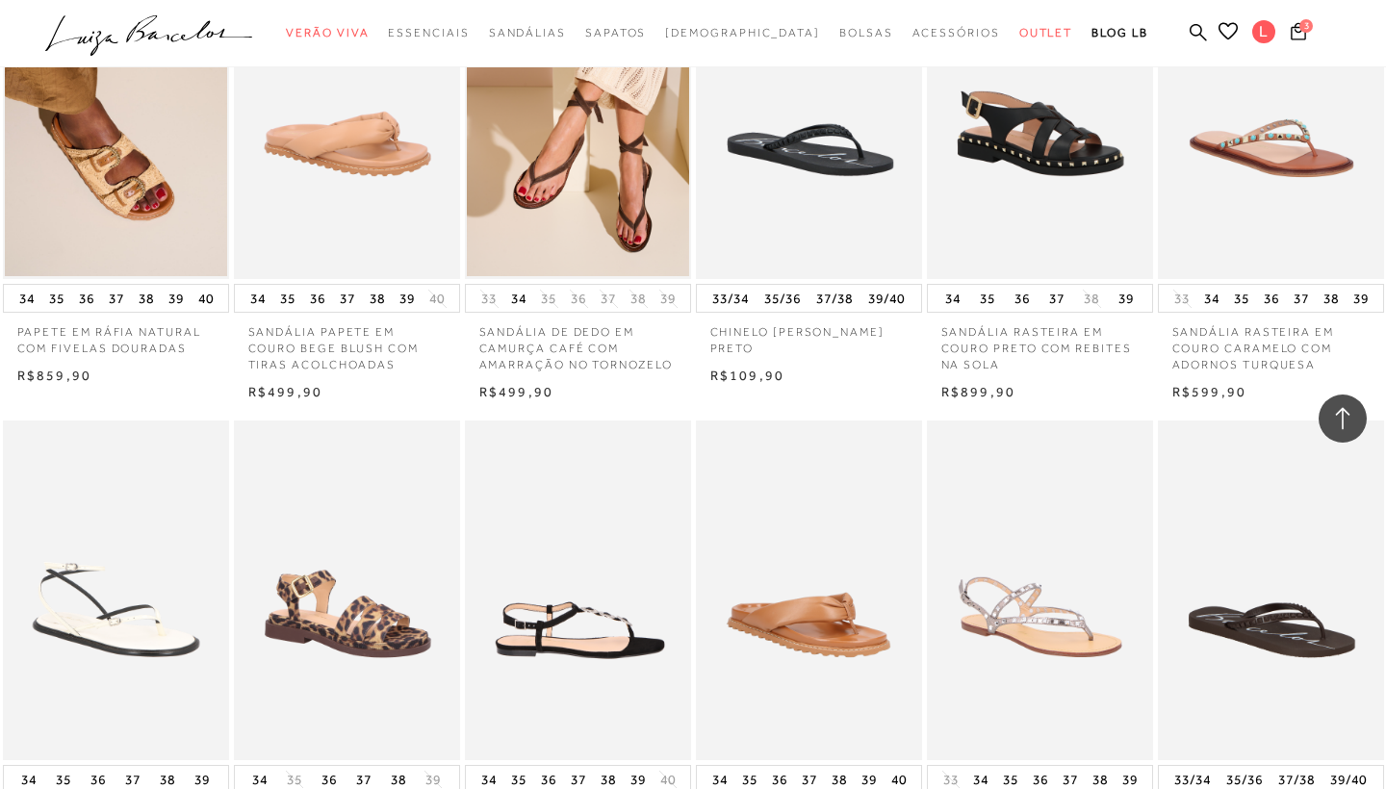
scroll to position [21758, 0]
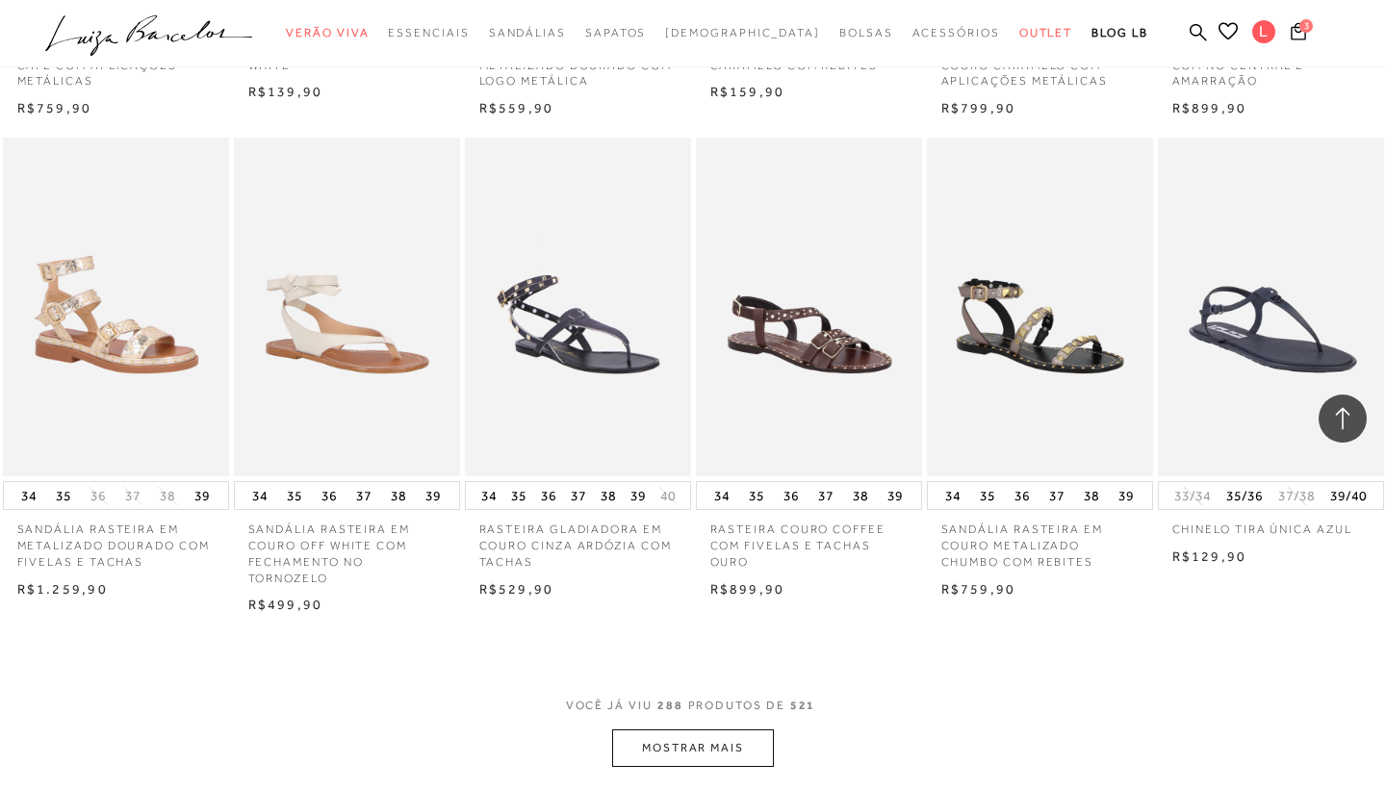
click at [680, 730] on button "MOSTRAR MAIS" at bounding box center [693, 749] width 162 height 38
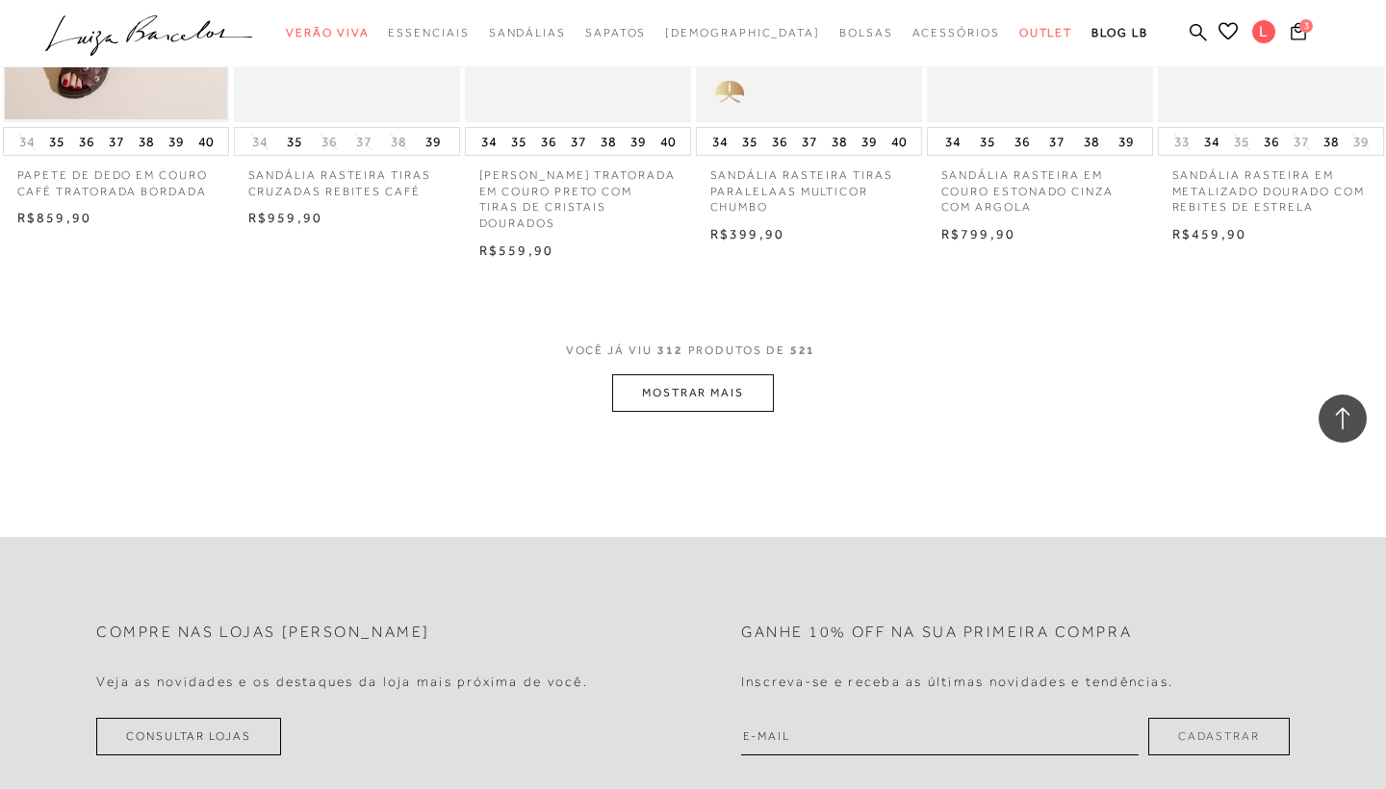
scroll to position [25369, 0]
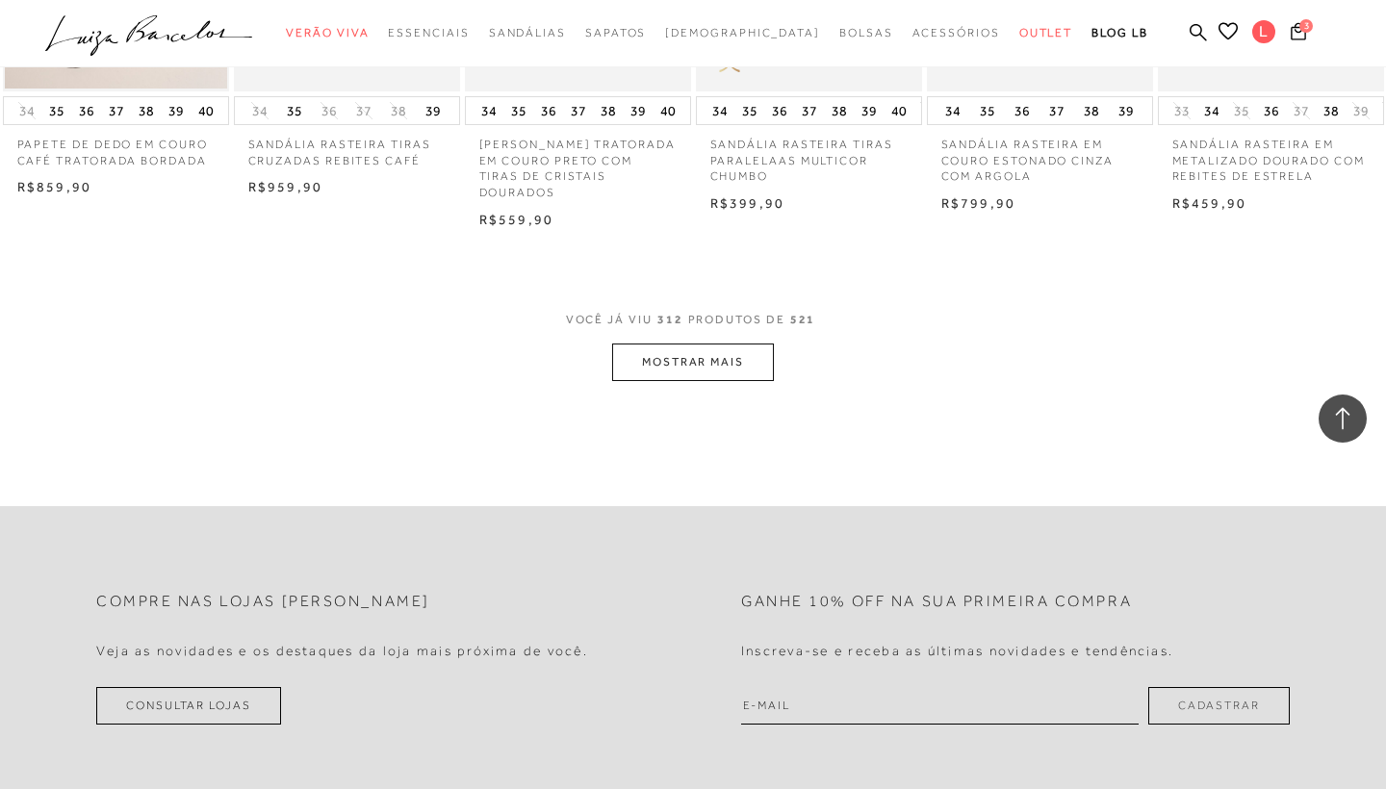
click at [705, 344] on button "MOSTRAR MAIS" at bounding box center [693, 363] width 162 height 38
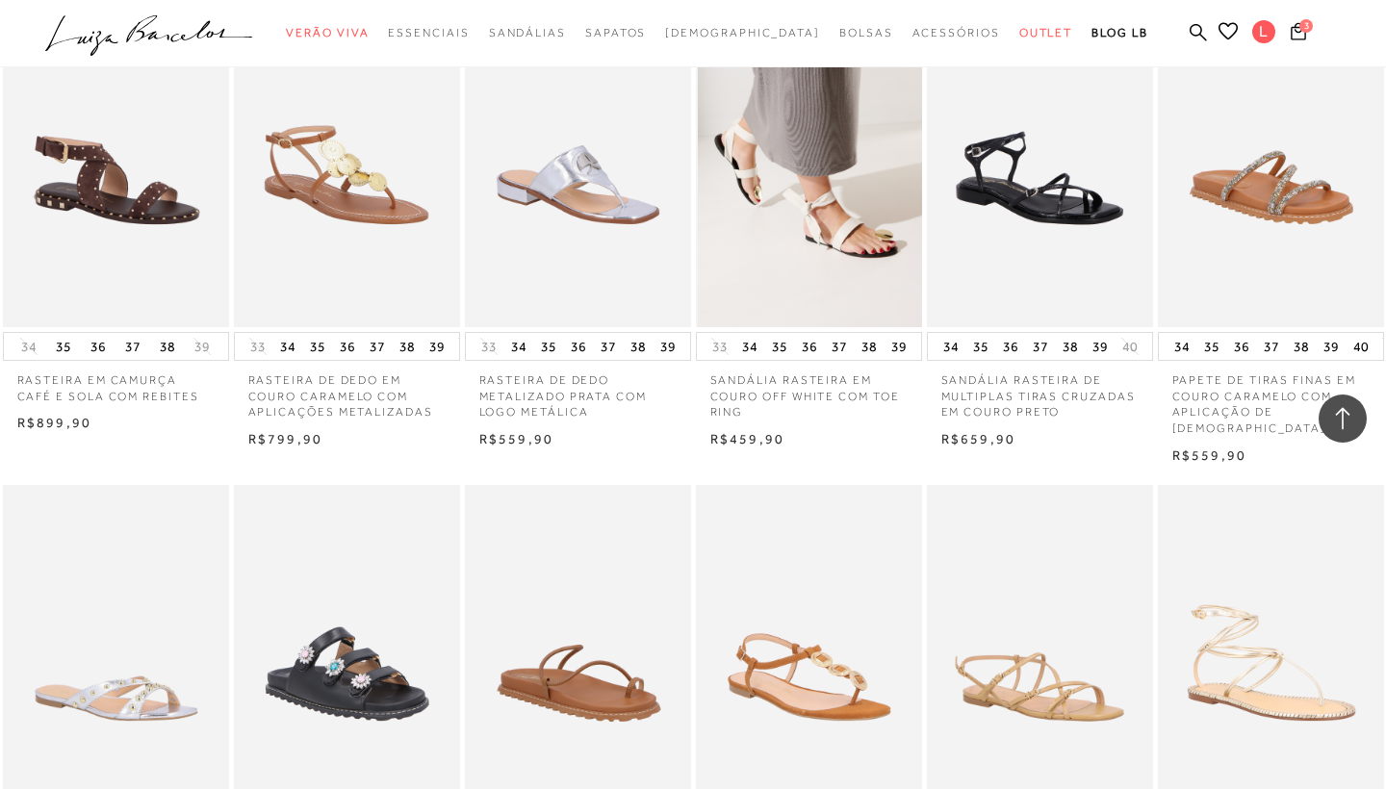
scroll to position [26875, 0]
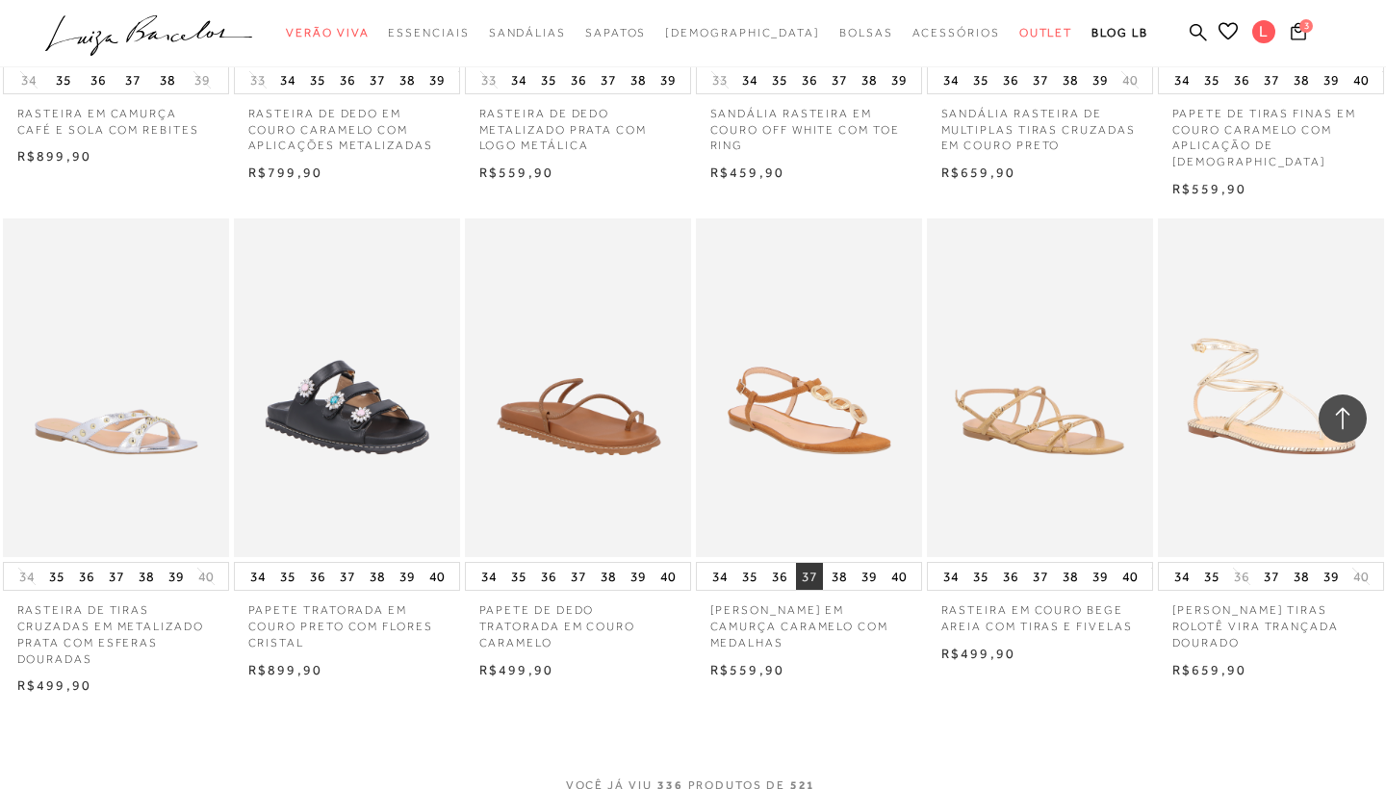
click at [803, 563] on button "37" at bounding box center [809, 576] width 27 height 27
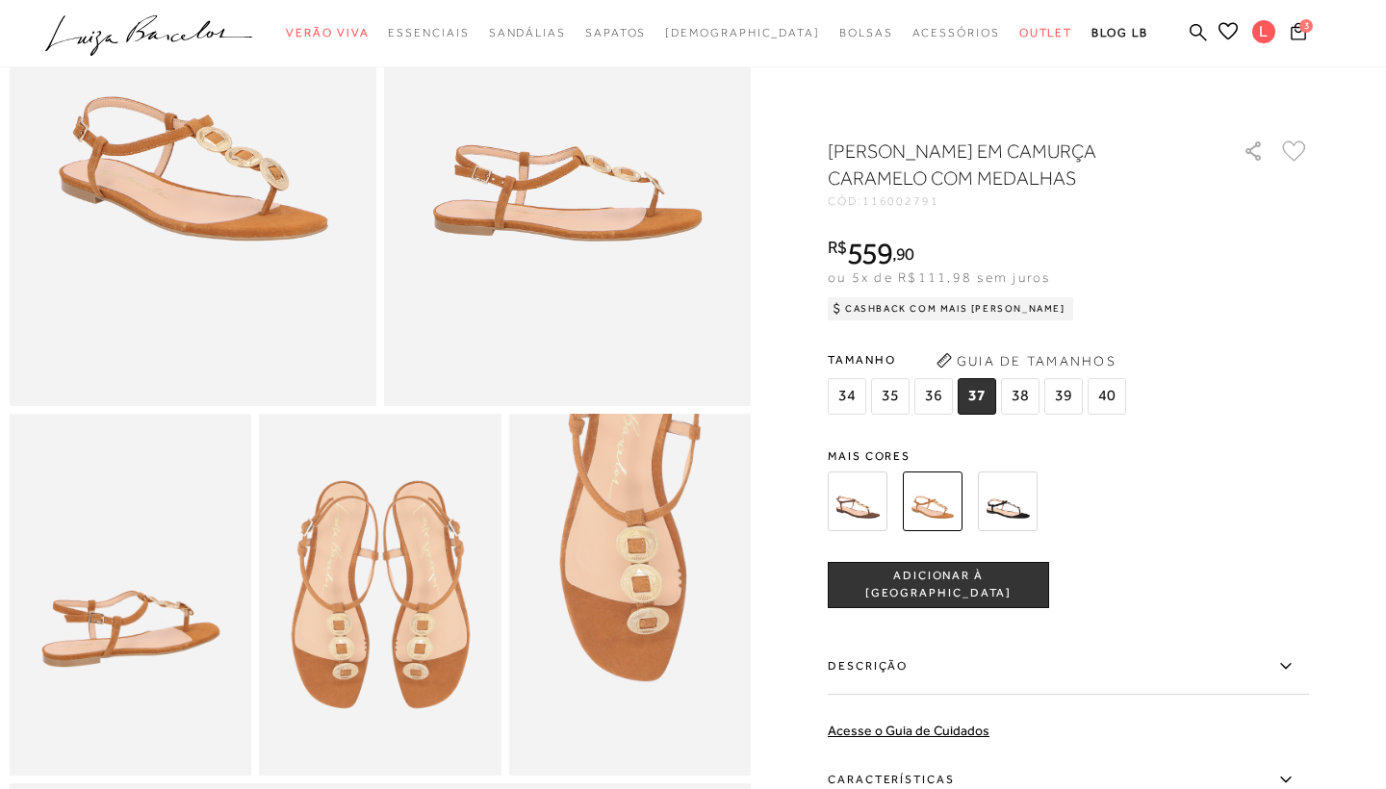
scroll to position [358, 0]
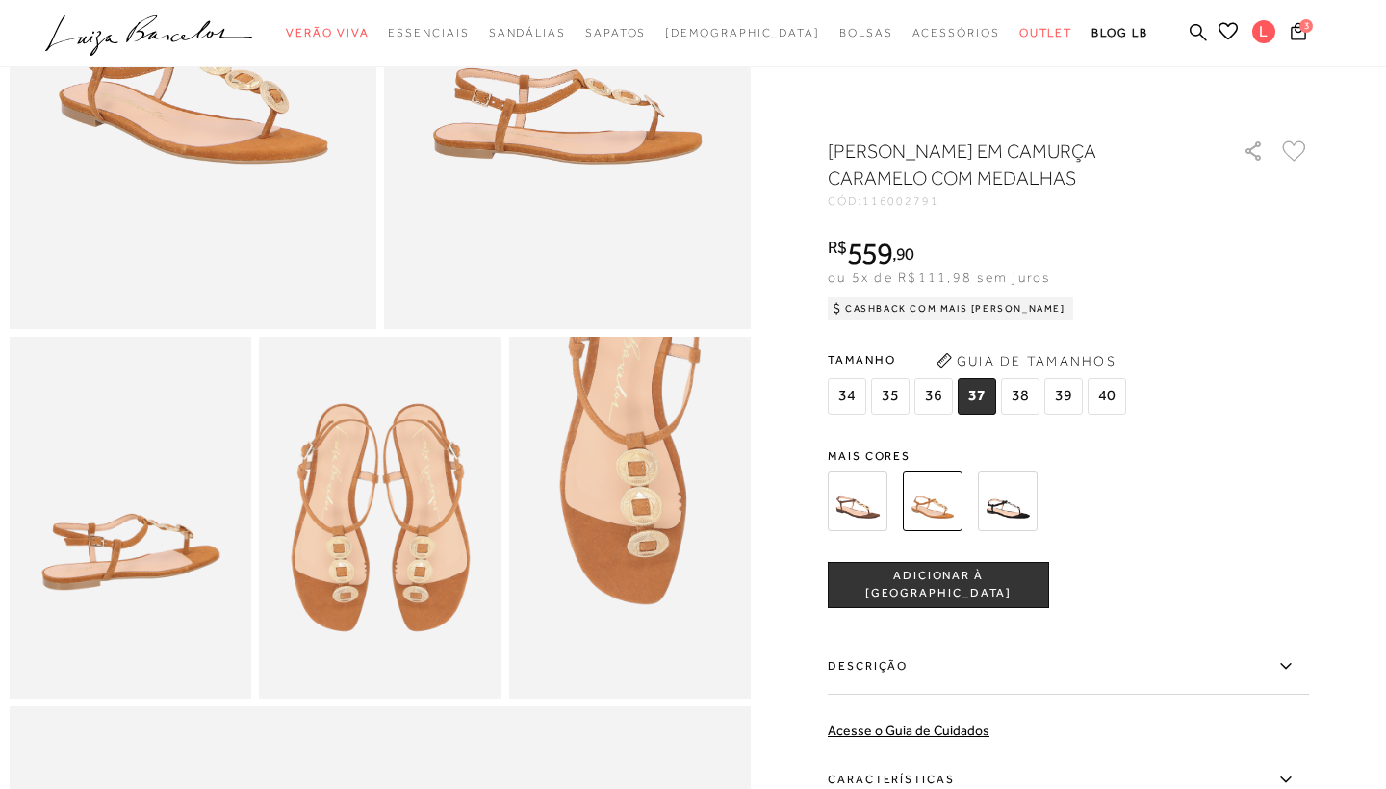
click at [1103, 392] on span "40" at bounding box center [1107, 396] width 38 height 37
click at [937, 579] on span "ADICIONAR À [GEOGRAPHIC_DATA]" at bounding box center [938, 585] width 219 height 34
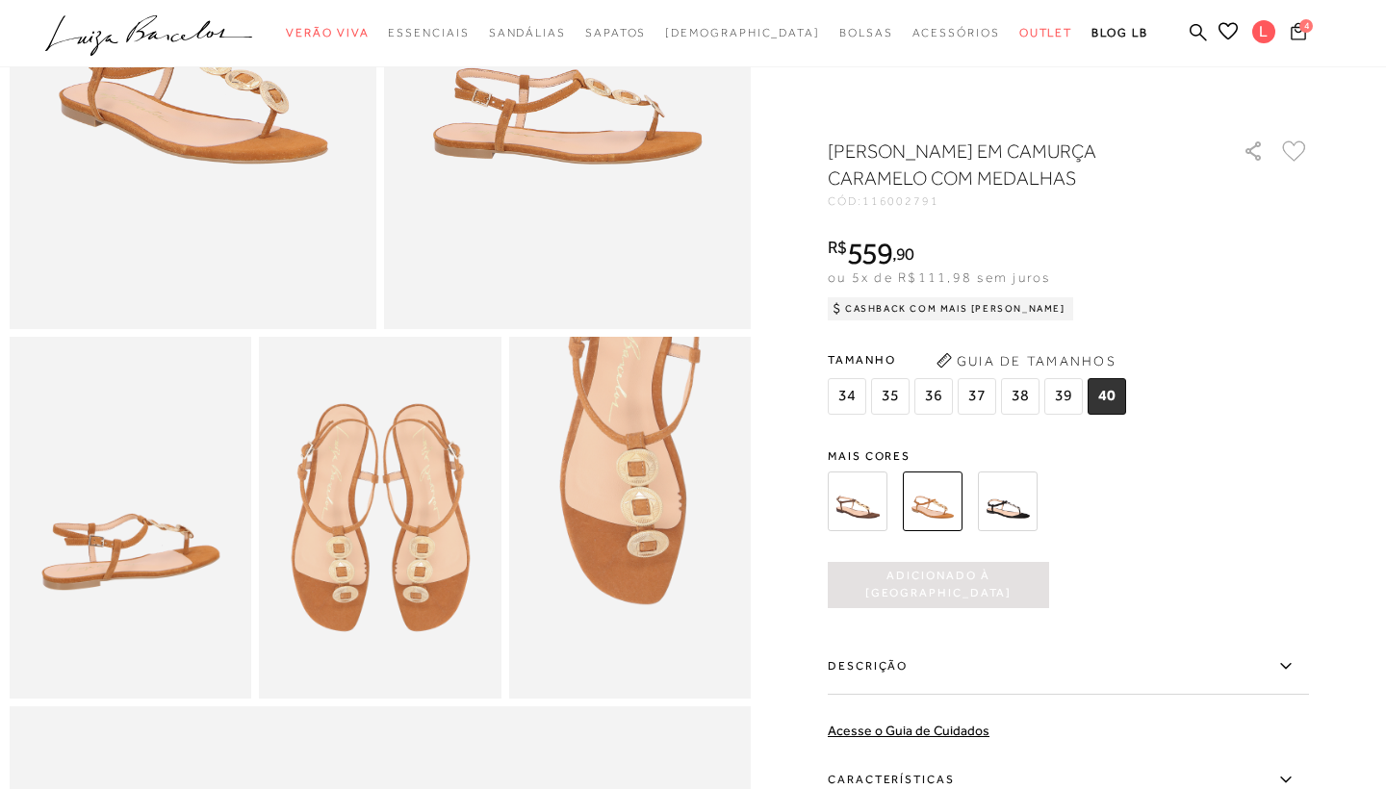
click at [1302, 33] on icon at bounding box center [1298, 31] width 15 height 18
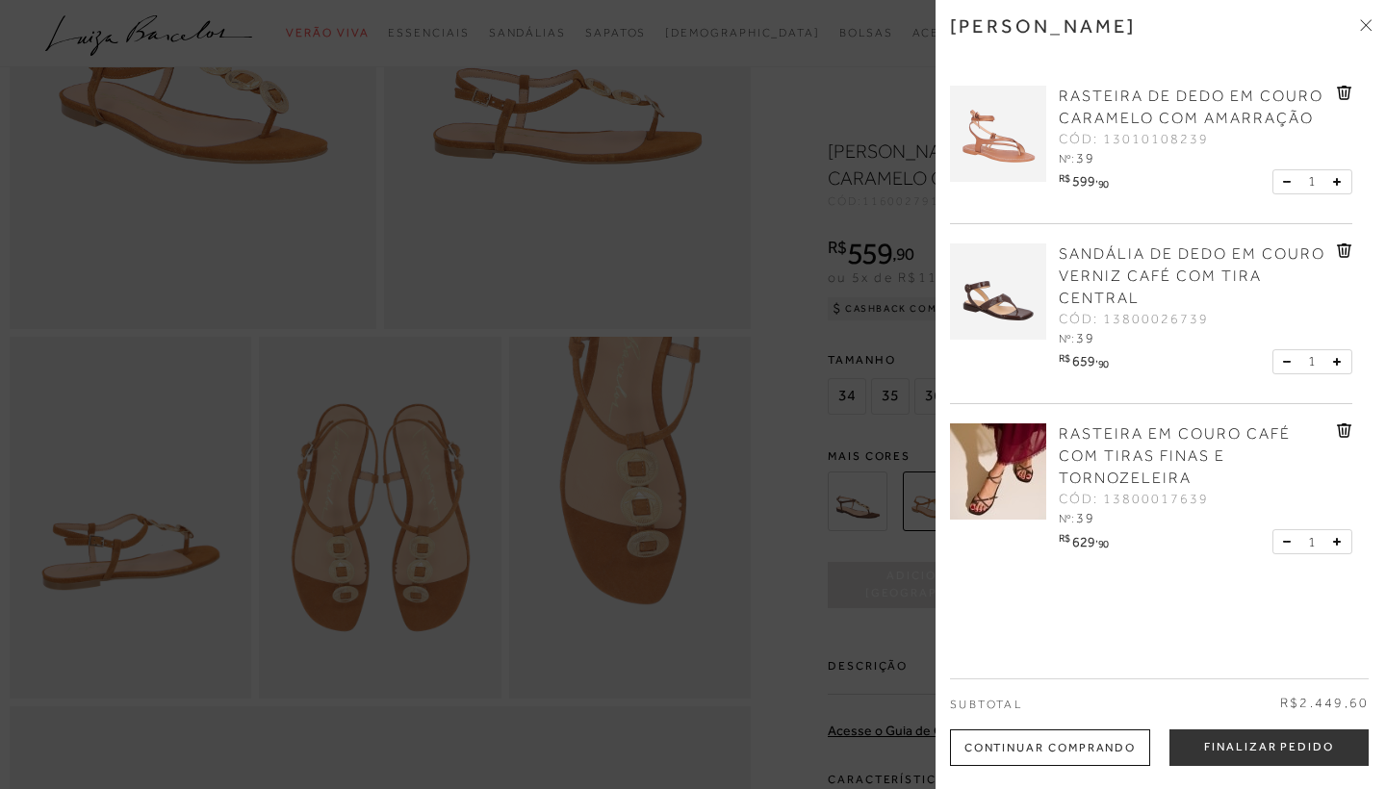
click at [1342, 429] on icon at bounding box center [1343, 431] width 2 height 8
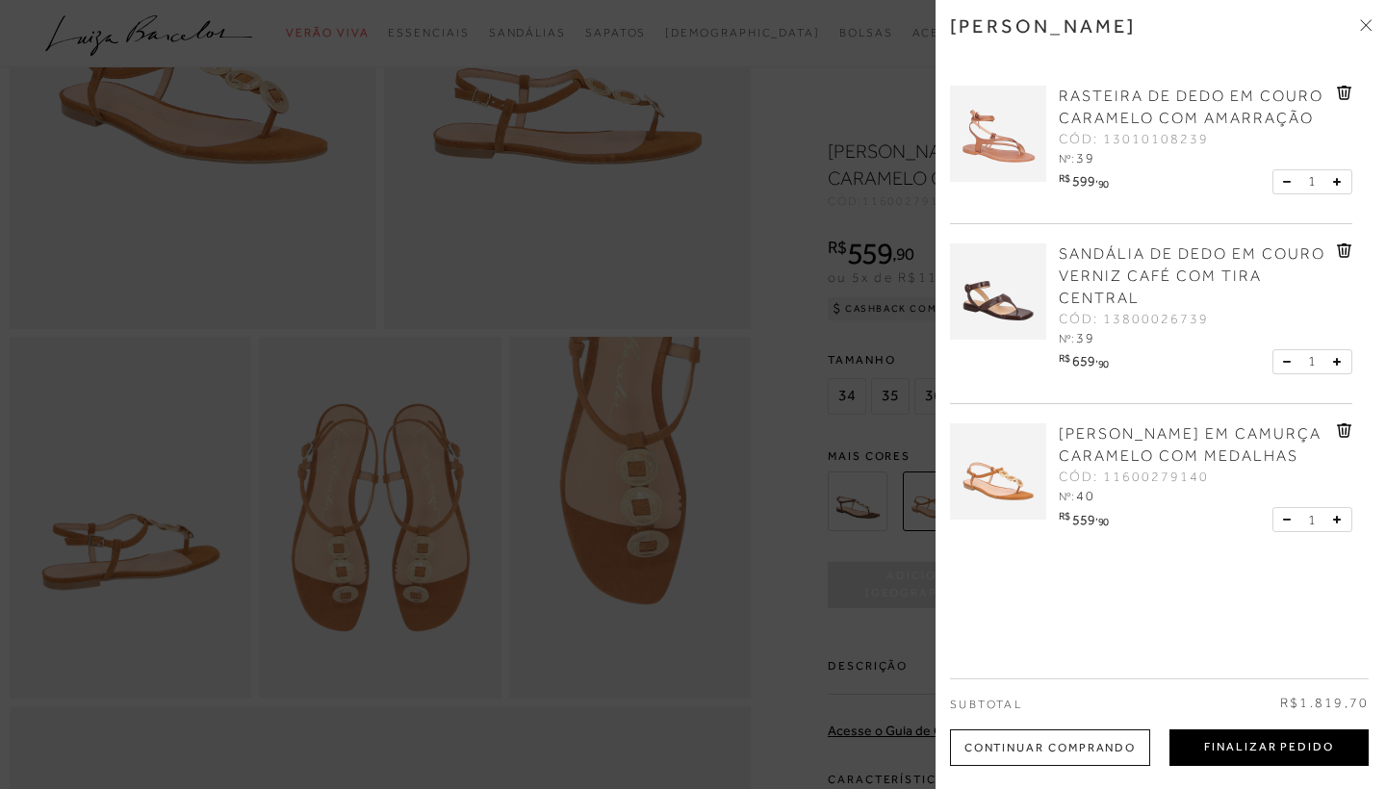
click at [1261, 741] on button "Finalizar Pedido" at bounding box center [1268, 748] width 199 height 37
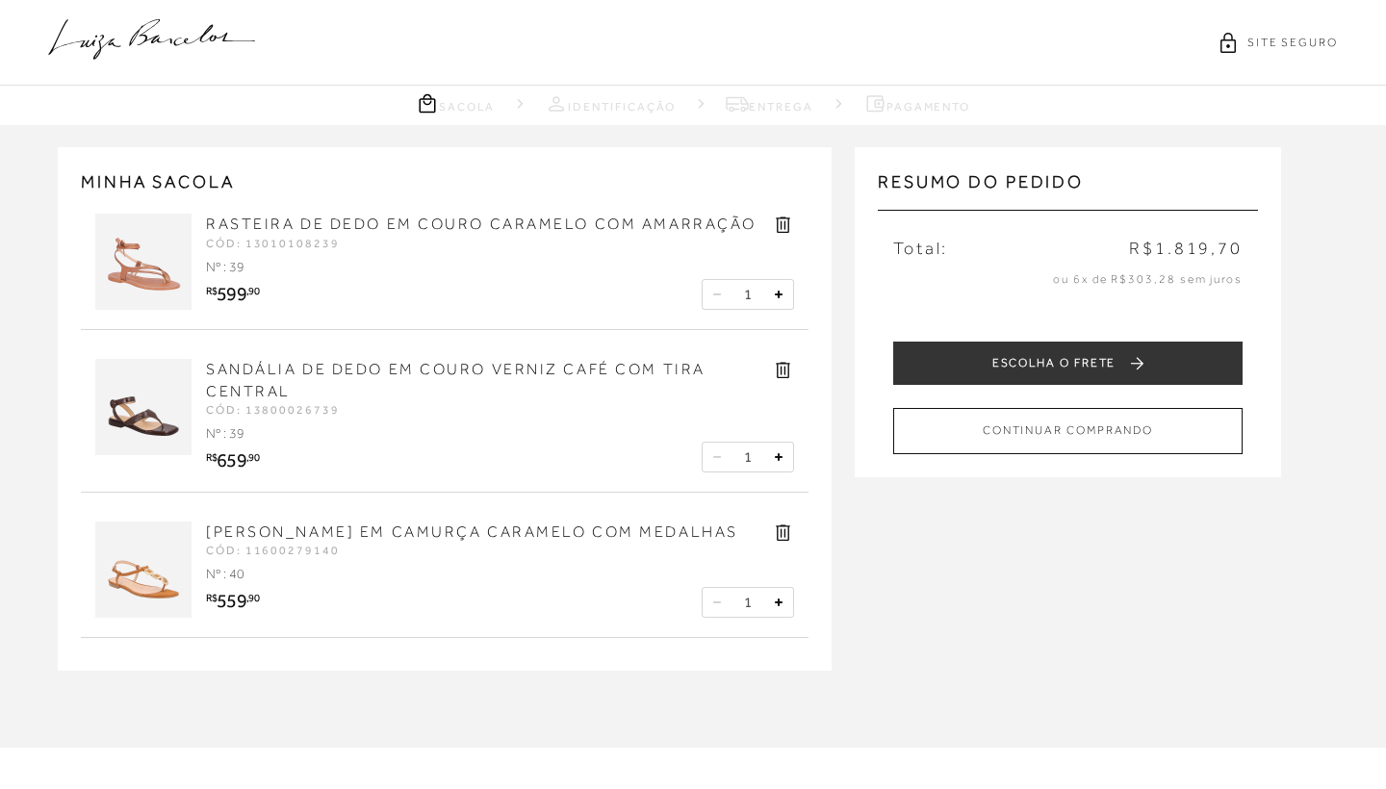
click at [422, 105] on icon at bounding box center [427, 103] width 23 height 24
click at [419, 102] on icon at bounding box center [427, 103] width 16 height 18
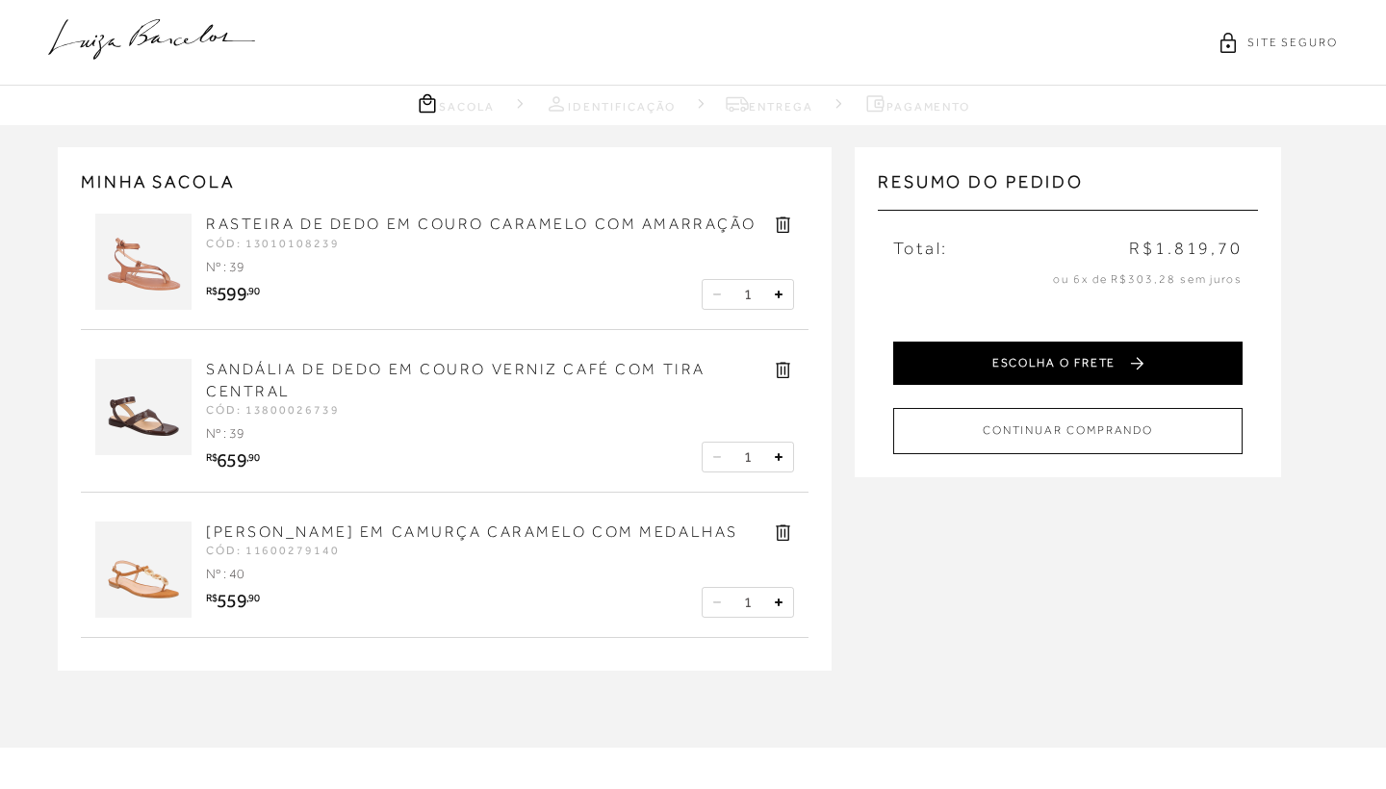
click at [1013, 360] on button "ESCOLHA O FRETE" at bounding box center [1067, 363] width 349 height 43
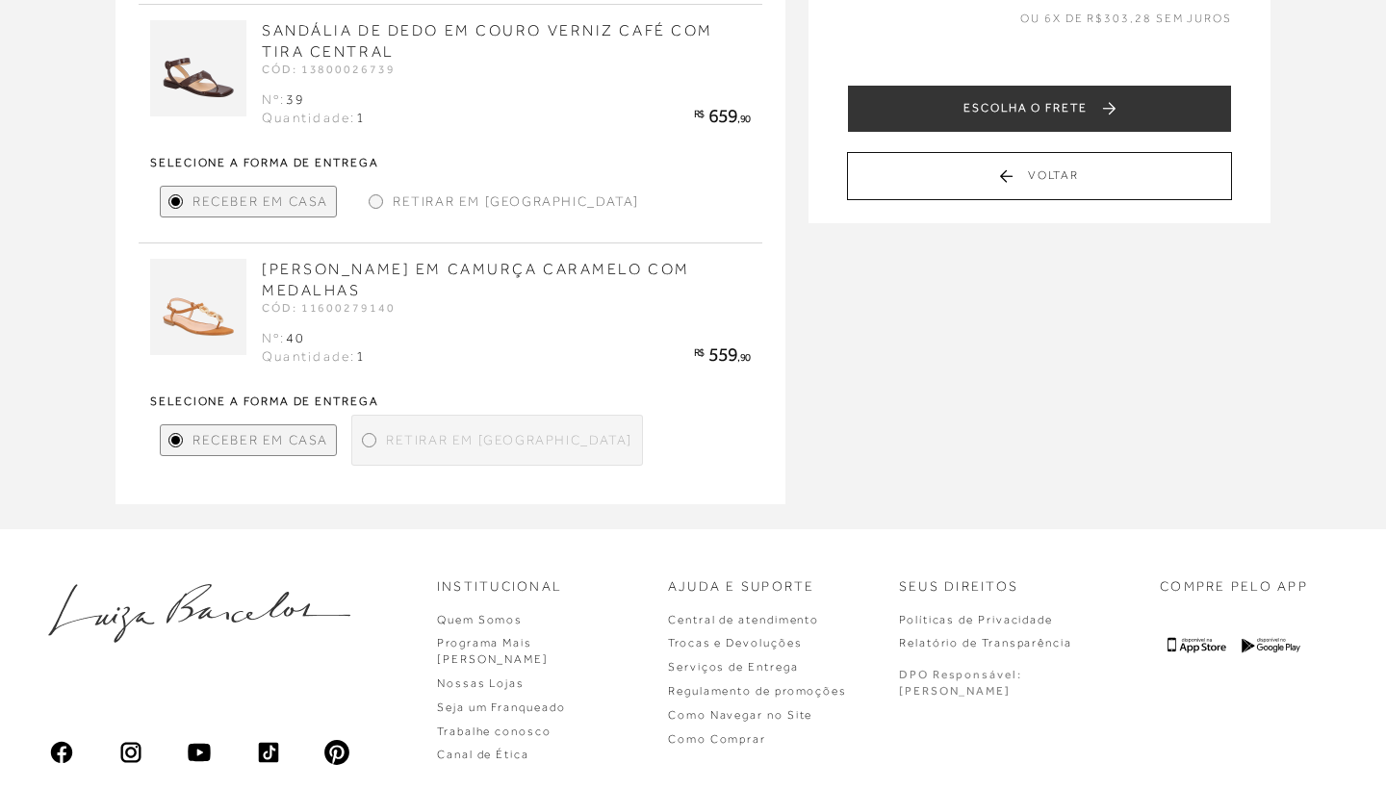
scroll to position [459, 0]
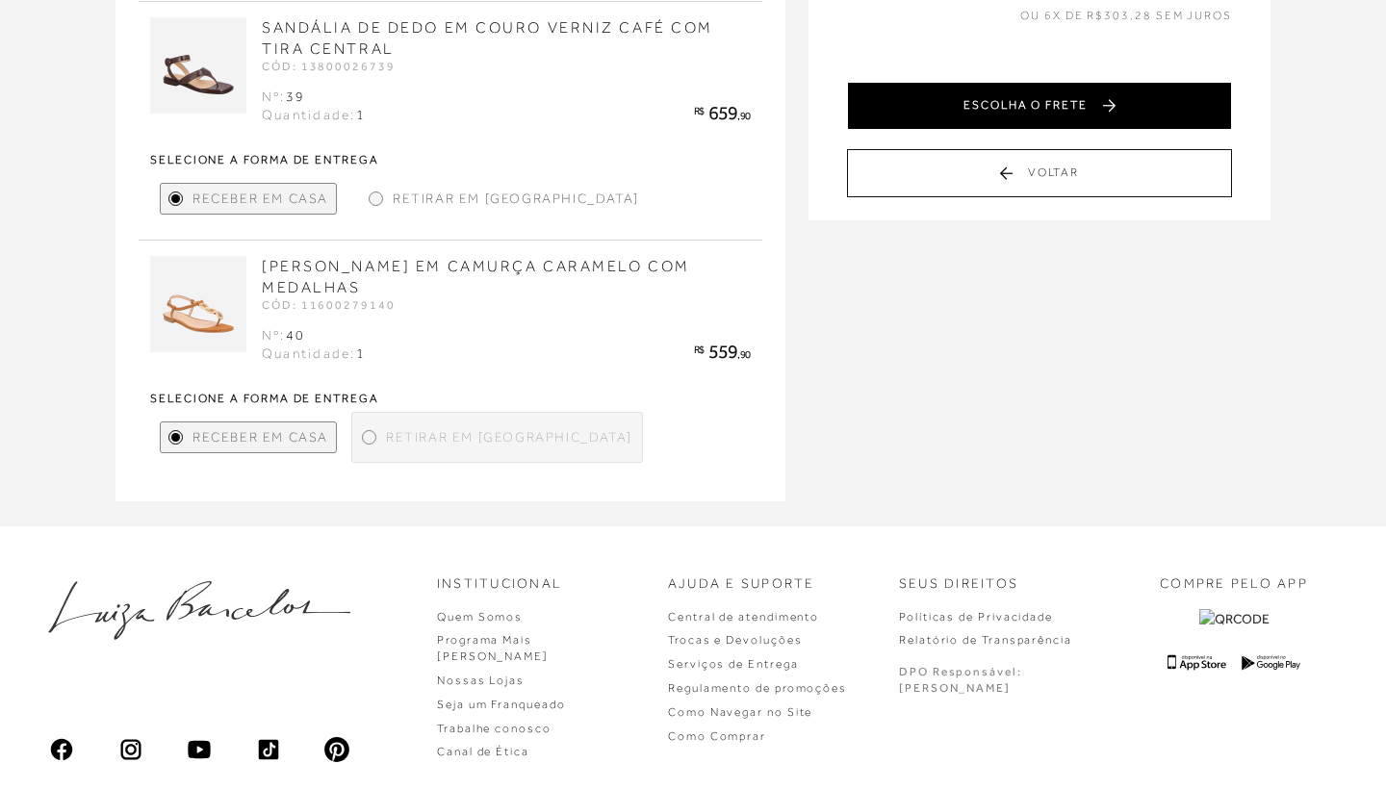
click at [1085, 120] on button "ESCOLHA O FRETE" at bounding box center [1039, 106] width 385 height 48
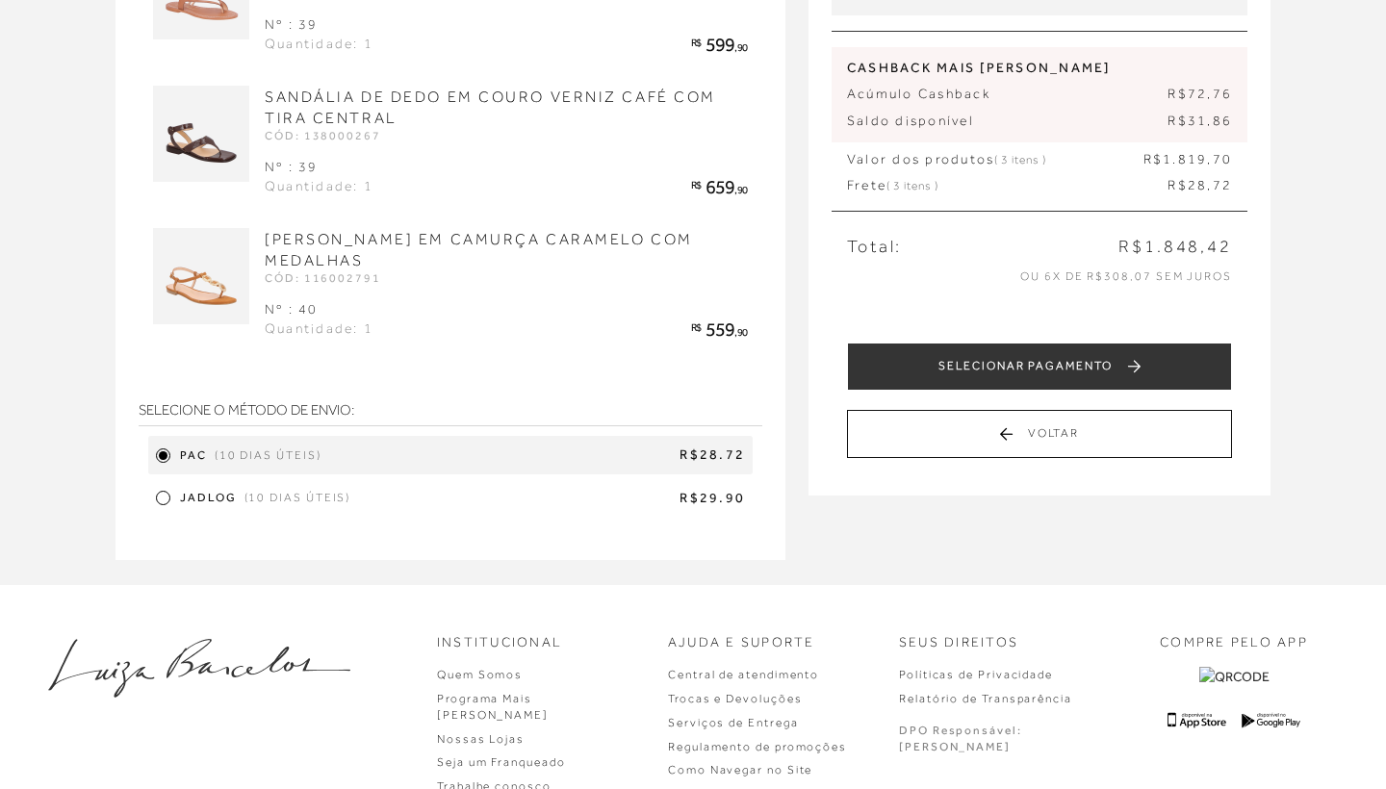
scroll to position [316, 0]
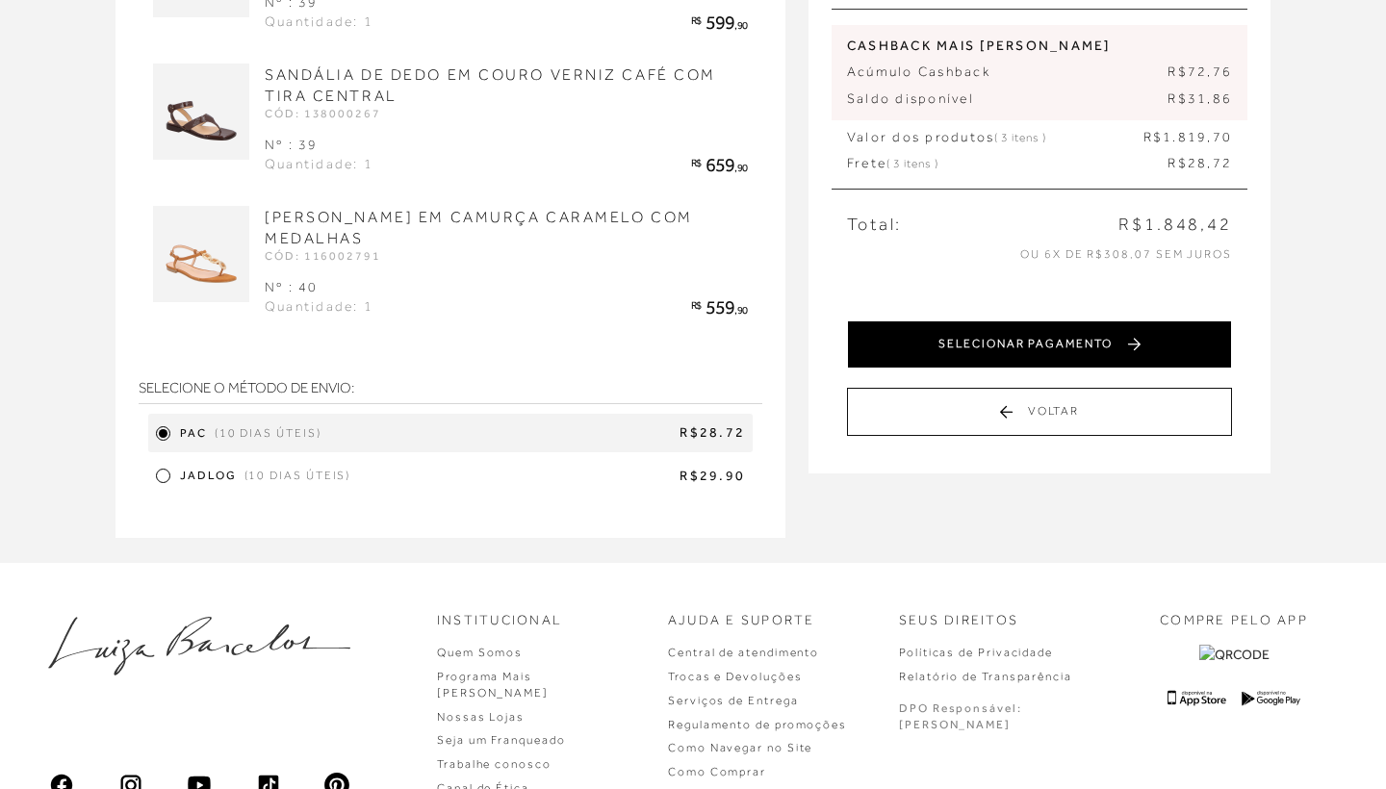
click at [1109, 357] on button "SELECIONAR PAGAMENTO" at bounding box center [1039, 345] width 385 height 48
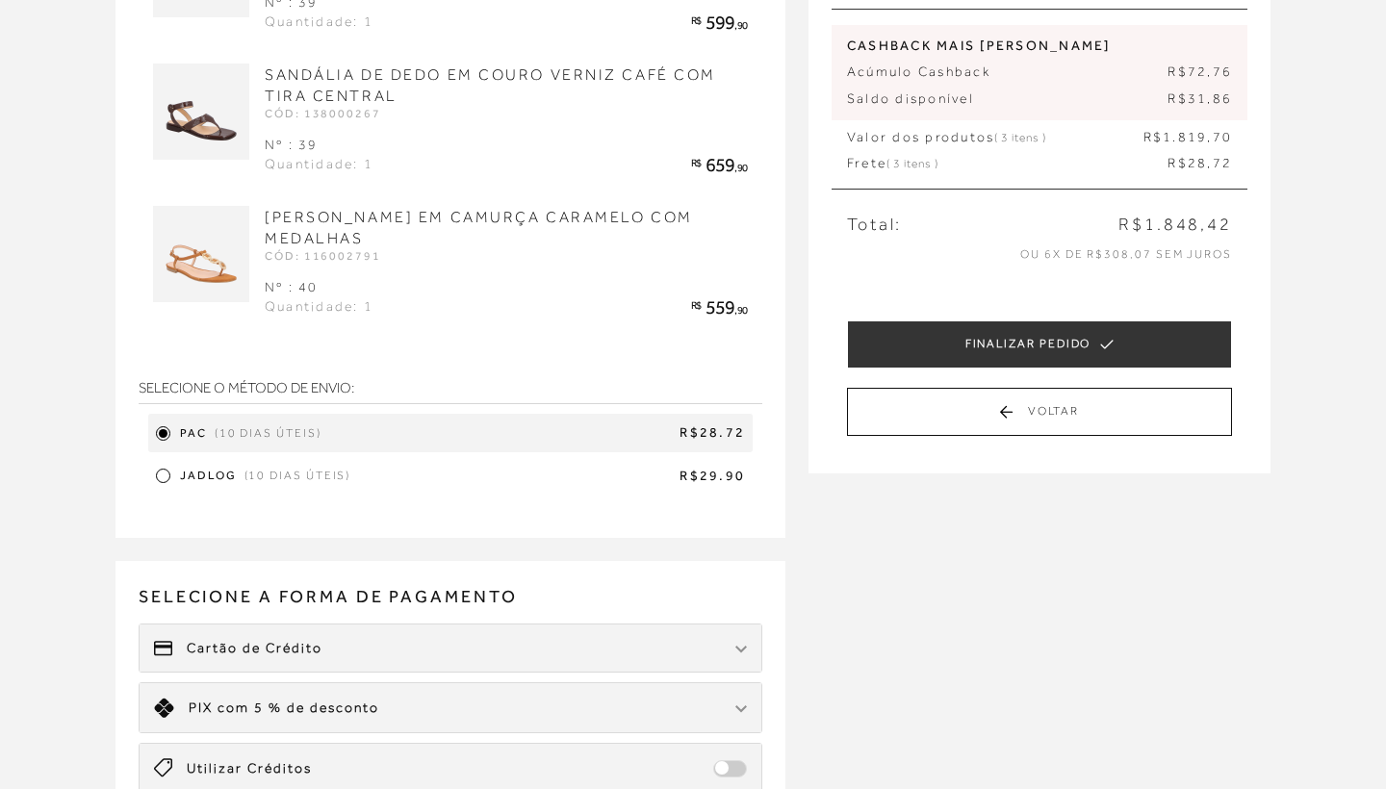
scroll to position [0, 0]
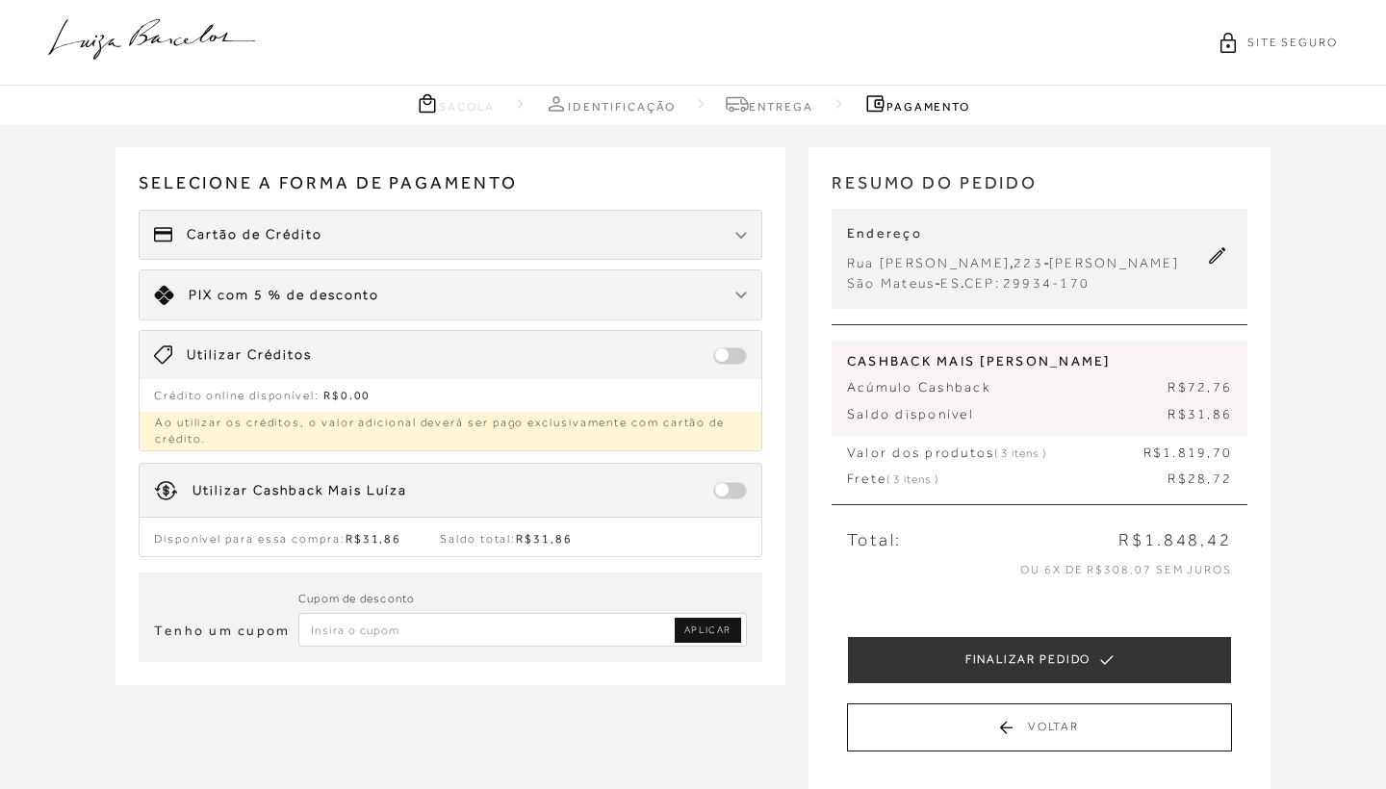
click at [743, 495] on span at bounding box center [730, 490] width 34 height 17
click at [732, 488] on span at bounding box center [730, 490] width 34 height 17
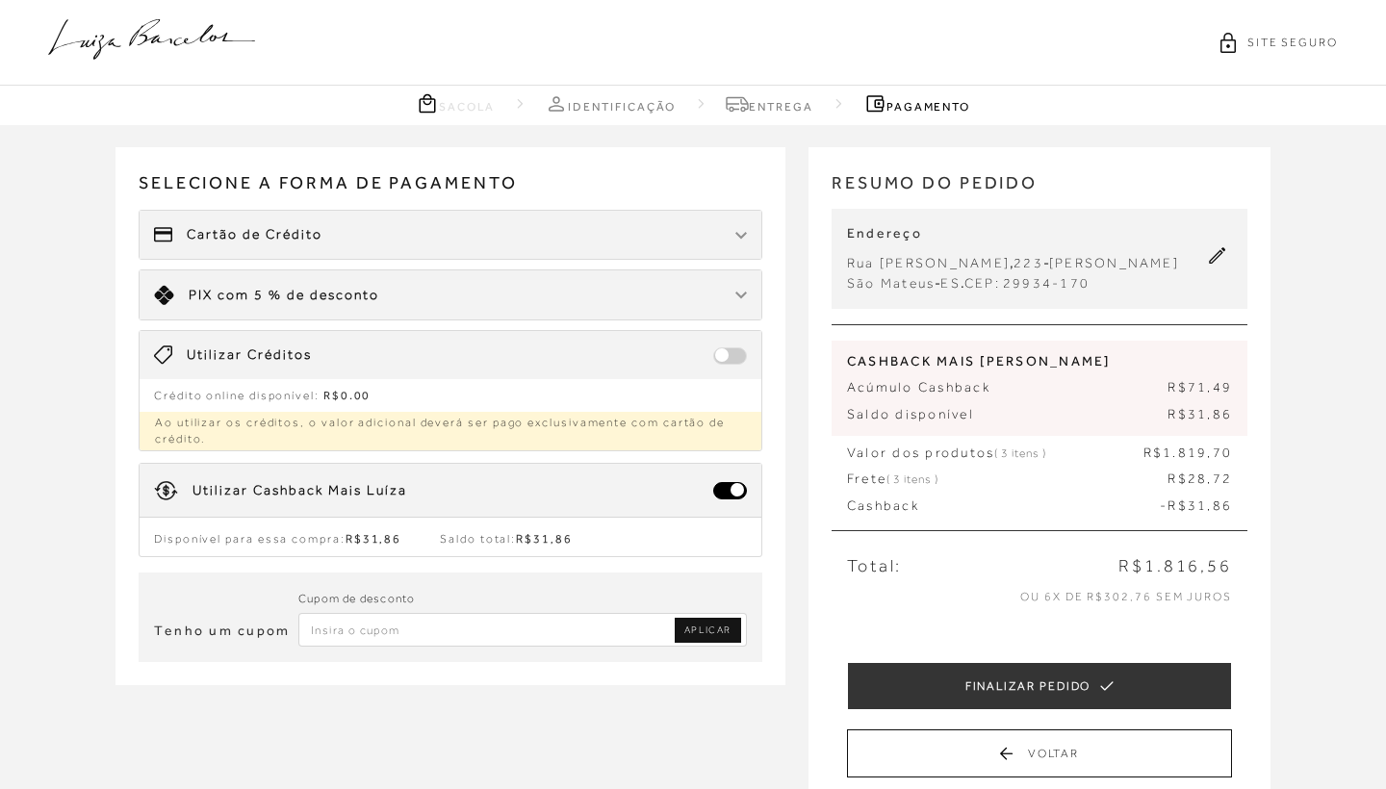
click at [495, 231] on div "Cartão de Crédito" at bounding box center [451, 235] width 622 height 48
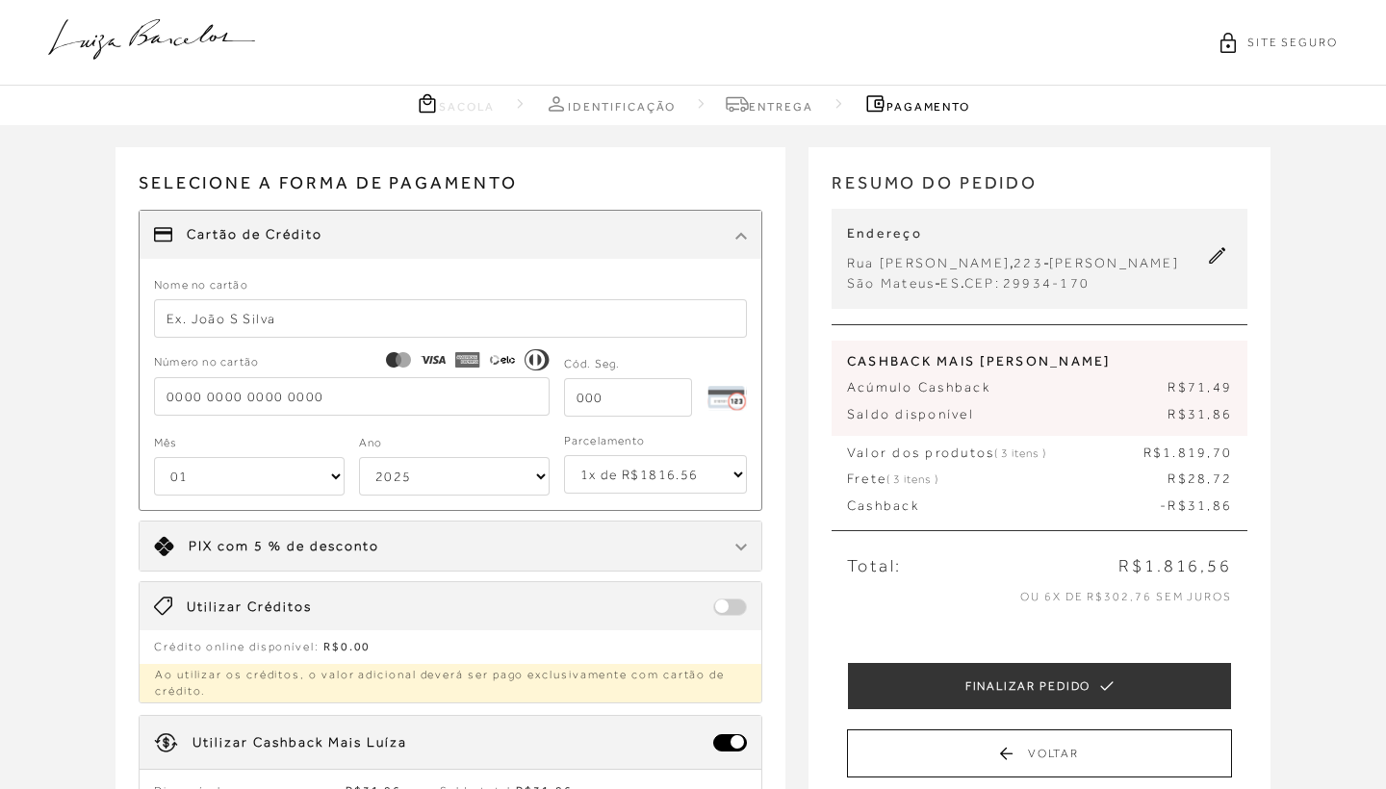
click at [423, 320] on input "text" at bounding box center [450, 318] width 593 height 38
type input "[PERSON_NAME]"
click at [305, 356] on label "Número no cartão" at bounding box center [352, 362] width 396 height 19
click at [269, 351] on form "Nome no cartão [PERSON_NAME] Número no cartão Cód. Seg. Mês 01 02 03 04 05 06 0…" at bounding box center [450, 385] width 593 height 222
click at [279, 399] on input "tel" at bounding box center [352, 396] width 396 height 38
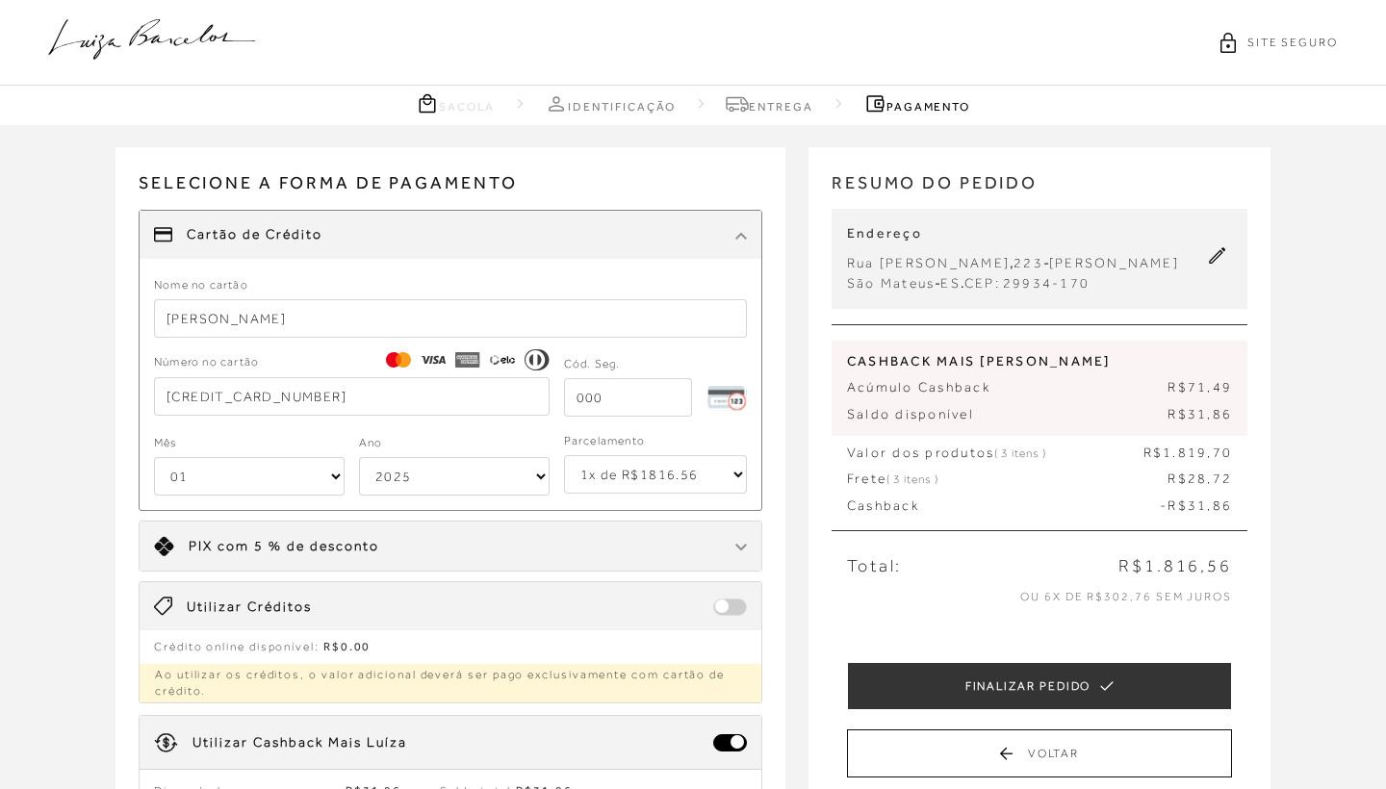
type input "[CREDIT_CARD_NUMBER]"
select select "10"
select select "2031"
select select "6"
click at [656, 396] on input "tel" at bounding box center [628, 397] width 128 height 38
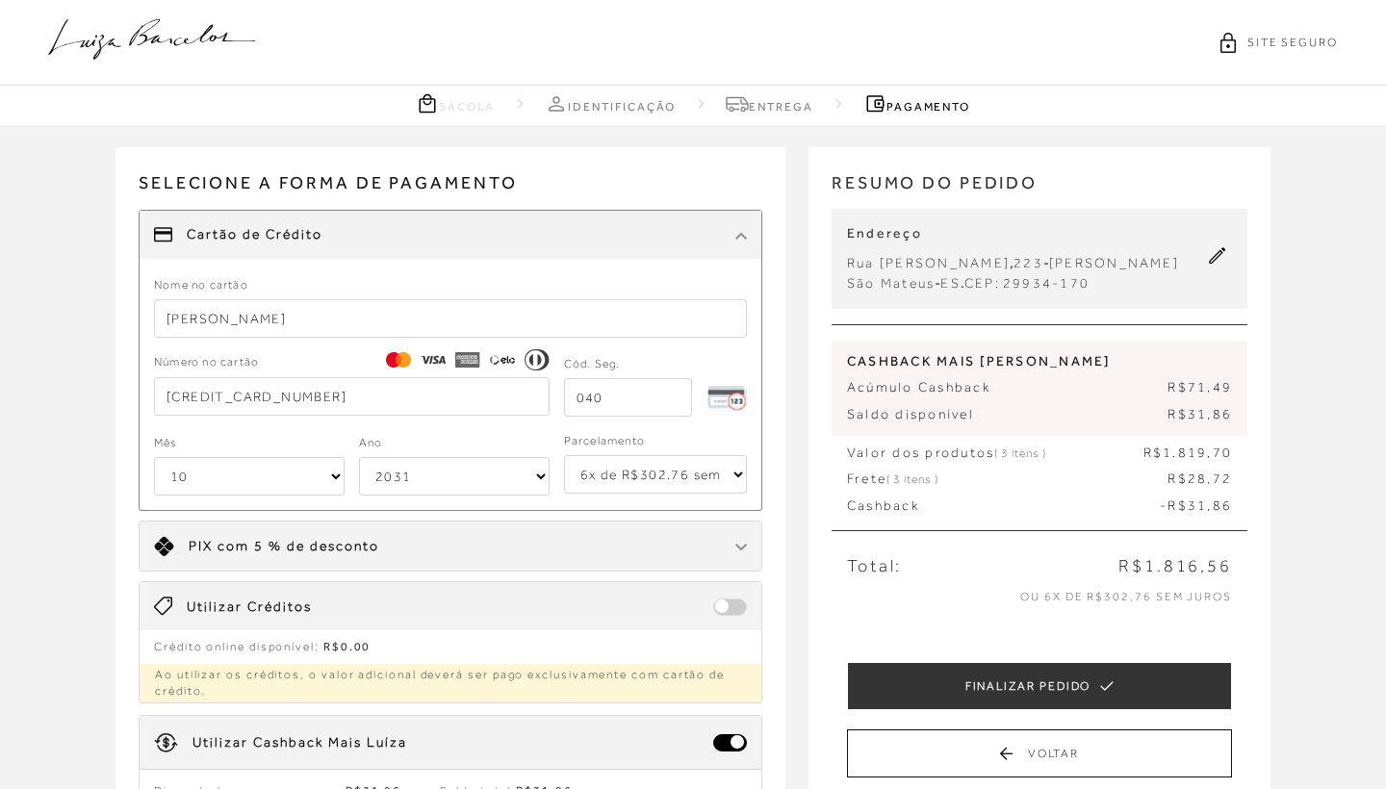
type input "040"
click at [684, 579] on ul "Cartão de Crédito Nome no cartão [PERSON_NAME] Número no cartão [CREDIT_CARD_NU…" at bounding box center [451, 457] width 624 height 494
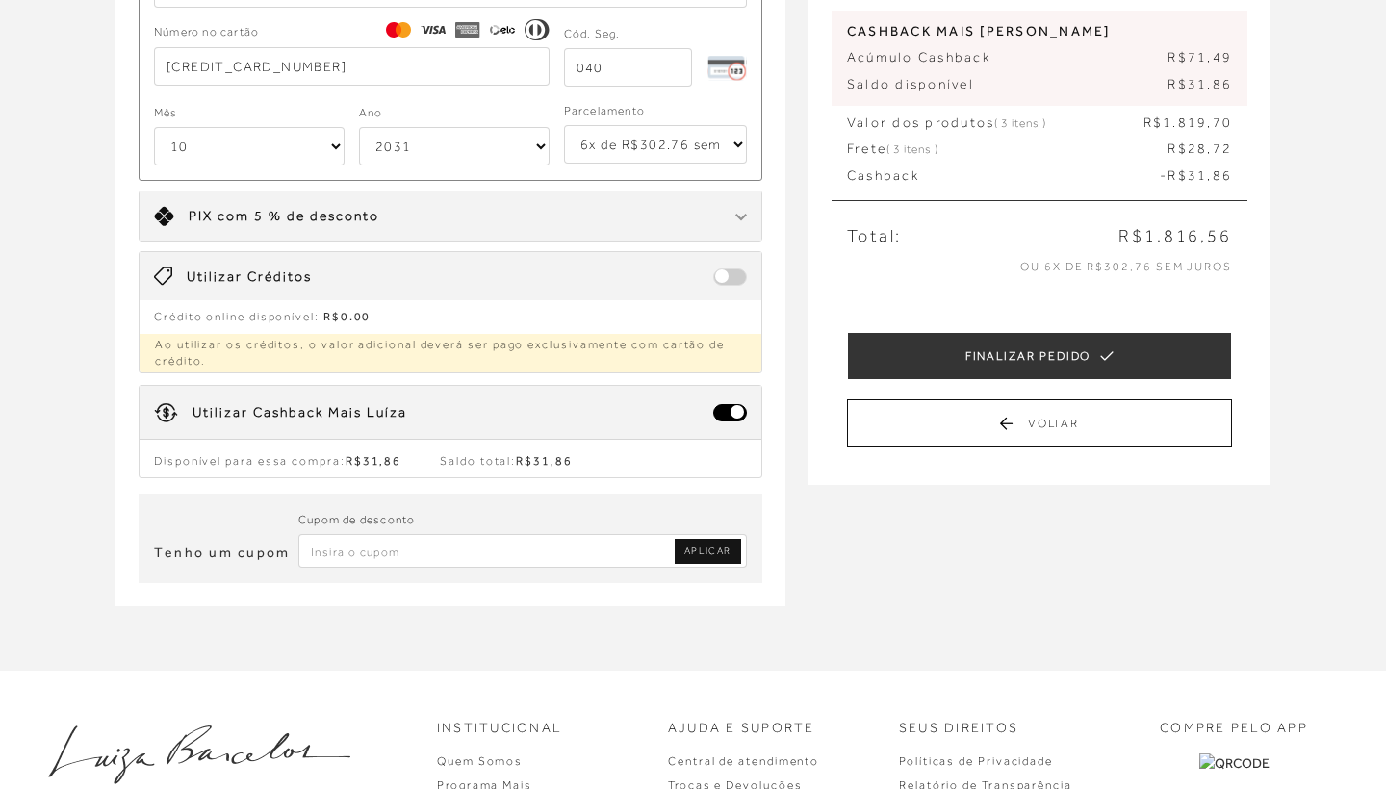
scroll to position [335, 0]
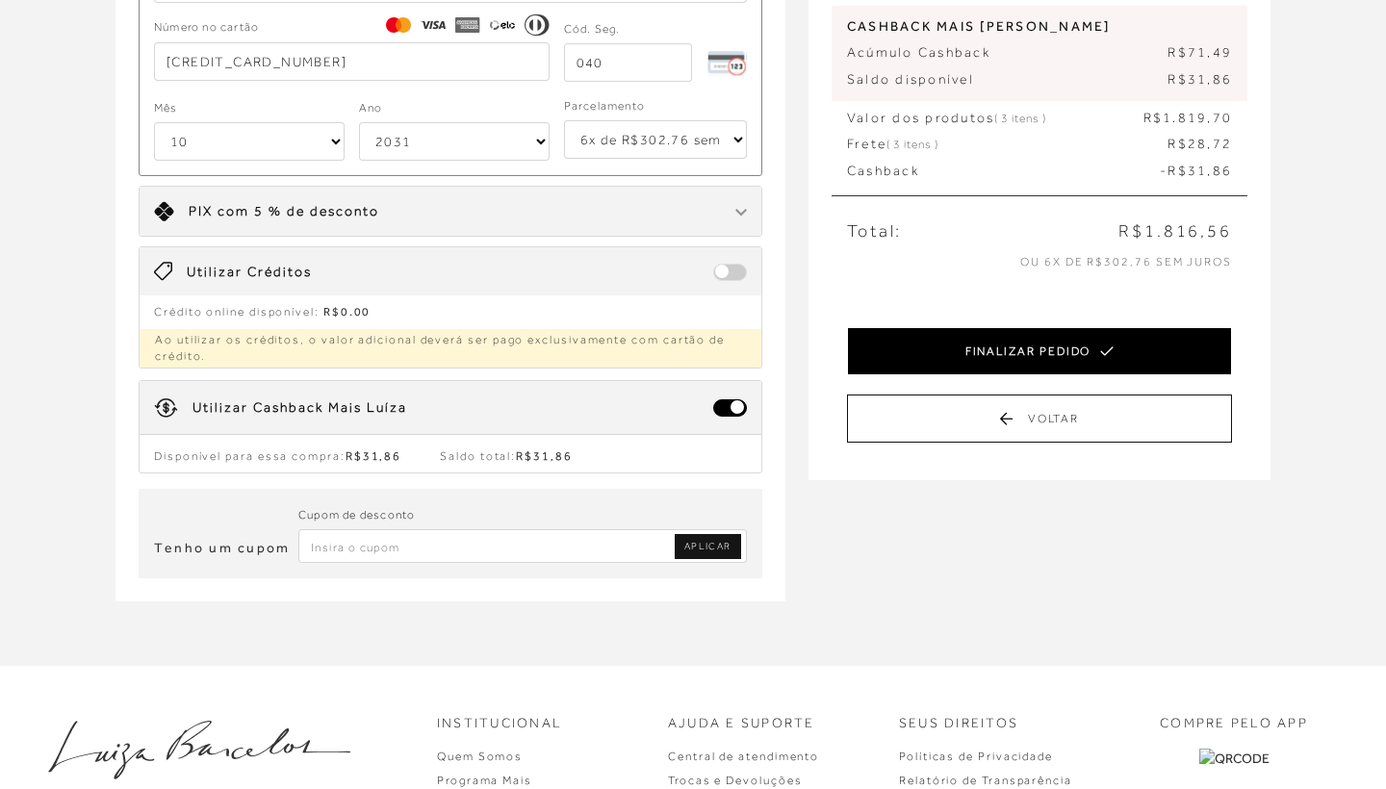
click at [1068, 367] on button "FINALIZAR PEDIDO" at bounding box center [1039, 351] width 385 height 48
select select "10"
select select "2031"
select select "6"
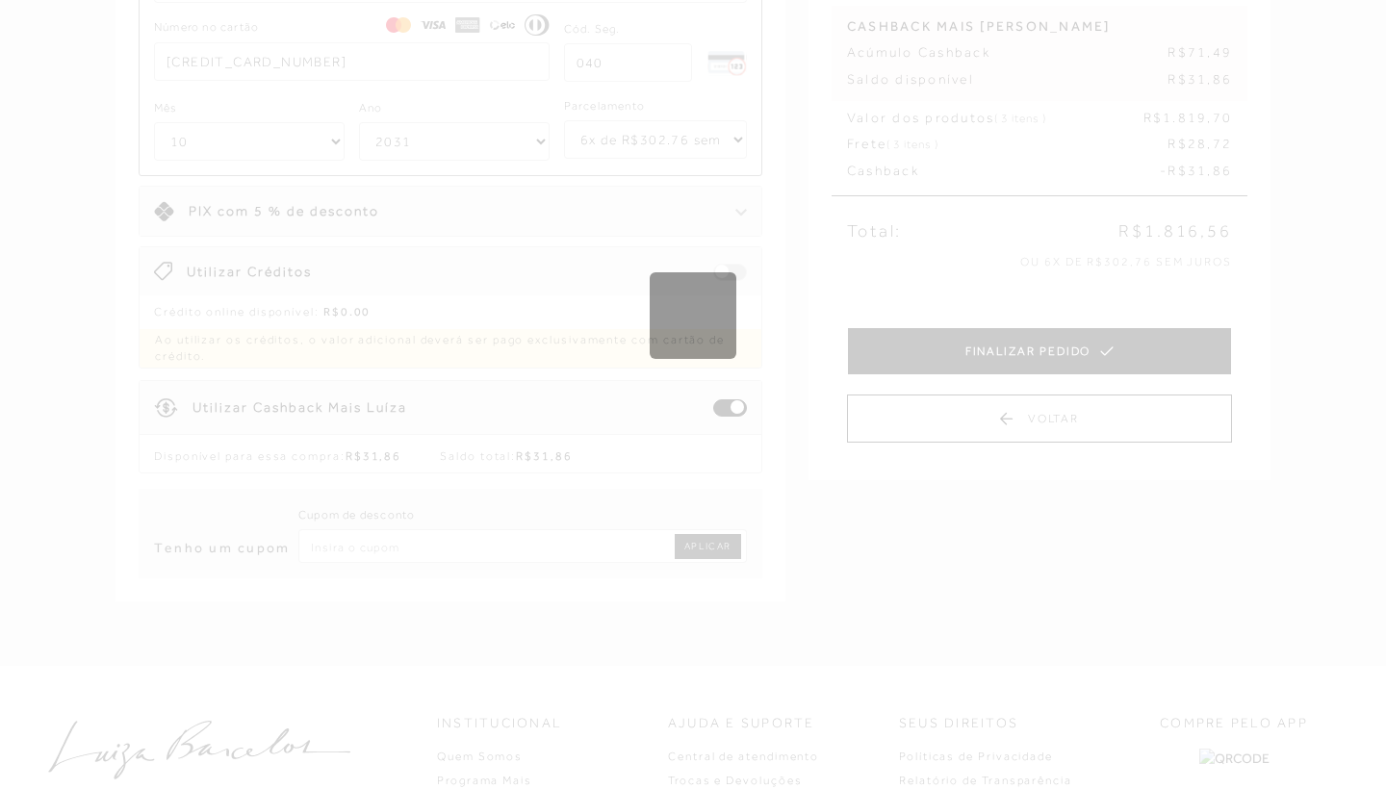
scroll to position [0, 0]
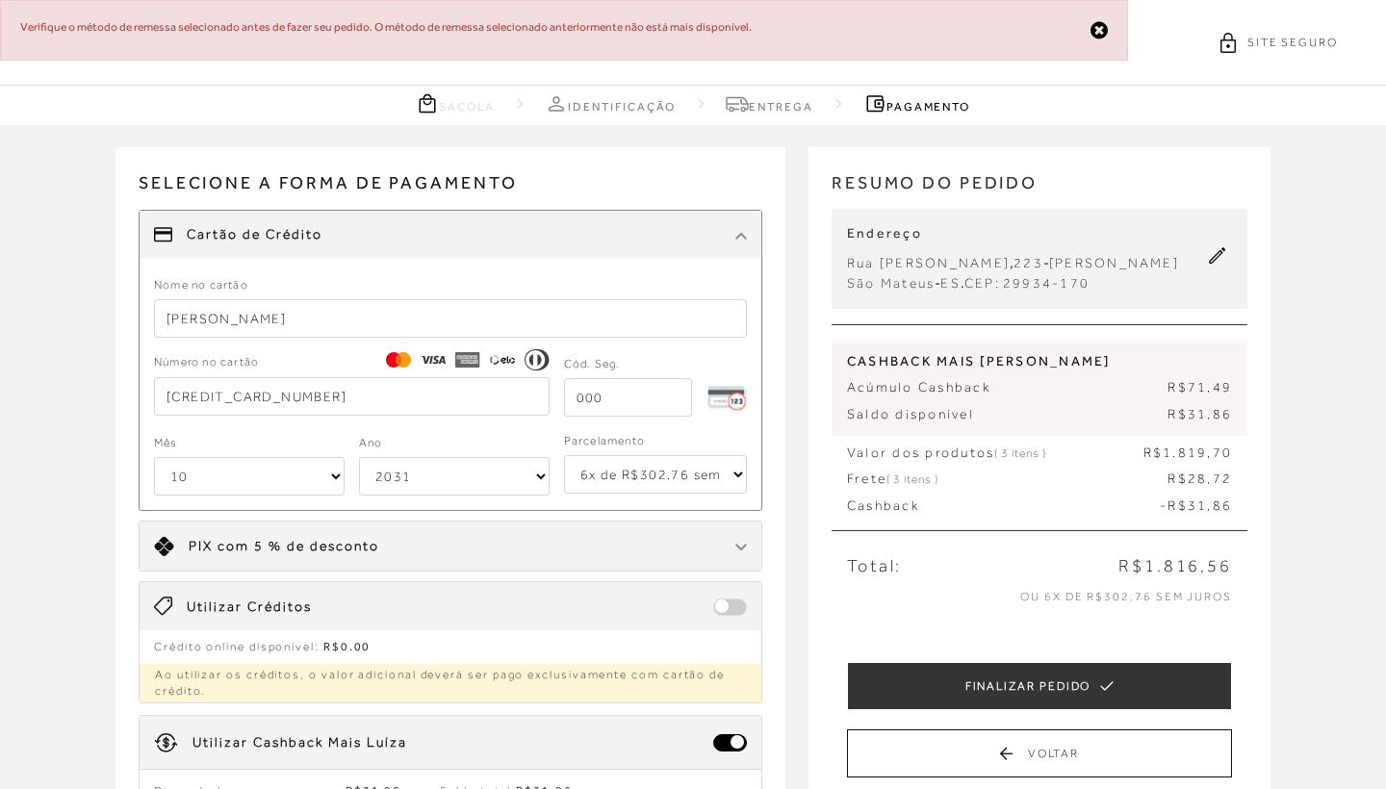
click at [1297, 338] on div "Receber em casa RASTEIRA DE DEDO EM COURO CARAMELO COM AMARRAÇÃO CÓD: 130101082…" at bounding box center [693, 562] width 1386 height 874
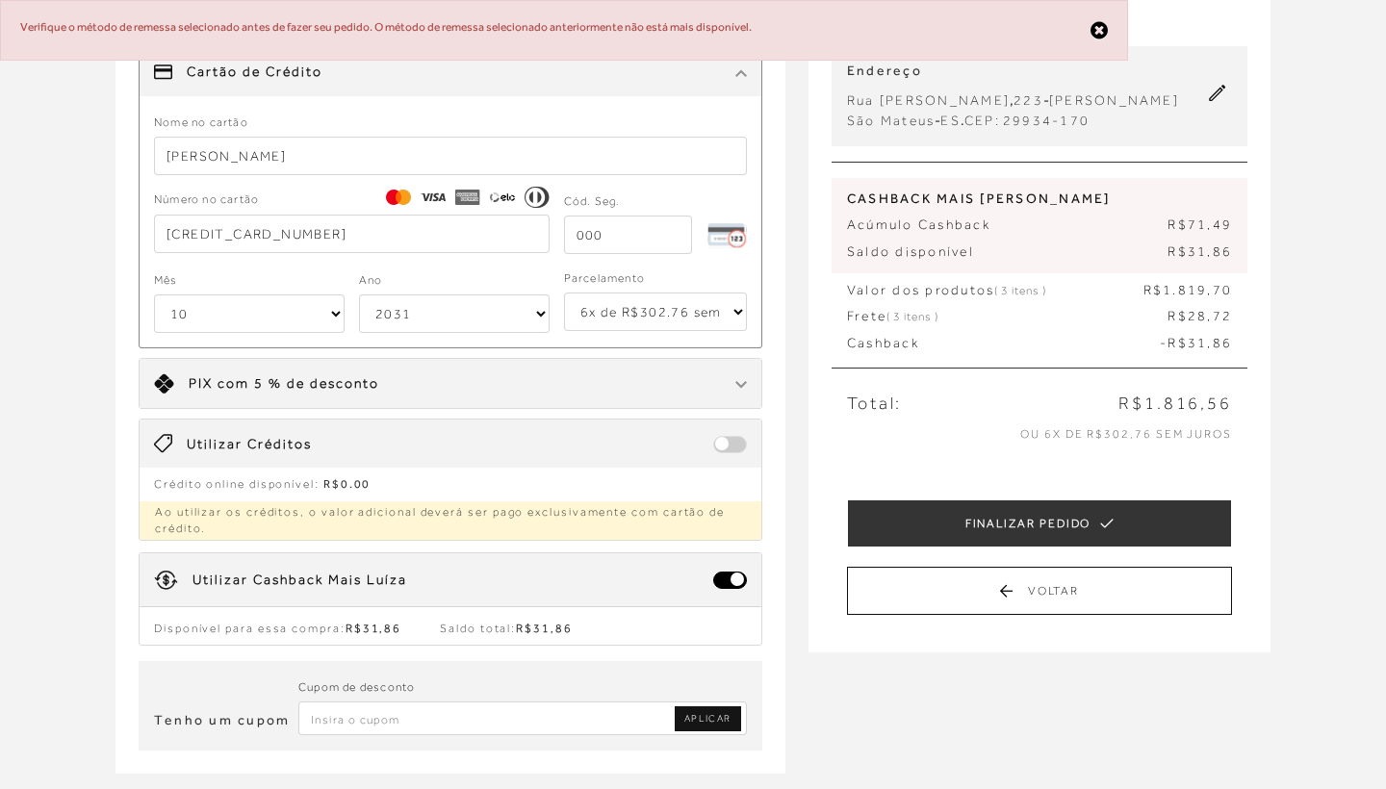
scroll to position [160, 0]
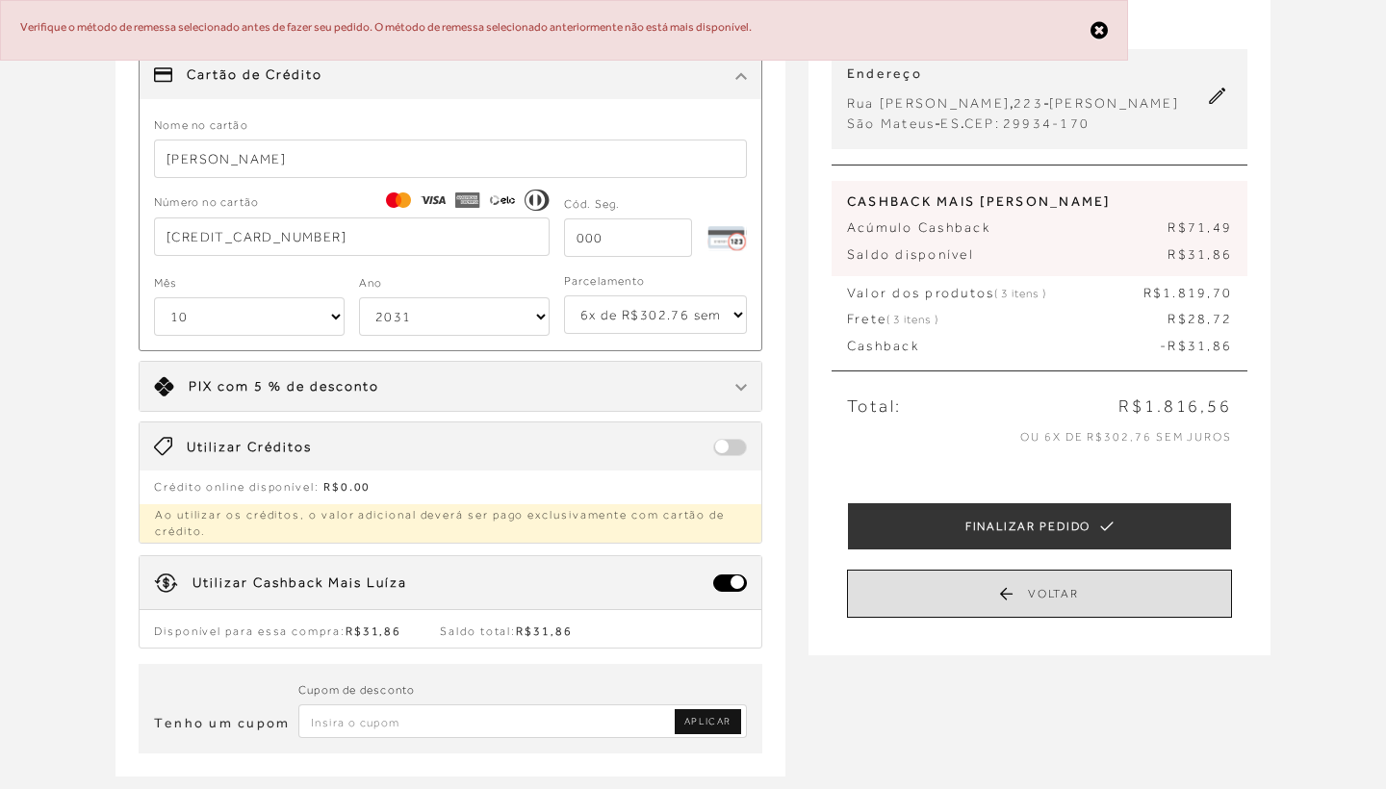
click at [1032, 617] on button "Voltar" at bounding box center [1039, 594] width 385 height 48
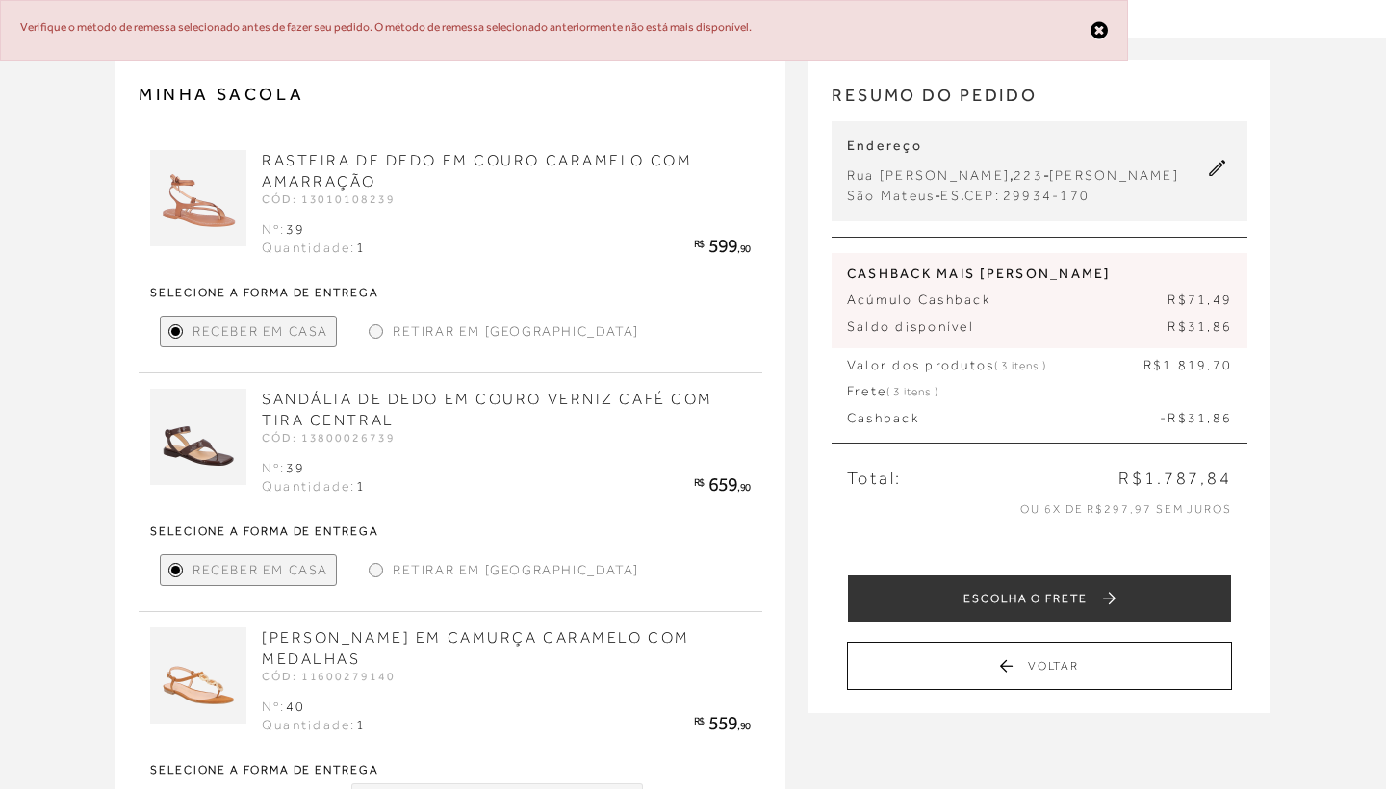
scroll to position [236, 0]
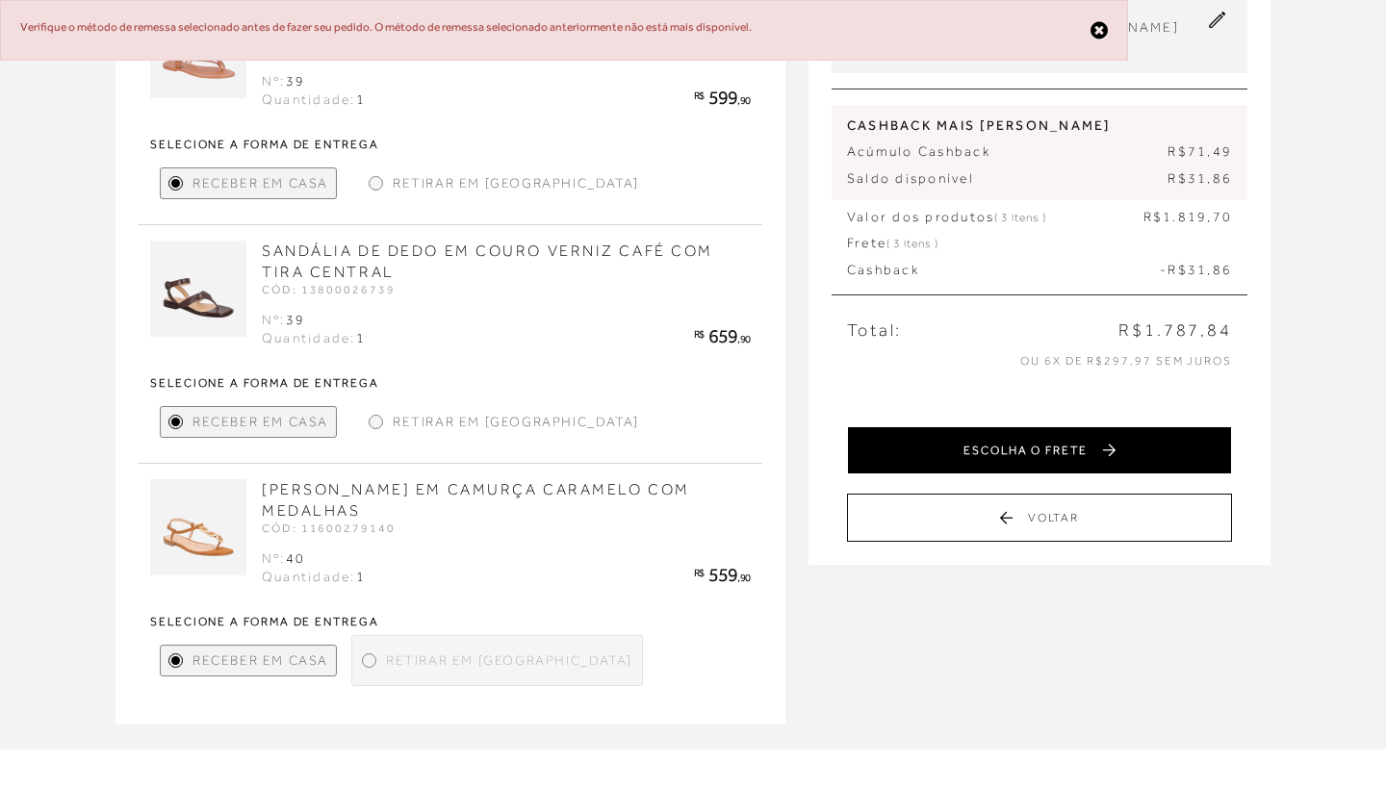
click at [1075, 472] on button "ESCOLHA O FRETE" at bounding box center [1039, 450] width 385 height 48
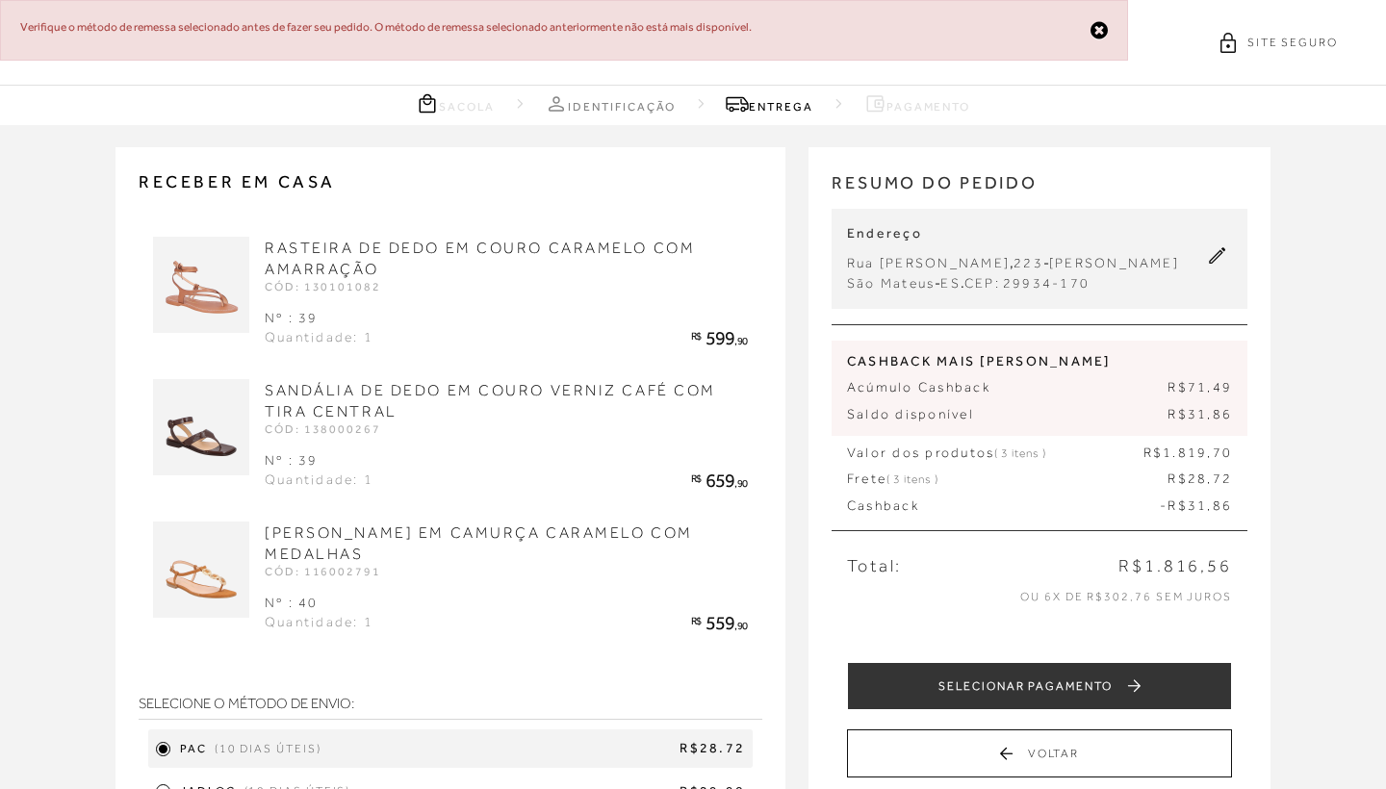
click at [1076, 463] on div "Valor dos produtos ( 3 itens ) R$ 1.819 ,70" at bounding box center [1039, 453] width 385 height 19
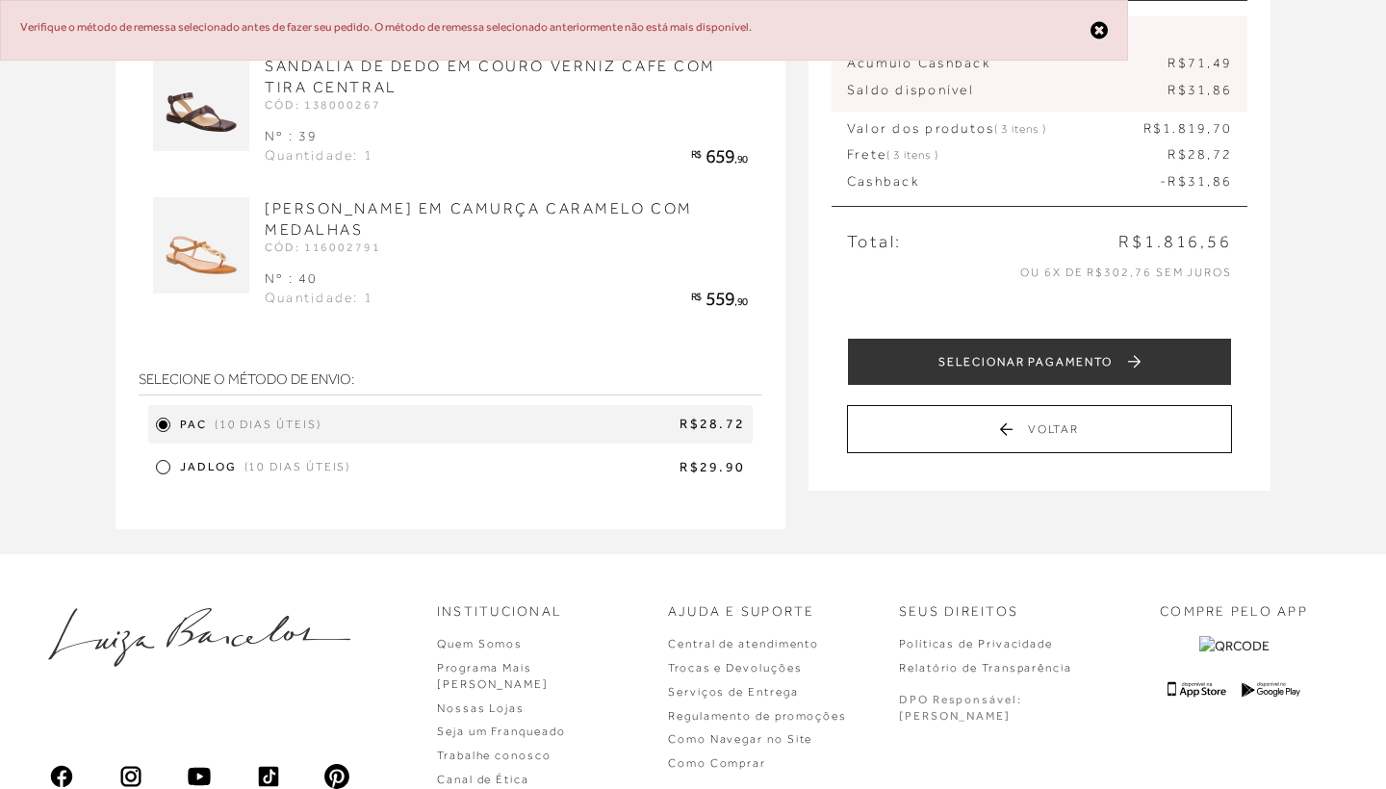
scroll to position [329, 0]
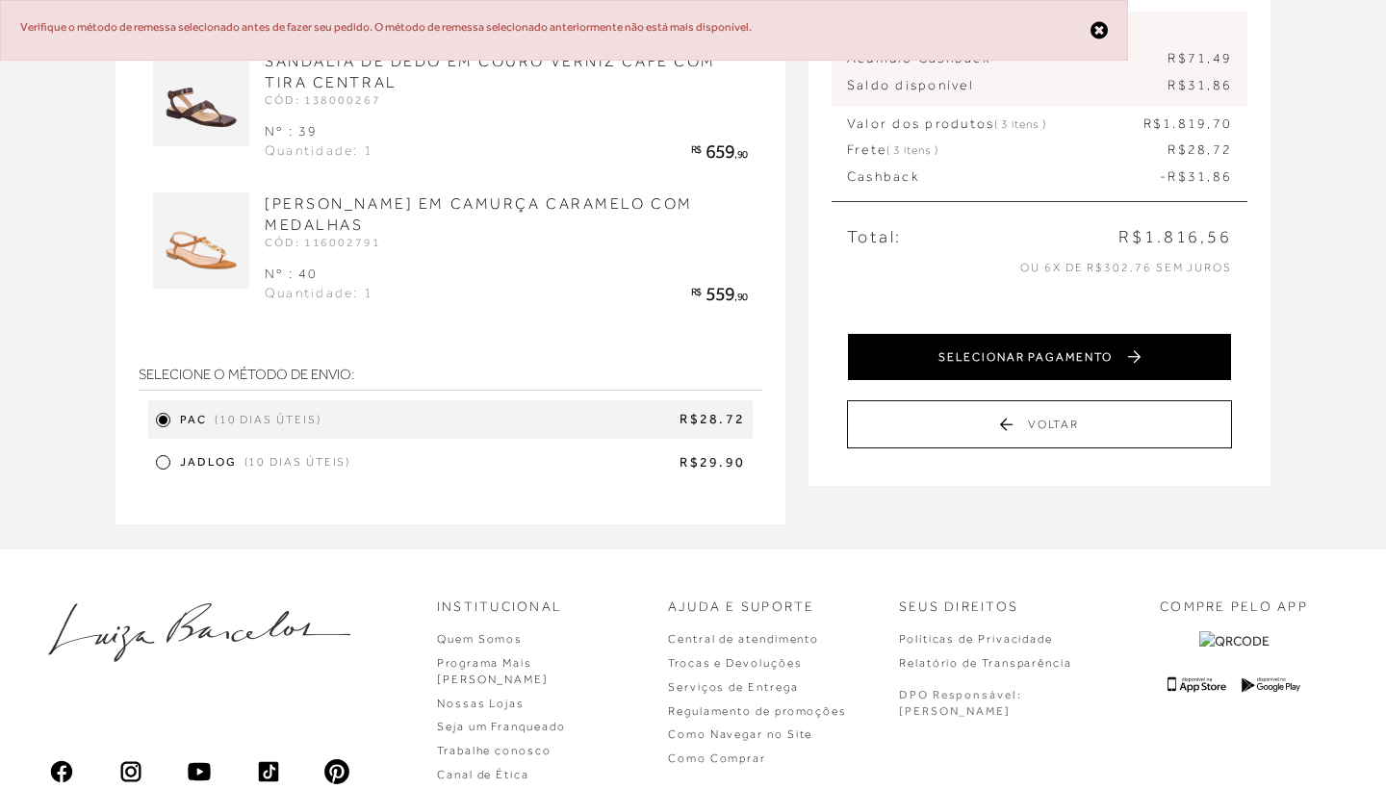
click at [1092, 368] on button "SELECIONAR PAGAMENTO" at bounding box center [1039, 357] width 385 height 48
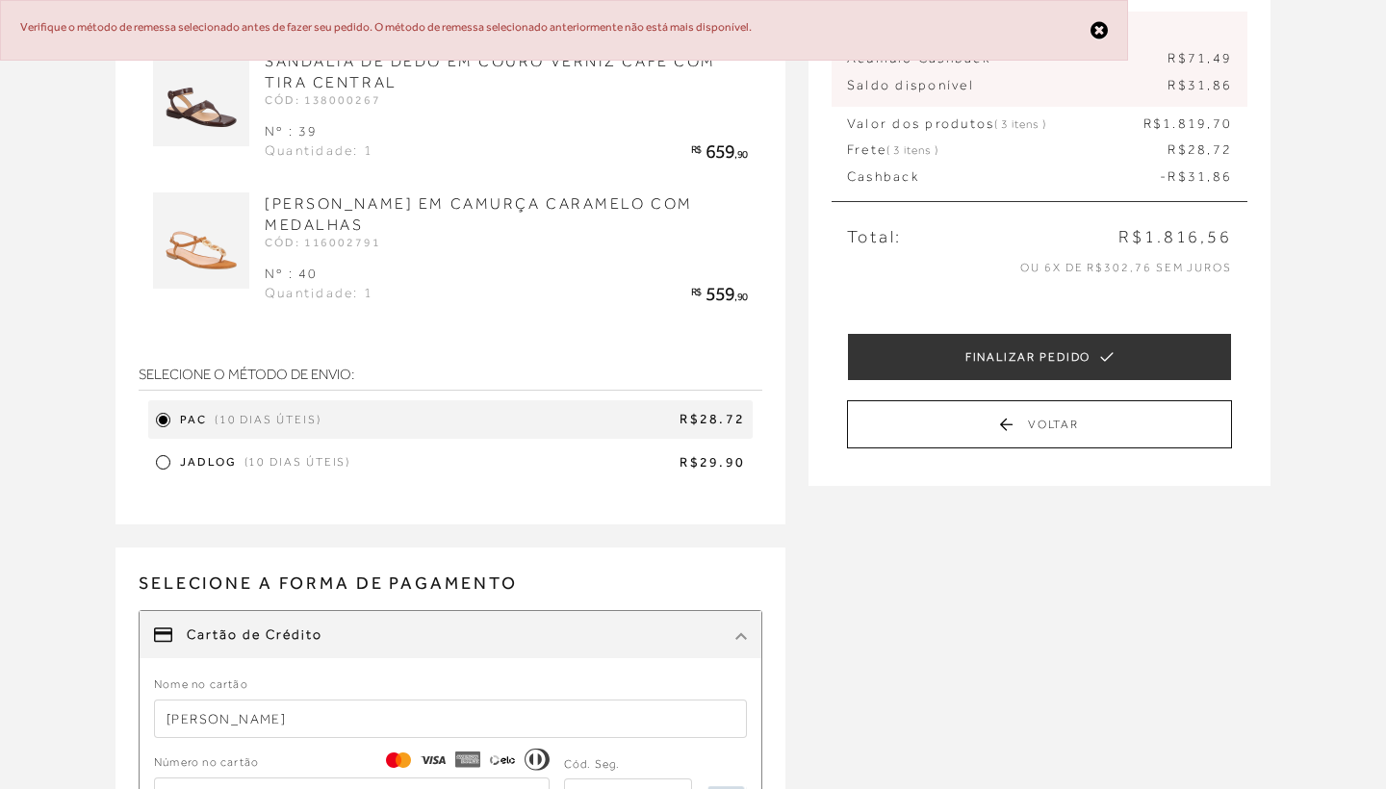
scroll to position [0, 0]
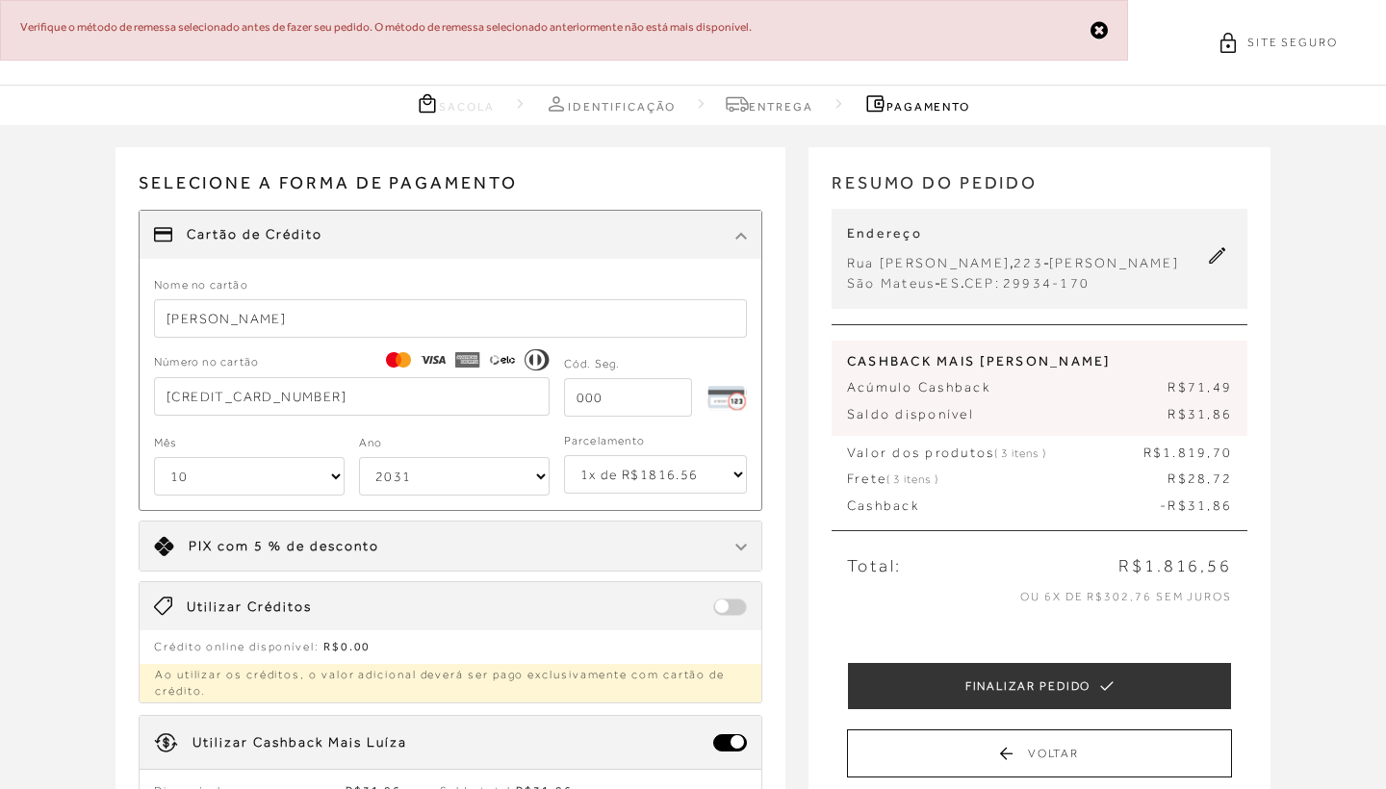
click at [1101, 22] on icon at bounding box center [1099, 30] width 17 height 20
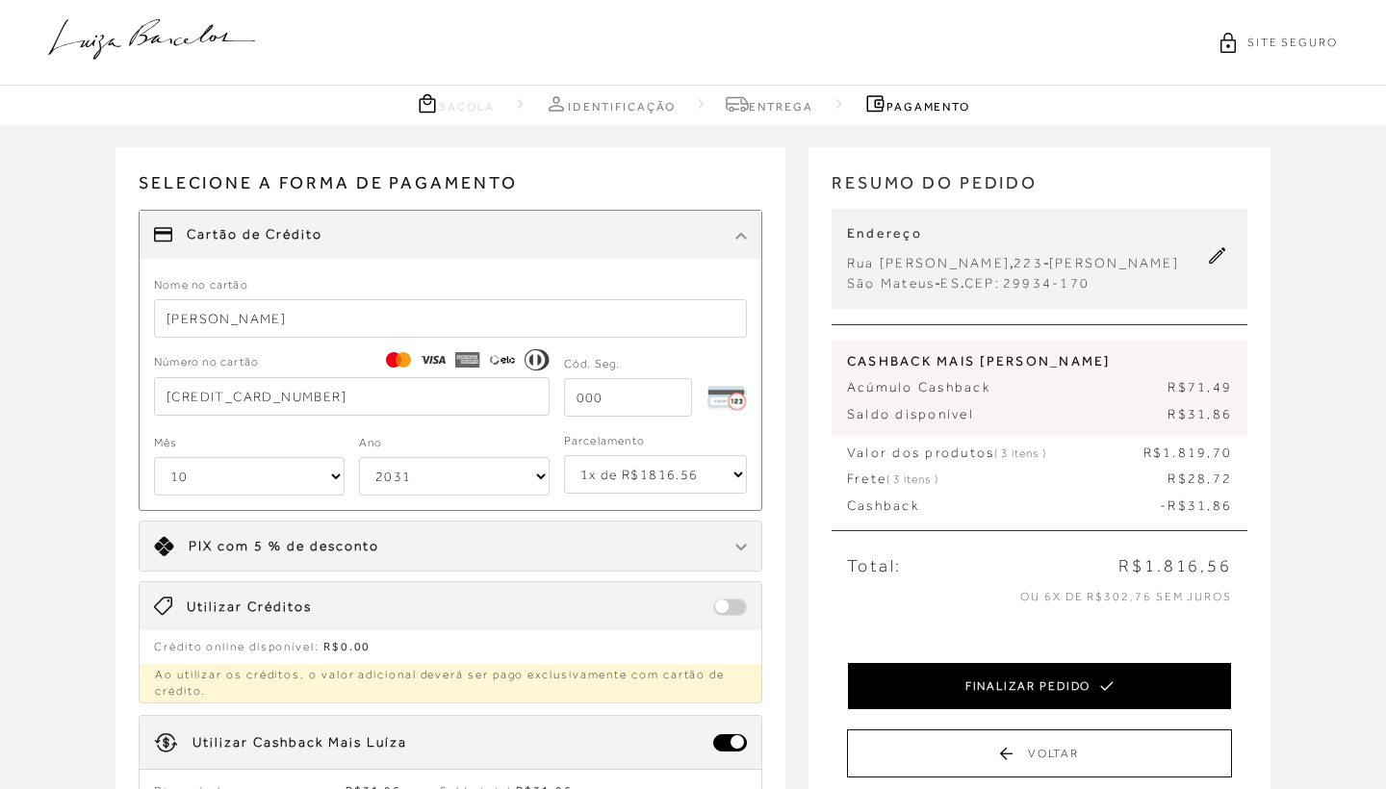
click at [1015, 707] on button "FINALIZAR PEDIDO" at bounding box center [1039, 686] width 385 height 48
select select "10"
select select "2031"
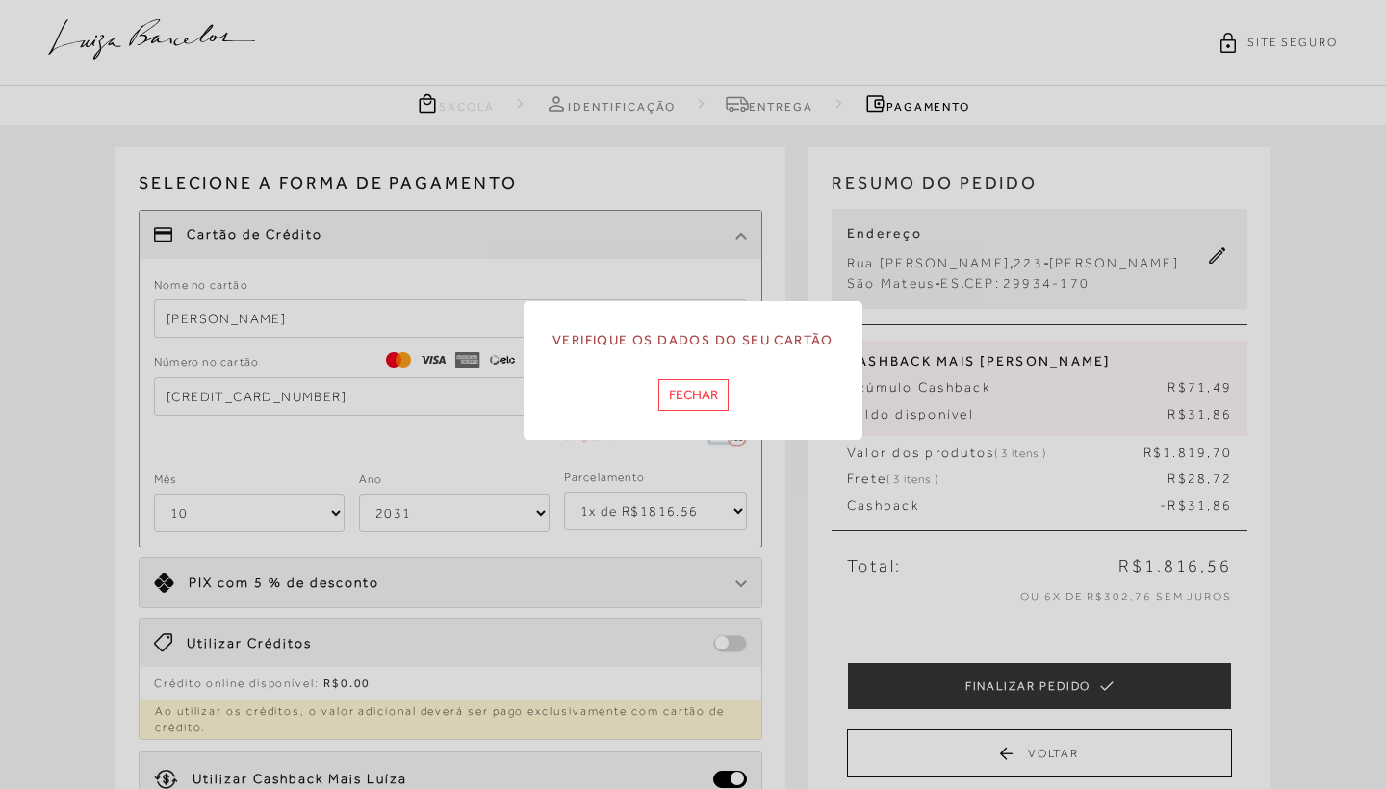
click at [699, 391] on button "Fechar" at bounding box center [693, 395] width 70 height 32
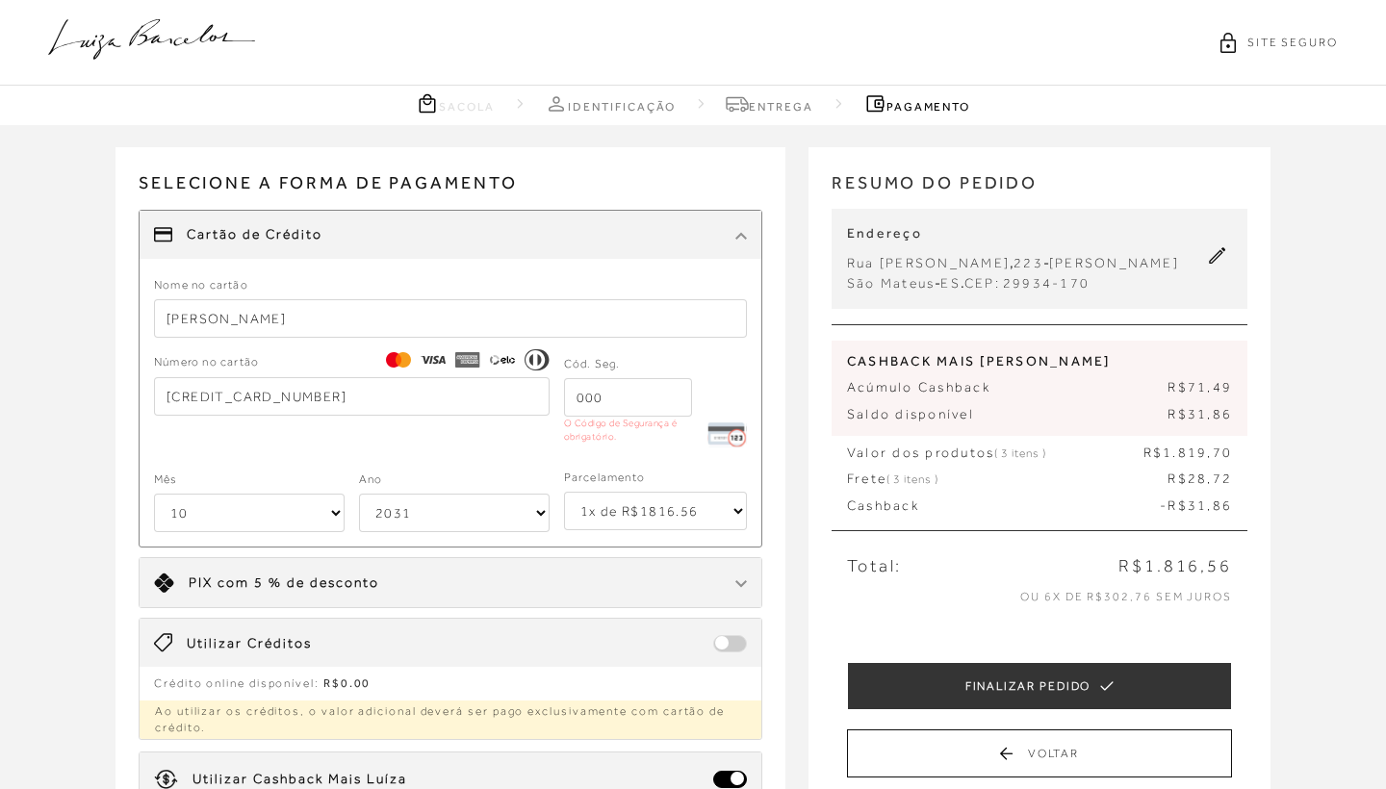
select select "6"
click at [637, 390] on input "tel" at bounding box center [628, 397] width 128 height 38
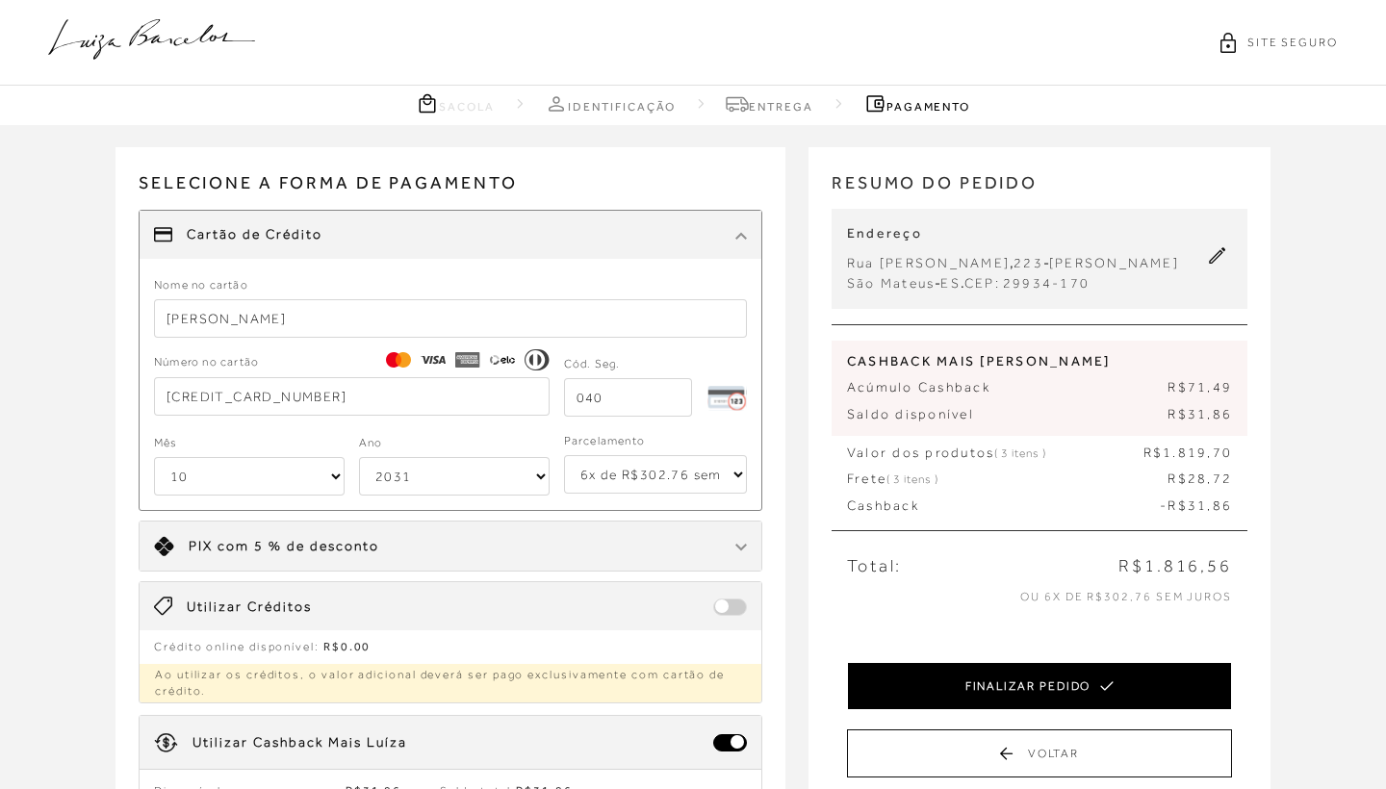
type input "040"
click at [1035, 701] on button "FINALIZAR PEDIDO" at bounding box center [1039, 686] width 385 height 48
select select "10"
select select "2031"
select select "6"
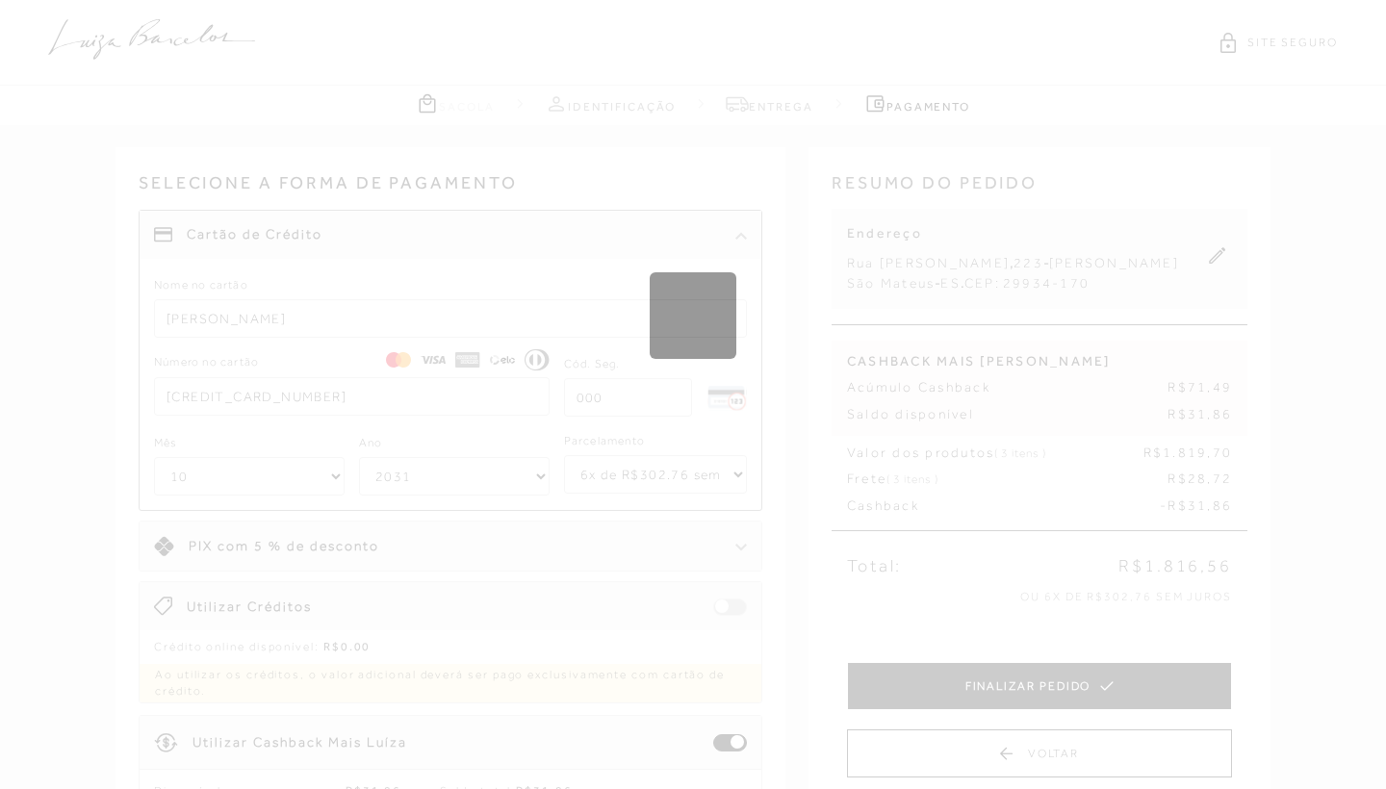
select select "1"
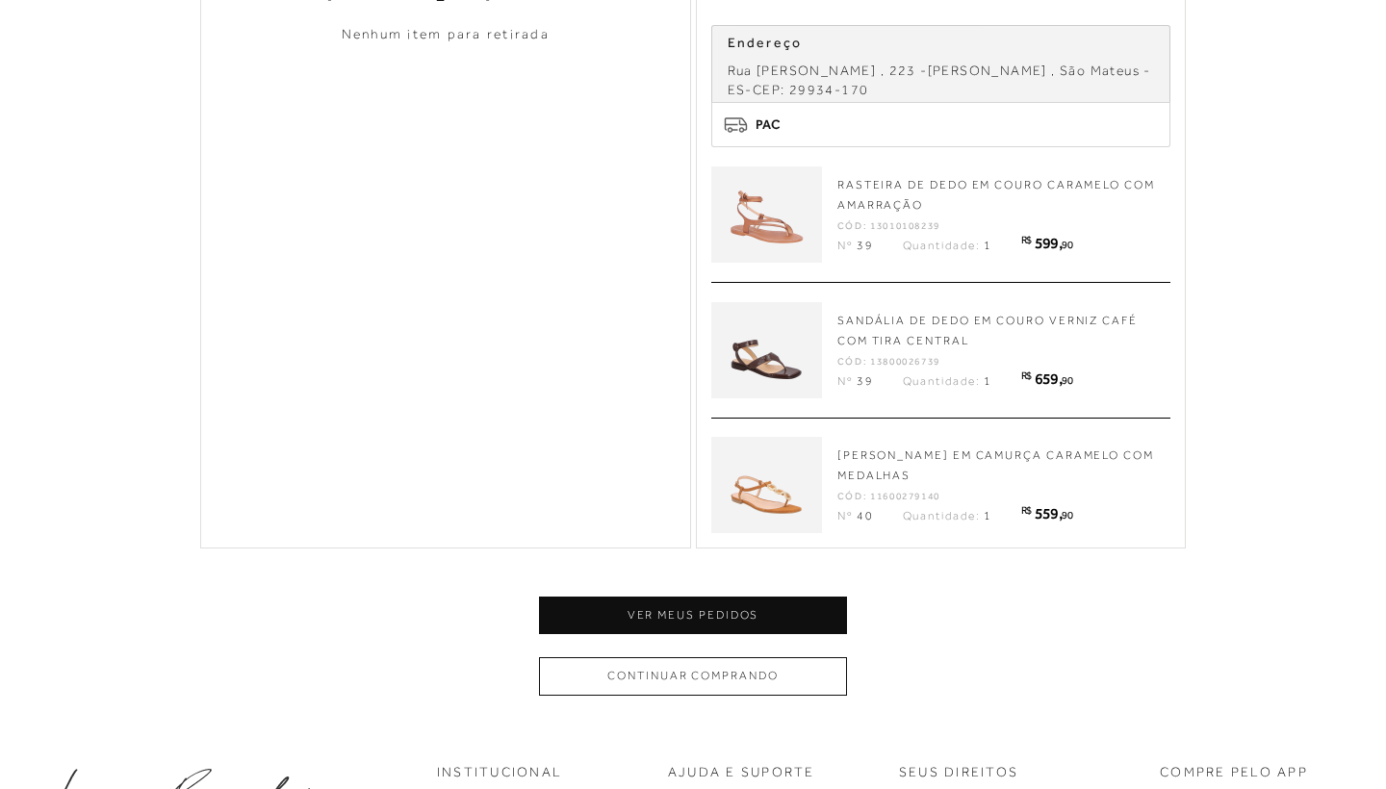
scroll to position [834, 0]
